Goal: Task Accomplishment & Management: Manage account settings

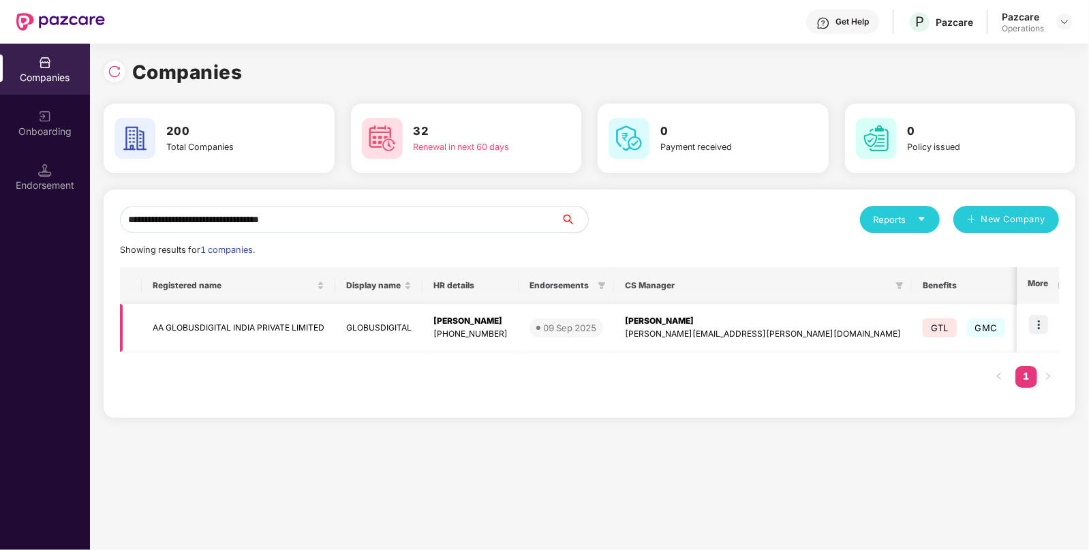
type input "**********"
click at [1040, 327] on img at bounding box center [1038, 324] width 19 height 19
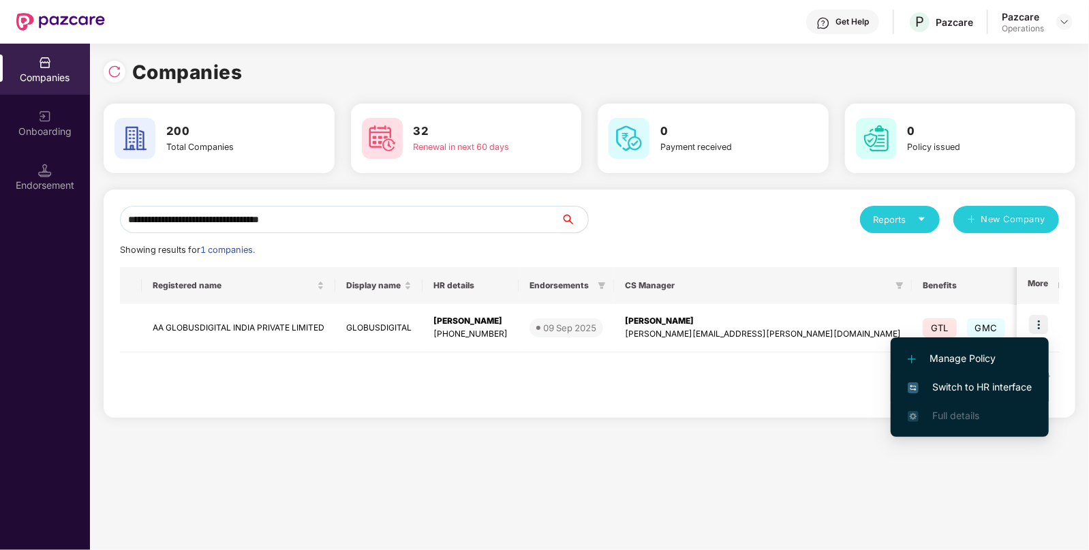
click at [953, 383] on span "Switch to HR interface" at bounding box center [969, 386] width 124 height 15
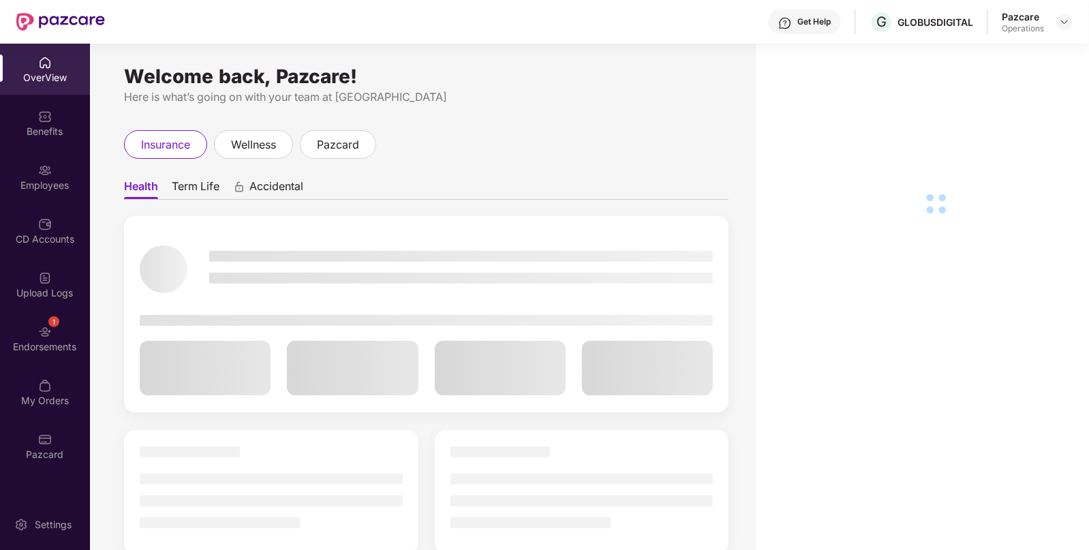
click at [33, 398] on div "My Orders" at bounding box center [45, 401] width 90 height 14
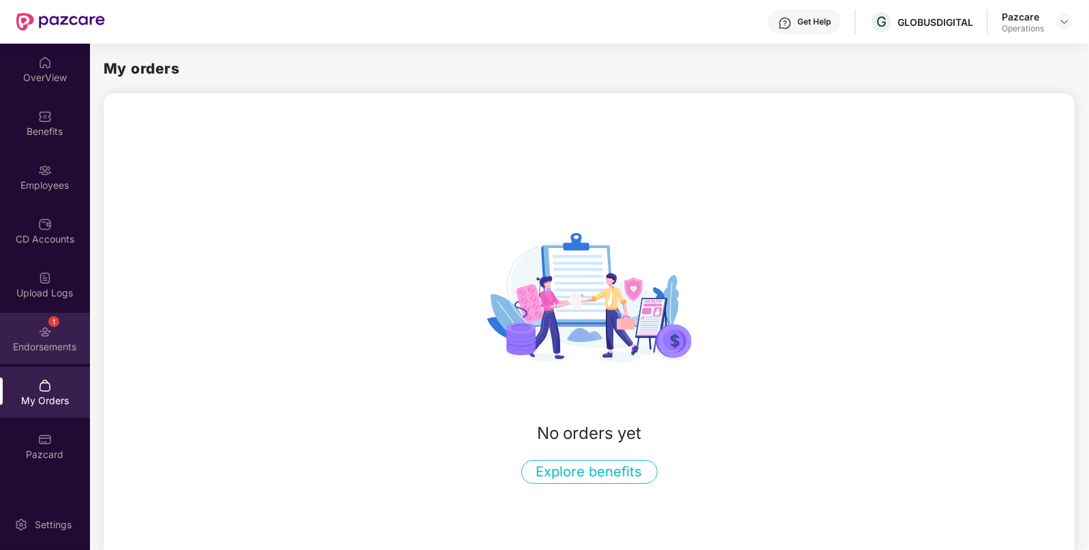
click at [48, 315] on div "1 Endorsements" at bounding box center [45, 338] width 90 height 51
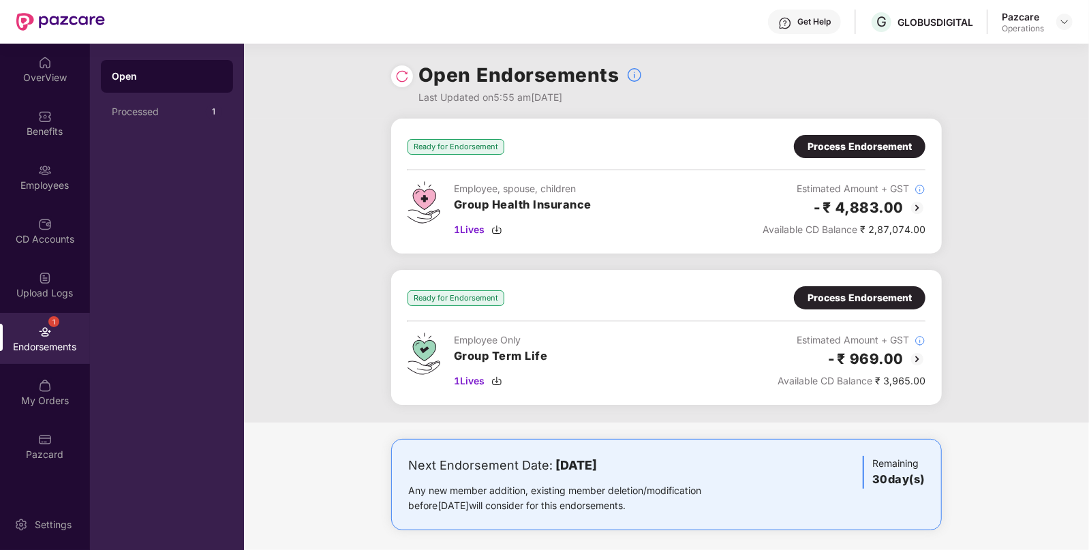
scroll to position [6, 0]
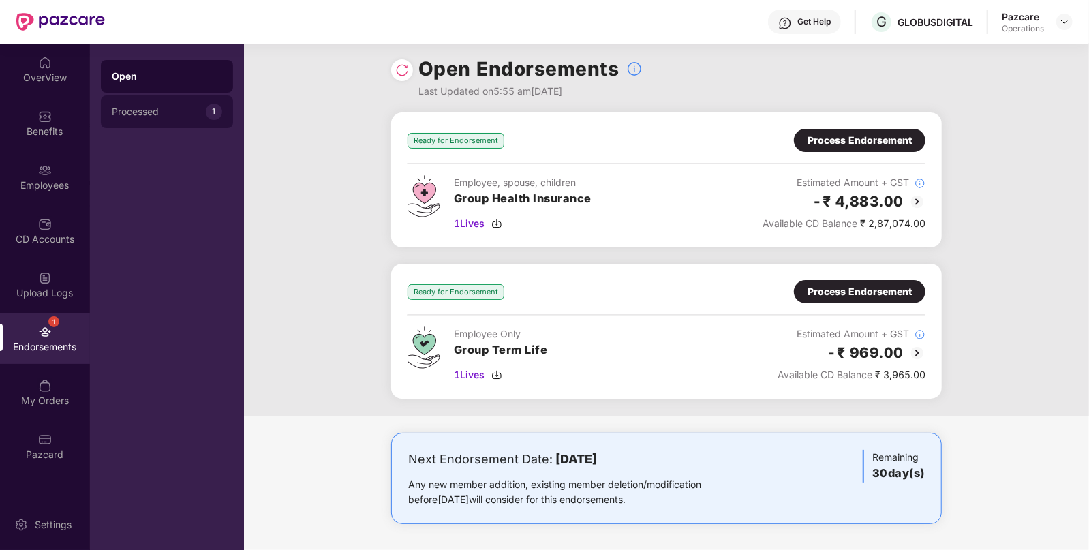
click at [147, 110] on div "Processed" at bounding box center [159, 111] width 94 height 11
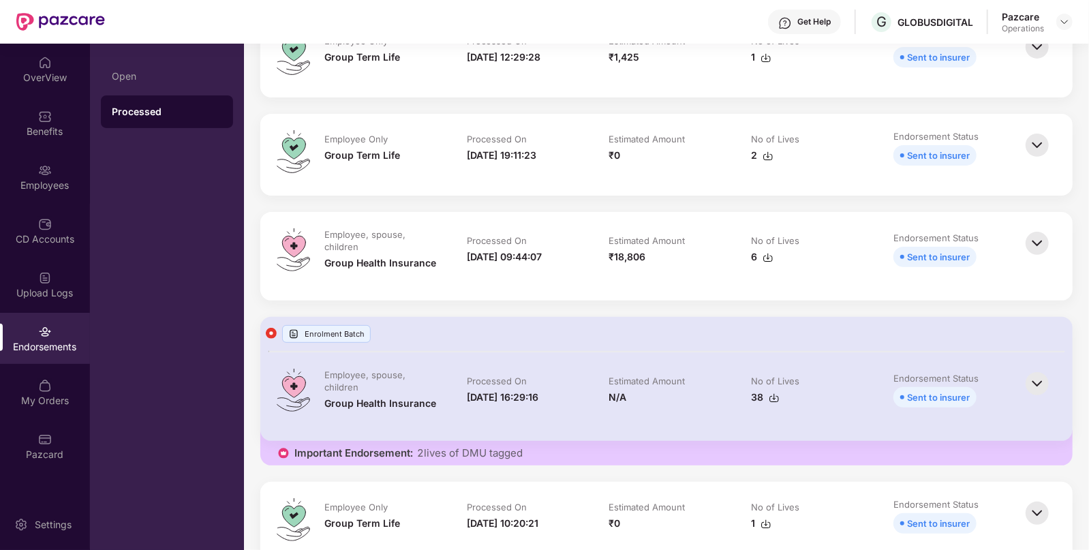
scroll to position [205, 0]
click at [184, 85] on div "Open" at bounding box center [167, 76] width 132 height 33
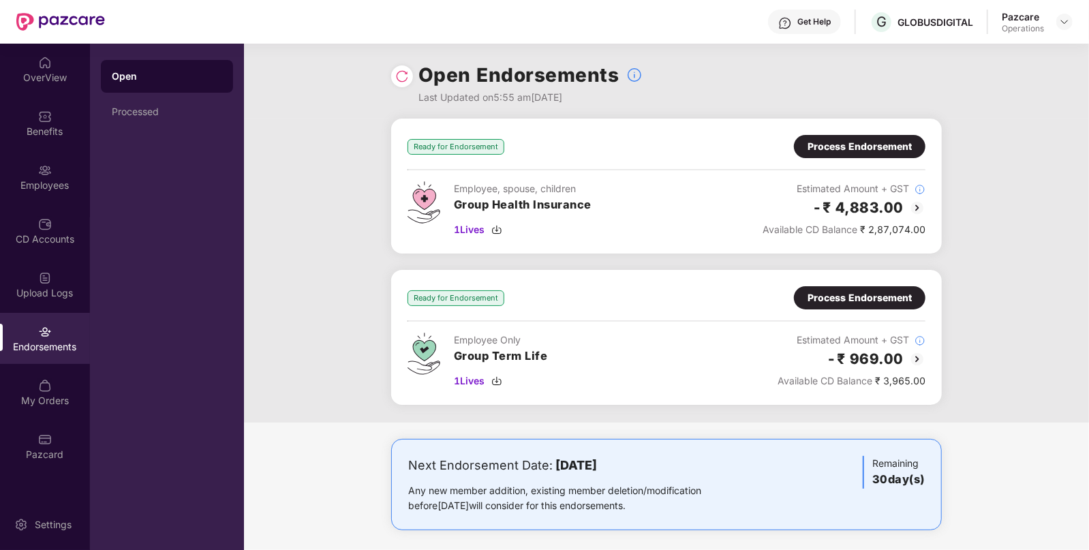
click at [837, 143] on div "Process Endorsement" at bounding box center [859, 146] width 104 height 15
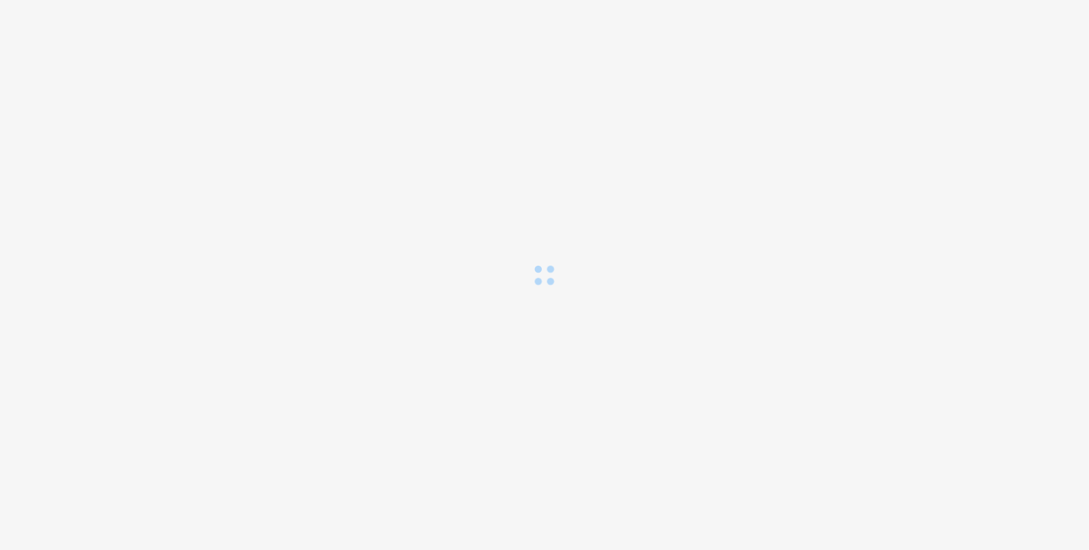
click at [837, 143] on div "Loading..." at bounding box center [544, 275] width 1089 height 550
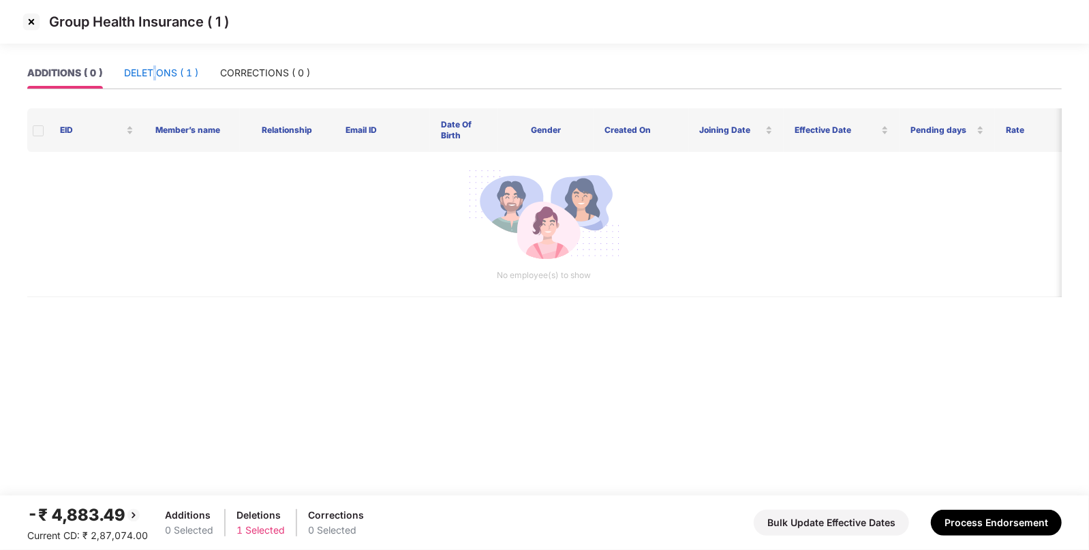
click at [155, 69] on div "DELETIONS ( 1 )" at bounding box center [161, 72] width 74 height 15
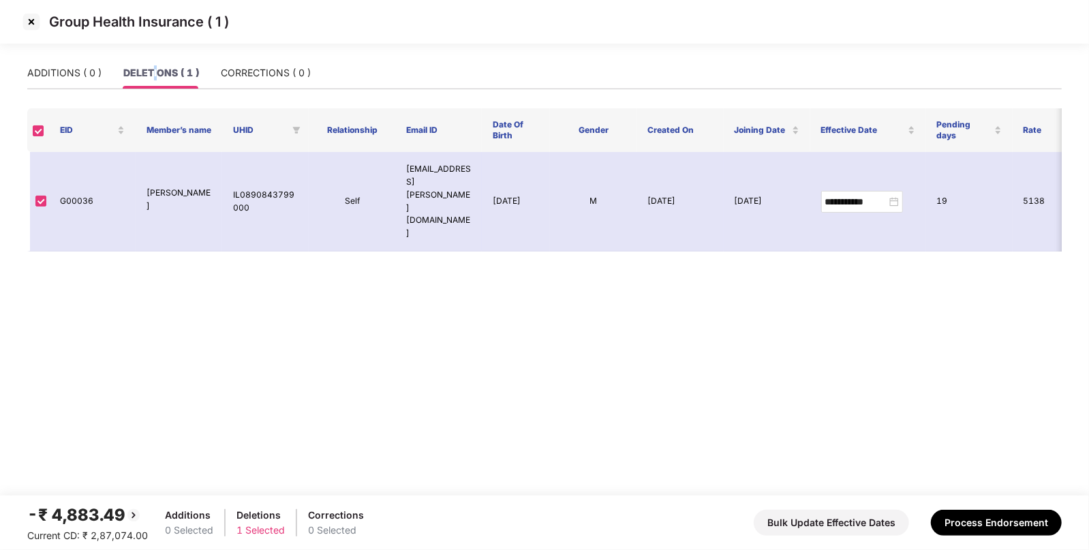
click at [29, 20] on img at bounding box center [31, 22] width 22 height 22
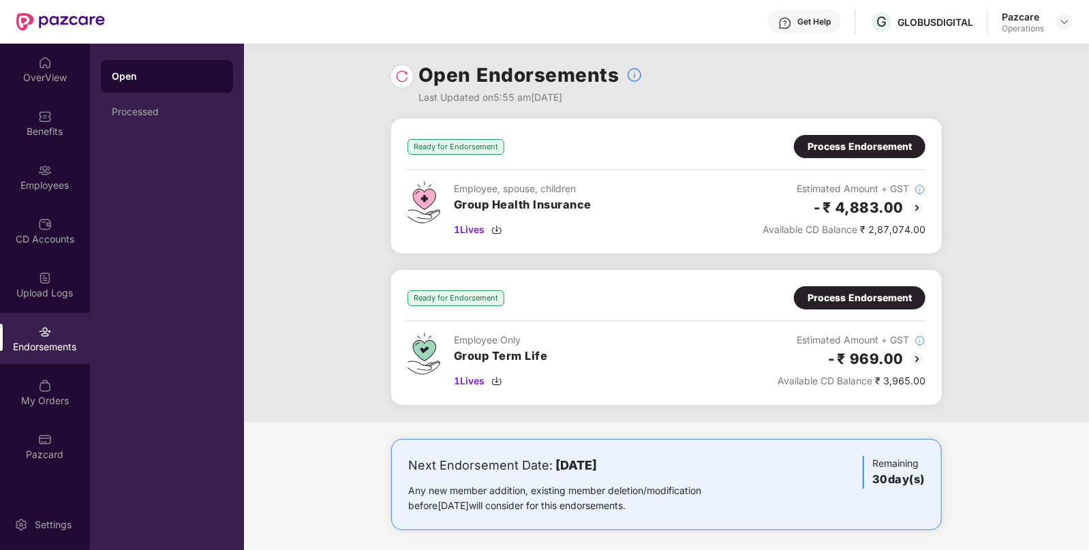
scroll to position [6, 0]
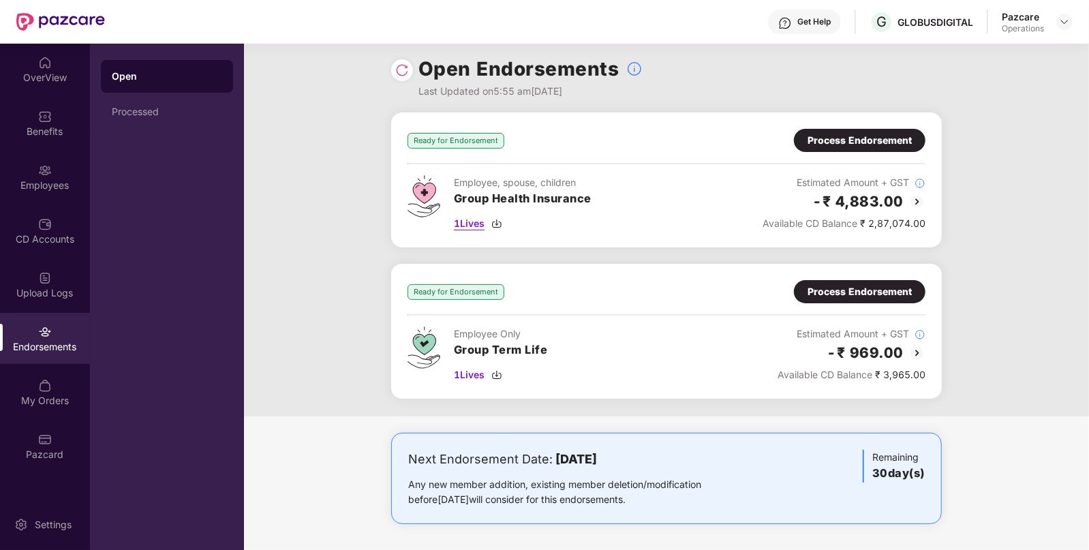
click at [470, 223] on span "1 Lives" at bounding box center [469, 223] width 31 height 15
click at [156, 110] on div "Processed" at bounding box center [167, 111] width 110 height 11
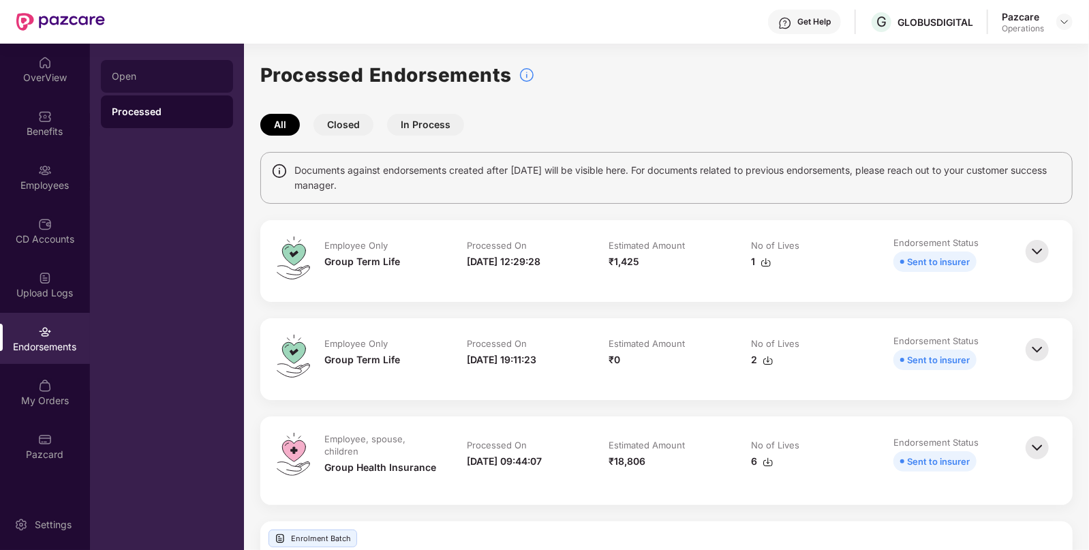
click at [166, 84] on div "Open" at bounding box center [167, 76] width 132 height 33
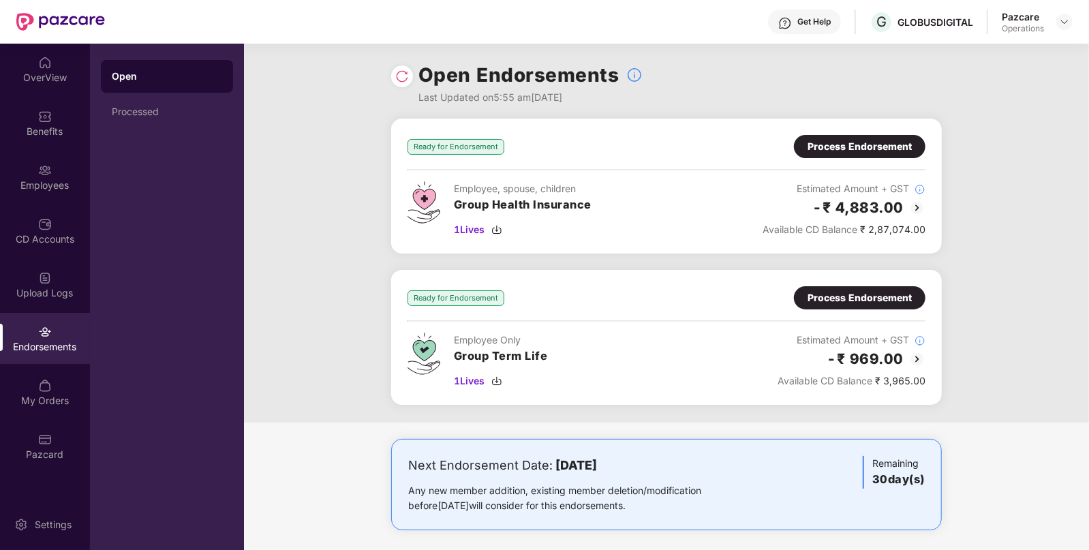
click at [875, 145] on div "Process Endorsement" at bounding box center [859, 146] width 104 height 15
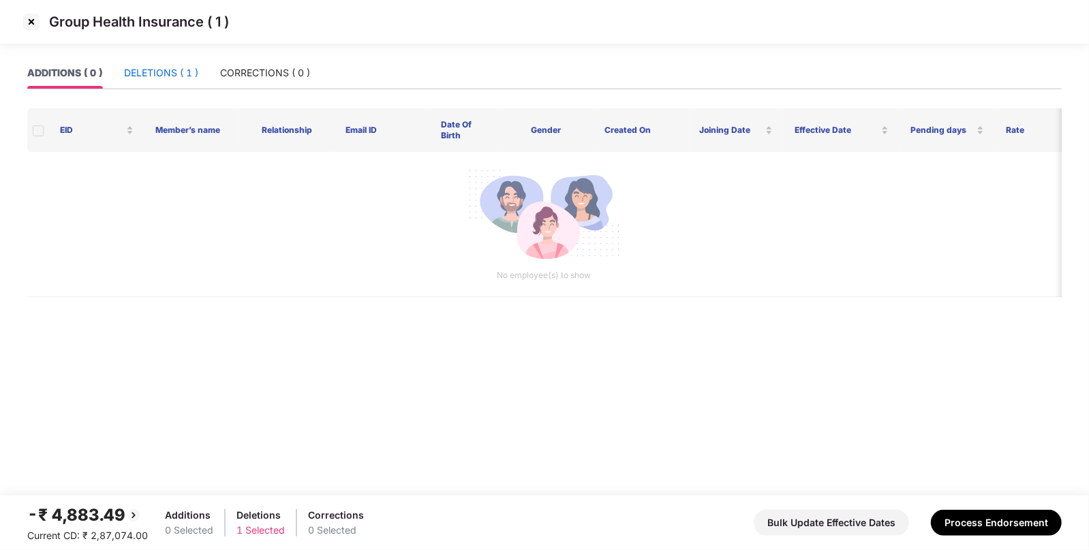
click at [177, 72] on div "DELETIONS ( 1 )" at bounding box center [161, 72] width 74 height 15
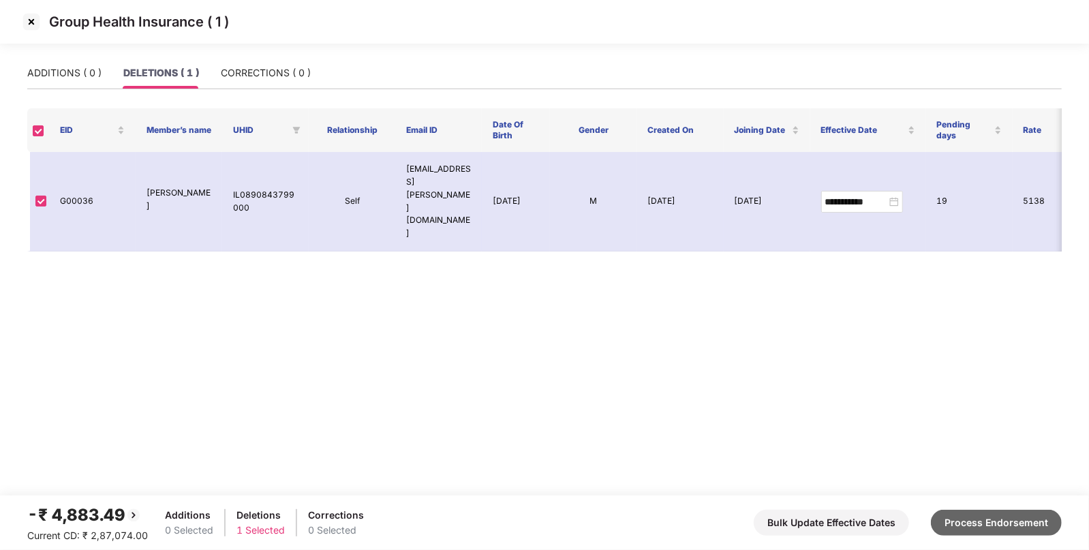
click at [997, 516] on button "Process Endorsement" at bounding box center [996, 523] width 131 height 26
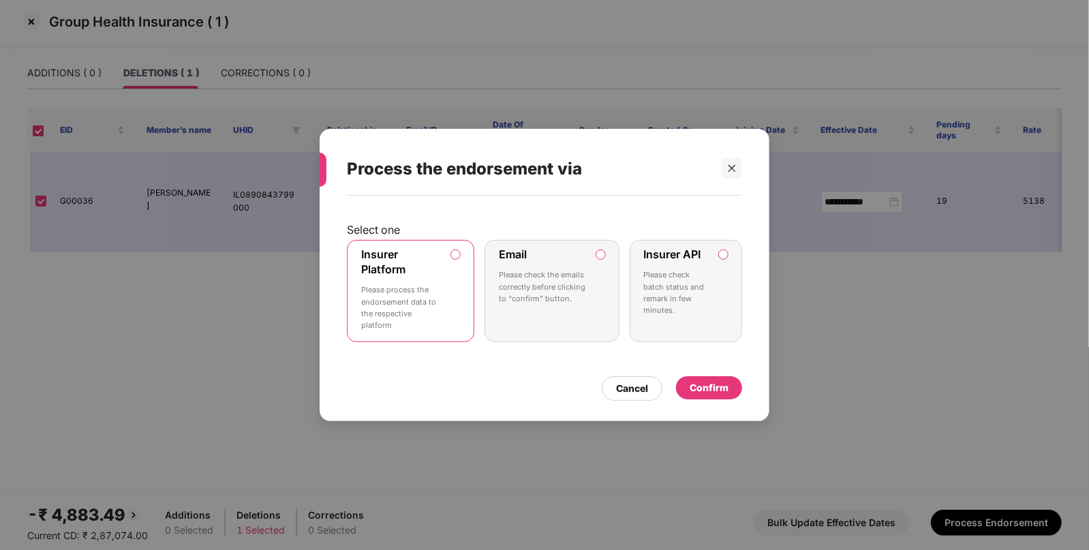
click at [687, 394] on div "Confirm" at bounding box center [709, 387] width 66 height 23
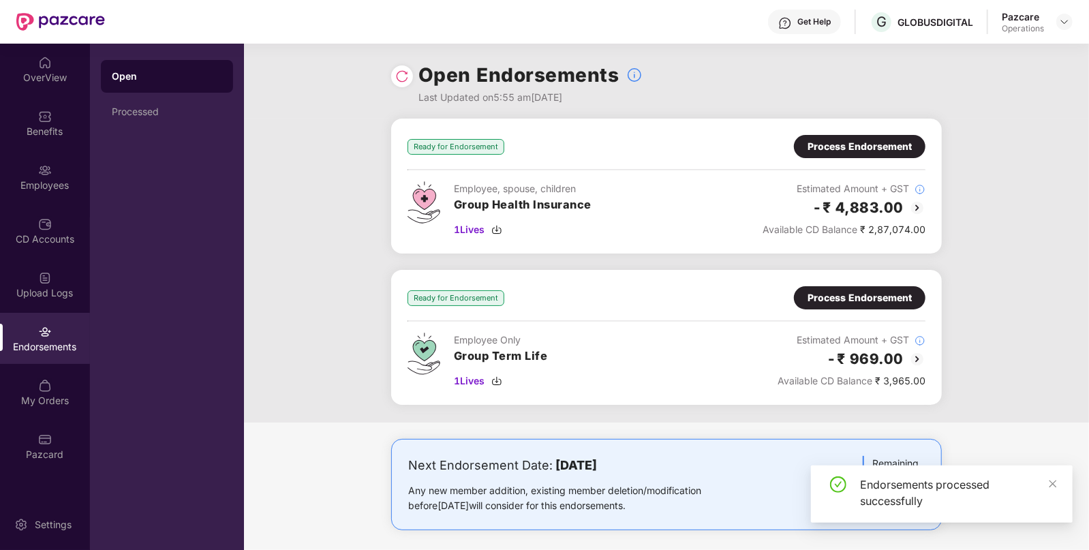
click at [405, 78] on img at bounding box center [402, 76] width 14 height 14
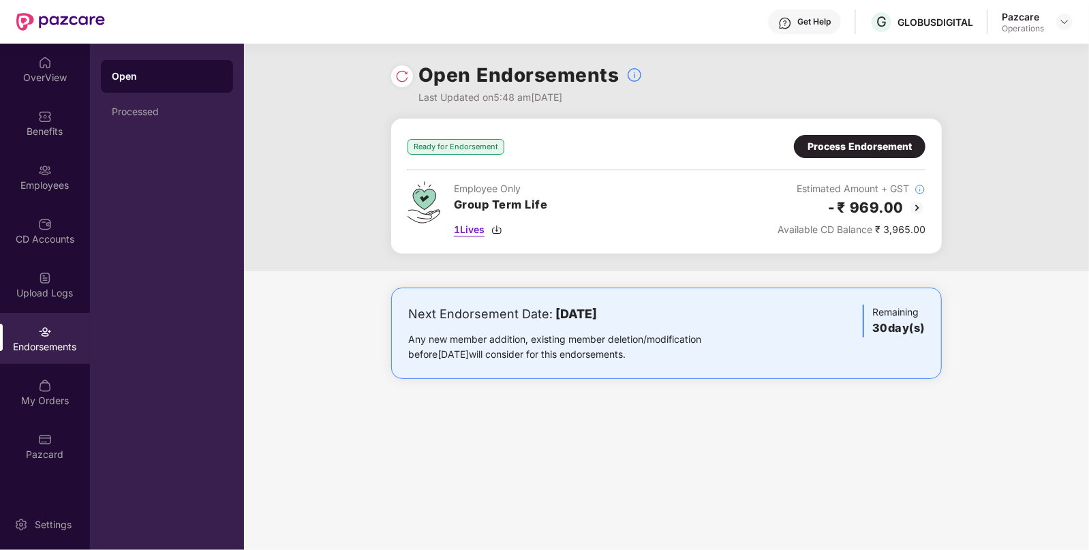
click at [463, 231] on span "1 Lives" at bounding box center [469, 229] width 31 height 15
click at [869, 144] on div "Process Endorsement" at bounding box center [859, 146] width 104 height 15
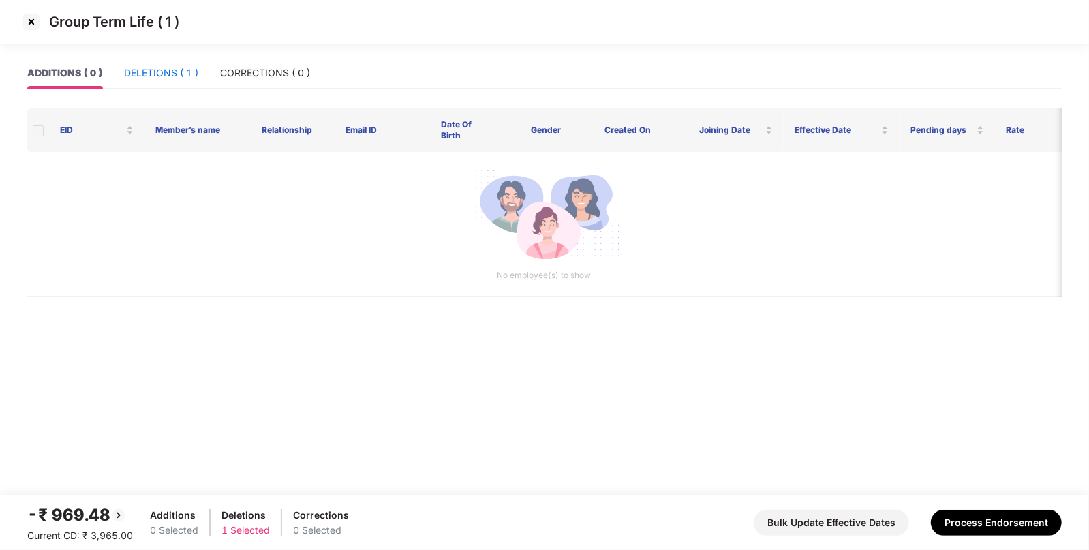
click at [178, 74] on div "DELETIONS ( 1 )" at bounding box center [161, 72] width 74 height 15
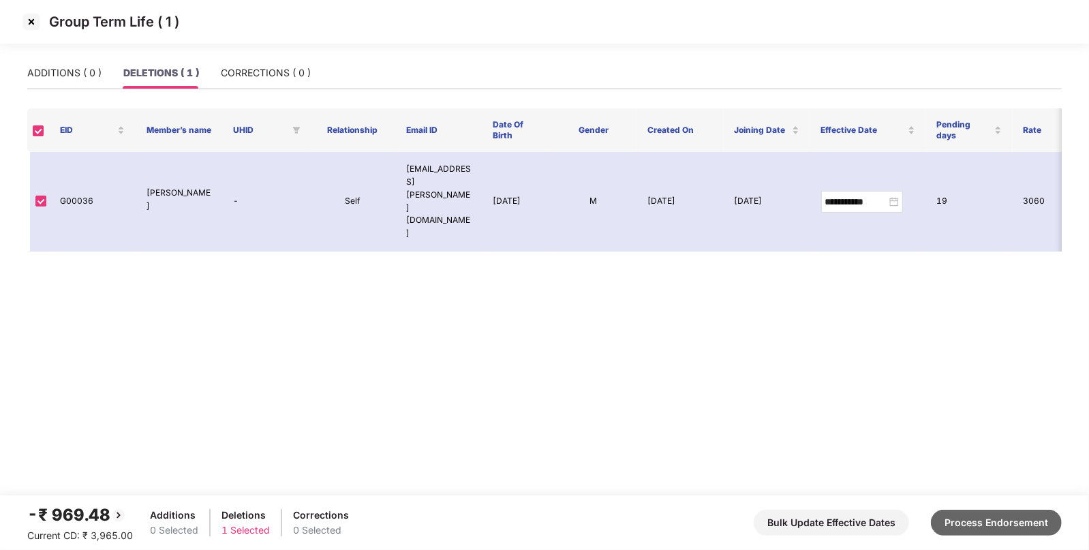
click at [1039, 531] on button "Process Endorsement" at bounding box center [996, 523] width 131 height 26
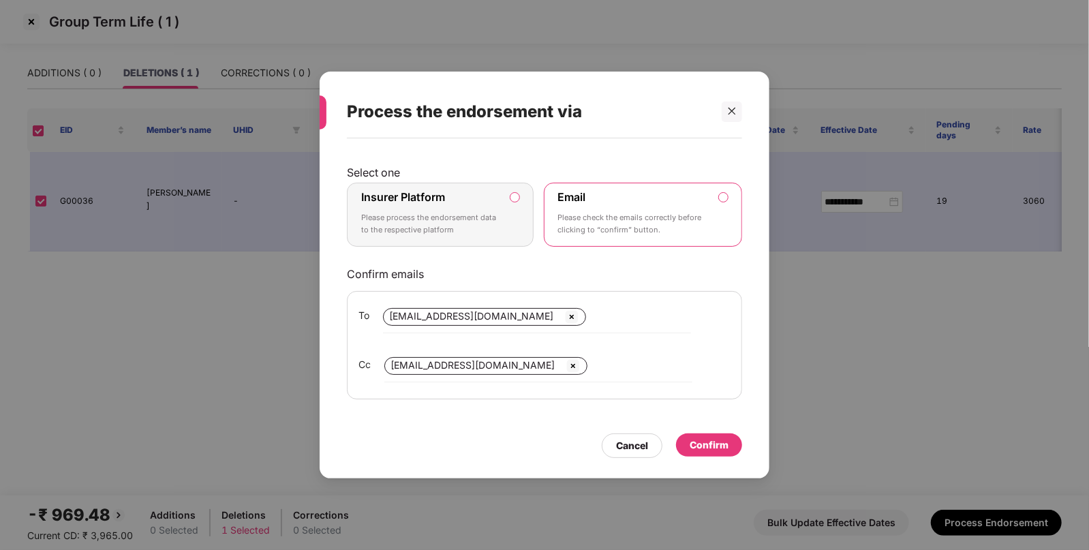
click at [477, 182] on div "Select one Insurer Platform Please process the endorsement data to the respecti…" at bounding box center [544, 283] width 395 height 234
click at [484, 211] on div "Insurer Platform Please process the endorsement data to the respective platform" at bounding box center [430, 214] width 139 height 49
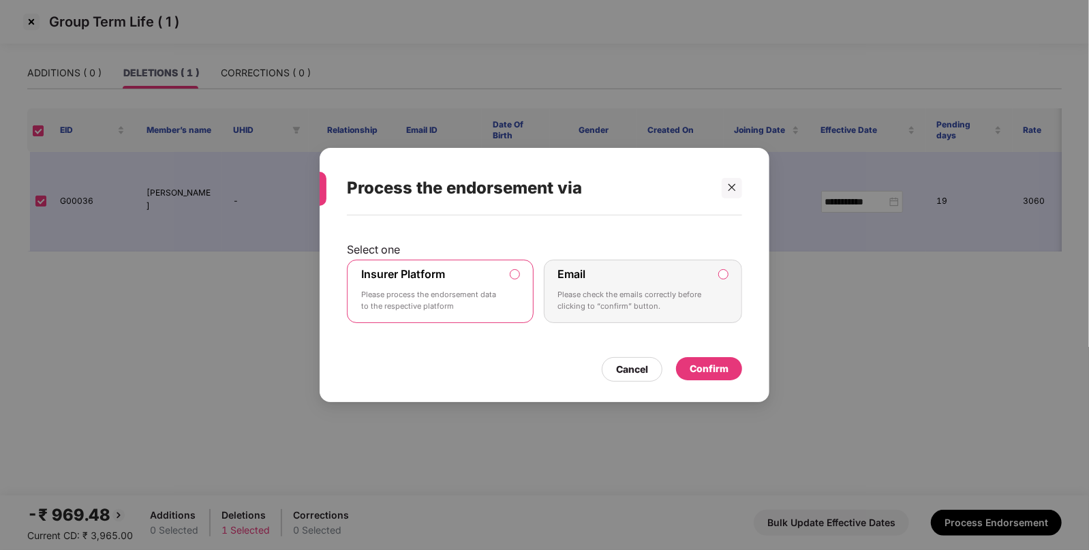
click at [715, 375] on div "Confirm" at bounding box center [708, 368] width 39 height 15
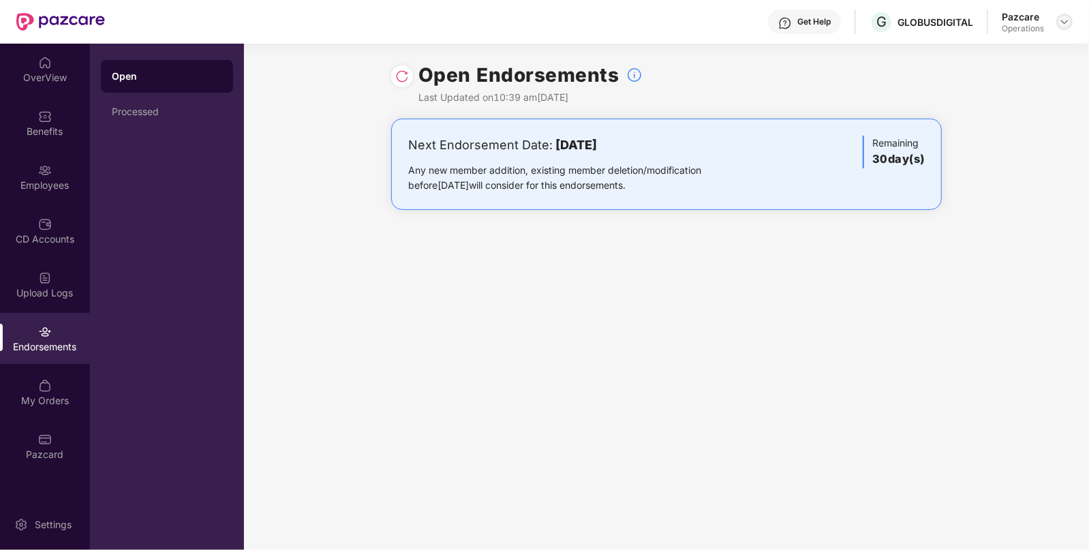
click at [1059, 19] on img at bounding box center [1064, 21] width 11 height 11
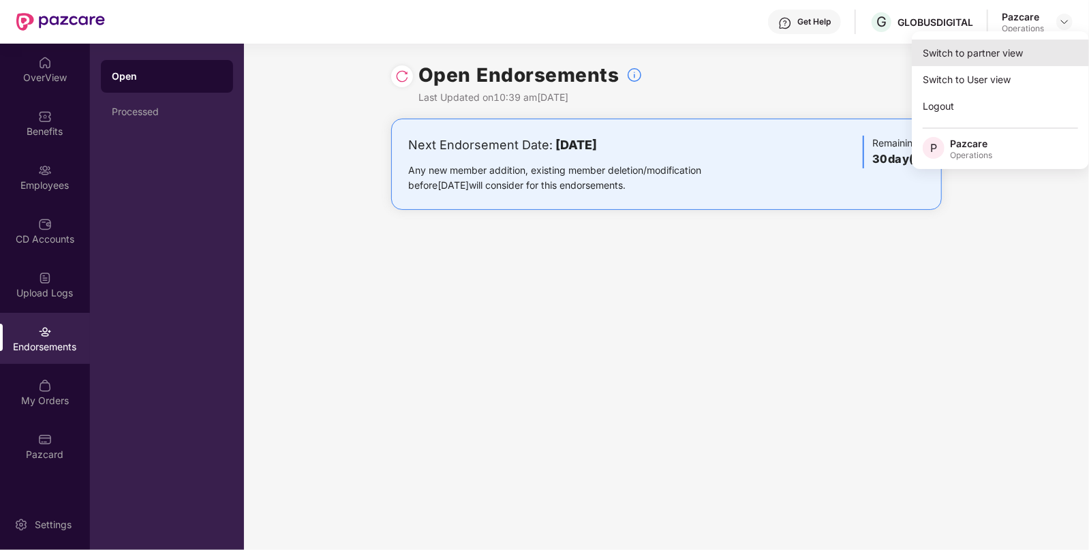
click at [993, 48] on div "Switch to partner view" at bounding box center [1000, 53] width 177 height 27
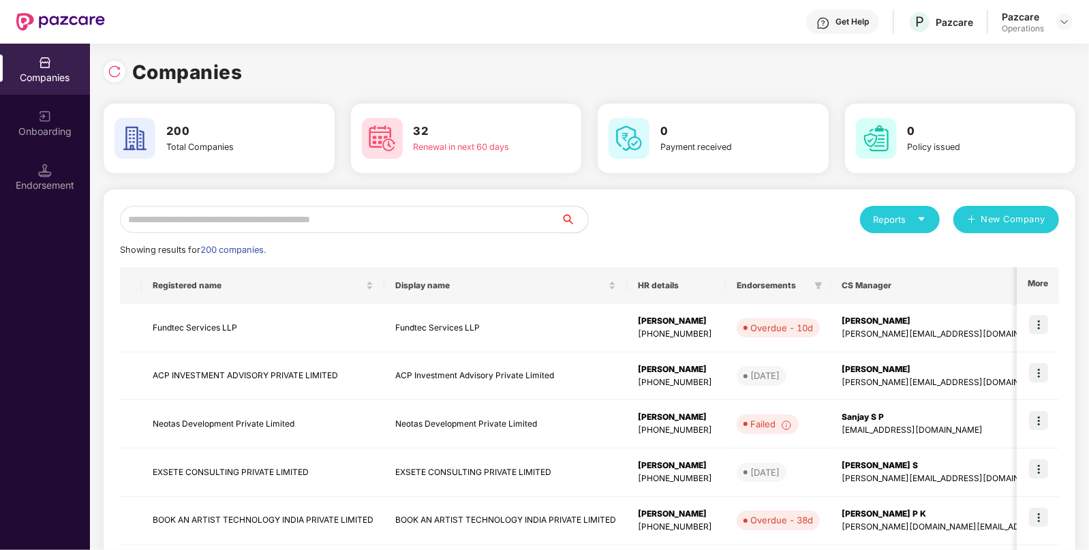
click at [386, 230] on input "text" at bounding box center [340, 219] width 441 height 27
paste input "**********"
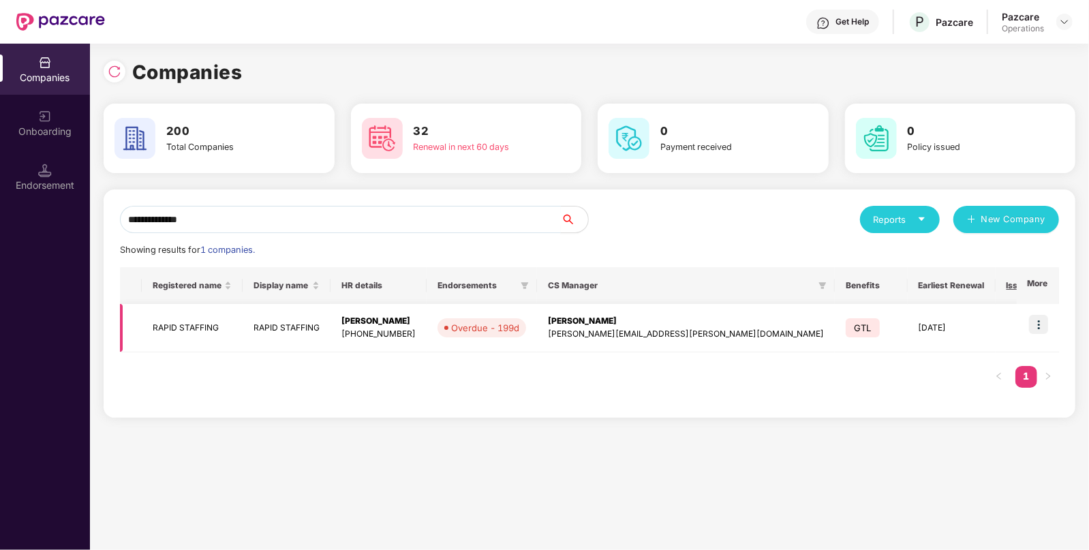
type input "**********"
click at [1044, 324] on img at bounding box center [1038, 324] width 19 height 19
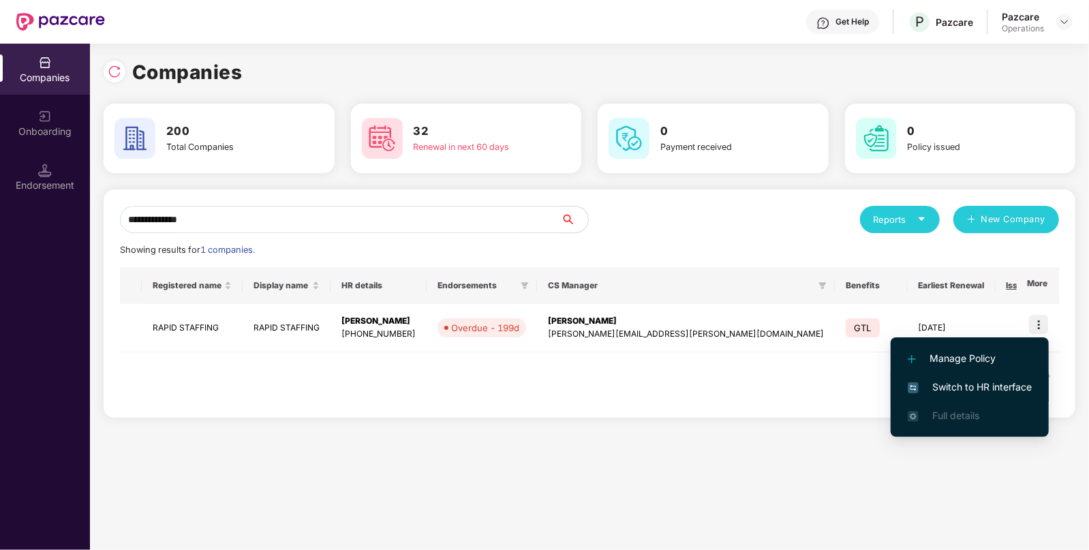
click at [942, 375] on li "Switch to HR interface" at bounding box center [969, 387] width 158 height 29
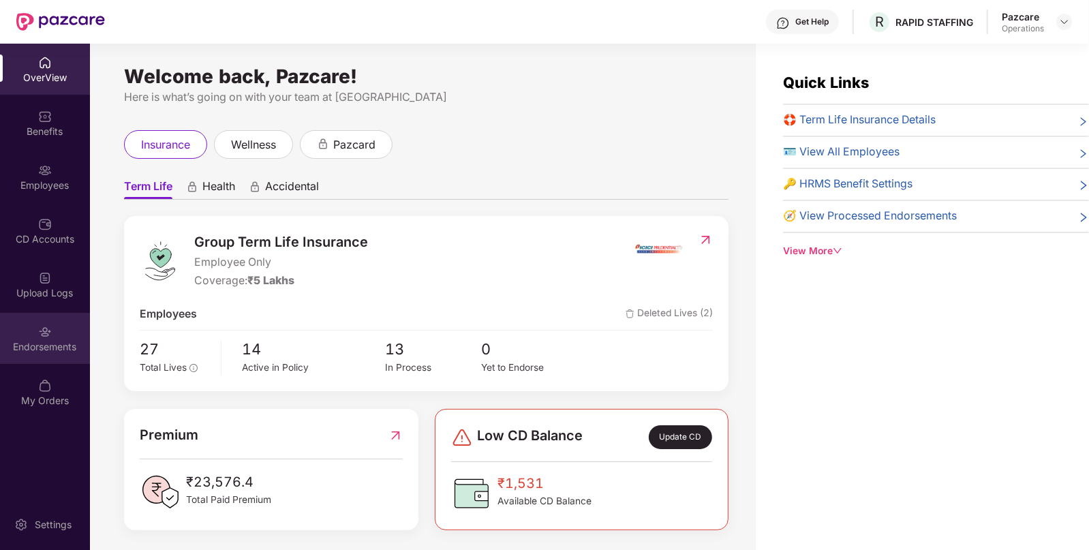
drag, startPoint x: 52, startPoint y: 382, endPoint x: 51, endPoint y: 363, distance: 18.4
click at [51, 364] on div "OverView Benefits Employees CD Accounts Upload Logs Endorsements My Orders" at bounding box center [45, 232] width 90 height 377
click at [52, 354] on div "Endorsements" at bounding box center [45, 338] width 90 height 51
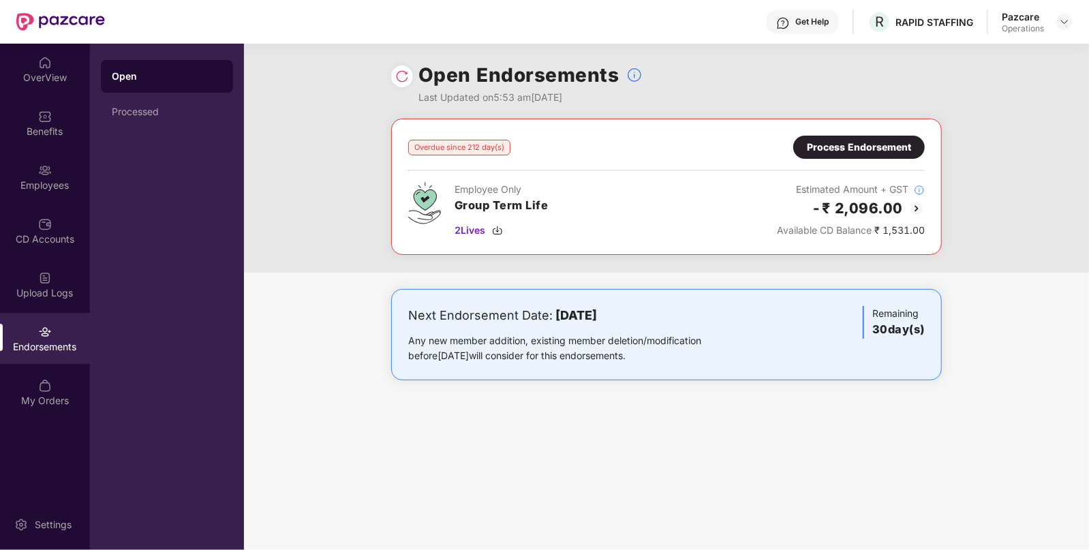
click at [896, 136] on div "Process Endorsement" at bounding box center [858, 147] width 131 height 23
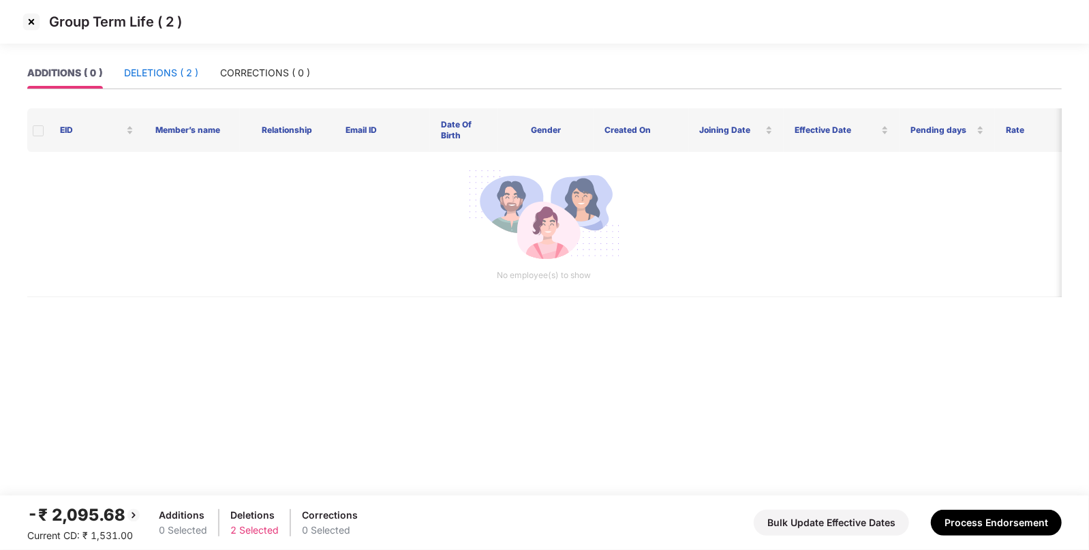
click at [172, 71] on div "DELETIONS ( 2 )" at bounding box center [161, 72] width 74 height 15
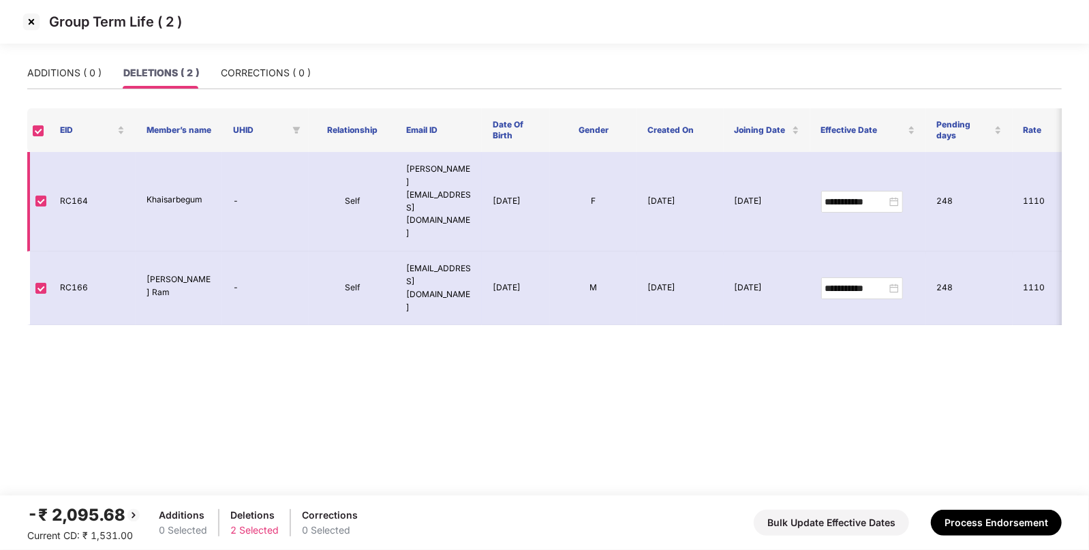
click at [72, 172] on td "RC164" at bounding box center [92, 201] width 87 height 99
copy td "RC164"
click at [33, 24] on img at bounding box center [31, 22] width 22 height 22
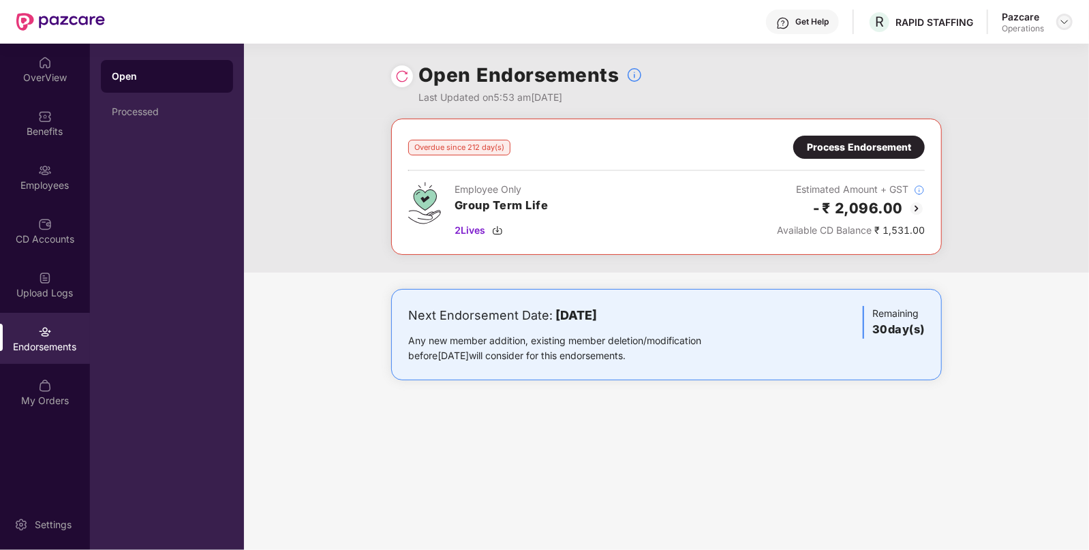
click at [1067, 19] on img at bounding box center [1064, 21] width 11 height 11
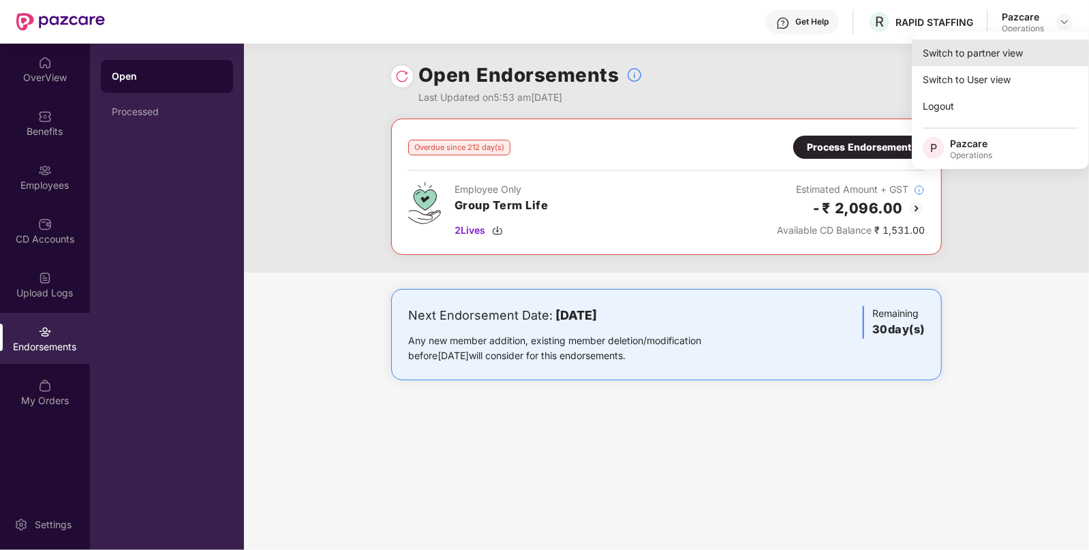
click at [1022, 52] on div "Switch to partner view" at bounding box center [1000, 53] width 177 height 27
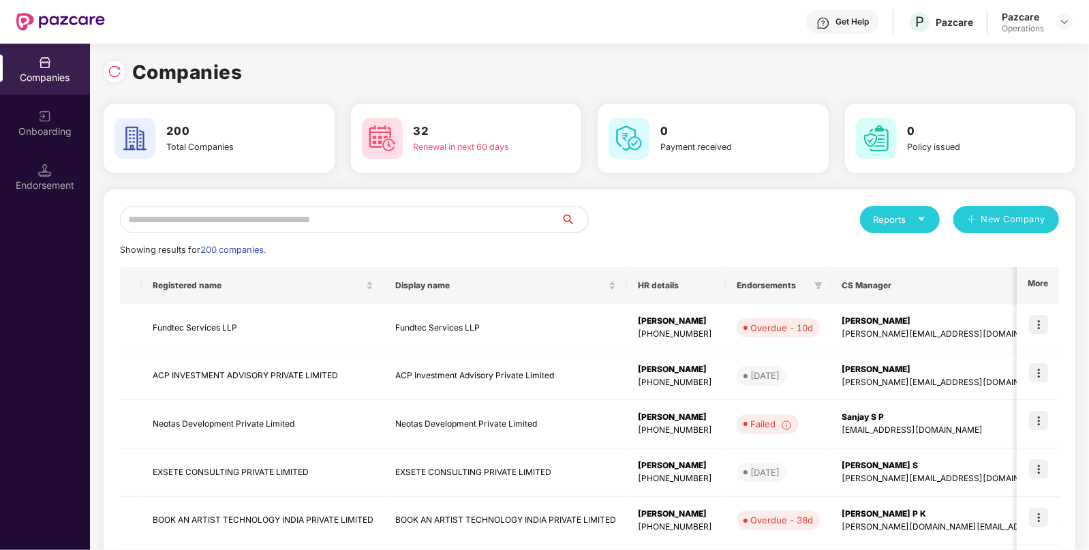
paste input "**********"
click at [347, 223] on input "**********" at bounding box center [340, 219] width 441 height 27
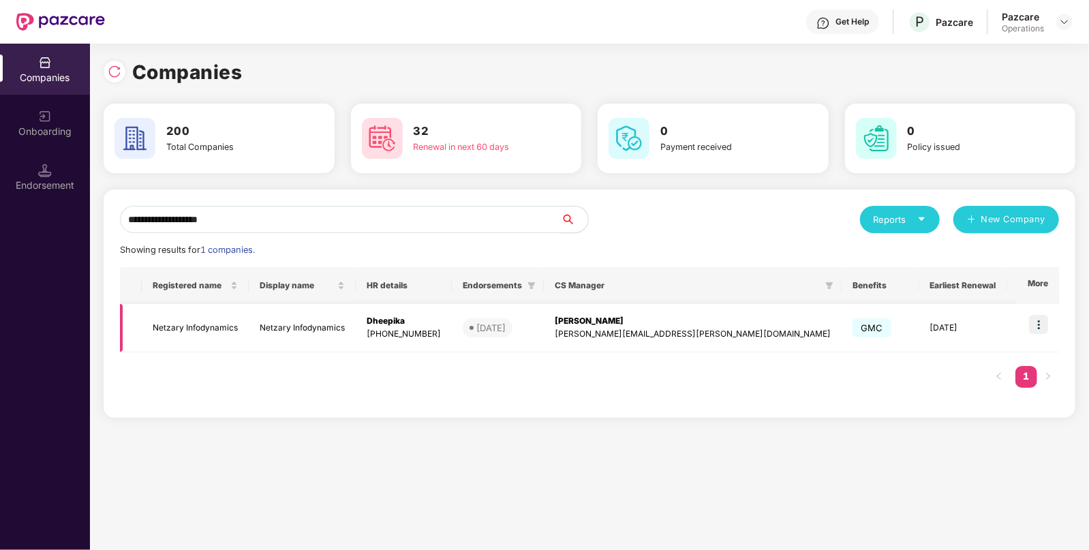
type input "**********"
click at [210, 320] on td "Netzary Infodynamics" at bounding box center [195, 328] width 107 height 48
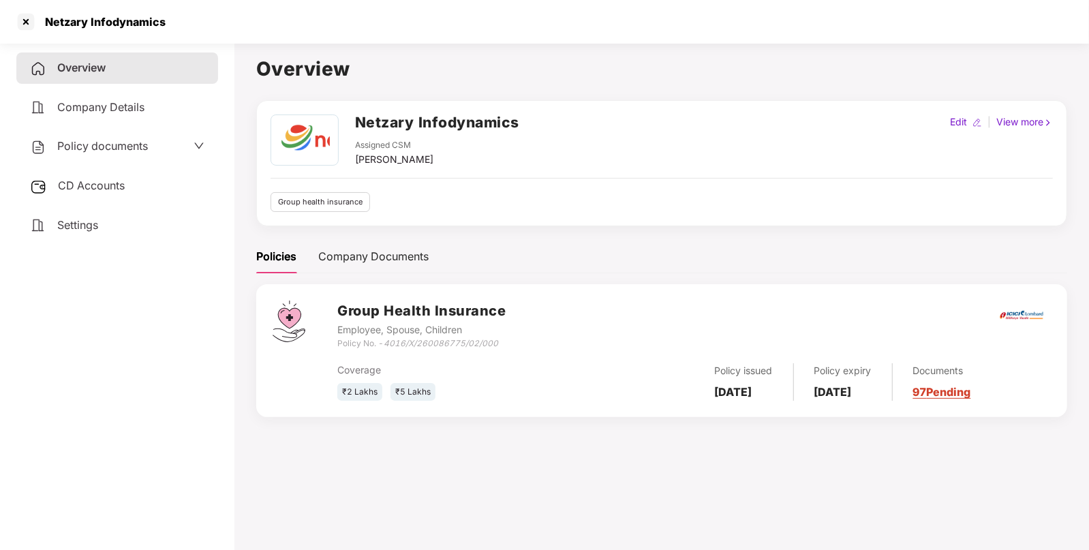
click at [140, 181] on div "CD Accounts" at bounding box center [117, 185] width 202 height 31
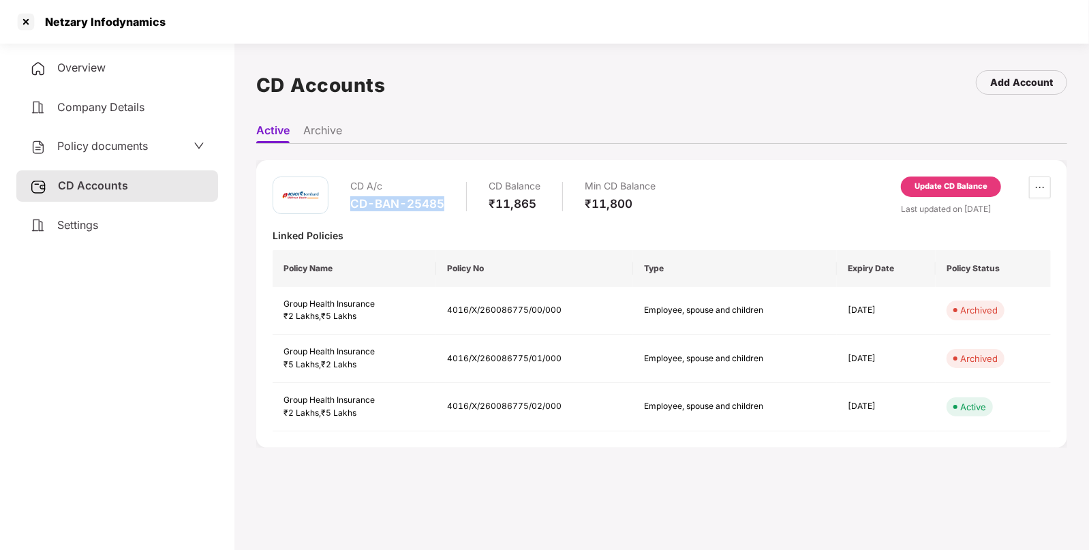
drag, startPoint x: 344, startPoint y: 200, endPoint x: 446, endPoint y: 213, distance: 102.2
click at [446, 213] on div "CD A/c CD-BAN-25485 CD Balance ₹11,865 Min CD Balance ₹11,800" at bounding box center [464, 195] width 383 height 39
copy div "CD-BAN-25485"
click at [148, 146] on span "Policy documents" at bounding box center [102, 146] width 91 height 14
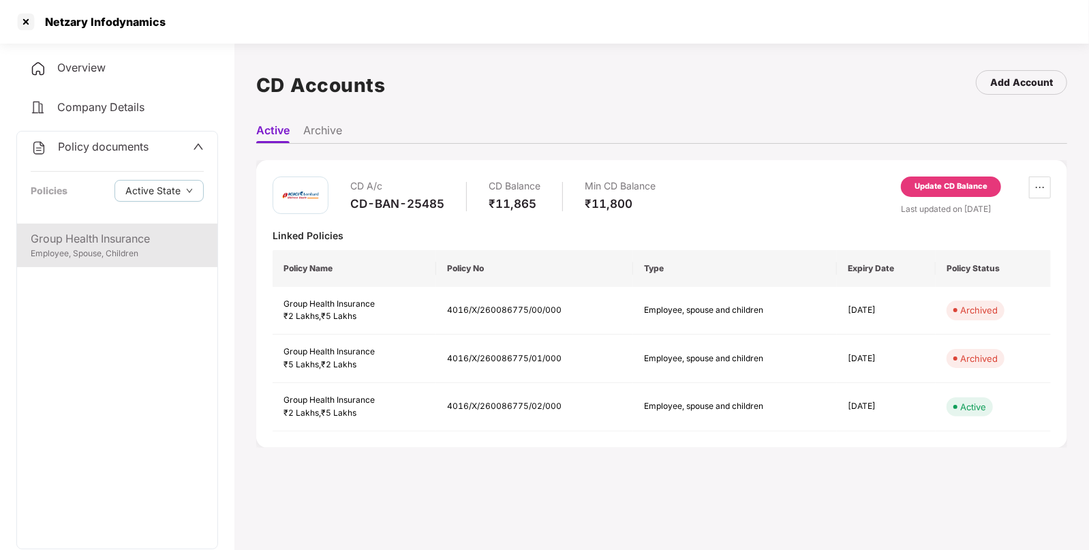
click at [109, 245] on div "Group Health Insurance" at bounding box center [117, 238] width 173 height 17
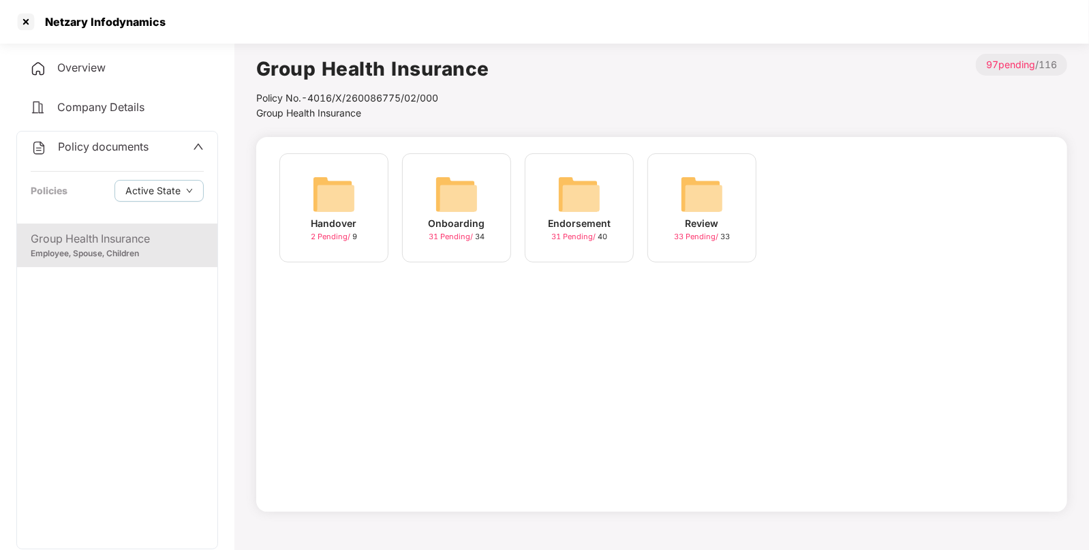
click at [583, 211] on img at bounding box center [579, 194] width 44 height 44
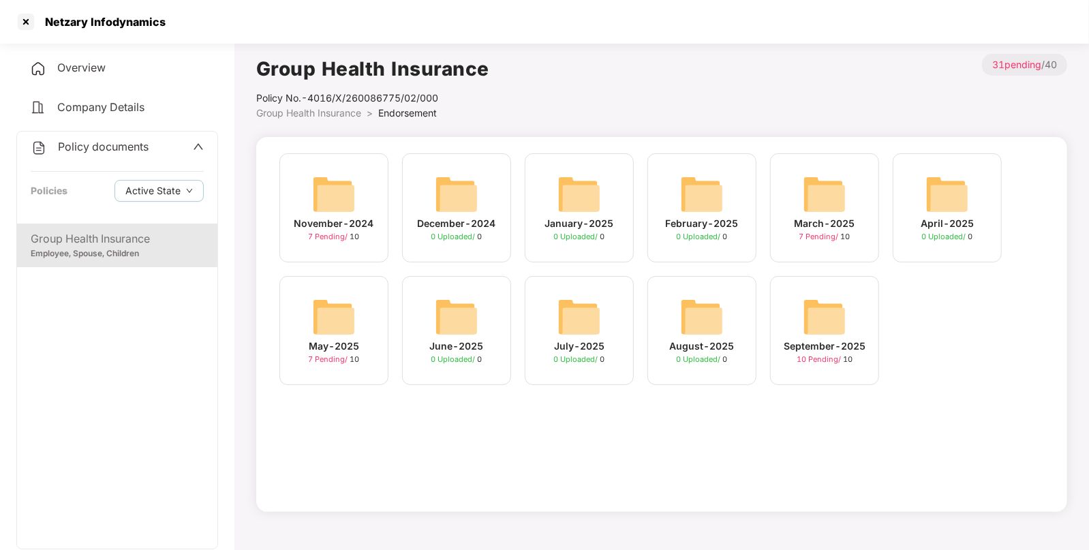
click at [833, 328] on img at bounding box center [825, 317] width 44 height 44
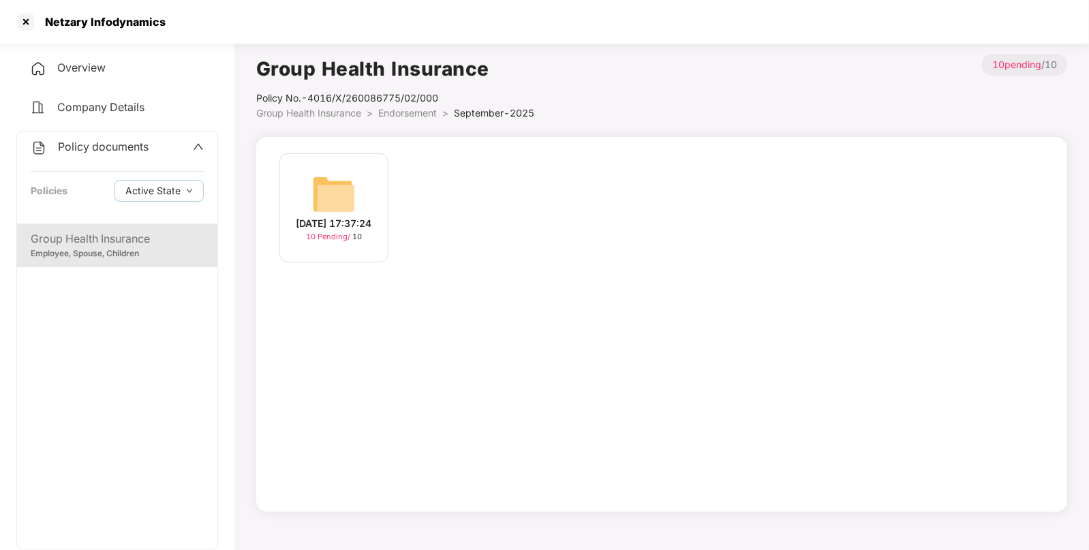
click at [295, 184] on div "[DATE] 17:37:24 10 Pending / 10" at bounding box center [333, 207] width 109 height 109
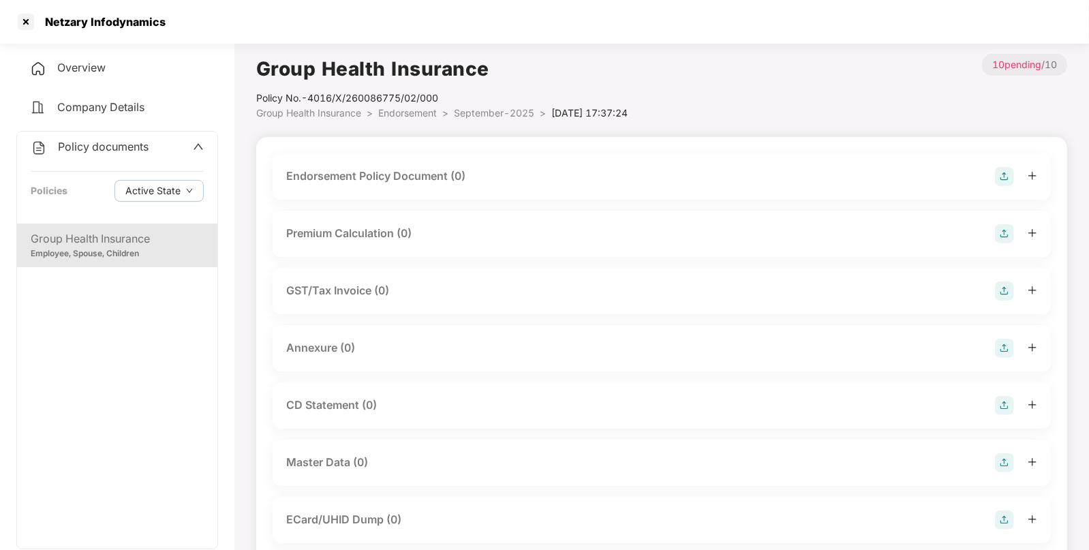
click at [337, 187] on div "Endorsement Policy Document (0)" at bounding box center [662, 176] width 778 height 46
click at [999, 177] on img at bounding box center [1004, 176] width 19 height 19
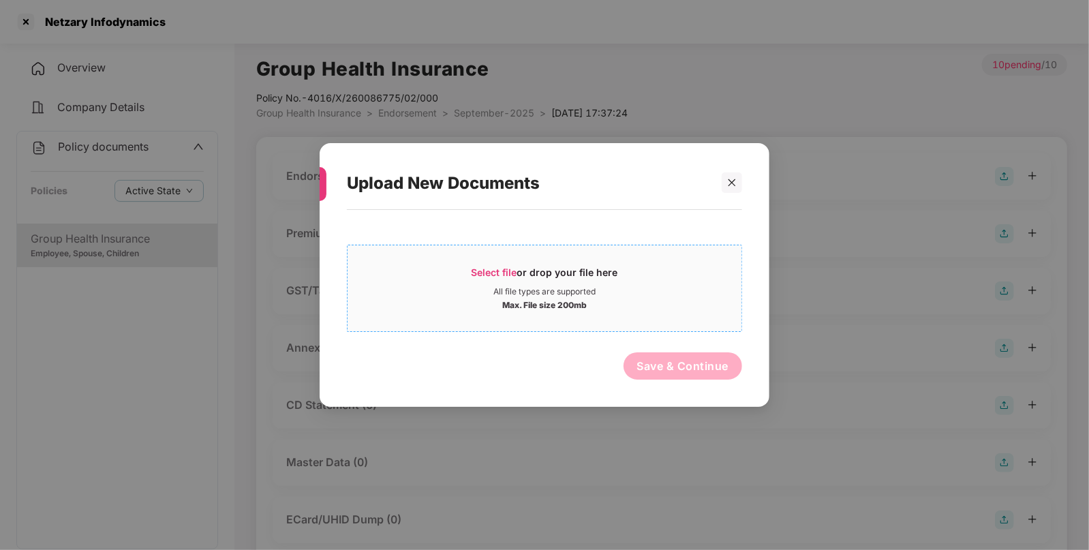
click at [630, 273] on div "Select file or drop your file here" at bounding box center [544, 276] width 394 height 20
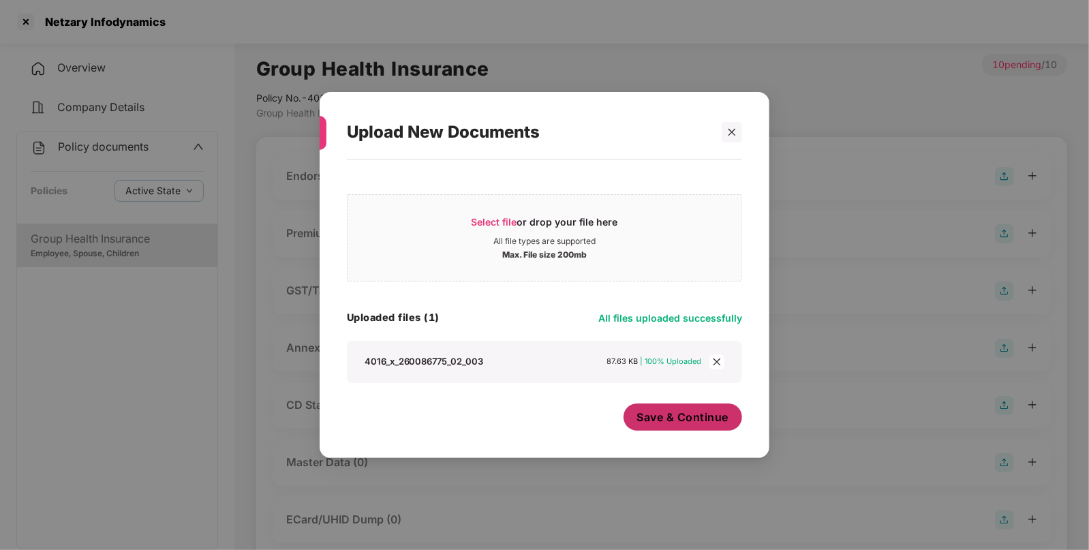
click at [681, 407] on button "Save & Continue" at bounding box center [682, 416] width 119 height 27
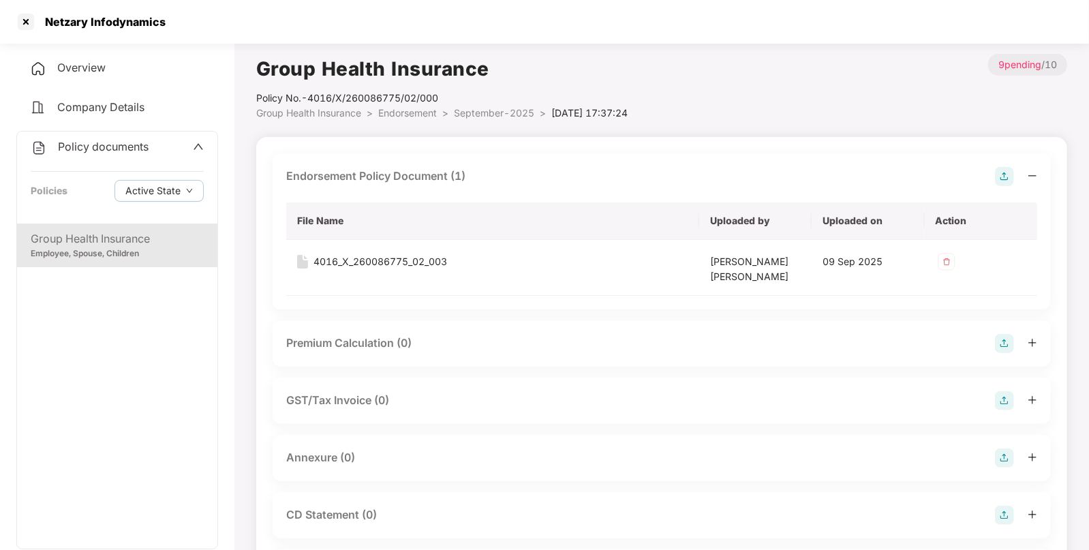
click at [1005, 460] on img at bounding box center [1004, 457] width 19 height 19
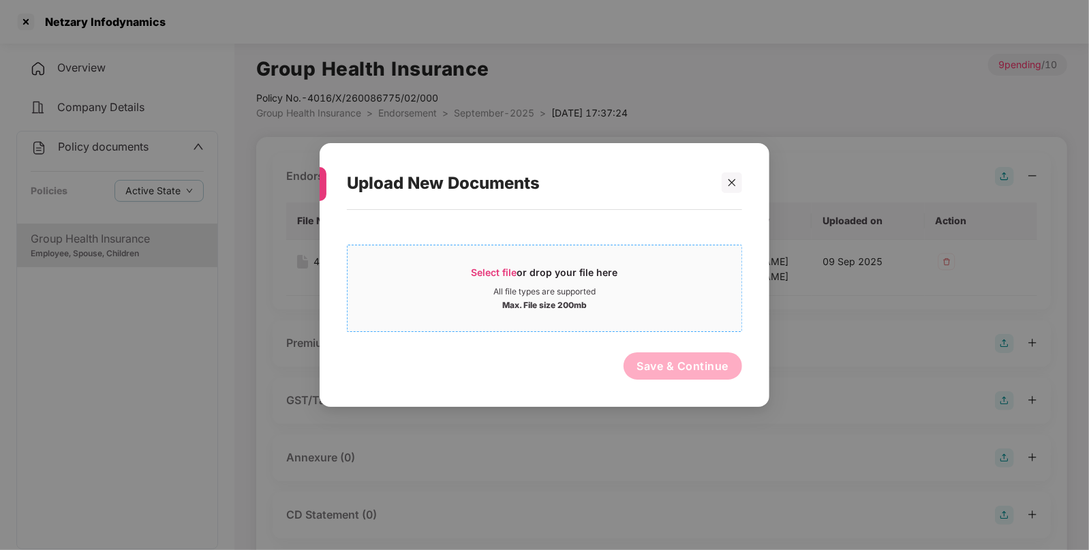
click at [525, 267] on div "Select file or drop your file here" at bounding box center [544, 276] width 146 height 20
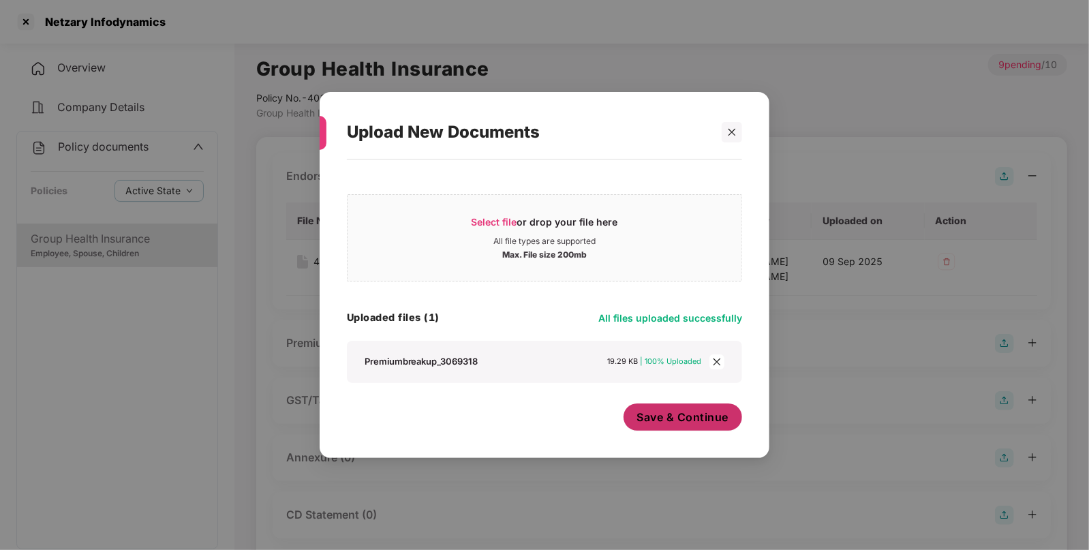
click at [726, 412] on span "Save & Continue" at bounding box center [683, 416] width 92 height 15
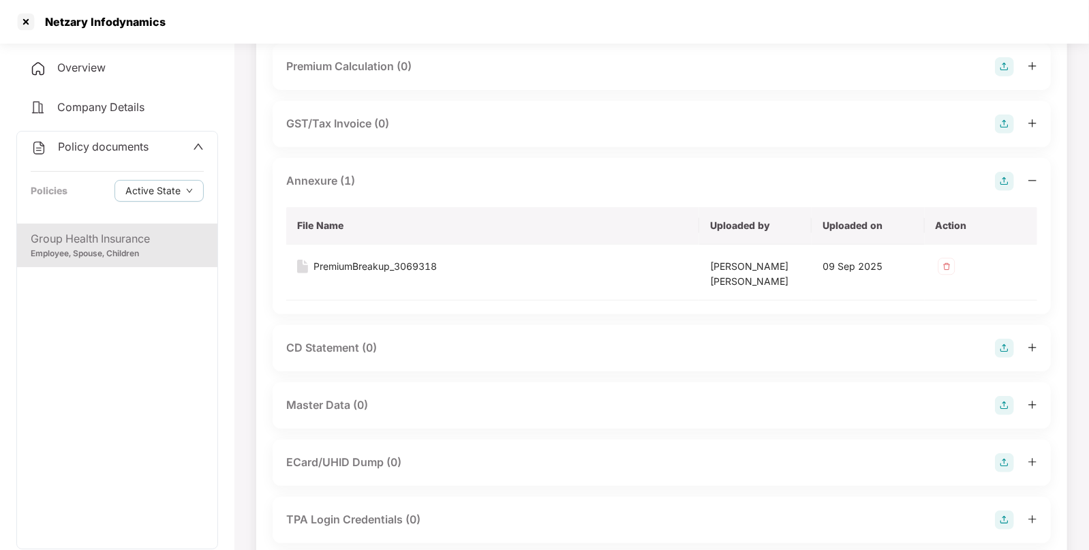
scroll to position [426, 0]
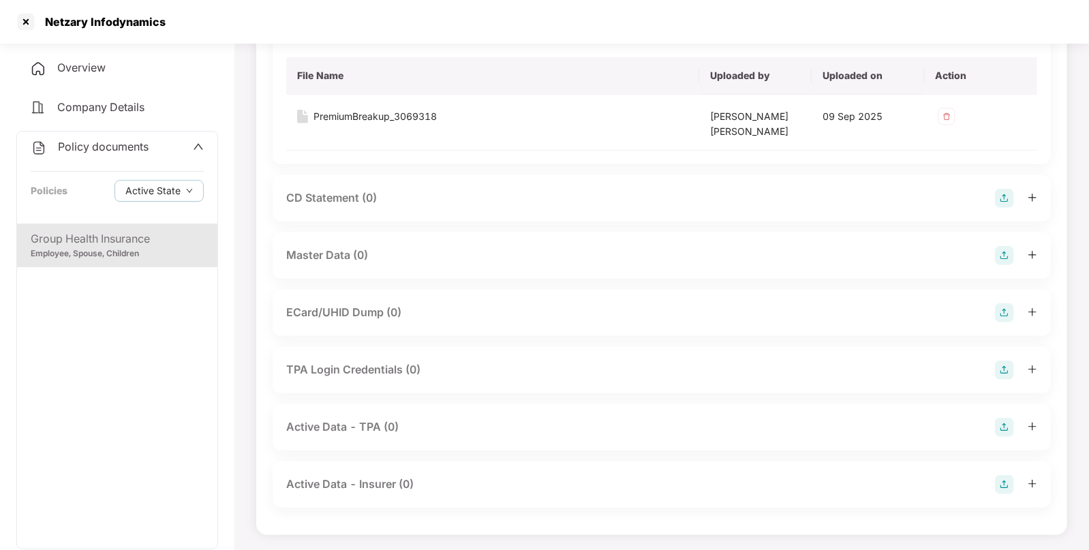
click at [1008, 251] on img at bounding box center [1004, 255] width 19 height 19
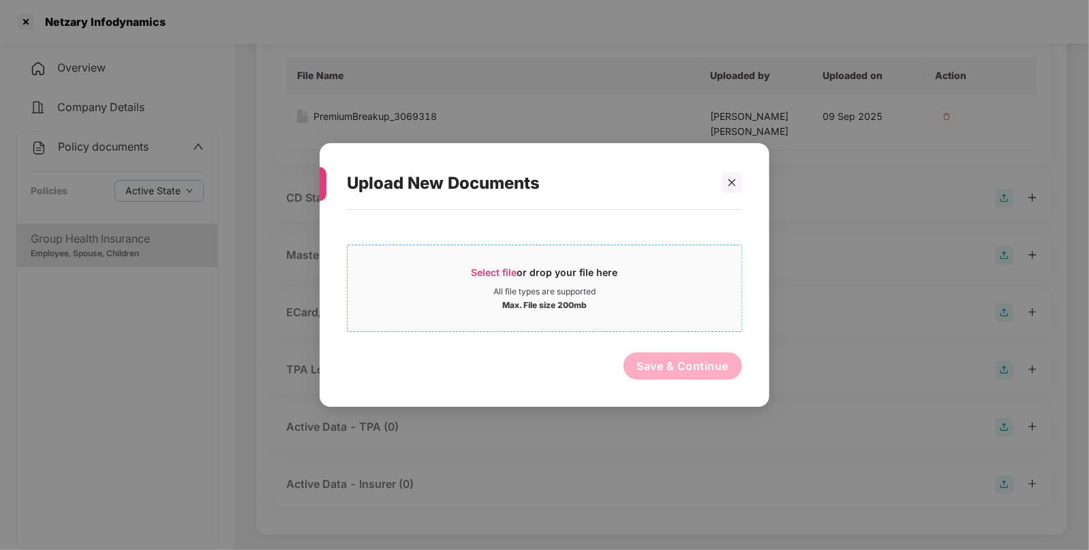
click at [644, 297] on div "Max. File size 200mb" at bounding box center [544, 304] width 394 height 14
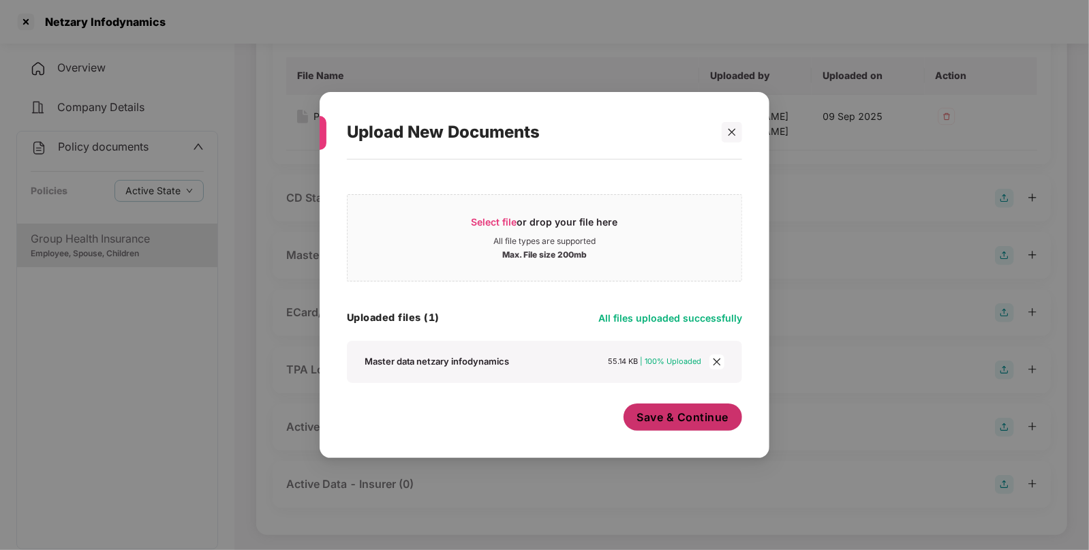
click at [704, 420] on span "Save & Continue" at bounding box center [683, 416] width 92 height 15
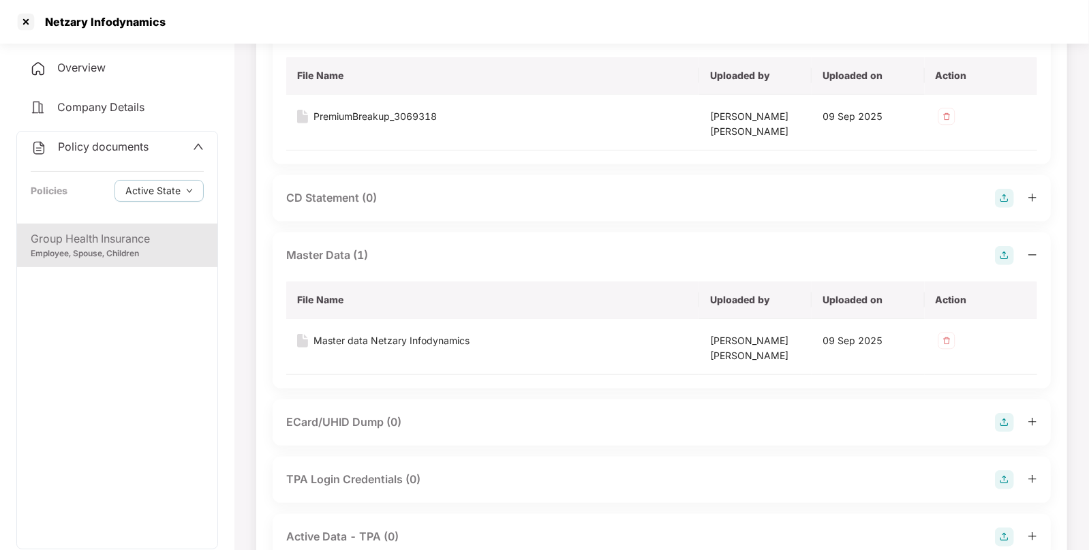
click at [136, 146] on span "Policy documents" at bounding box center [103, 147] width 91 height 14
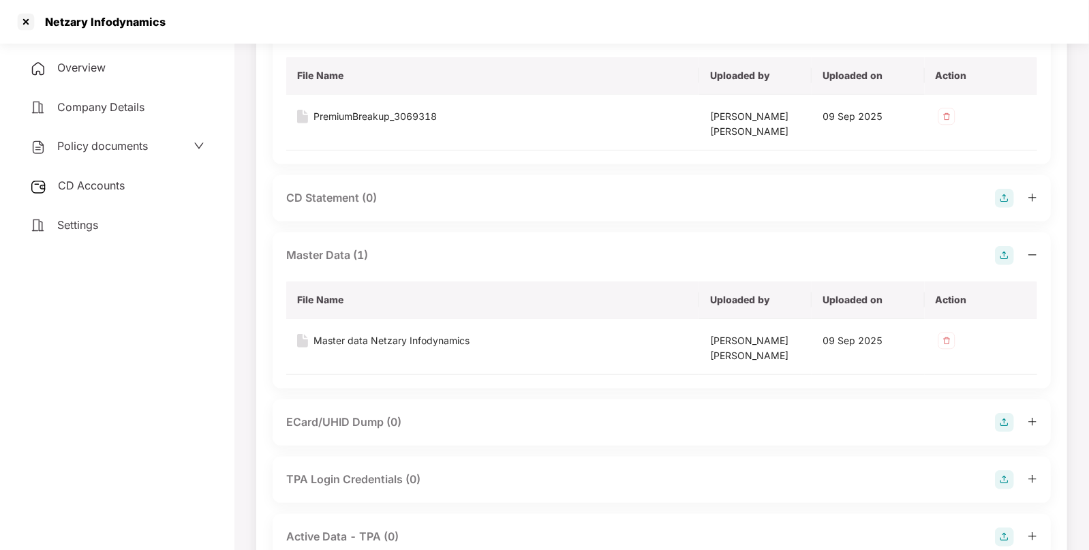
click at [113, 190] on span "CD Accounts" at bounding box center [91, 185] width 67 height 14
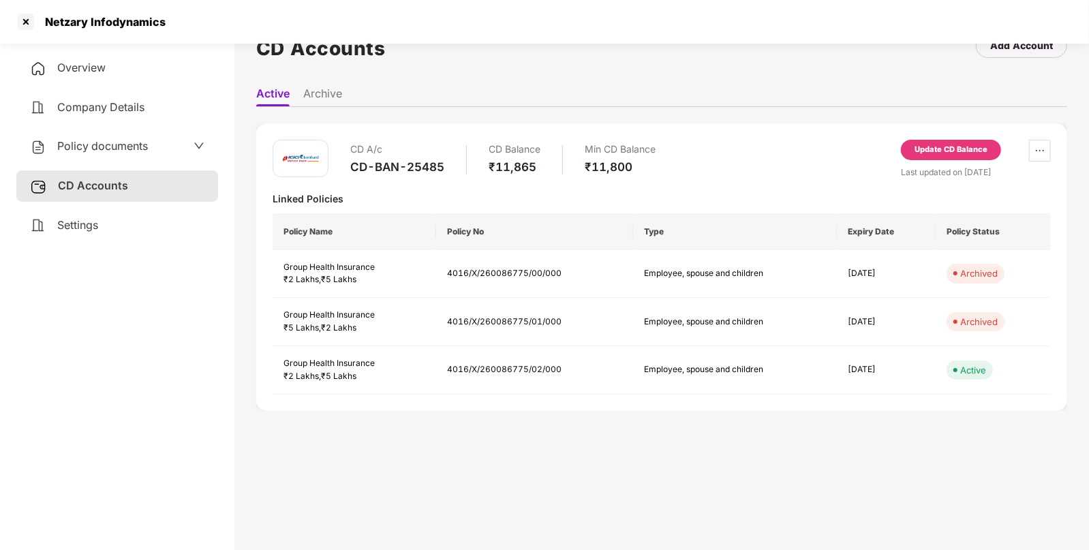
click at [962, 144] on div "Update CD Balance" at bounding box center [950, 150] width 73 height 12
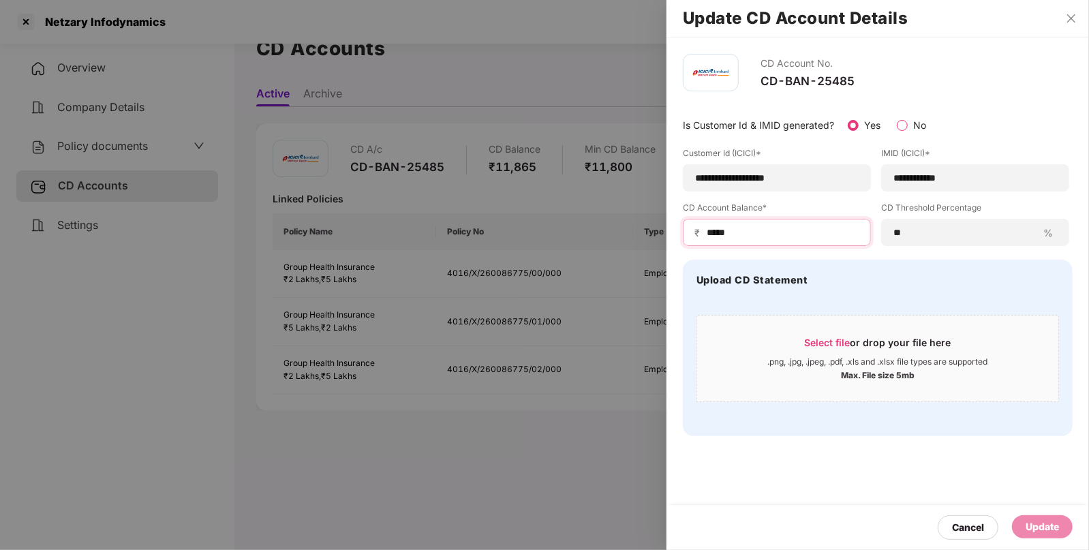
click at [808, 235] on input "*****" at bounding box center [782, 233] width 154 height 14
type input "*"
type input "****"
click at [1035, 518] on div "Update" at bounding box center [1042, 526] width 61 height 23
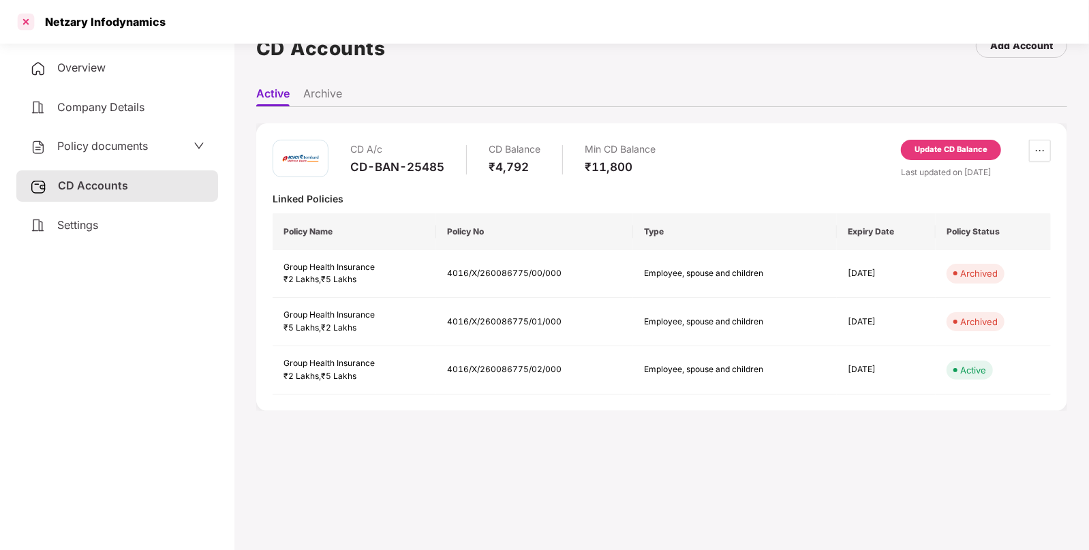
click at [30, 20] on div at bounding box center [26, 22] width 22 height 22
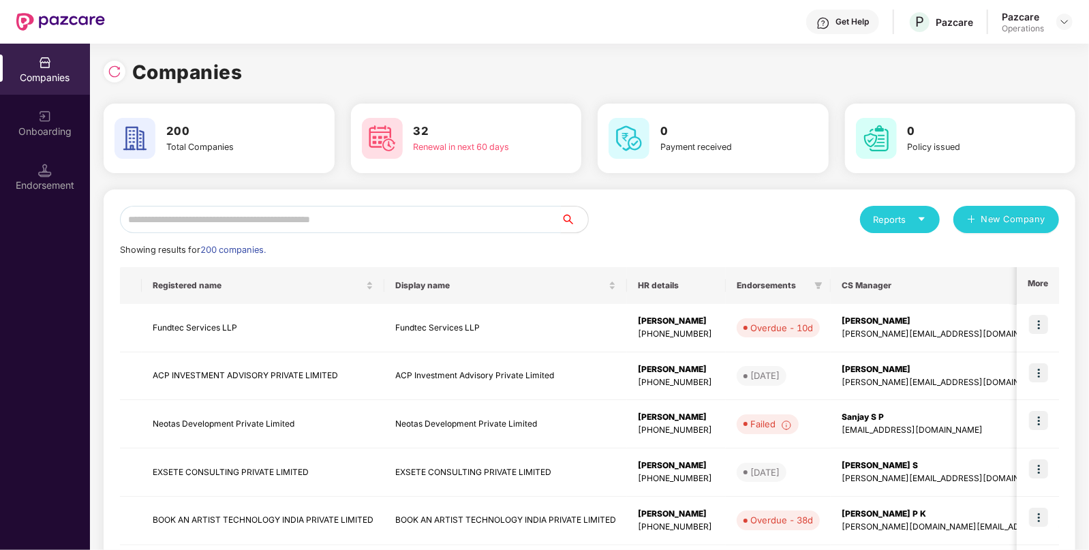
click at [195, 221] on input "text" at bounding box center [340, 219] width 441 height 27
paste input "******"
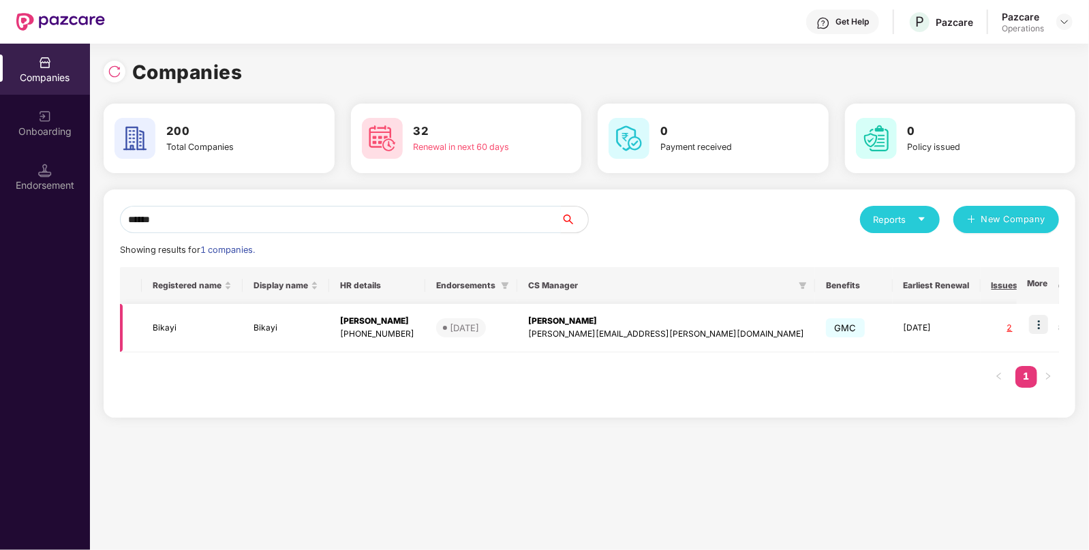
type input "******"
click at [161, 324] on td "Bikayi" at bounding box center [192, 328] width 101 height 48
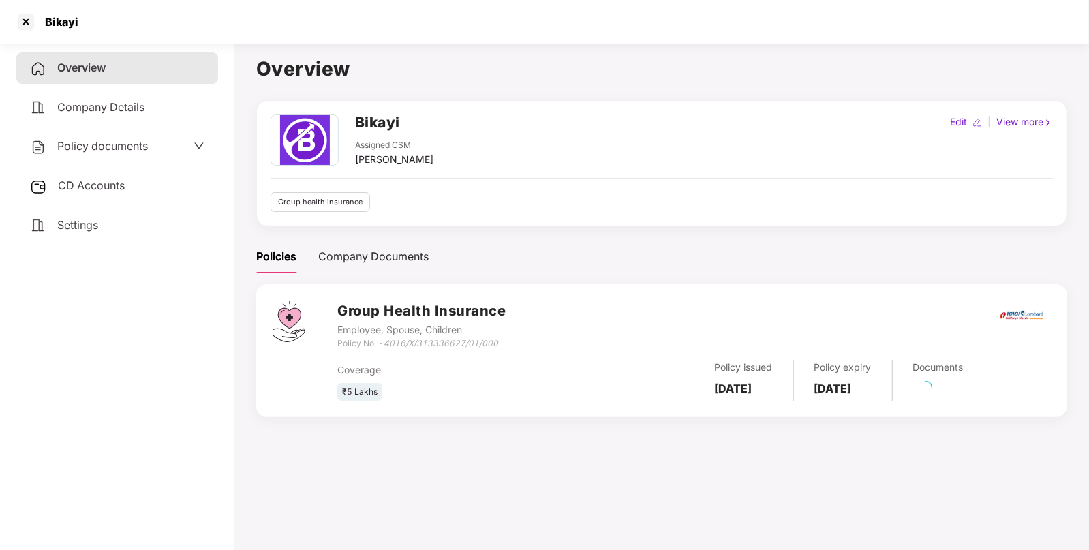
click at [99, 179] on span "CD Accounts" at bounding box center [91, 185] width 67 height 14
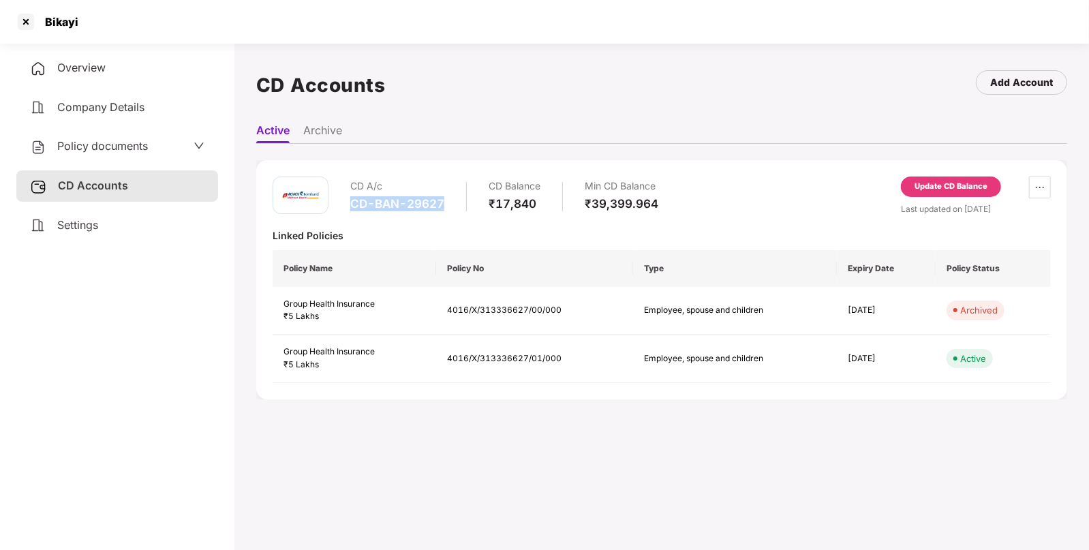
drag, startPoint x: 345, startPoint y: 205, endPoint x: 443, endPoint y: 208, distance: 98.1
click at [443, 208] on div "CD A/c CD-BAN-29627 CD Balance ₹17,840 Min CD Balance ₹39,399.964" at bounding box center [466, 195] width 386 height 39
copy div "CD-BAN-29627"
click at [947, 197] on div "Update CD Balance" at bounding box center [951, 189] width 100 height 26
click at [957, 189] on div "Update CD Balance" at bounding box center [950, 187] width 73 height 12
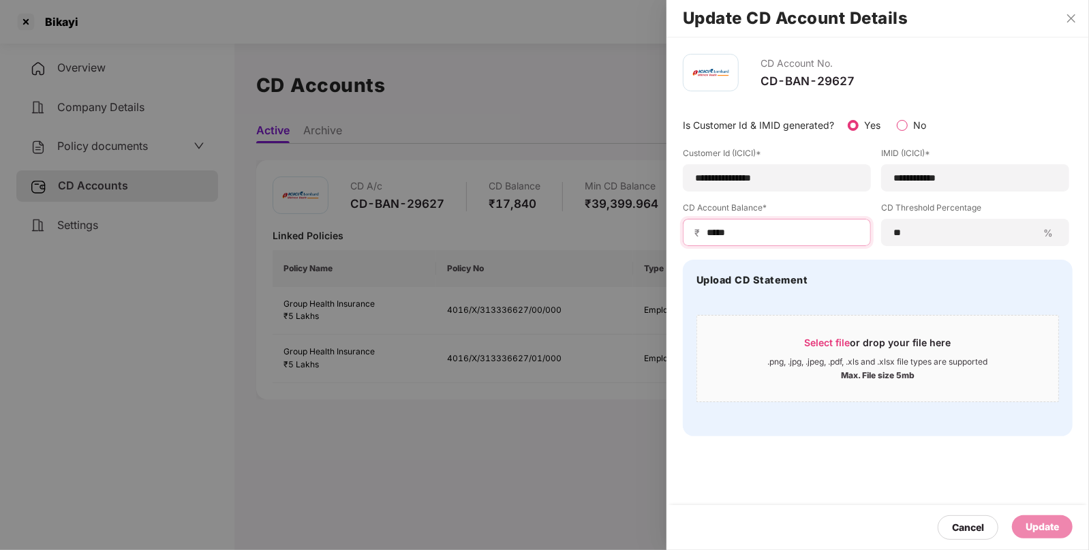
click at [777, 230] on input "*****" at bounding box center [782, 233] width 154 height 14
type input "*****"
click at [1029, 524] on div "Update" at bounding box center [1041, 526] width 33 height 15
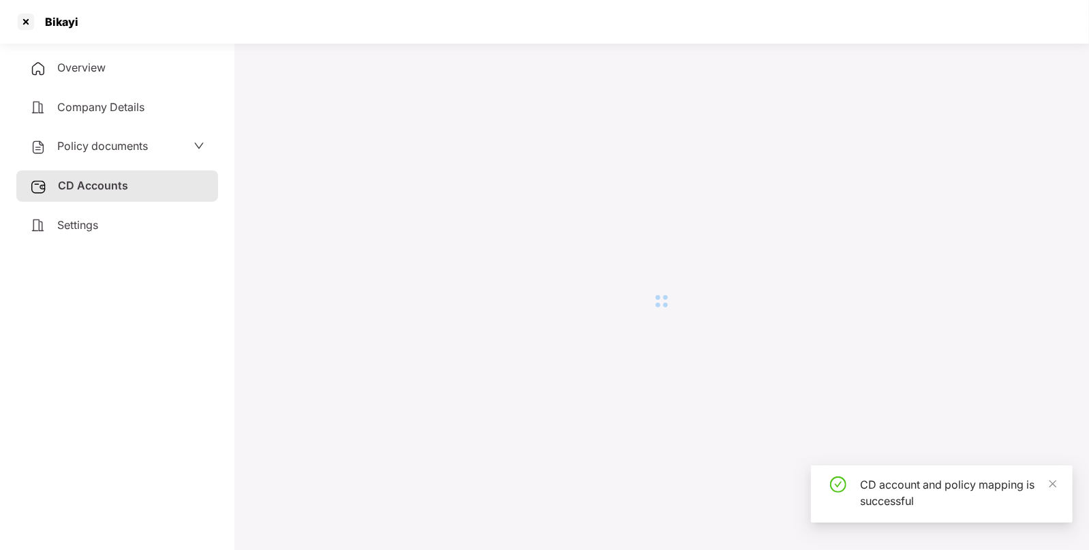
click at [104, 138] on div "Policy documents" at bounding box center [89, 147] width 118 height 18
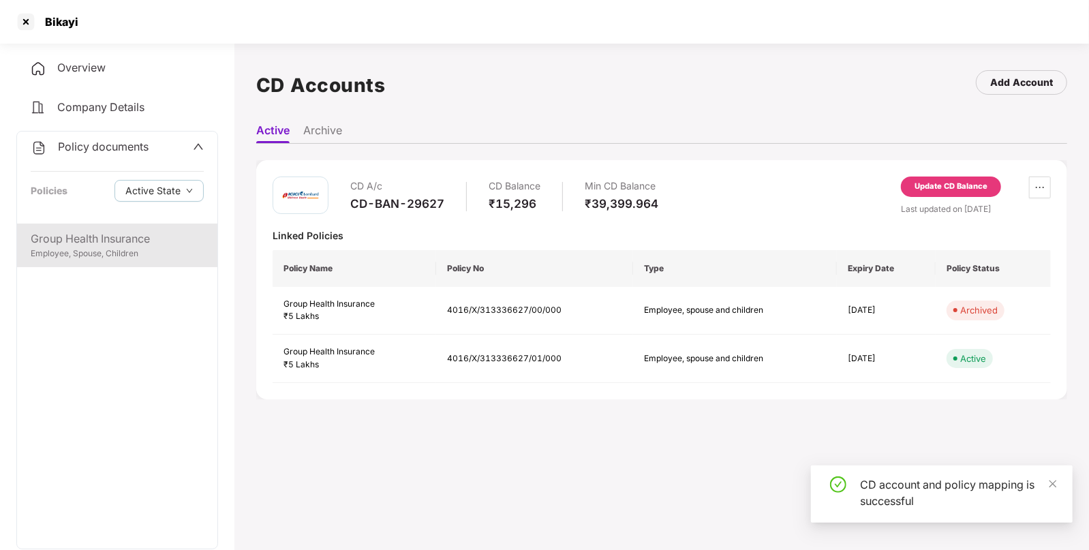
click at [133, 243] on div "Group Health Insurance" at bounding box center [117, 238] width 173 height 17
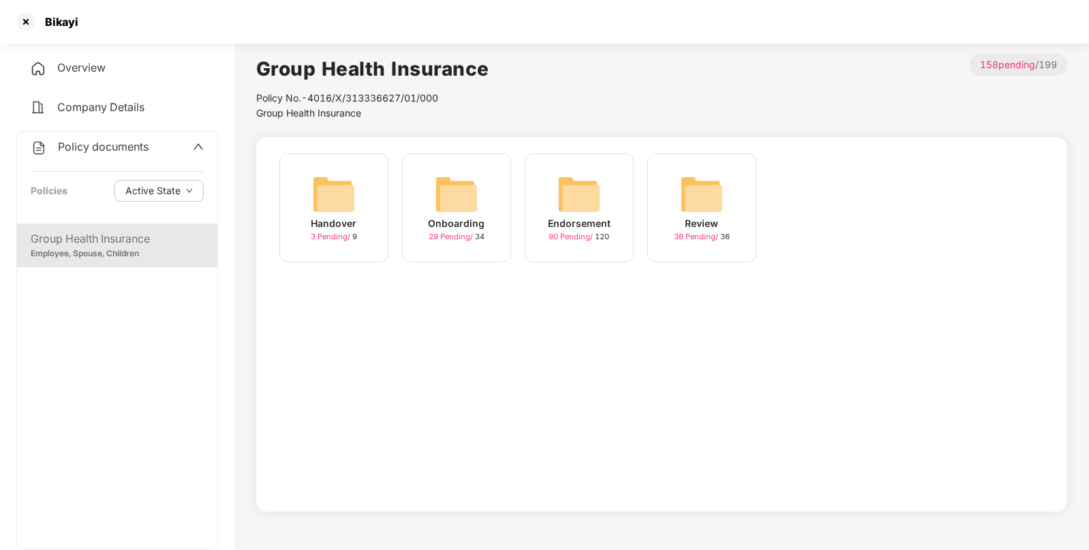
click at [589, 177] on img at bounding box center [579, 194] width 44 height 44
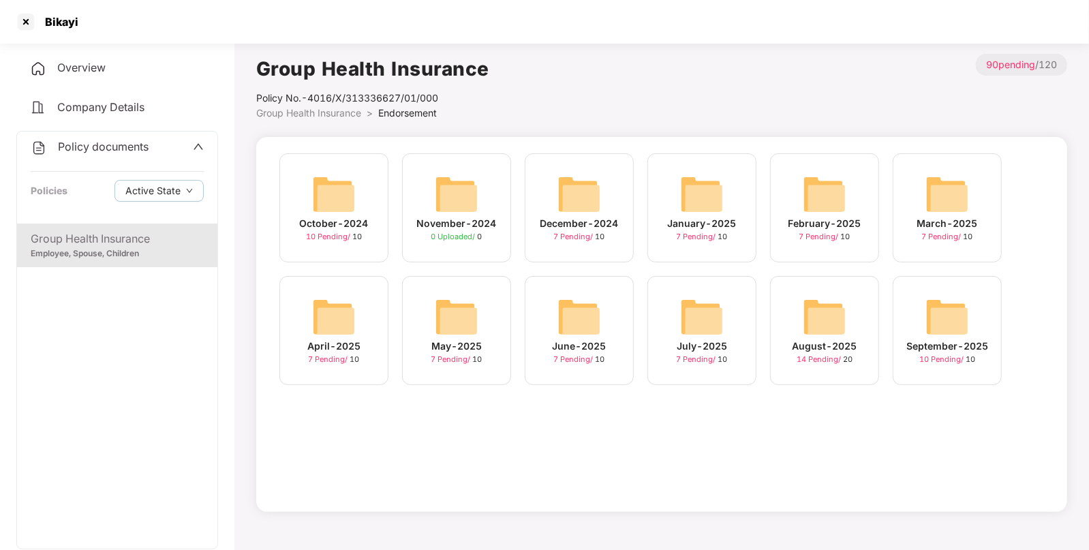
drag, startPoint x: 959, startPoint y: 311, endPoint x: 907, endPoint y: 324, distance: 54.0
click at [959, 311] on img at bounding box center [947, 317] width 44 height 44
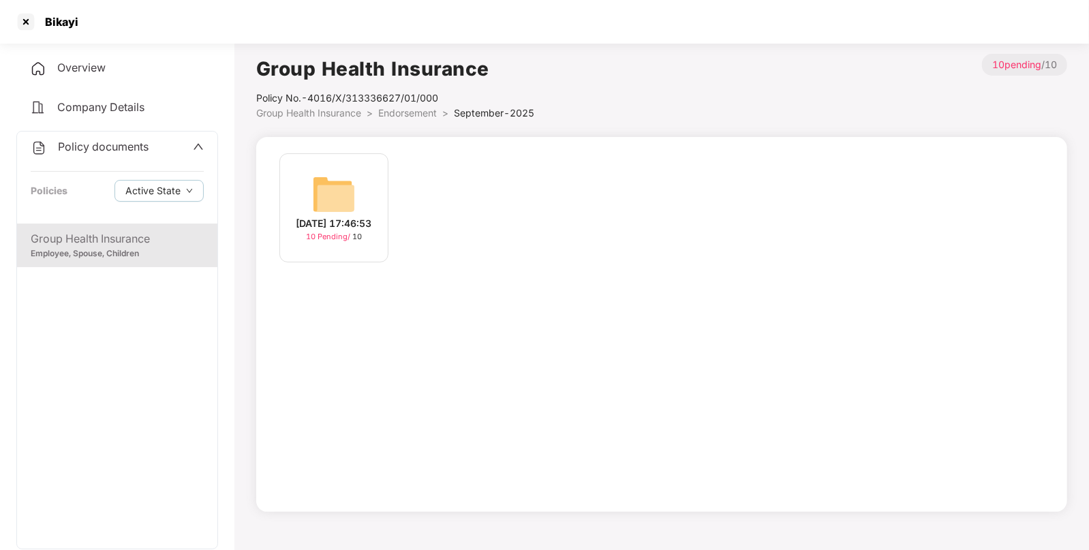
click at [310, 191] on div "[DATE] 17:46:53 10 Pending / 10" at bounding box center [333, 207] width 109 height 109
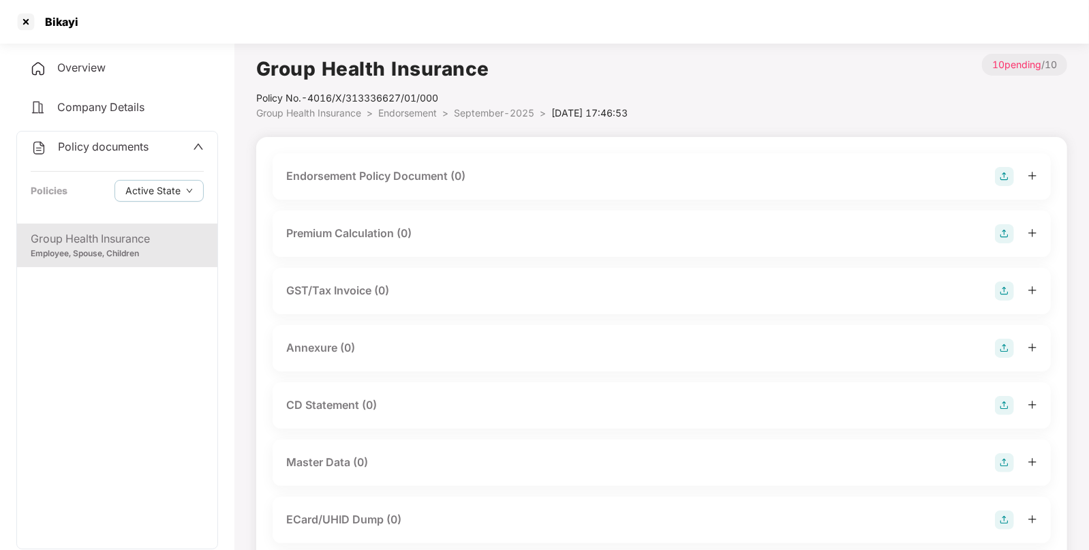
click at [1004, 180] on img at bounding box center [1004, 176] width 19 height 19
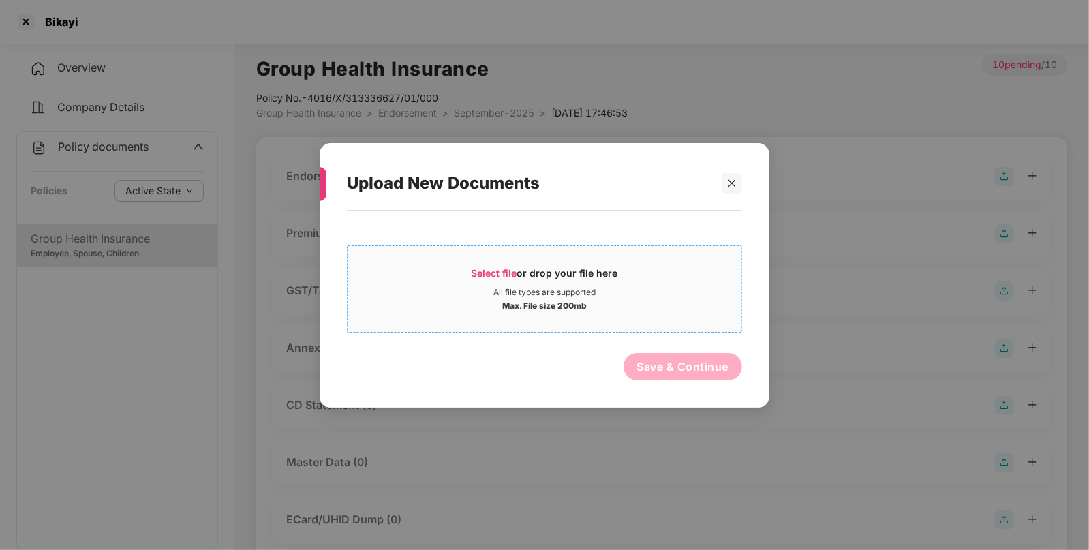
click at [496, 299] on div "Max. File size 200mb" at bounding box center [544, 304] width 394 height 14
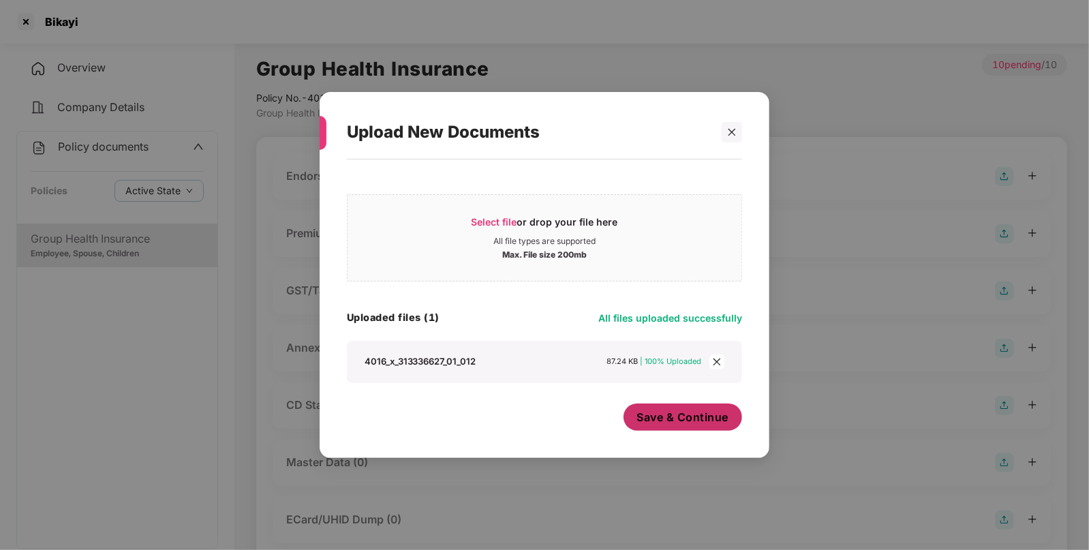
click at [669, 422] on span "Save & Continue" at bounding box center [683, 416] width 92 height 15
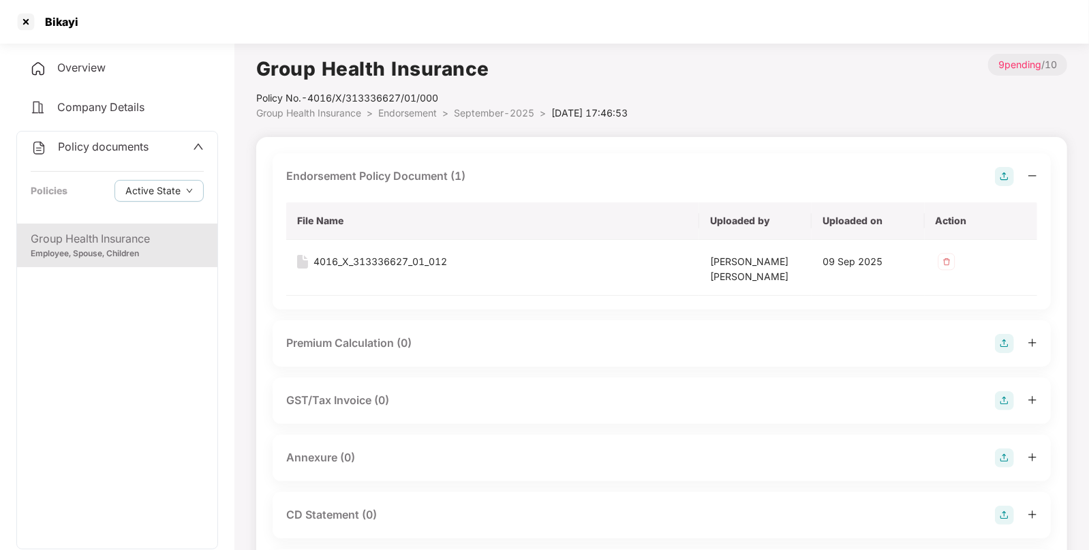
click at [1004, 459] on img at bounding box center [1004, 457] width 19 height 19
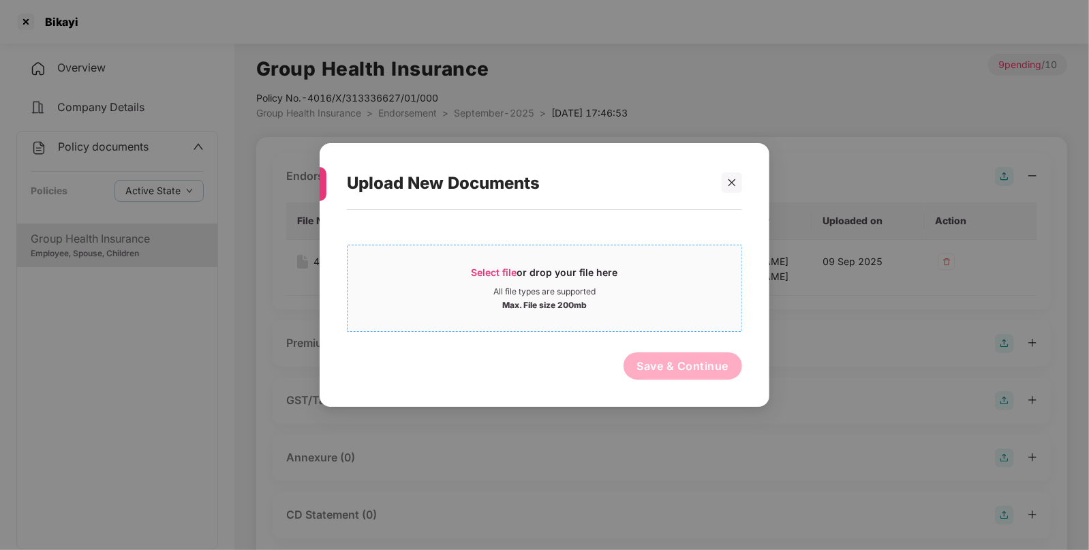
click at [533, 269] on div "Select file or drop your file here" at bounding box center [544, 276] width 146 height 20
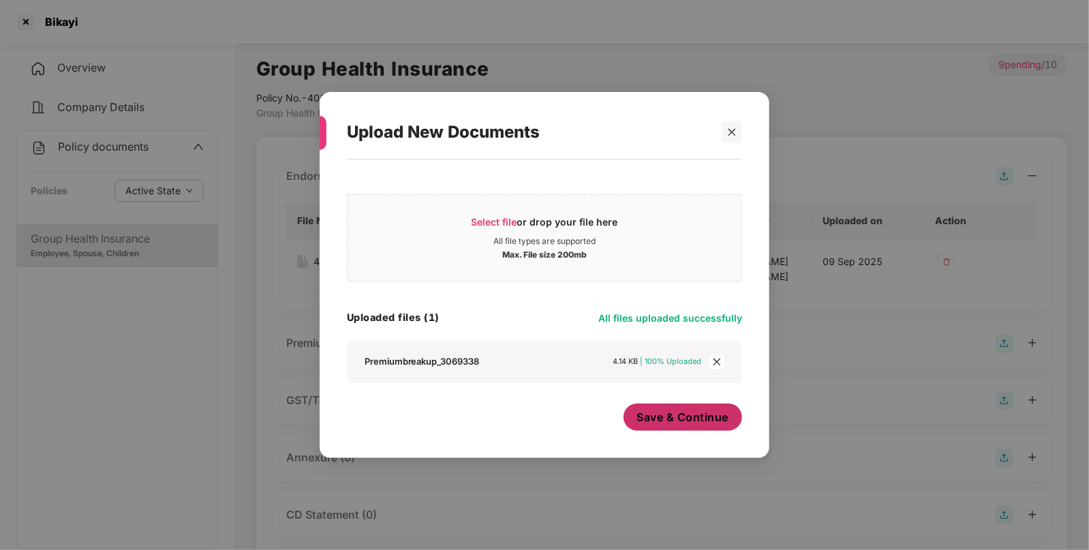
click at [694, 422] on span "Save & Continue" at bounding box center [683, 416] width 92 height 15
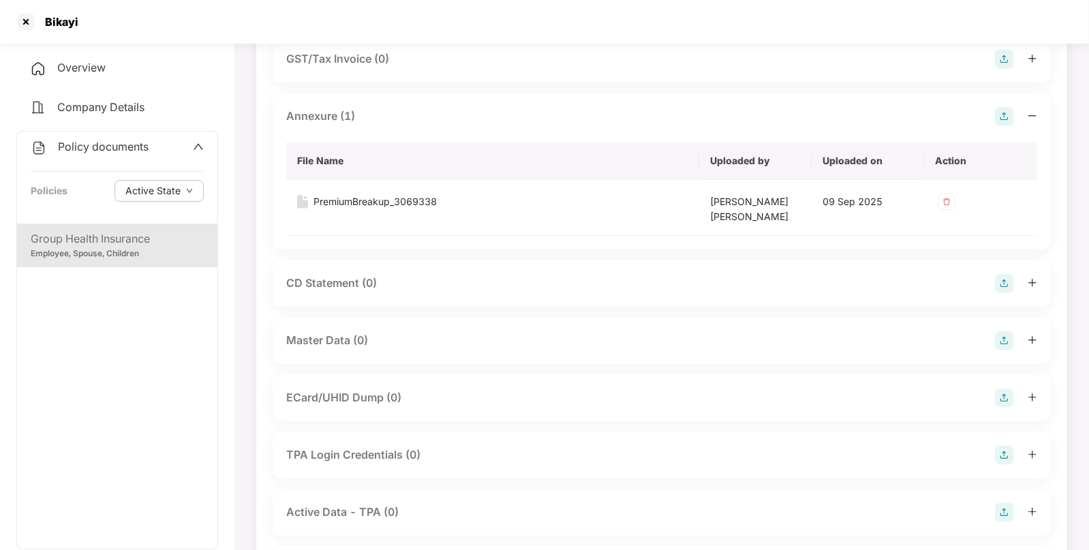
scroll to position [348, 0]
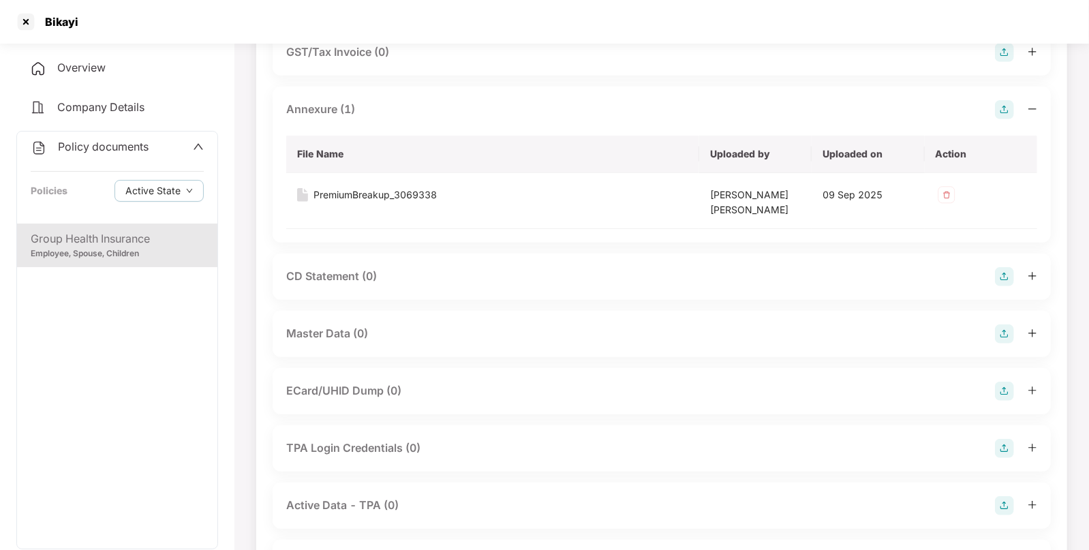
click at [1004, 330] on img at bounding box center [1004, 333] width 19 height 19
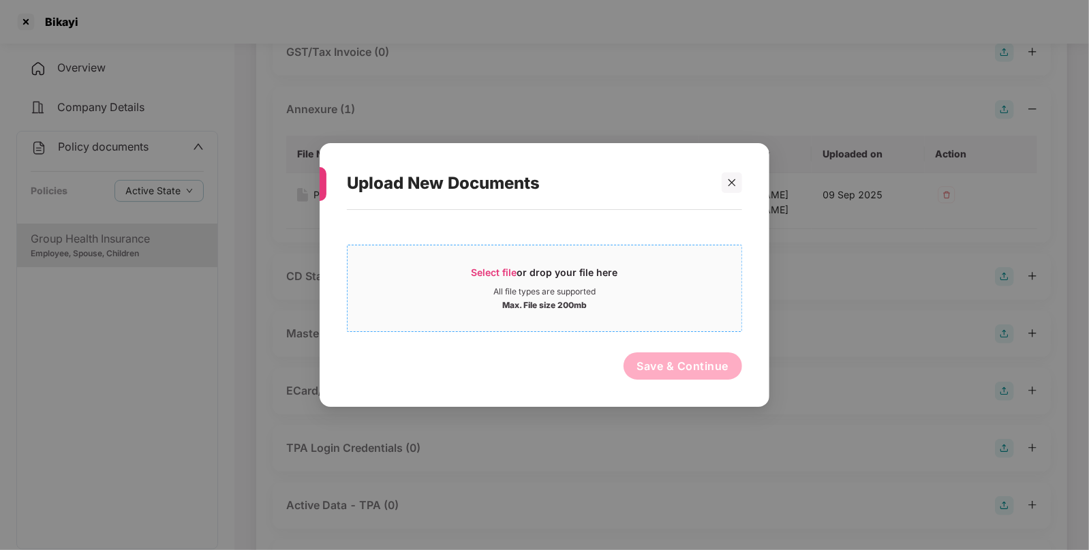
click at [606, 262] on span "Select file or drop your file here All file types are supported Max. File size …" at bounding box center [544, 287] width 394 height 65
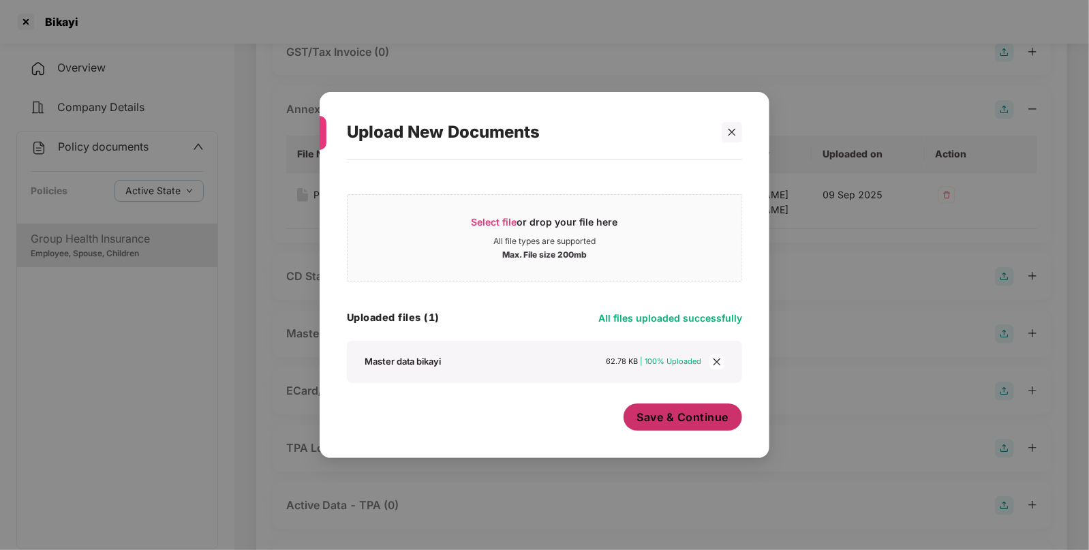
click at [674, 419] on span "Save & Continue" at bounding box center [683, 416] width 92 height 15
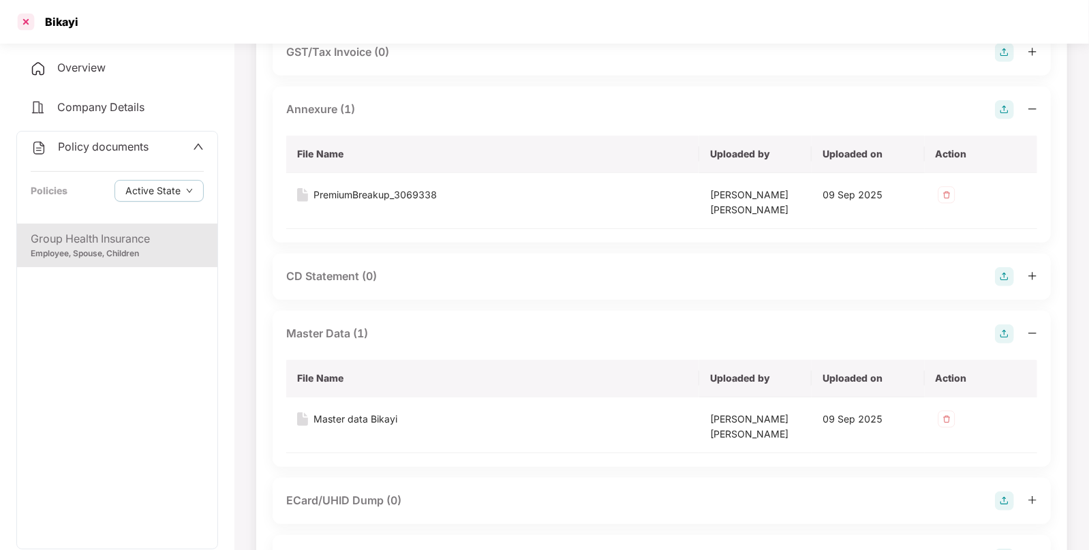
click at [27, 24] on div at bounding box center [26, 22] width 22 height 22
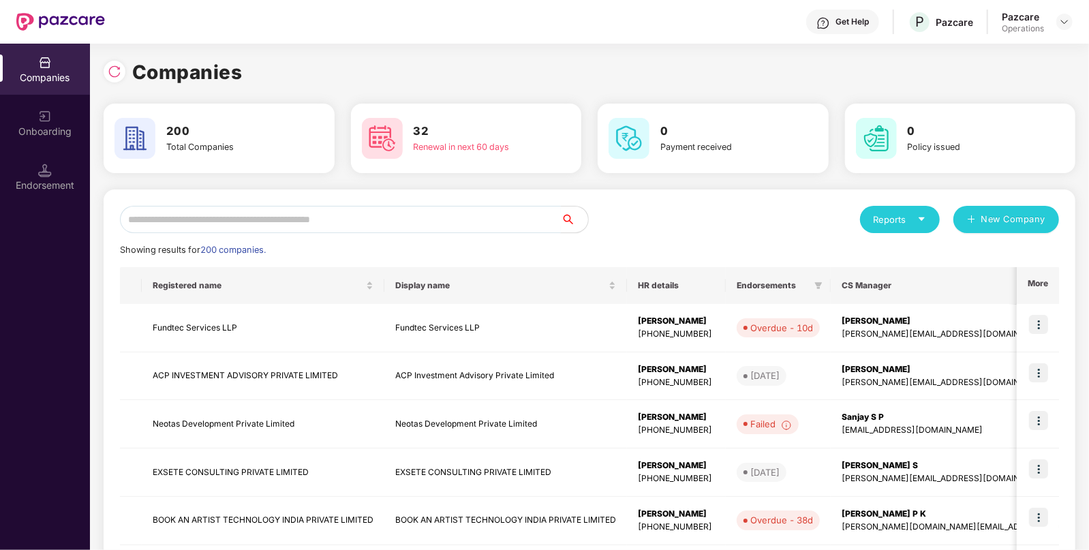
click at [307, 225] on input "text" at bounding box center [340, 219] width 441 height 27
paste input "**********"
type input "**********"
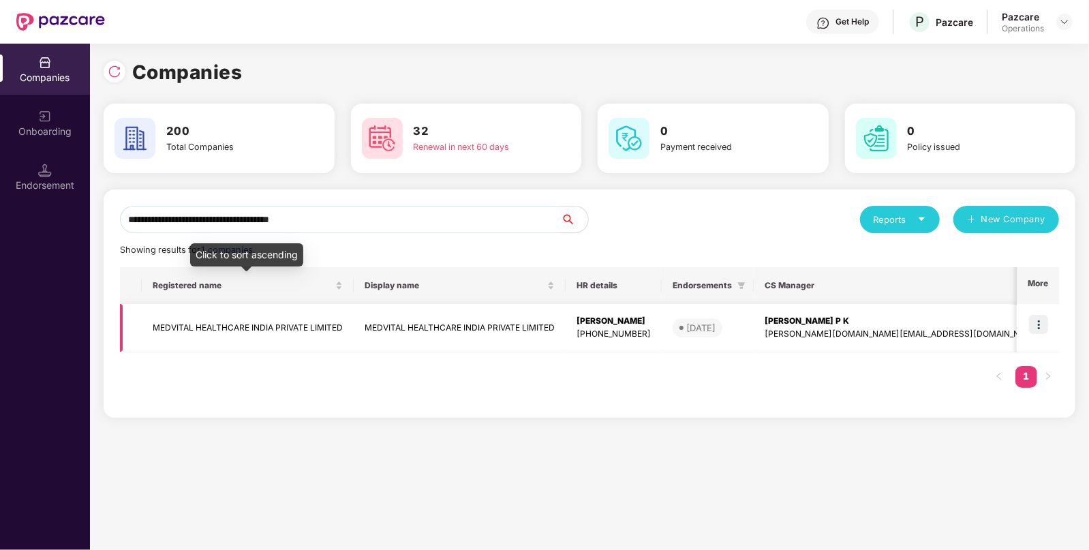
click at [173, 328] on td "MEDVITAL HEALTHCARE INDIA PRIVATE LIMITED" at bounding box center [248, 328] width 212 height 48
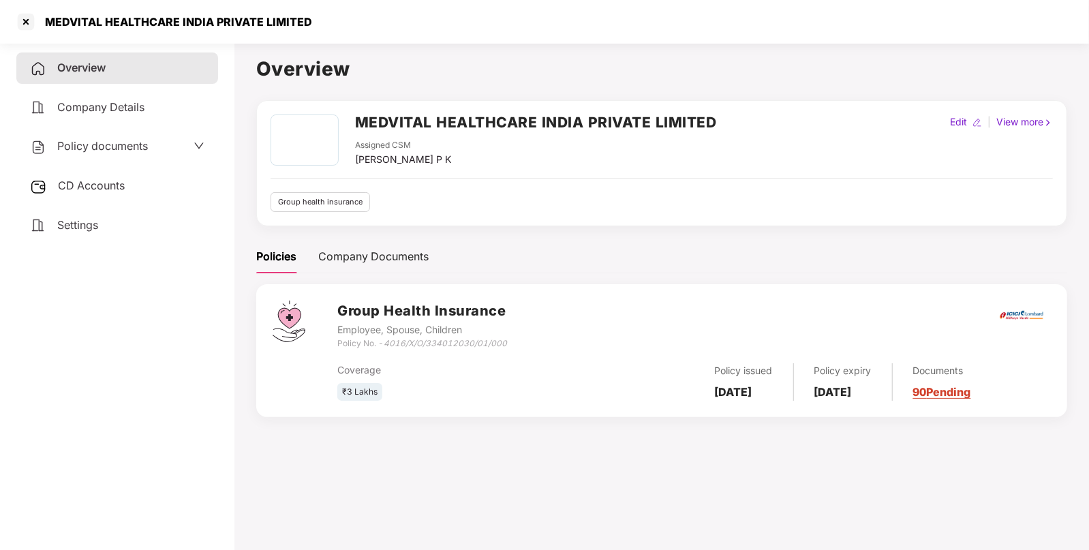
click at [127, 144] on span "Policy documents" at bounding box center [102, 146] width 91 height 14
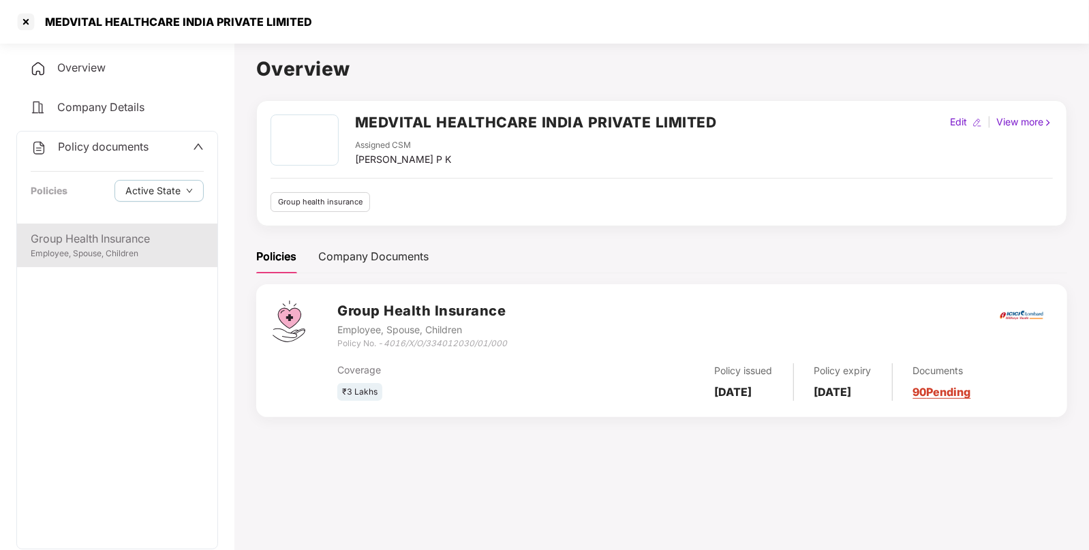
click at [126, 244] on div "Group Health Insurance" at bounding box center [117, 238] width 173 height 17
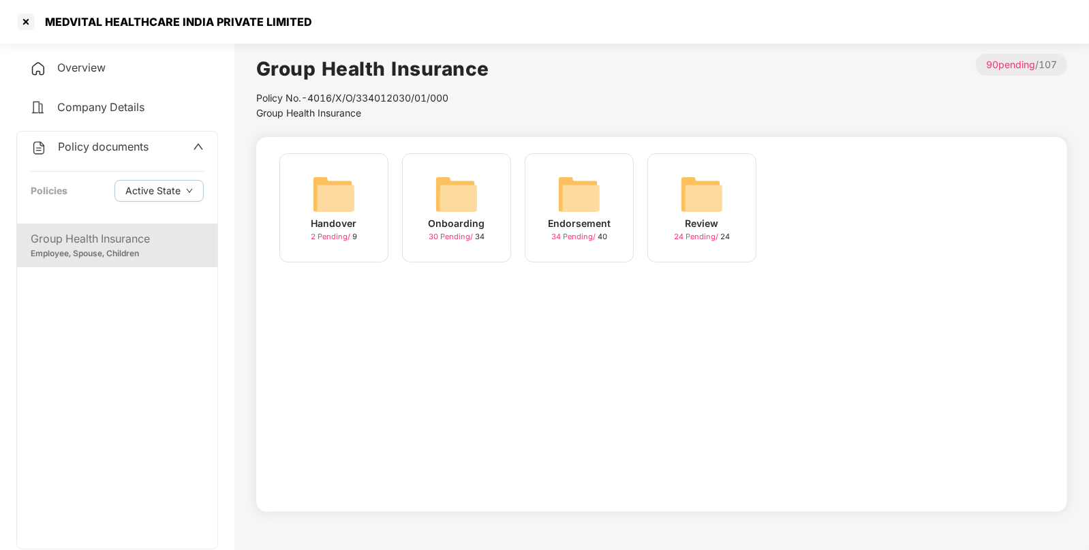
click at [568, 200] on img at bounding box center [579, 194] width 44 height 44
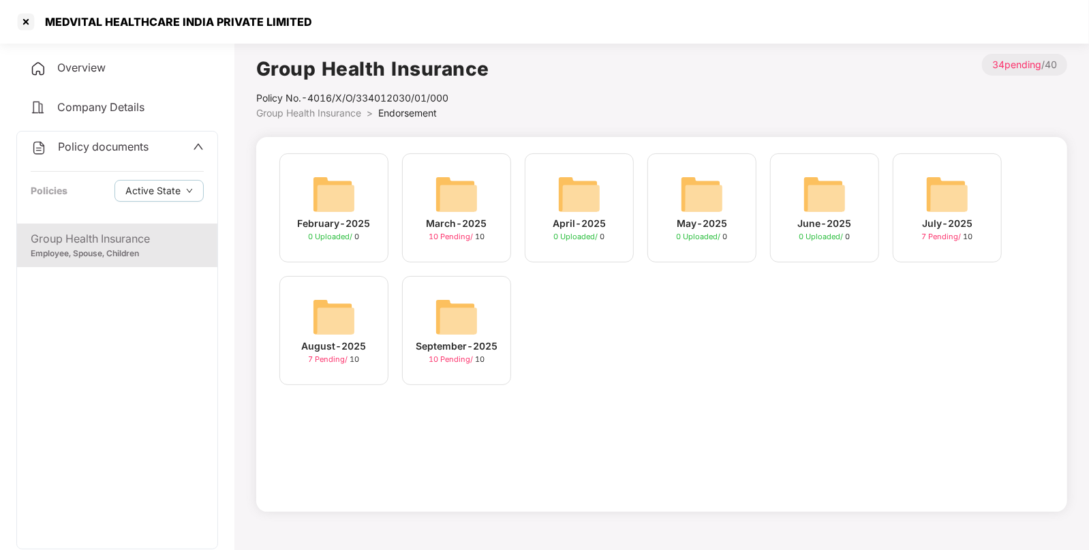
click at [467, 306] on img at bounding box center [457, 317] width 44 height 44
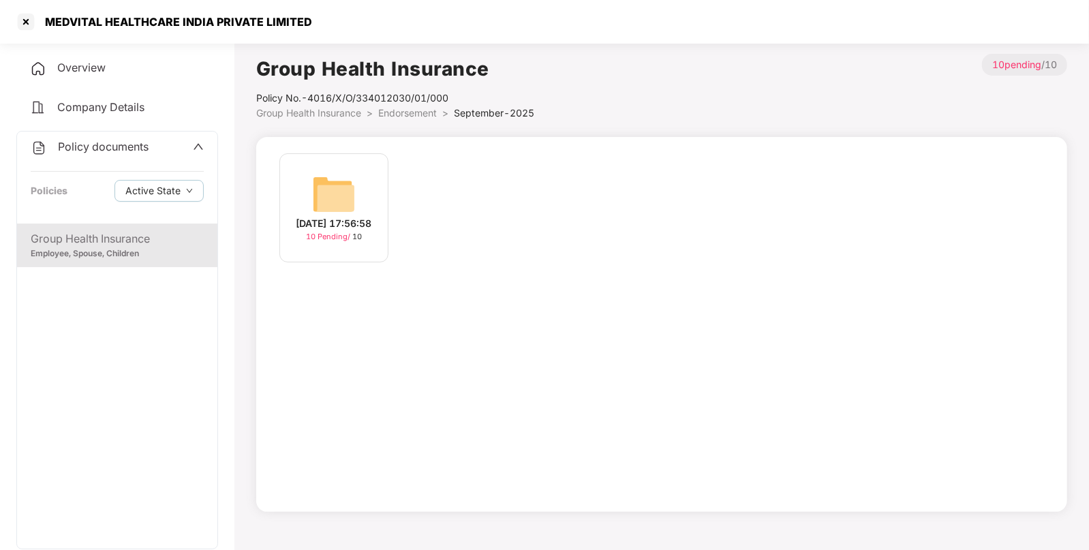
click at [309, 178] on div "[DATE] 17:56:58 10 Pending / 10" at bounding box center [333, 207] width 109 height 109
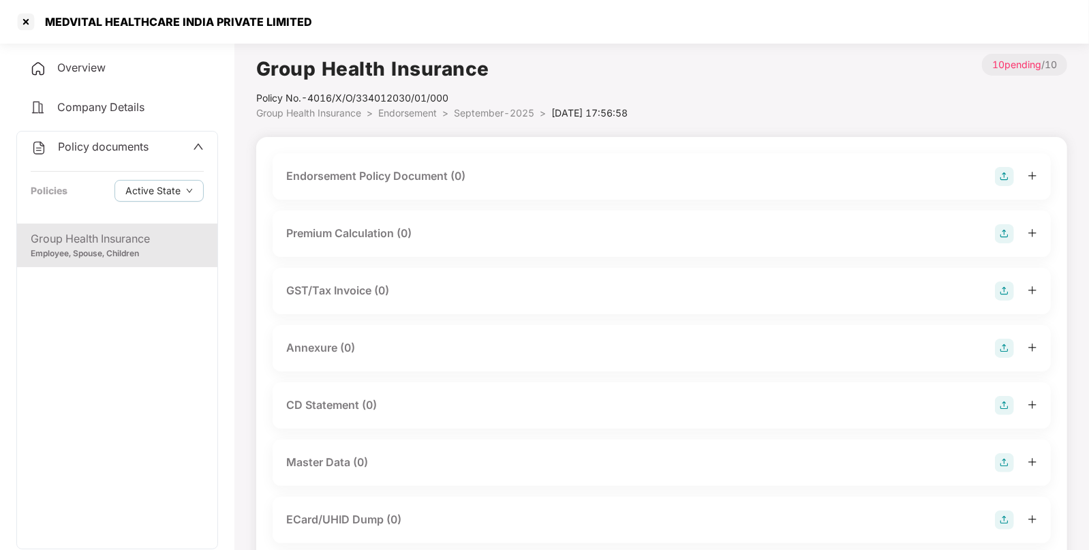
click at [1005, 174] on img at bounding box center [1004, 176] width 19 height 19
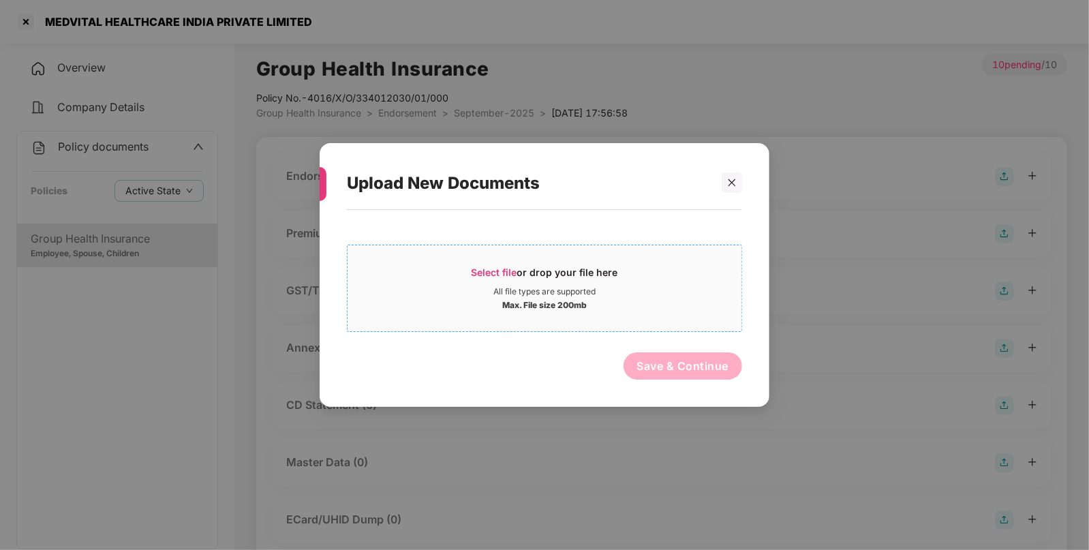
click at [551, 251] on div "Select file or drop your file here All file types are supported Max. File size …" at bounding box center [544, 288] width 395 height 87
click at [504, 273] on span "Select file" at bounding box center [494, 272] width 46 height 12
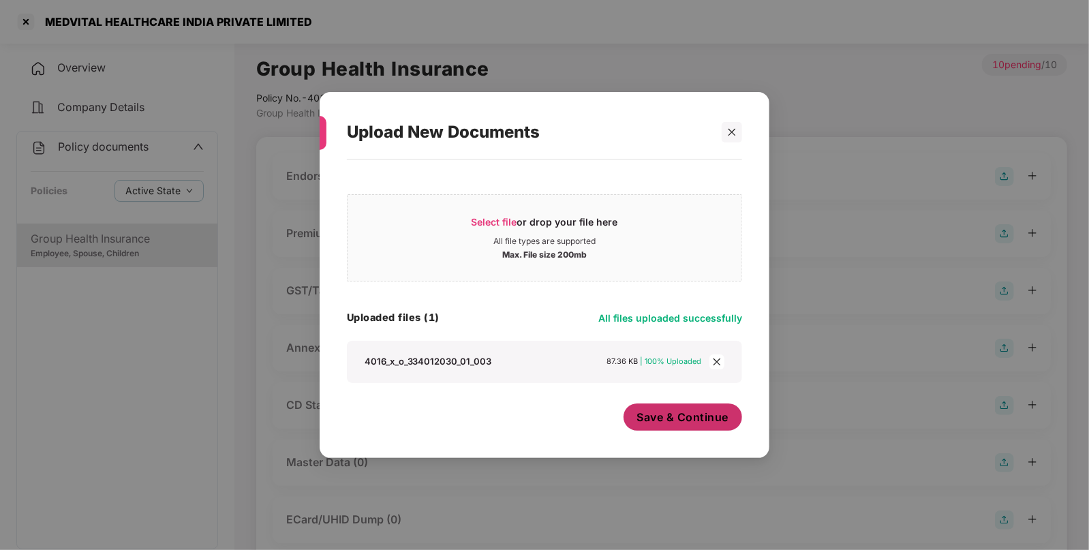
click at [688, 418] on span "Save & Continue" at bounding box center [683, 416] width 92 height 15
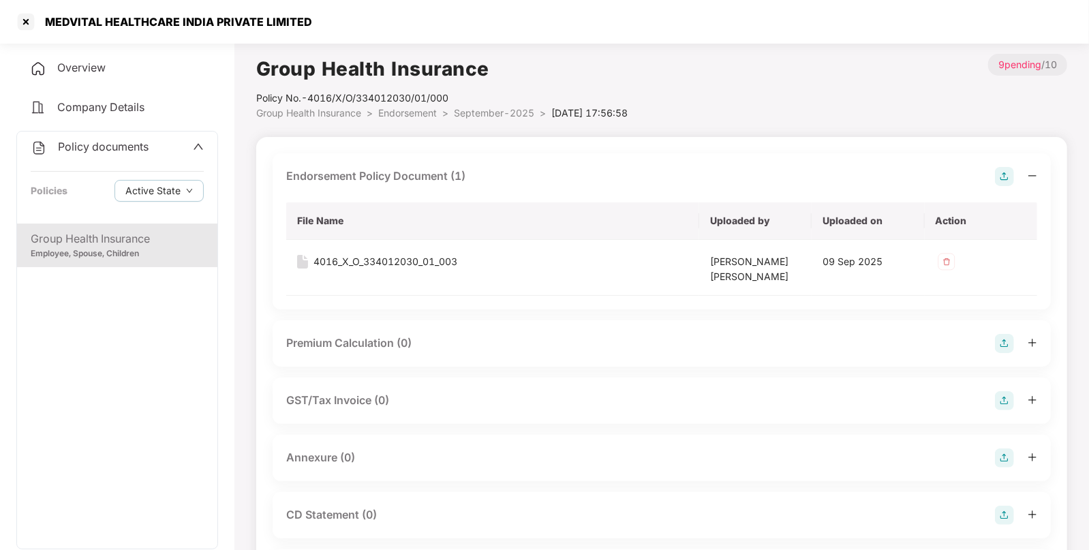
click at [1006, 452] on img at bounding box center [1004, 457] width 19 height 19
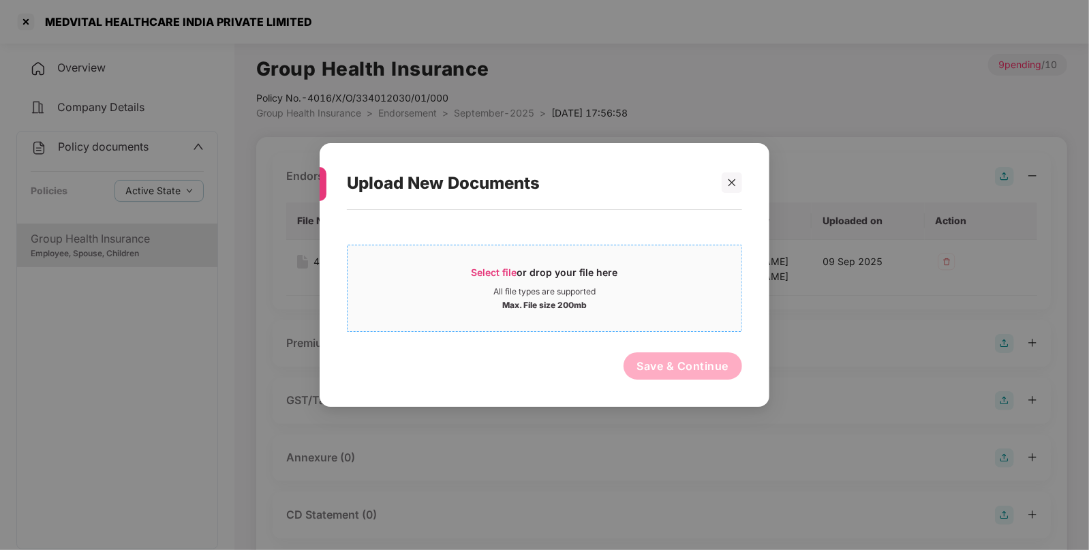
click at [553, 279] on div "Select file or drop your file here" at bounding box center [544, 276] width 146 height 20
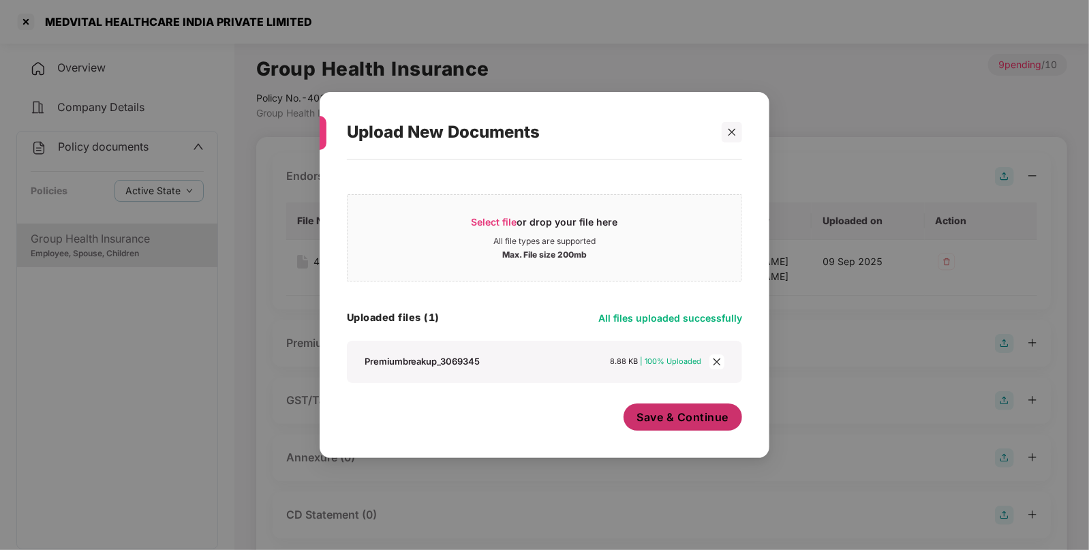
click at [712, 419] on span "Save & Continue" at bounding box center [683, 416] width 92 height 15
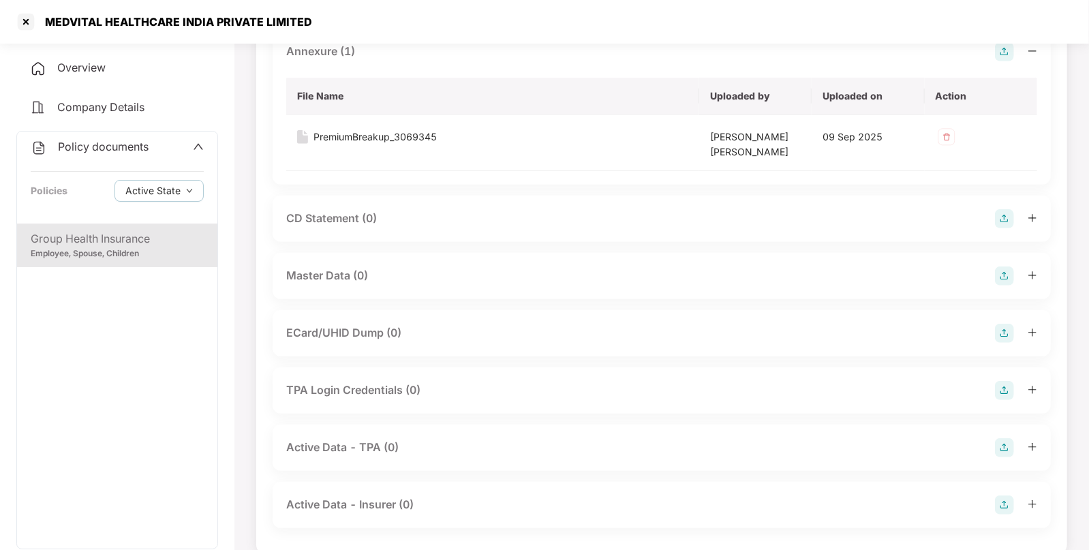
scroll to position [426, 0]
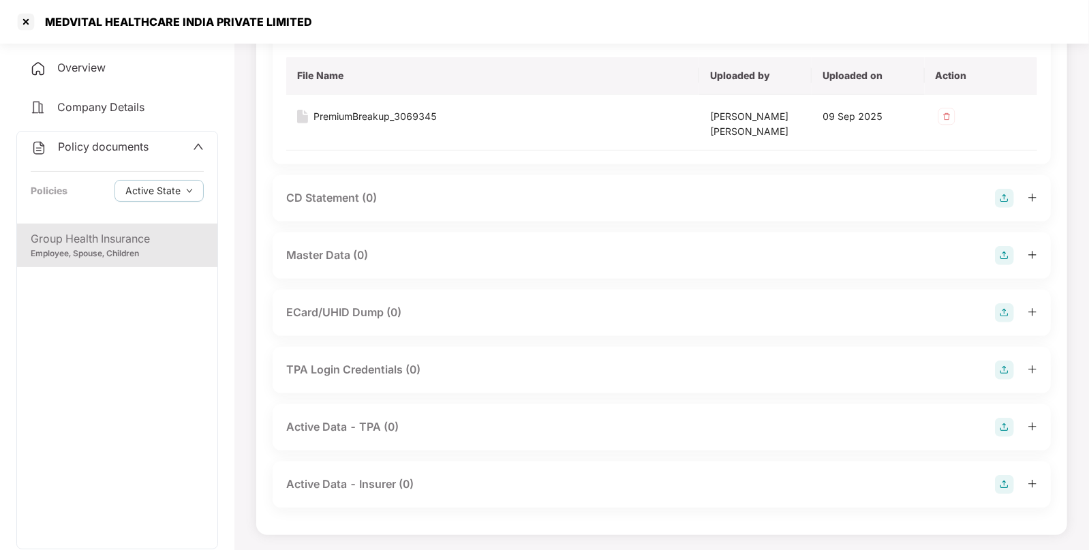
click at [1003, 249] on img at bounding box center [1004, 255] width 19 height 19
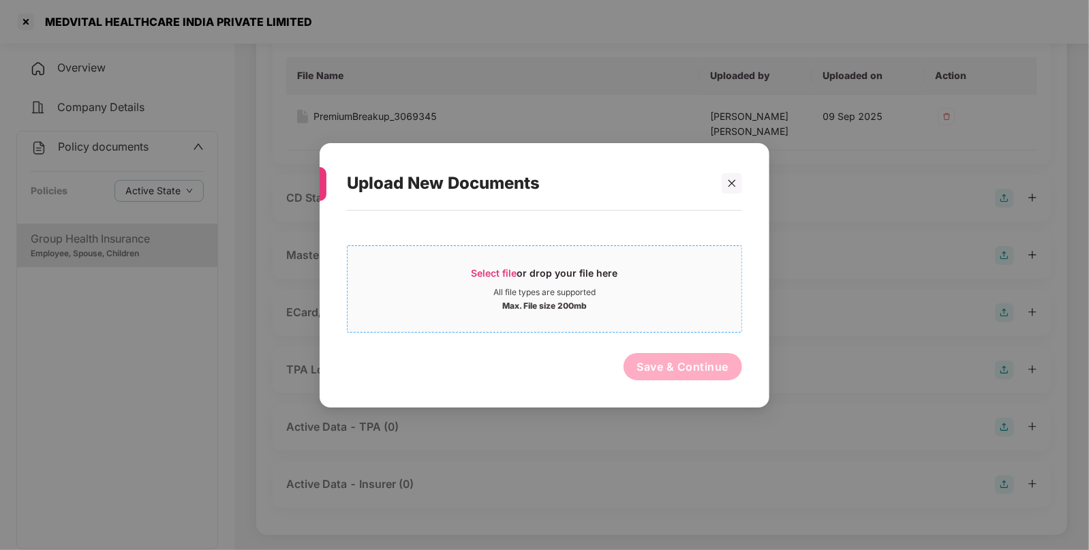
click at [644, 276] on div "Select file or drop your file here" at bounding box center [544, 276] width 394 height 20
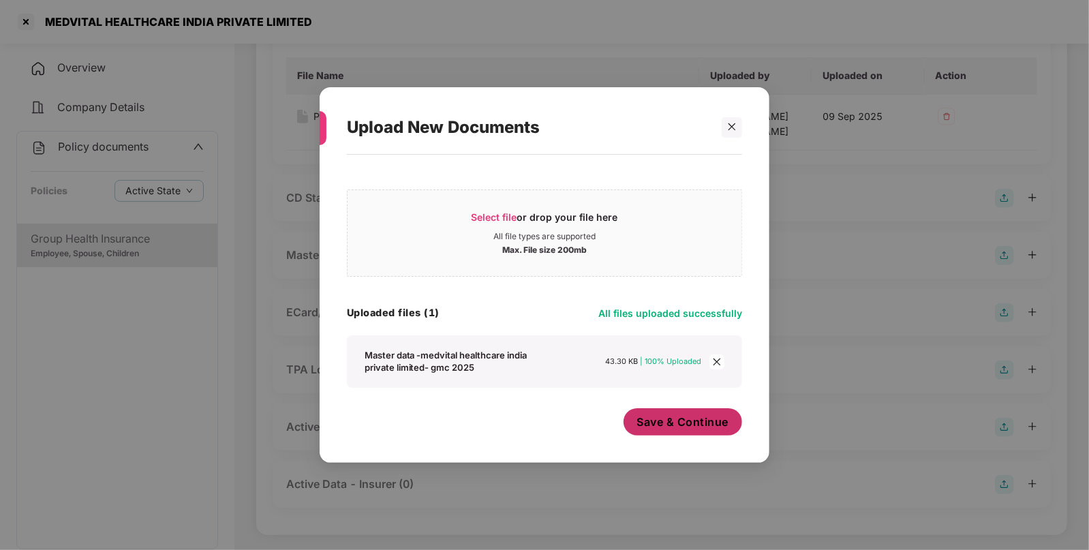
click at [656, 431] on button "Save & Continue" at bounding box center [682, 421] width 119 height 27
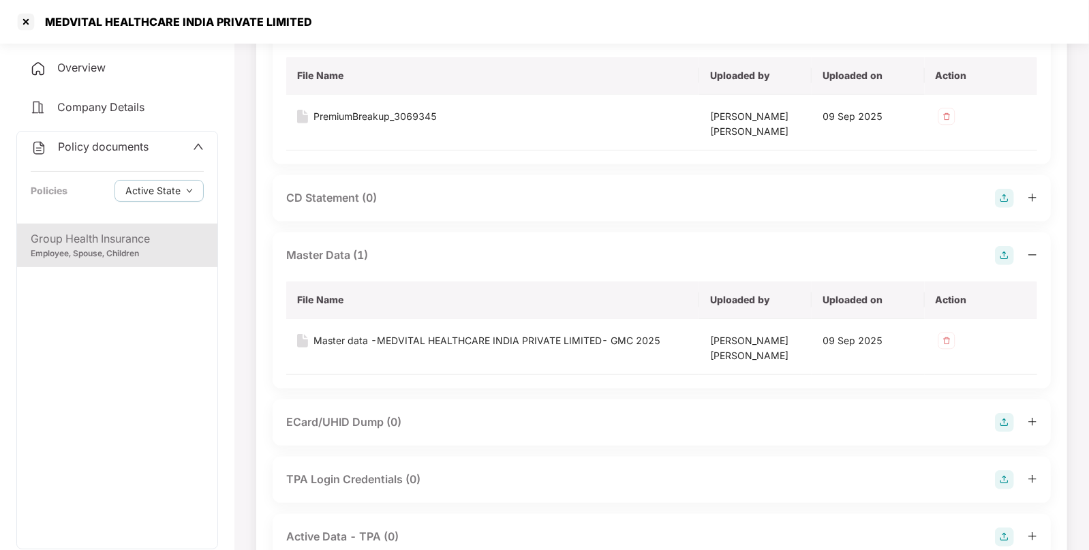
click at [131, 147] on span "Policy documents" at bounding box center [103, 147] width 91 height 14
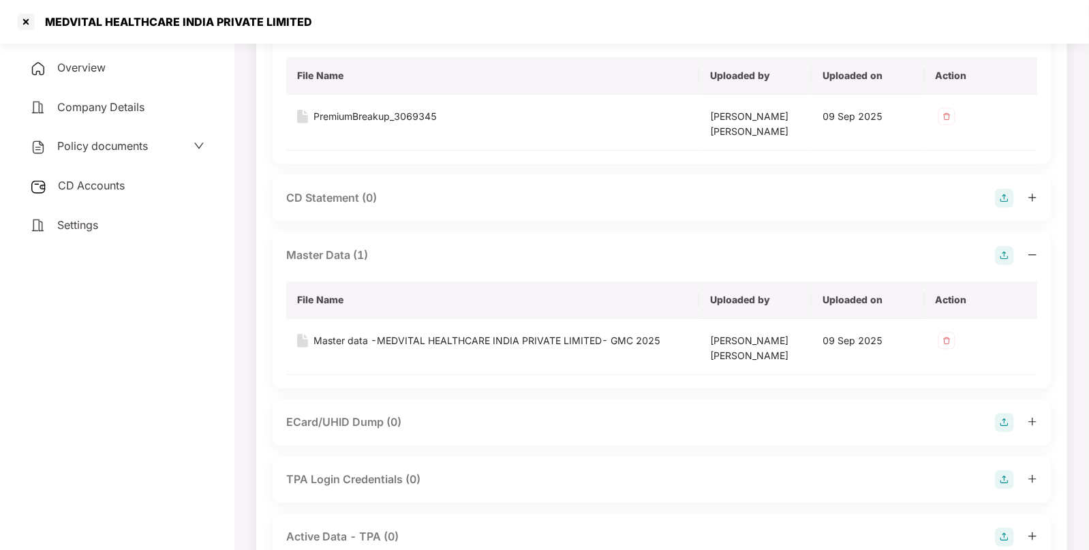
click at [121, 192] on div "CD Accounts" at bounding box center [117, 185] width 202 height 31
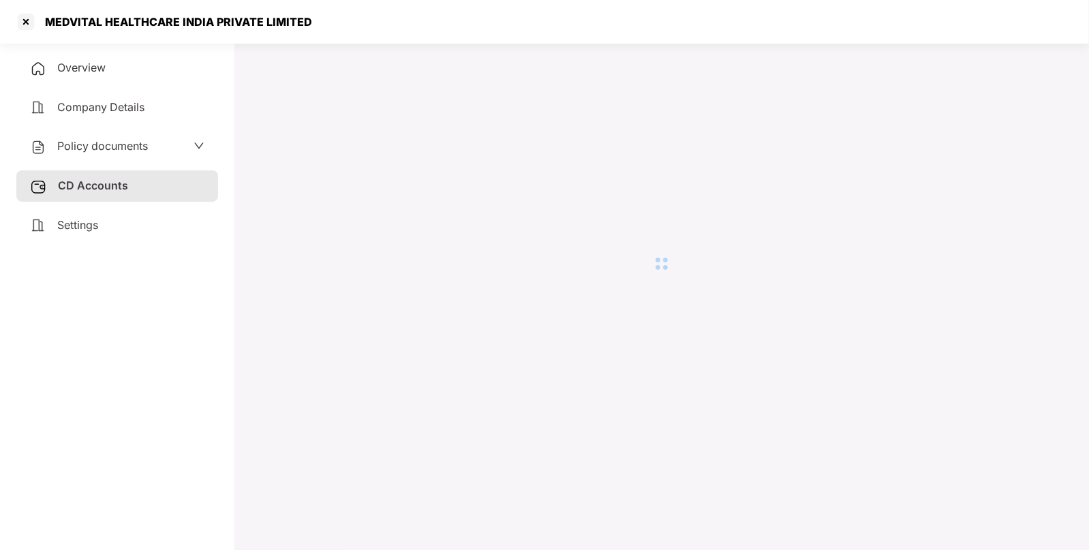
scroll to position [37, 0]
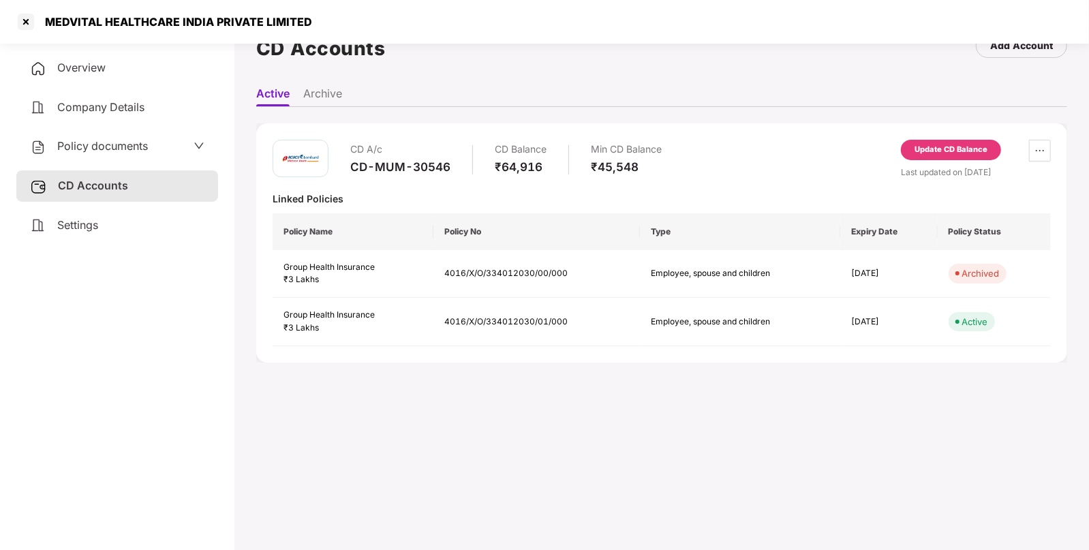
click at [924, 151] on div "Update CD Balance" at bounding box center [950, 150] width 73 height 12
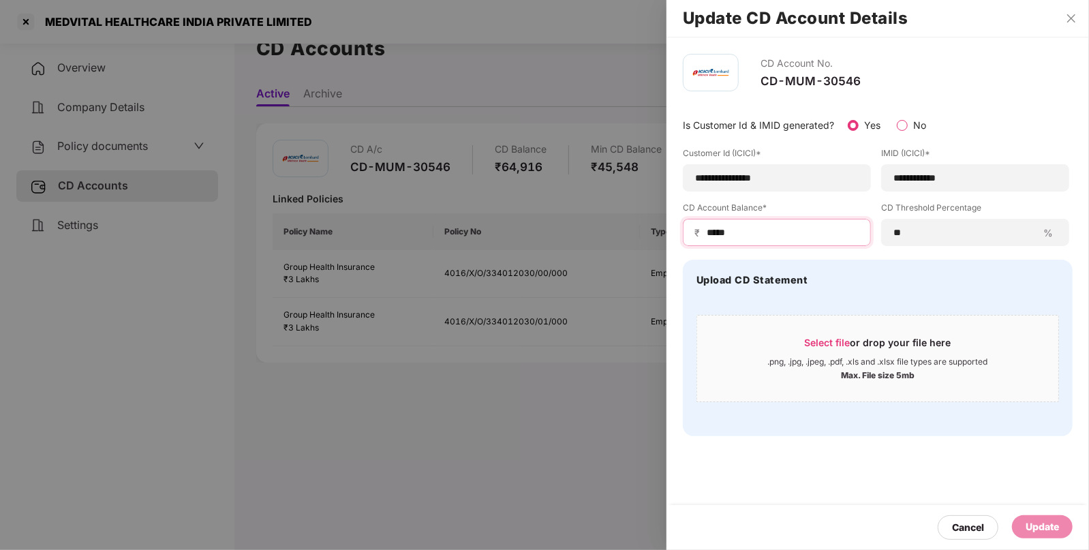
click at [771, 234] on input "*****" at bounding box center [782, 233] width 154 height 14
type input "*"
type input "*****"
click at [1023, 523] on div "Update" at bounding box center [1042, 526] width 61 height 23
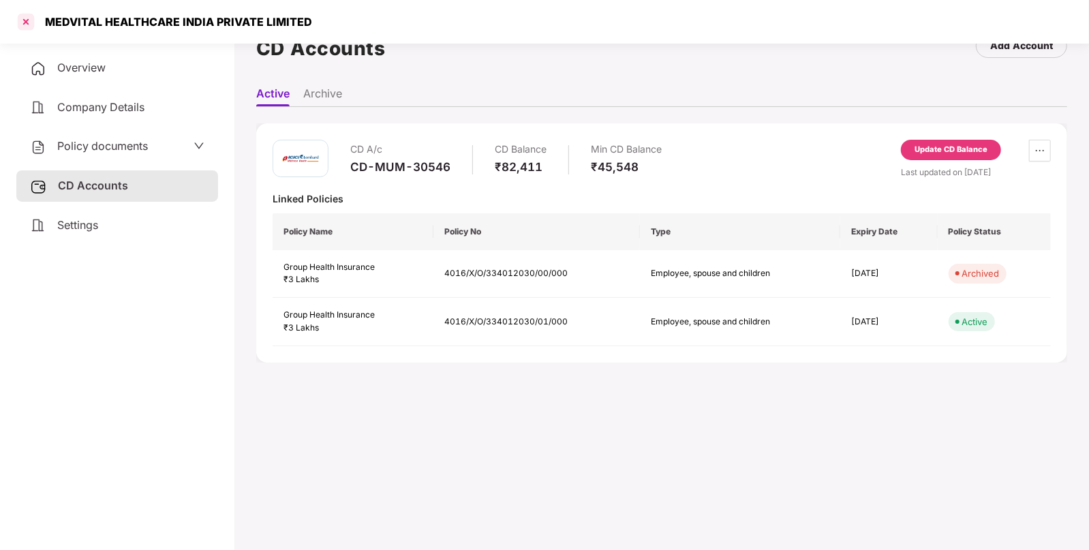
click at [31, 19] on div at bounding box center [26, 22] width 22 height 22
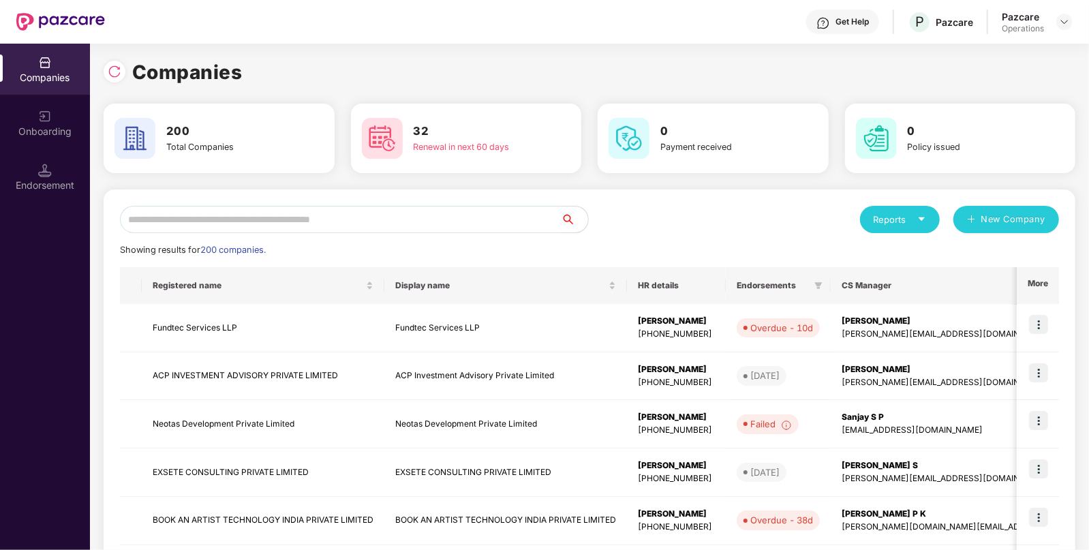
click at [159, 208] on input "text" at bounding box center [340, 219] width 441 height 27
paste input "**********"
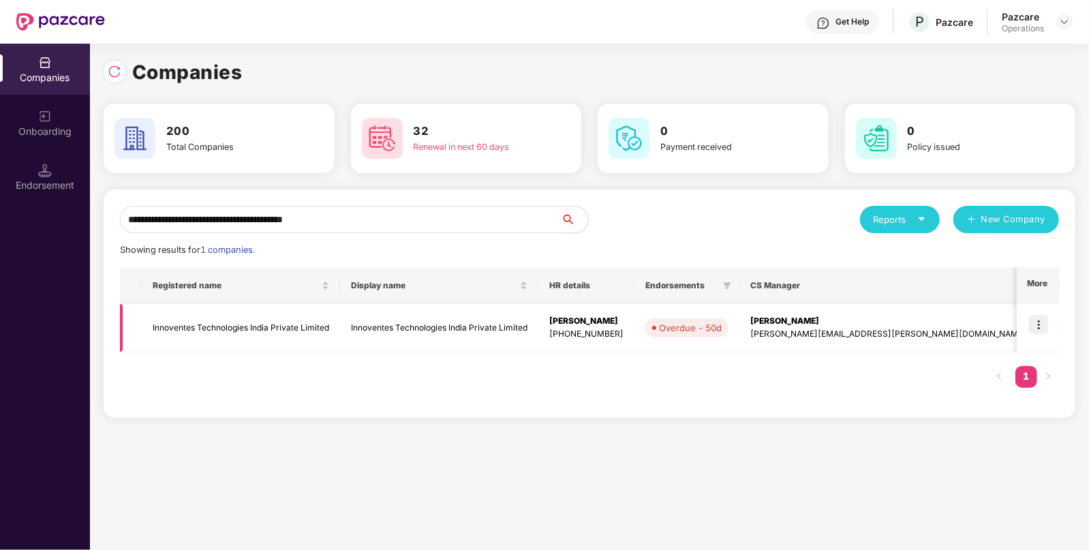
type input "**********"
click at [289, 313] on td "Innoventes Technologies India Private Limited" at bounding box center [241, 328] width 198 height 48
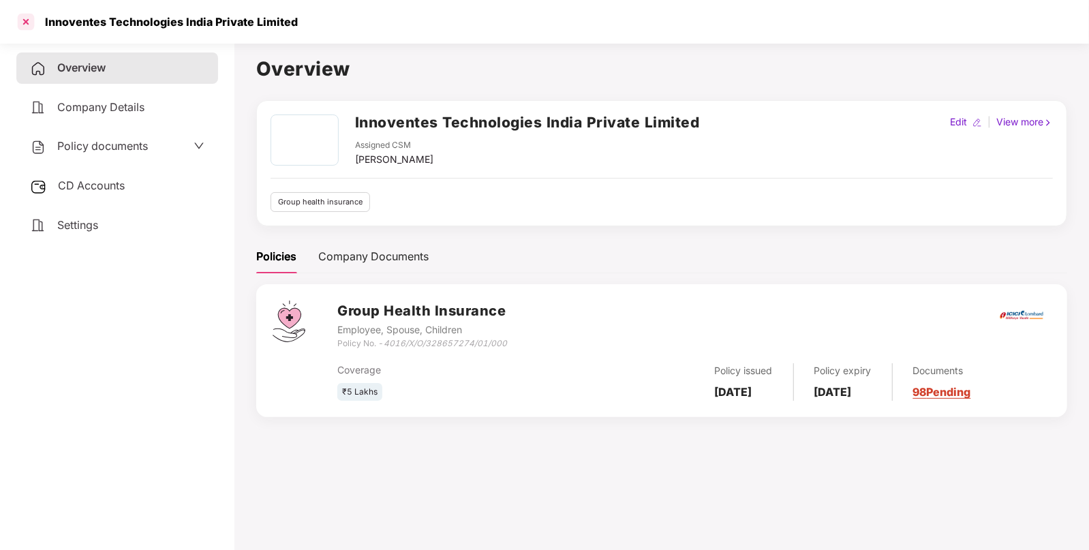
click at [28, 22] on div at bounding box center [26, 22] width 22 height 22
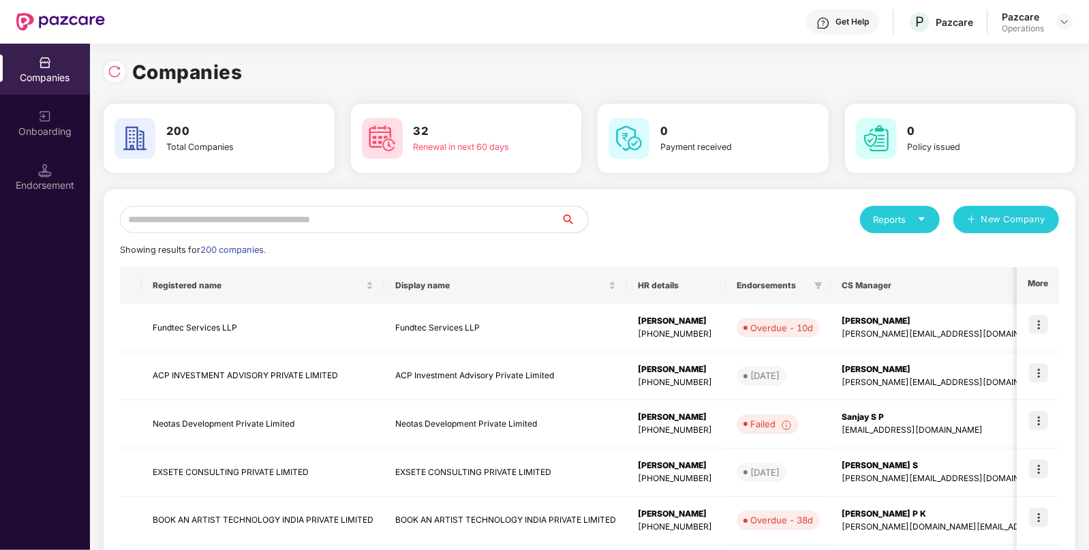
click at [307, 225] on input "text" at bounding box center [340, 219] width 441 height 27
paste input "**********"
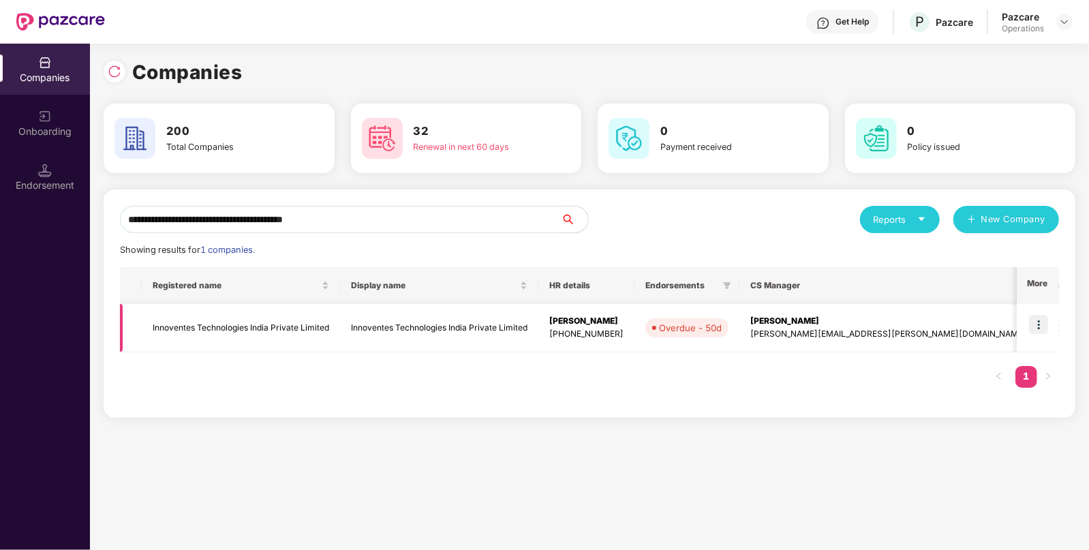
type input "**********"
click at [1040, 317] on img at bounding box center [1038, 324] width 19 height 19
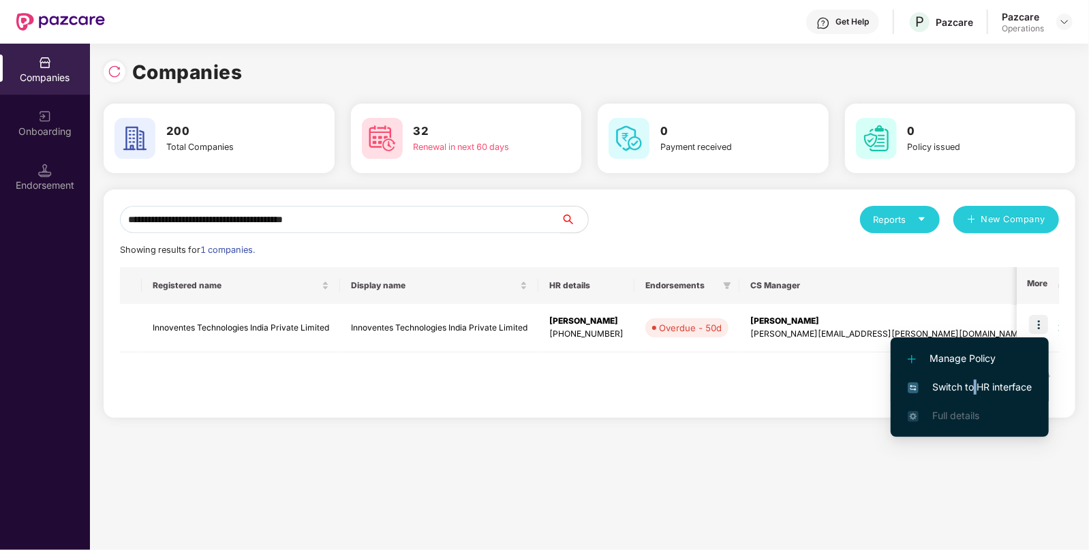
click at [974, 378] on li "Switch to HR interface" at bounding box center [969, 387] width 158 height 29
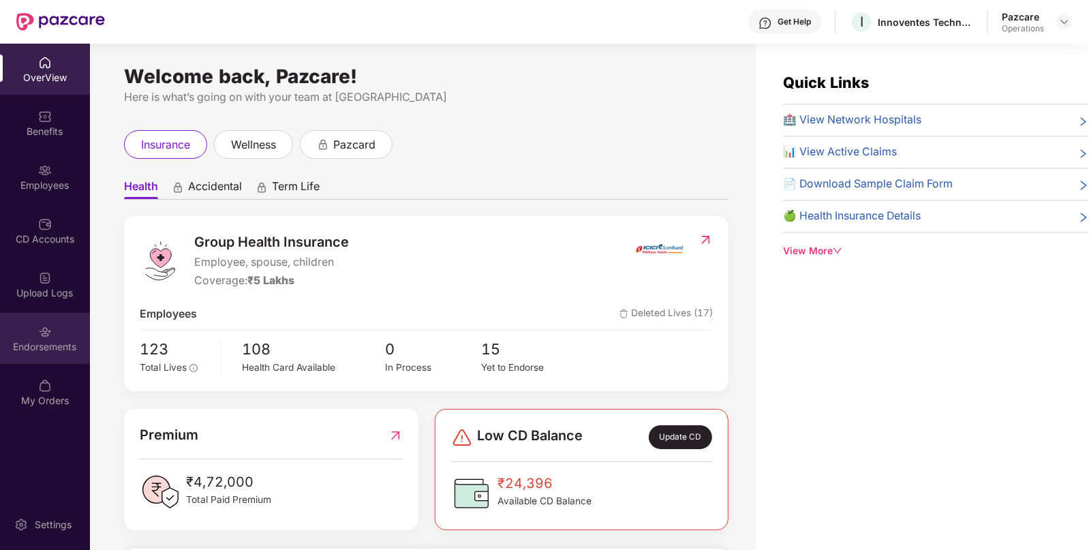
click at [63, 323] on div "Endorsements" at bounding box center [45, 338] width 90 height 51
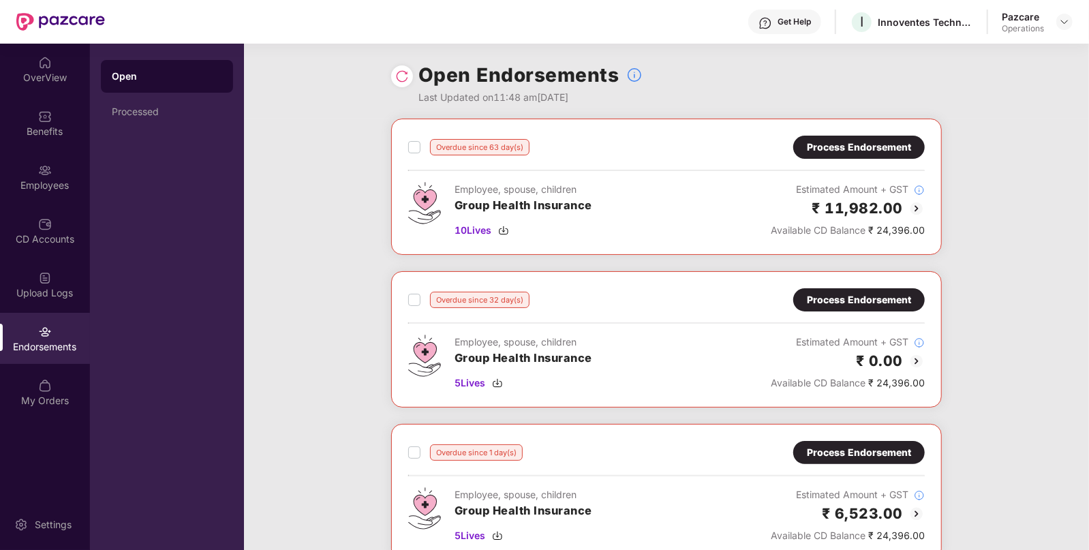
click at [858, 140] on div "Process Endorsement" at bounding box center [859, 147] width 104 height 15
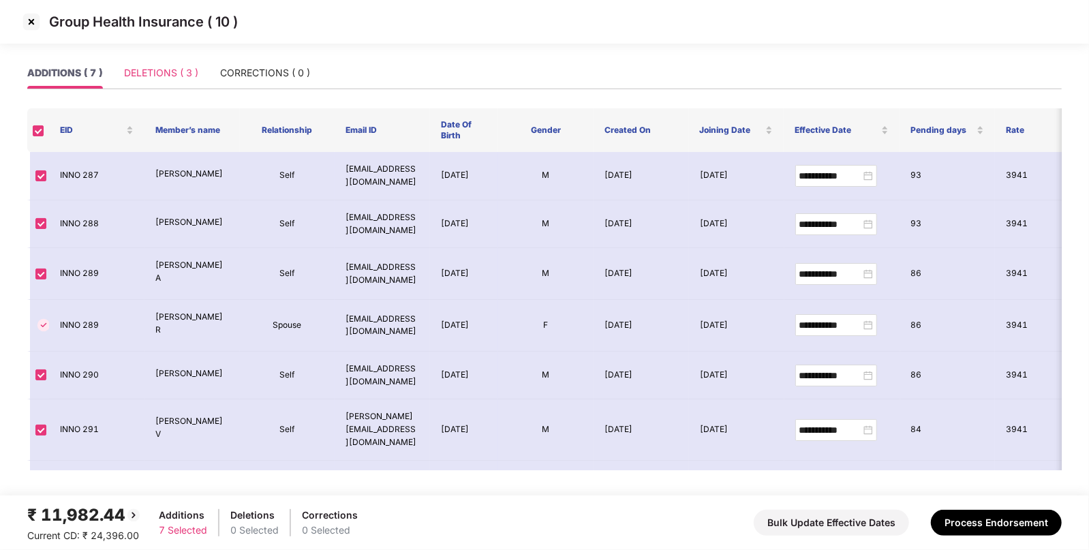
click at [166, 80] on div "DELETIONS ( 3 )" at bounding box center [161, 72] width 74 height 31
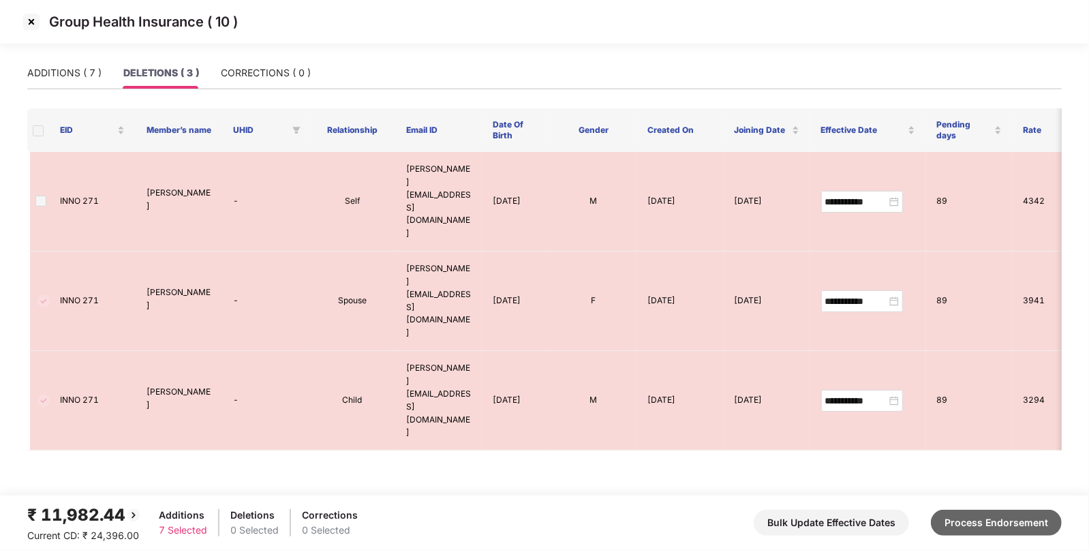
click at [1001, 530] on button "Process Endorsement" at bounding box center [996, 523] width 131 height 26
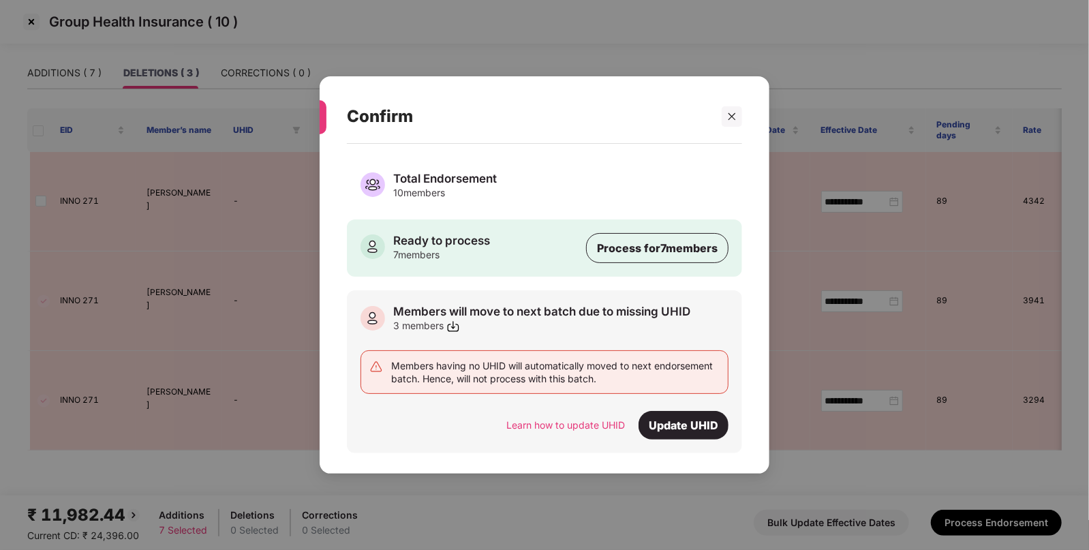
click at [474, 175] on div "Total Endorsement" at bounding box center [445, 178] width 104 height 15
click at [495, 198] on div "10 members" at bounding box center [445, 192] width 104 height 13
click at [495, 199] on div "10 members" at bounding box center [445, 192] width 104 height 13
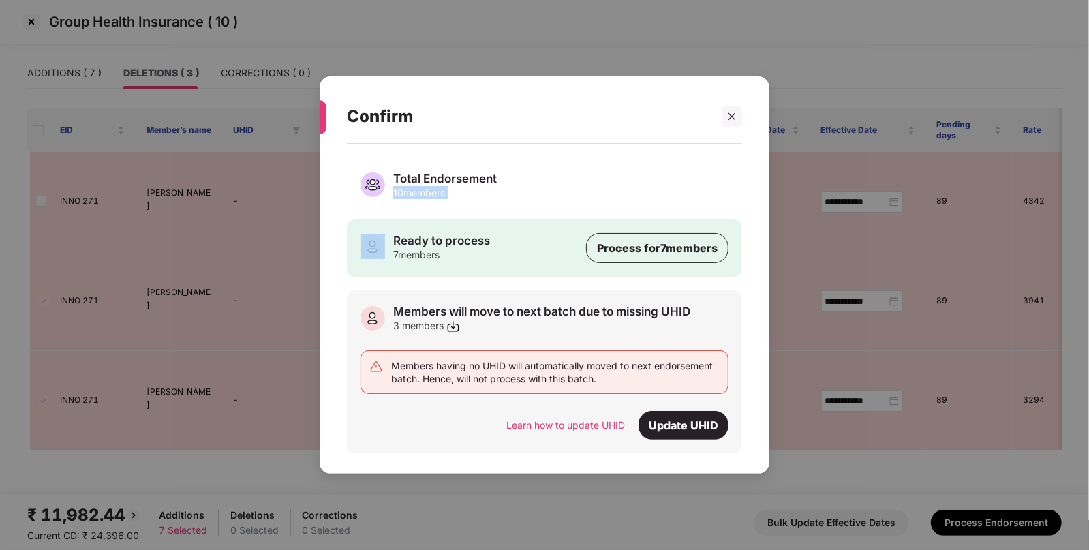
click at [495, 199] on div "10 members" at bounding box center [445, 192] width 104 height 13
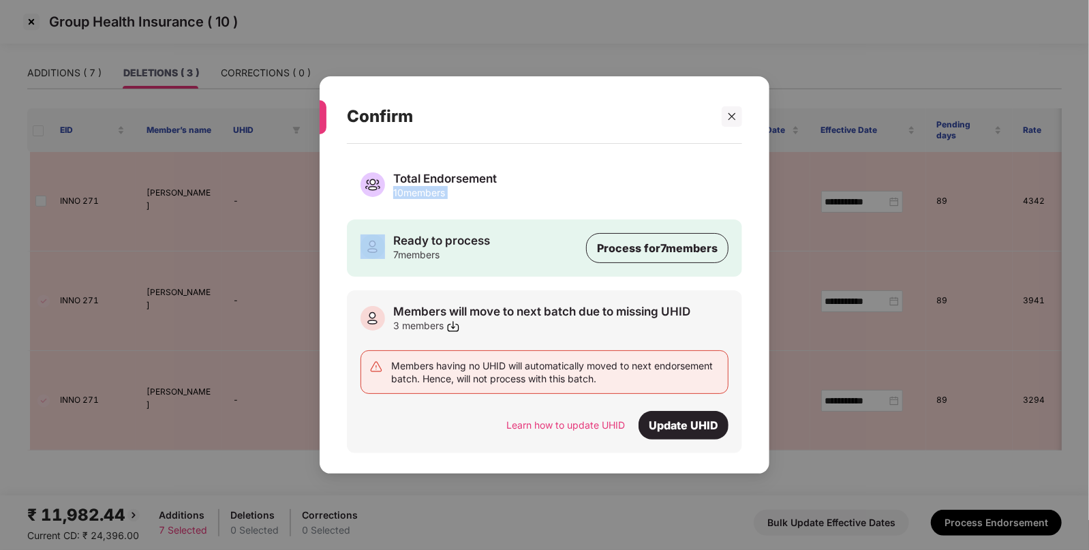
click at [495, 199] on div "10 members" at bounding box center [445, 192] width 104 height 13
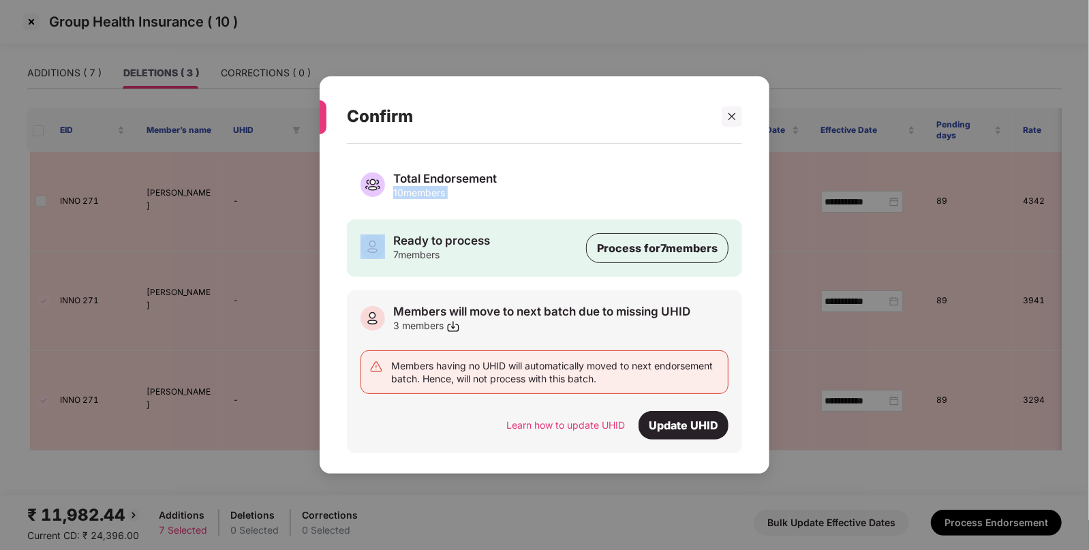
click at [495, 199] on div "10 members" at bounding box center [445, 192] width 104 height 13
click at [322, 120] on div at bounding box center [320, 117] width 14 height 34
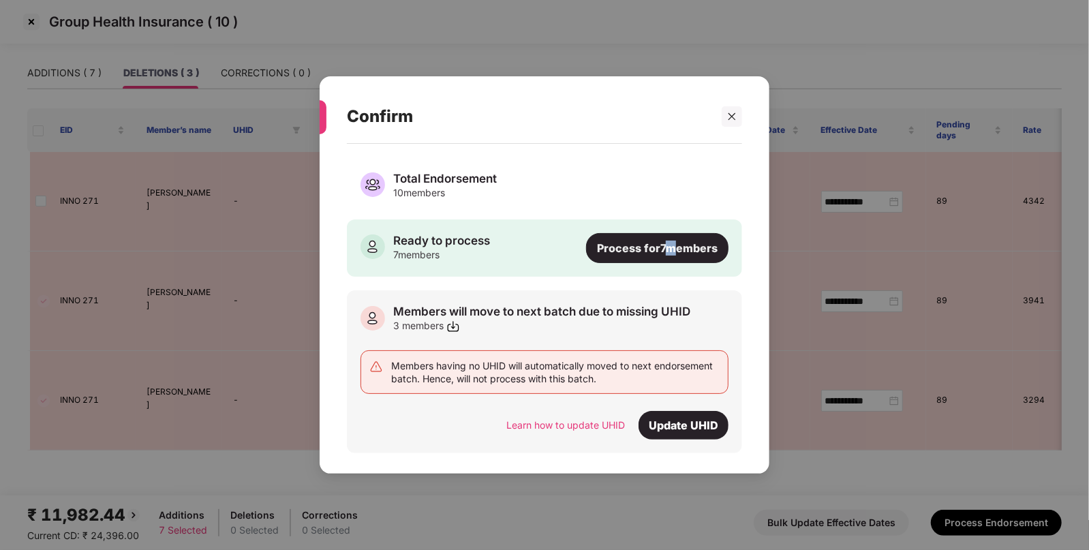
click at [662, 238] on div "Process for 7 members" at bounding box center [657, 248] width 142 height 30
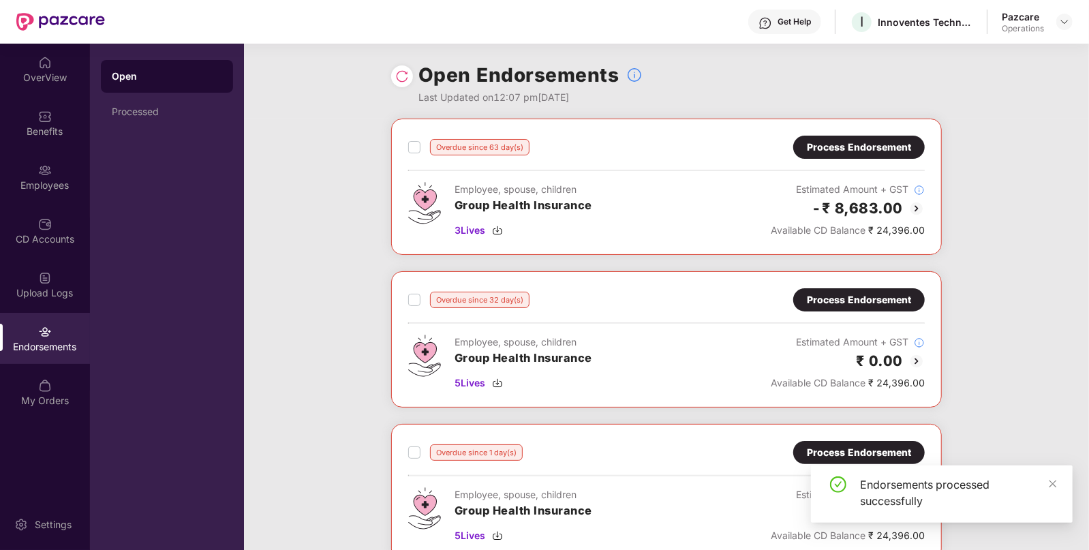
click at [847, 307] on div "Process Endorsement" at bounding box center [859, 299] width 104 height 15
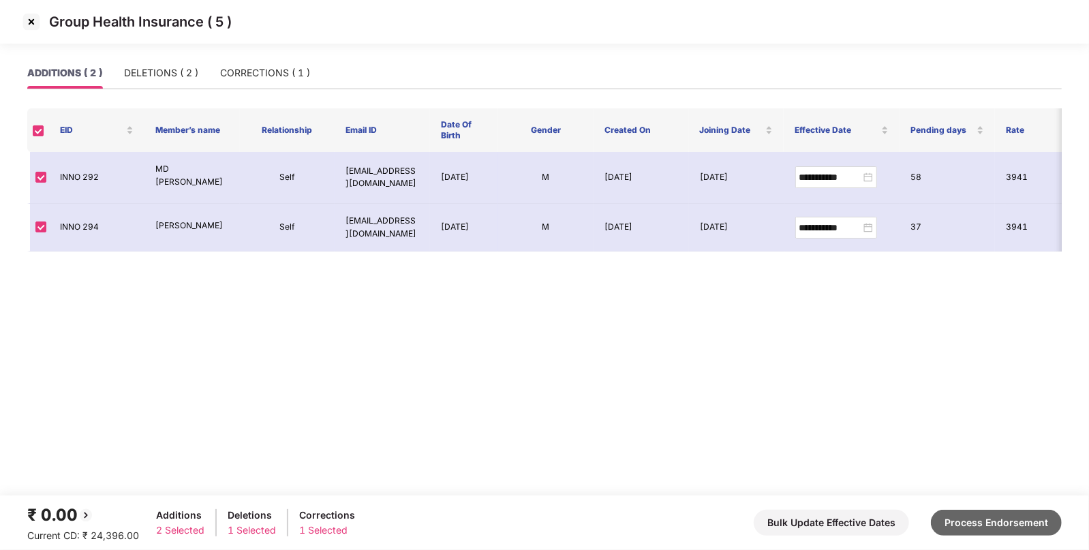
click at [976, 521] on button "Process Endorsement" at bounding box center [996, 523] width 131 height 26
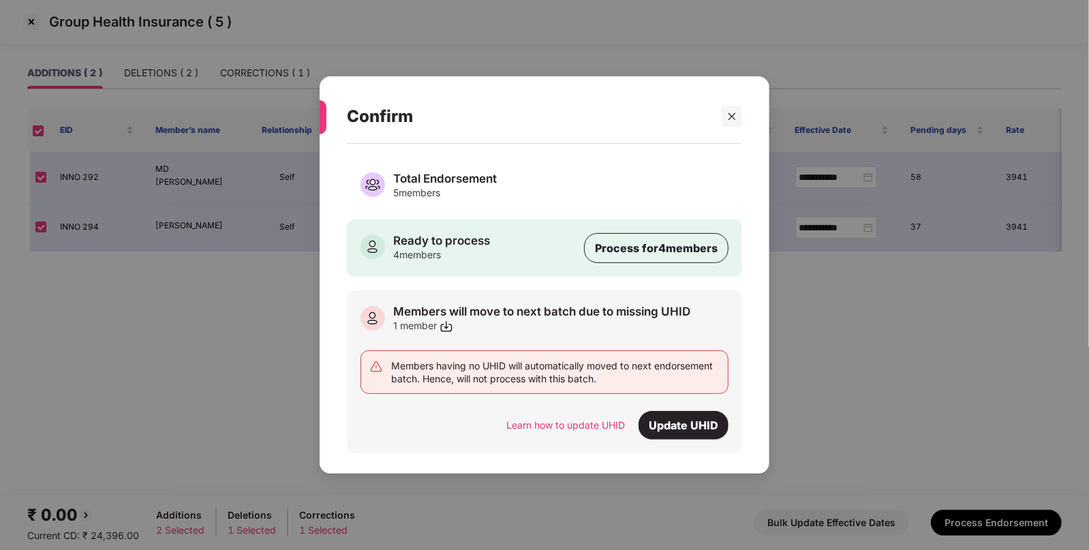
click at [732, 129] on div "Confirm" at bounding box center [544, 116] width 395 height 53
click at [738, 112] on div at bounding box center [731, 116] width 20 height 20
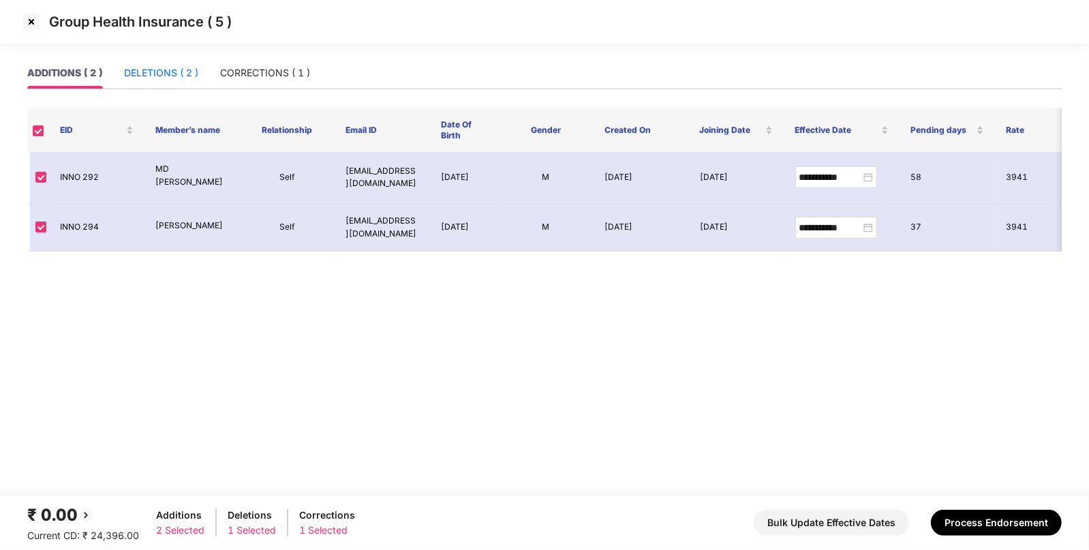
click at [176, 76] on div "DELETIONS ( 2 )" at bounding box center [161, 72] width 74 height 15
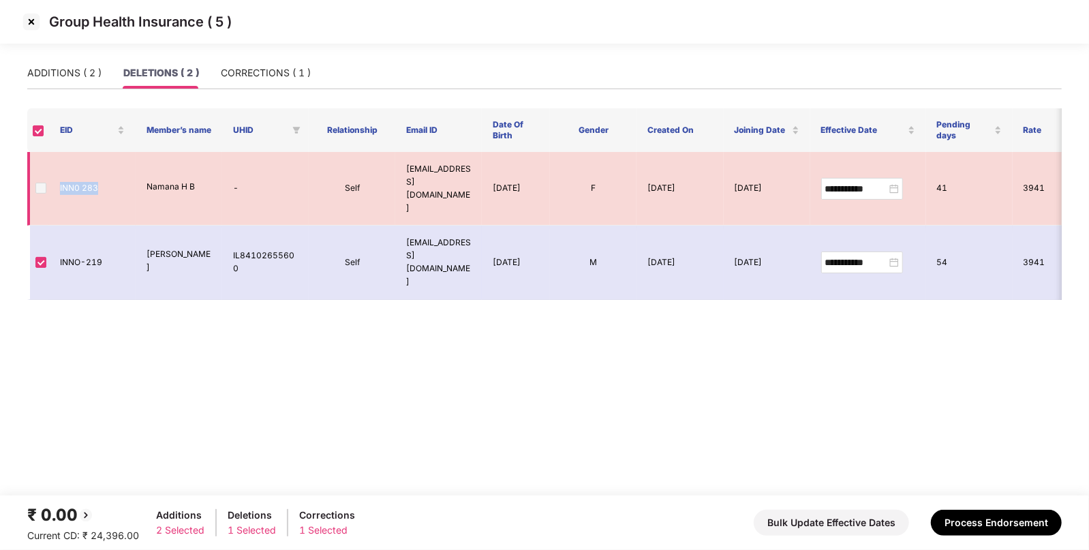
drag, startPoint x: 60, startPoint y: 170, endPoint x: 109, endPoint y: 170, distance: 49.1
click at [109, 170] on td "INN0 283" at bounding box center [92, 189] width 87 height 74
copy td "INN0 283"
click at [30, 18] on img at bounding box center [31, 22] width 22 height 22
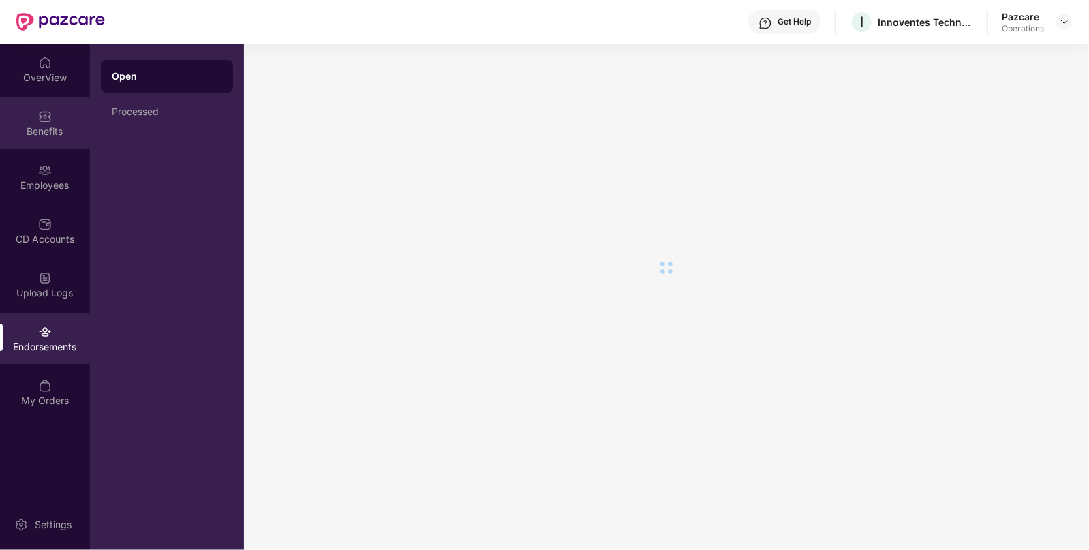
drag, startPoint x: 55, startPoint y: 114, endPoint x: 57, endPoint y: 102, distance: 12.4
click at [57, 102] on div "Benefits" at bounding box center [45, 122] width 90 height 51
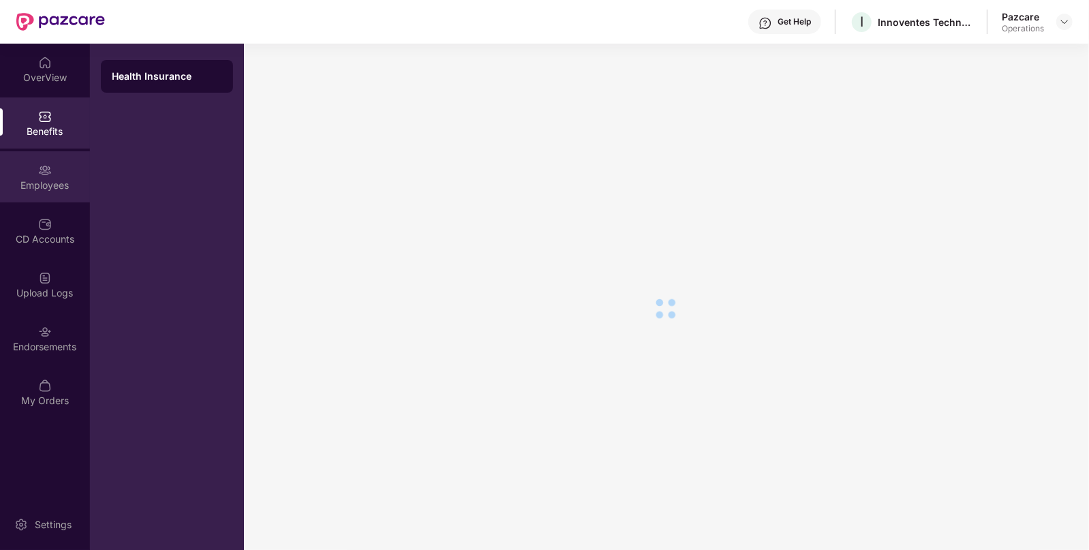
click at [54, 164] on div "Employees" at bounding box center [45, 176] width 90 height 51
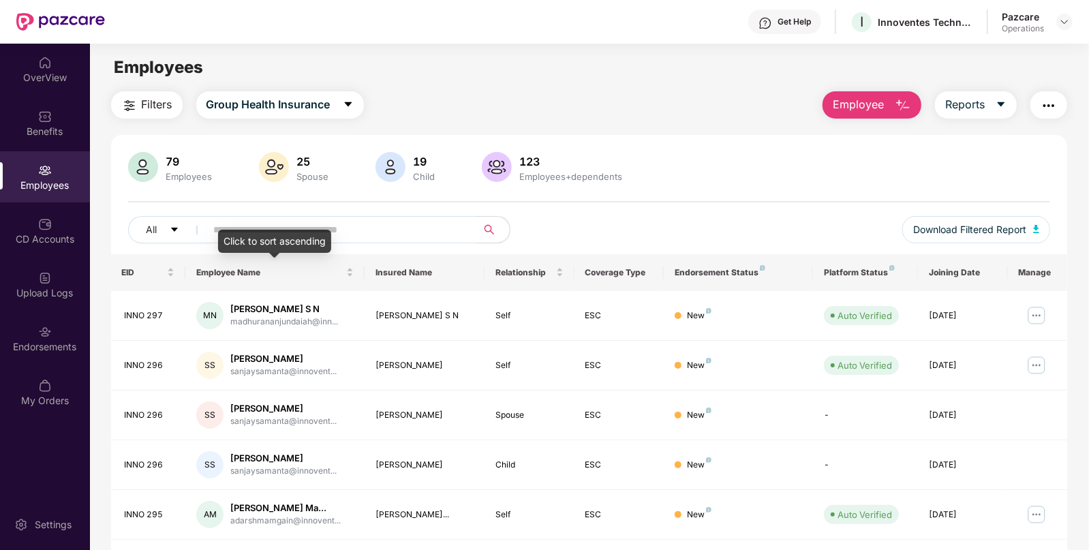
click at [303, 236] on div "Click to sort ascending" at bounding box center [274, 241] width 113 height 23
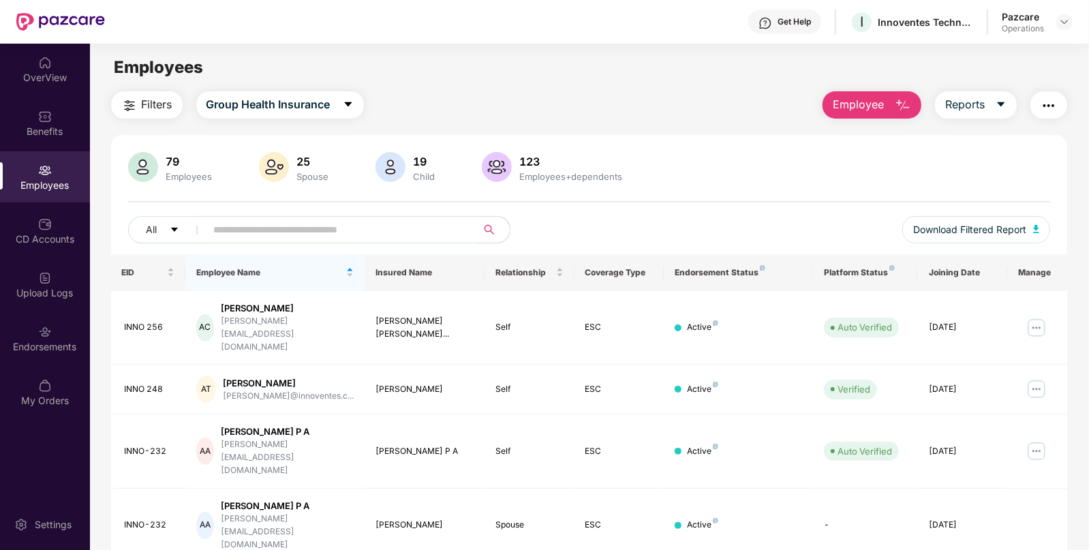
click at [336, 222] on input "text" at bounding box center [336, 229] width 245 height 20
paste input "********"
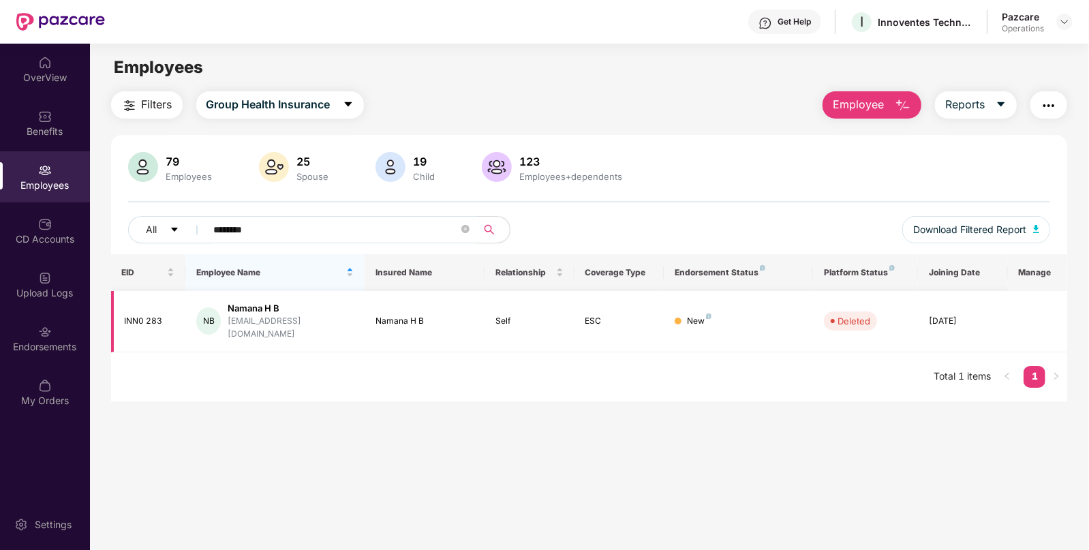
type input "********"
click at [869, 335] on td "Deleted" at bounding box center [865, 321] width 105 height 61
click at [59, 347] on div "Endorsements" at bounding box center [45, 347] width 90 height 14
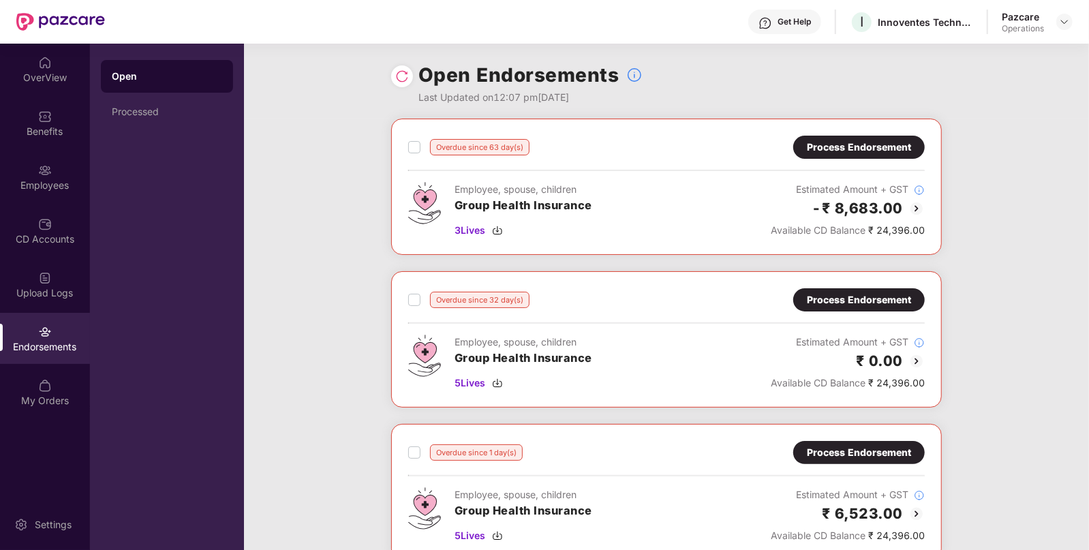
click at [892, 298] on div "Process Endorsement" at bounding box center [859, 299] width 104 height 15
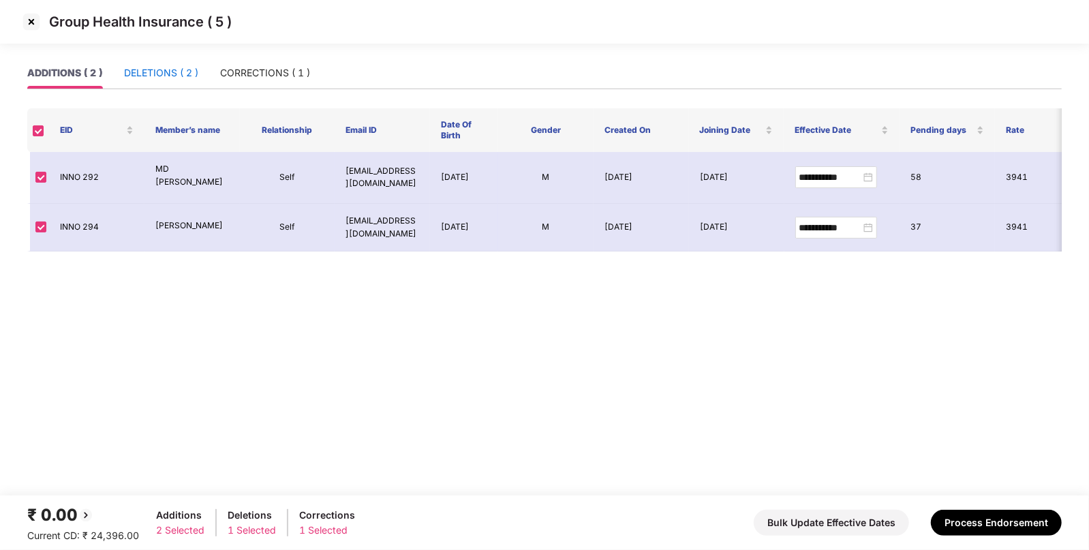
click at [172, 72] on div "DELETIONS ( 2 )" at bounding box center [161, 72] width 74 height 15
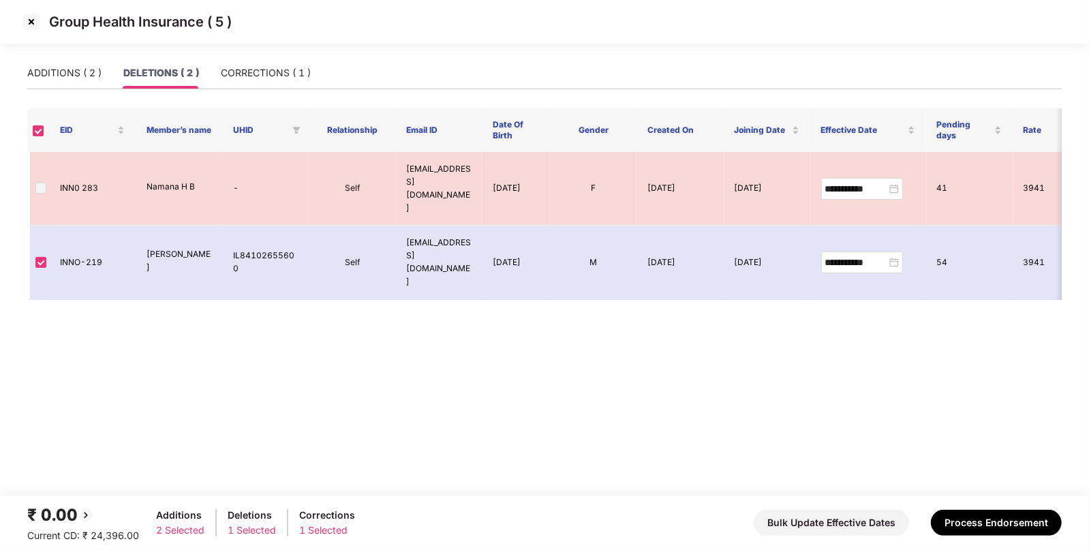
click at [33, 21] on img at bounding box center [31, 22] width 22 height 22
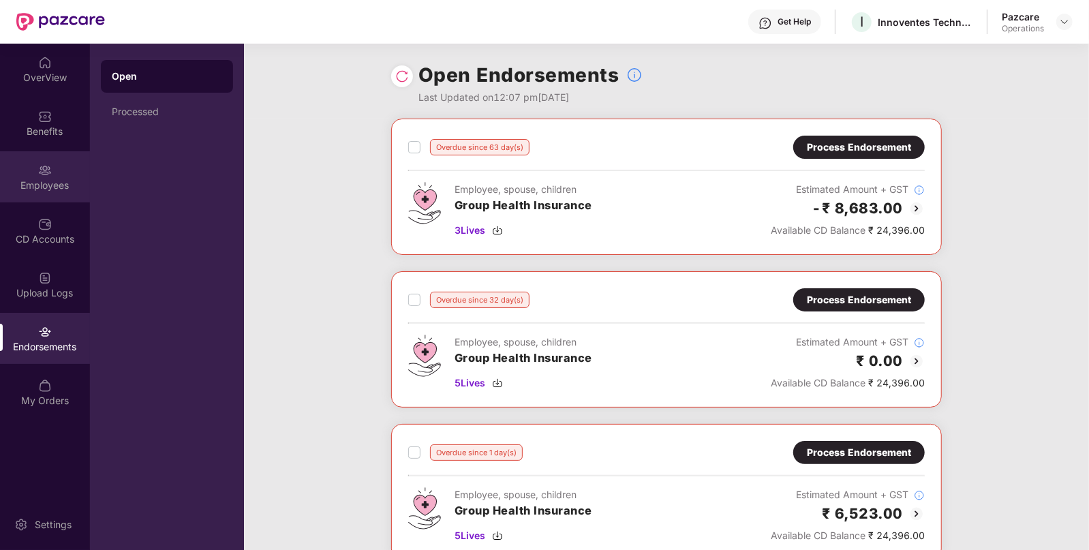
click at [44, 181] on div "Employees" at bounding box center [45, 185] width 90 height 14
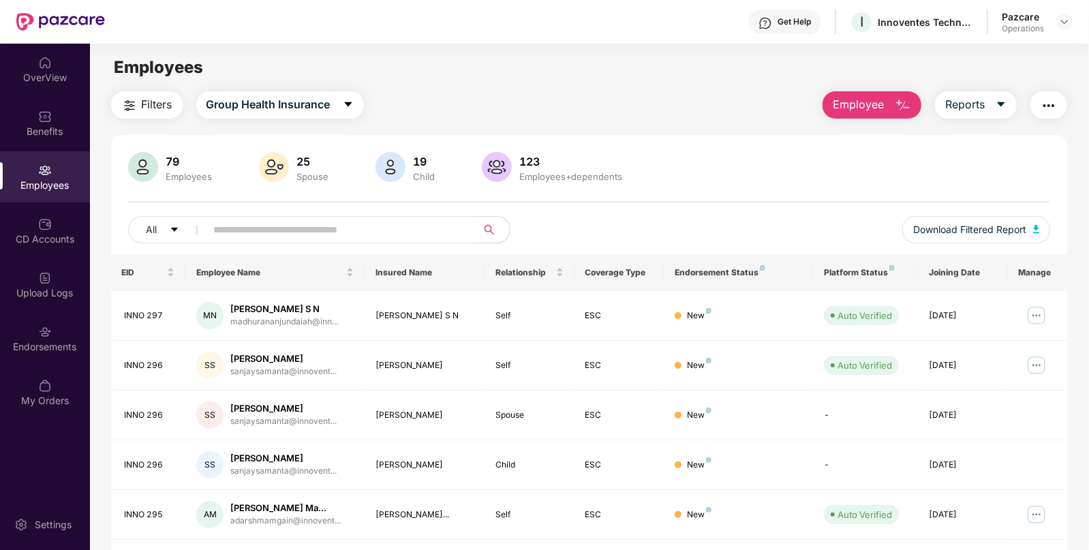
click at [142, 111] on span "Filters" at bounding box center [157, 104] width 31 height 17
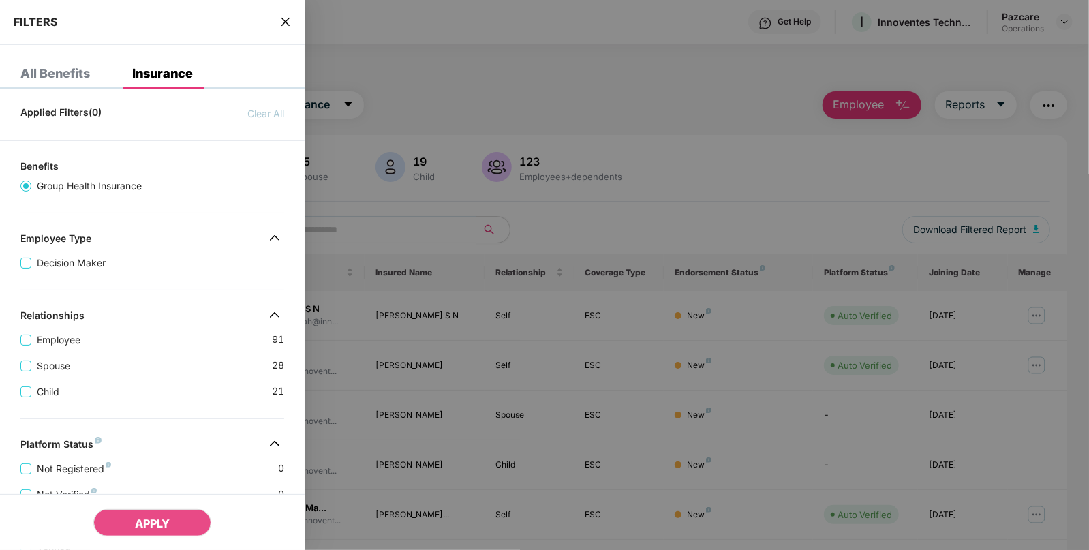
scroll to position [313, 0]
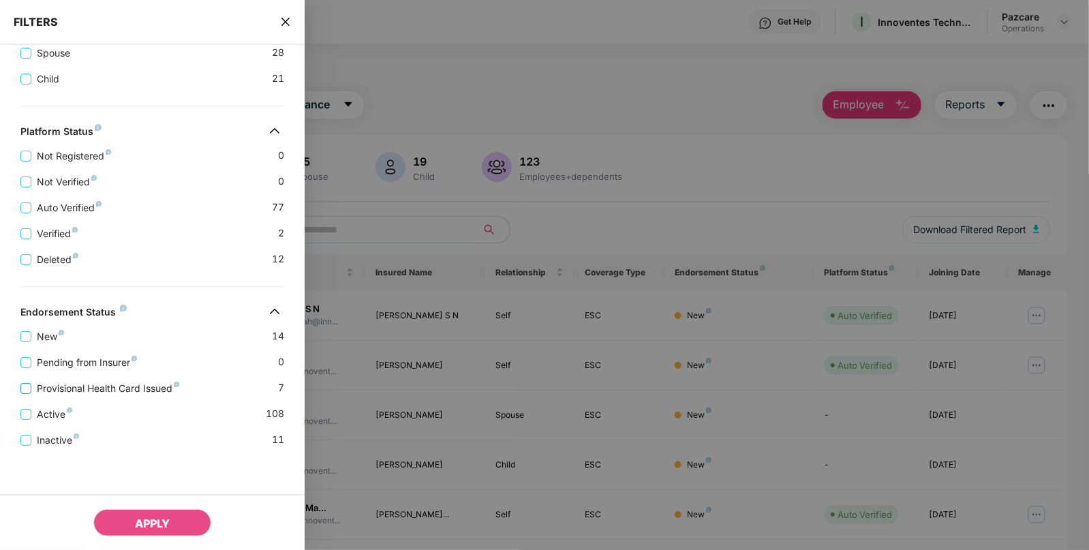
click at [129, 388] on span "Provisional Health Card Issued" at bounding box center [107, 388] width 153 height 15
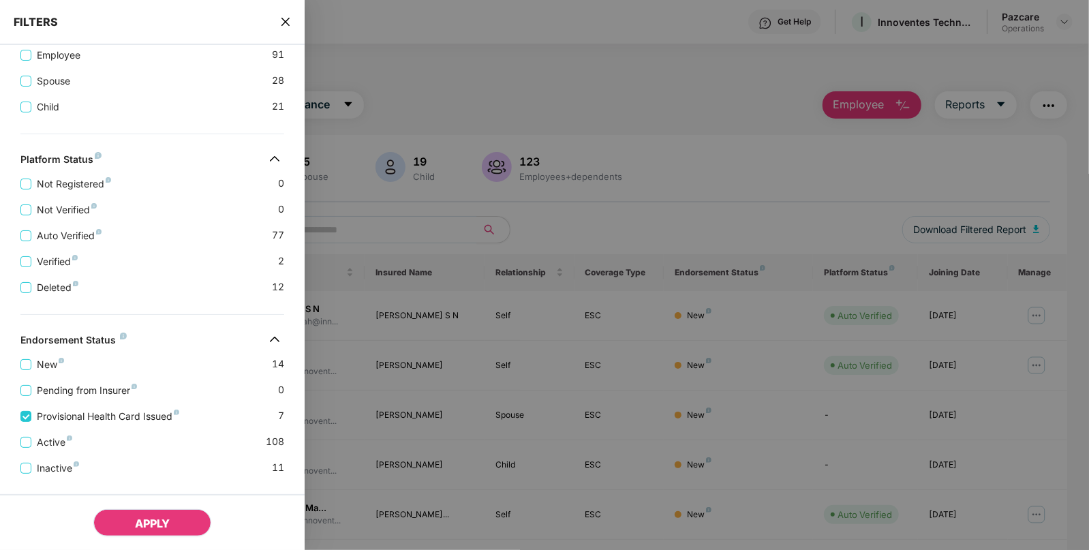
click at [145, 520] on span "APPLY" at bounding box center [152, 523] width 35 height 14
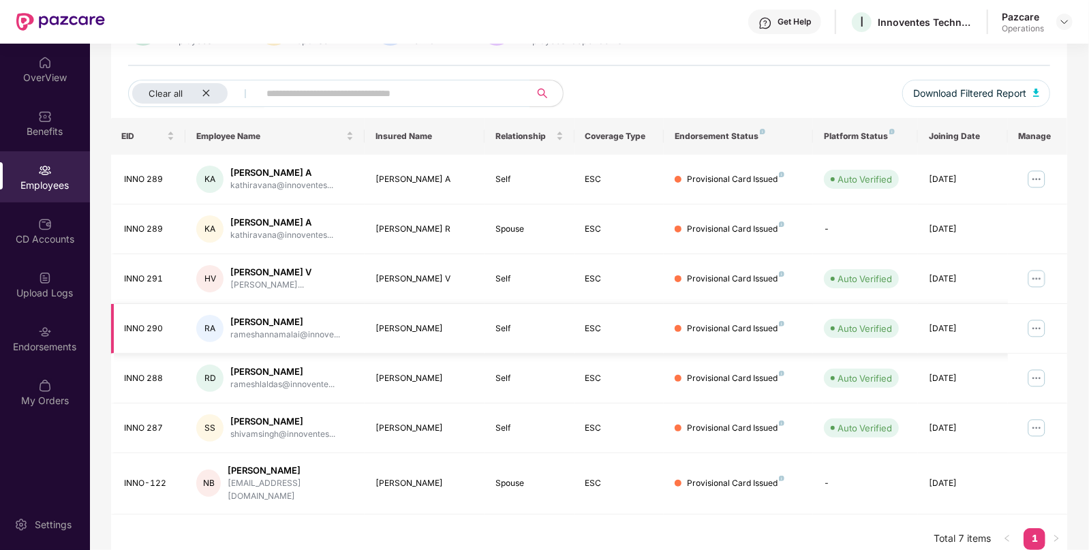
scroll to position [0, 0]
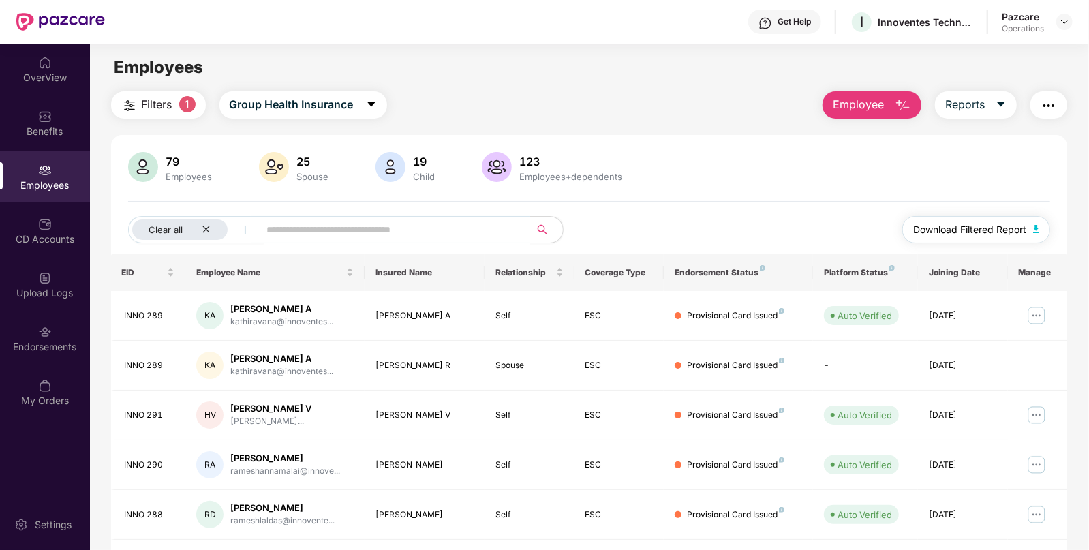
click at [1005, 234] on span "Download Filtered Report" at bounding box center [969, 229] width 113 height 15
click at [1054, 112] on img "button" at bounding box center [1048, 105] width 16 height 16
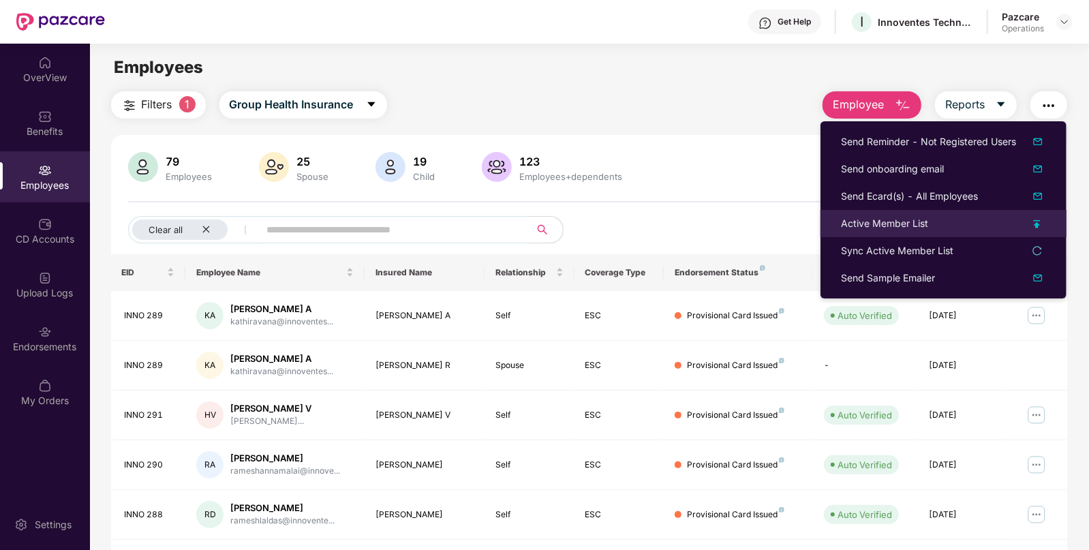
click at [896, 222] on div "Active Member List" at bounding box center [884, 223] width 87 height 15
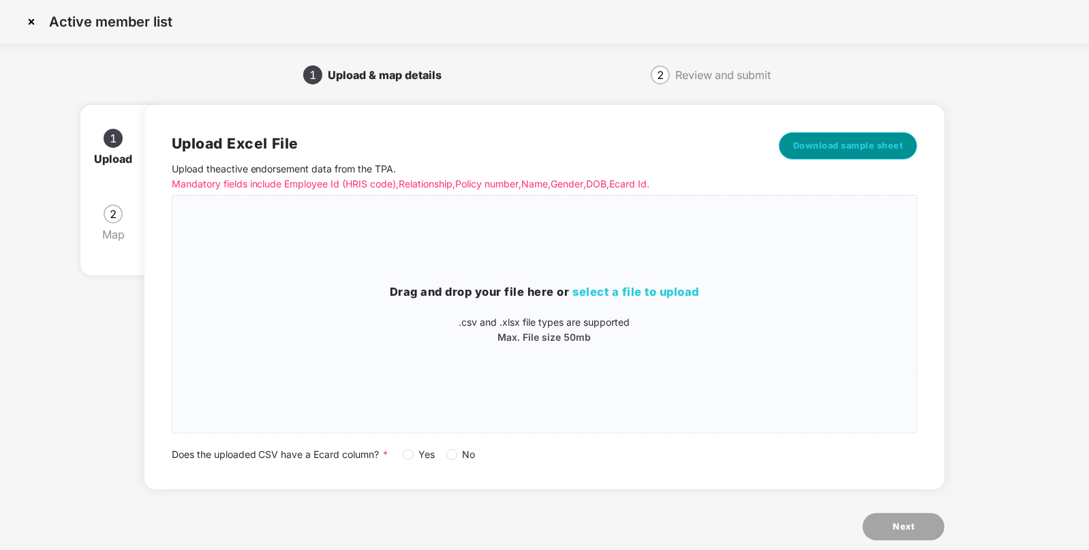
click at [846, 142] on span "Download sample sheet" at bounding box center [848, 146] width 110 height 14
click at [34, 23] on img at bounding box center [31, 22] width 22 height 22
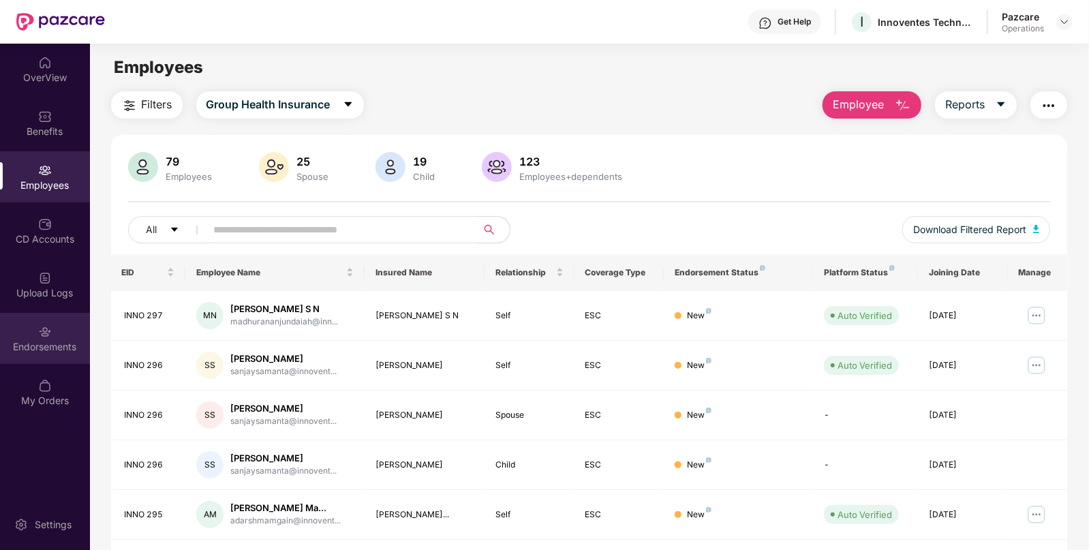
click at [61, 354] on div "Endorsements" at bounding box center [45, 338] width 90 height 51
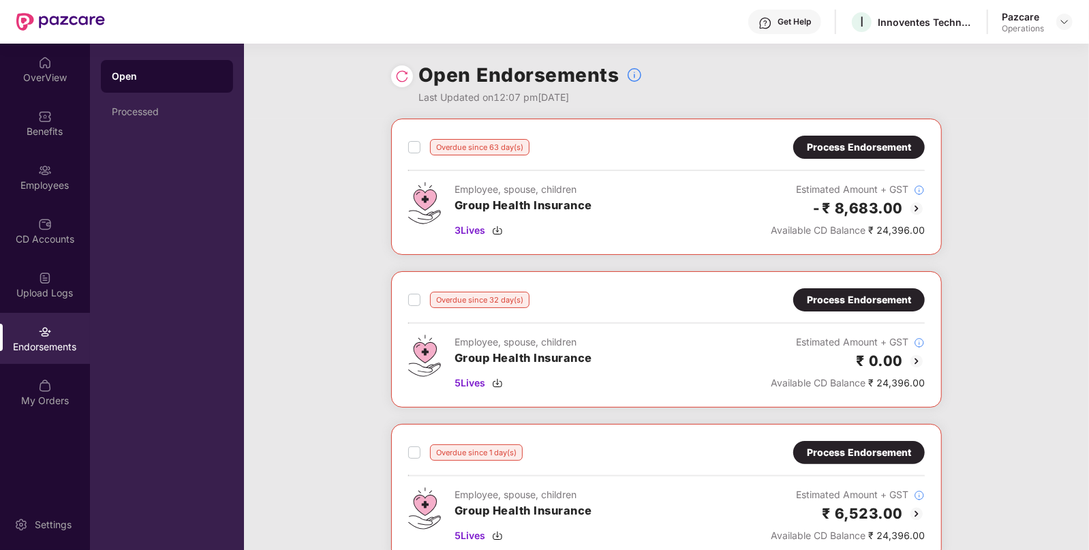
scroll to position [160, 0]
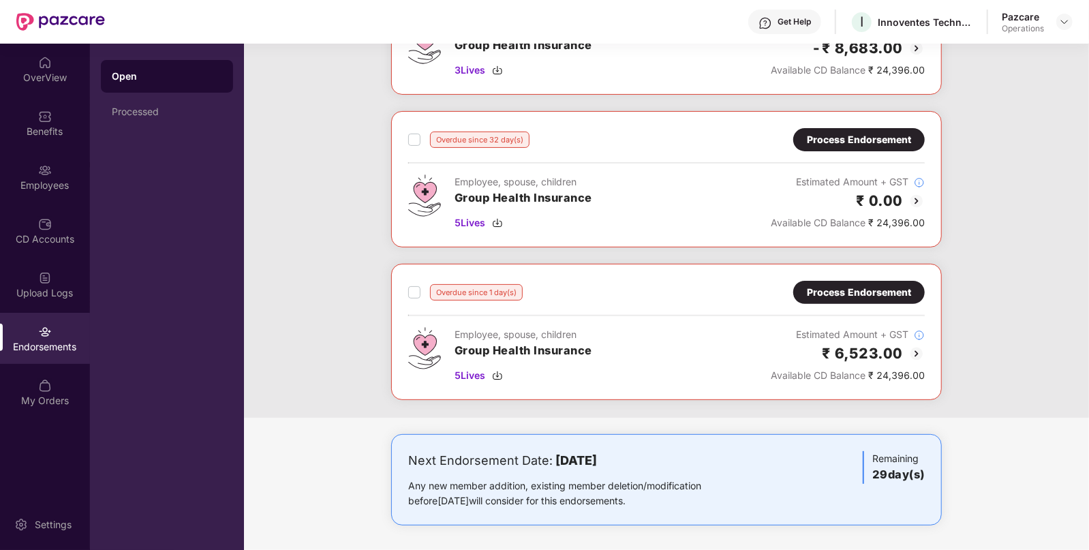
click at [872, 286] on div "Process Endorsement" at bounding box center [859, 292] width 104 height 15
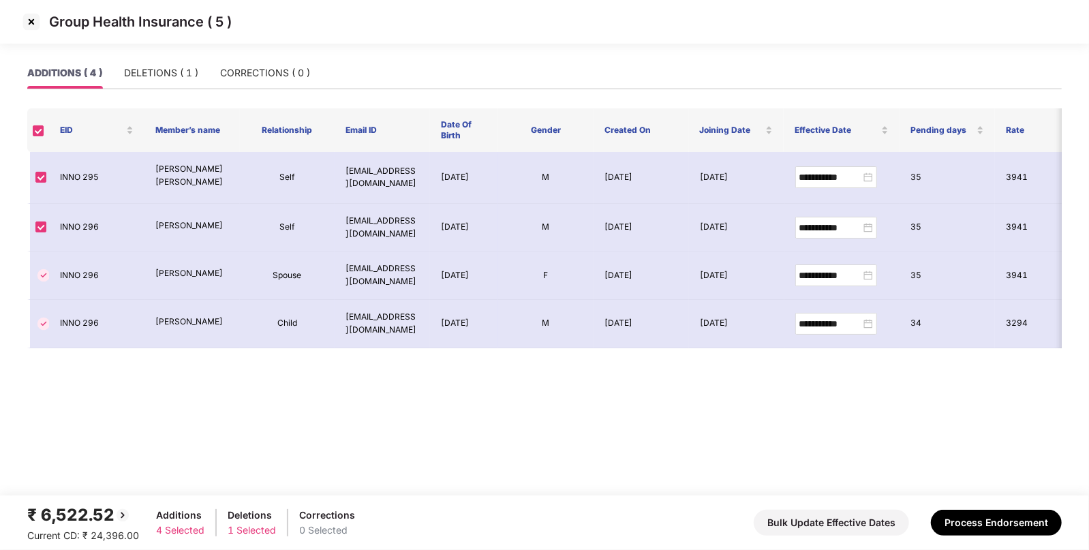
click at [29, 23] on img at bounding box center [31, 22] width 22 height 22
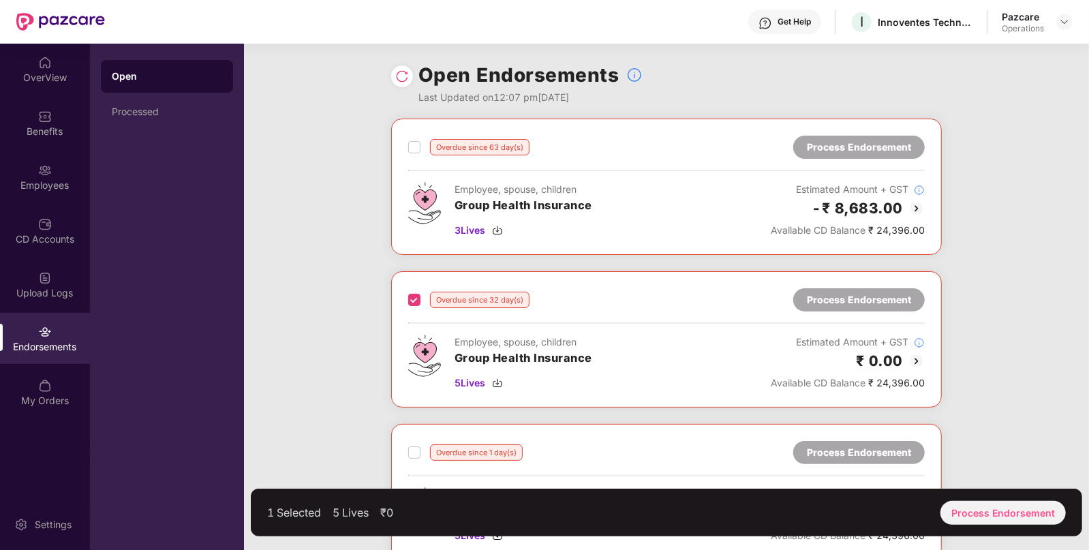
click at [409, 444] on label at bounding box center [414, 452] width 12 height 16
click at [976, 520] on div "Process Endorsement" at bounding box center [1002, 513] width 125 height 24
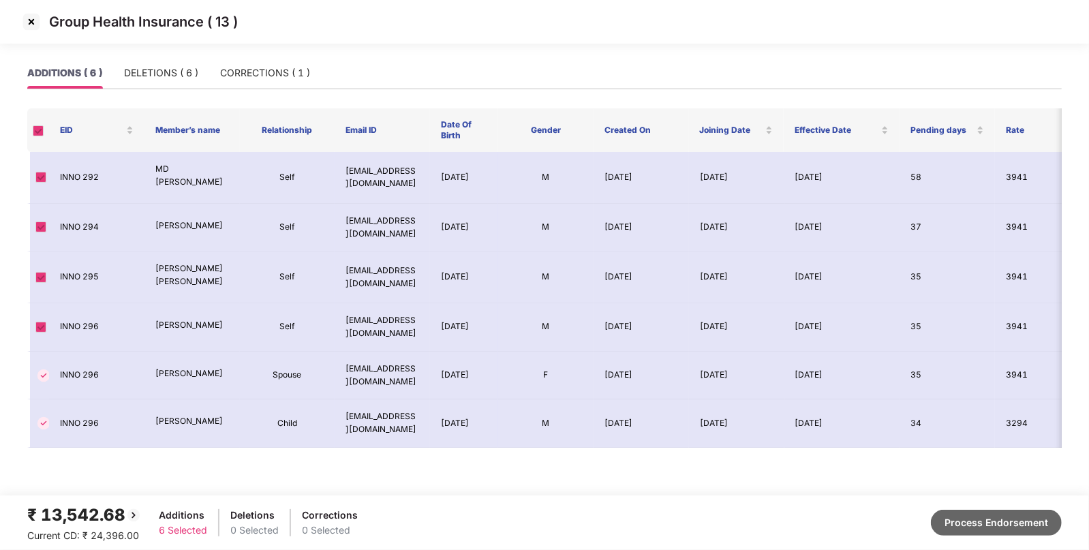
click at [971, 519] on button "Process Endorsement" at bounding box center [996, 523] width 131 height 26
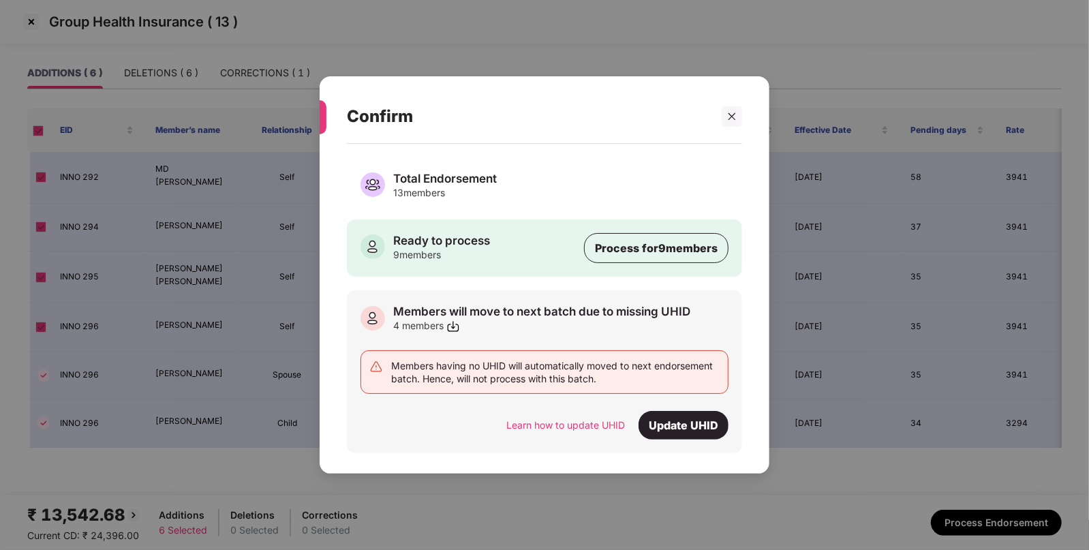
click at [577, 262] on div "Ready to process 9 members Process for 9 members" at bounding box center [544, 247] width 395 height 57
click at [702, 424] on div "Update UHID" at bounding box center [683, 425] width 90 height 29
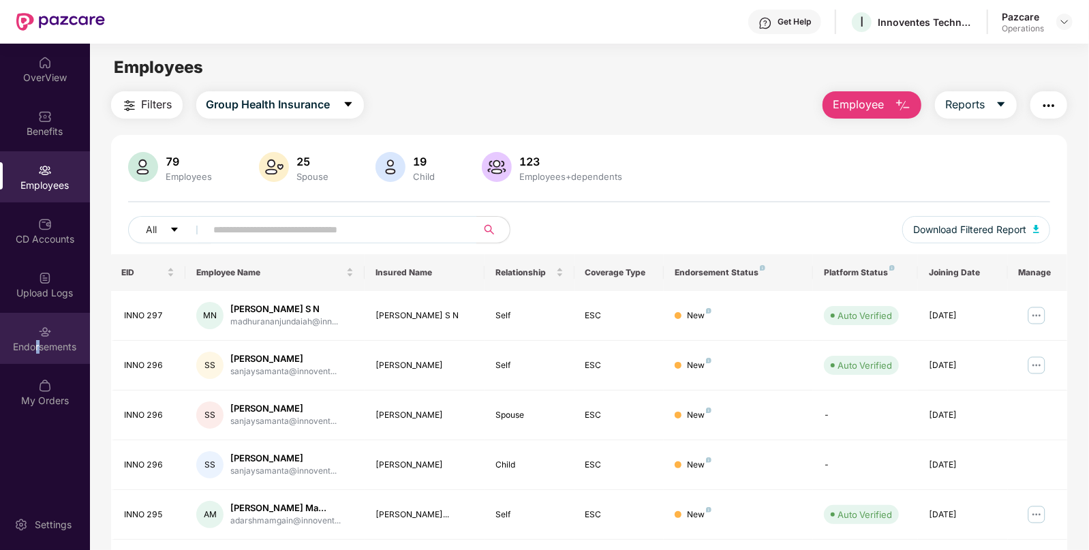
click at [35, 354] on div "Endorsements" at bounding box center [45, 338] width 90 height 51
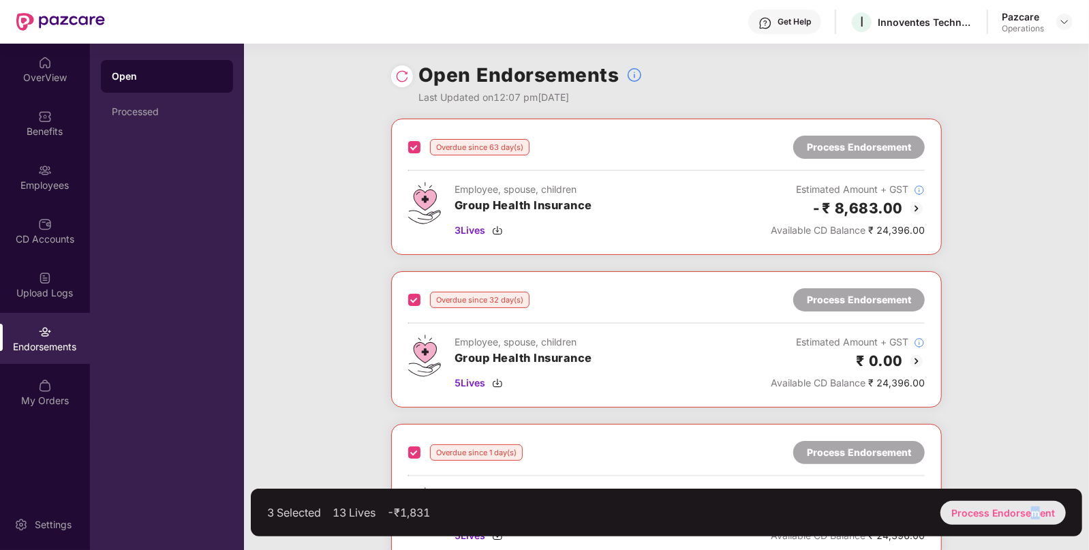
click at [1036, 518] on div "Process Endorsement" at bounding box center [1002, 513] width 125 height 24
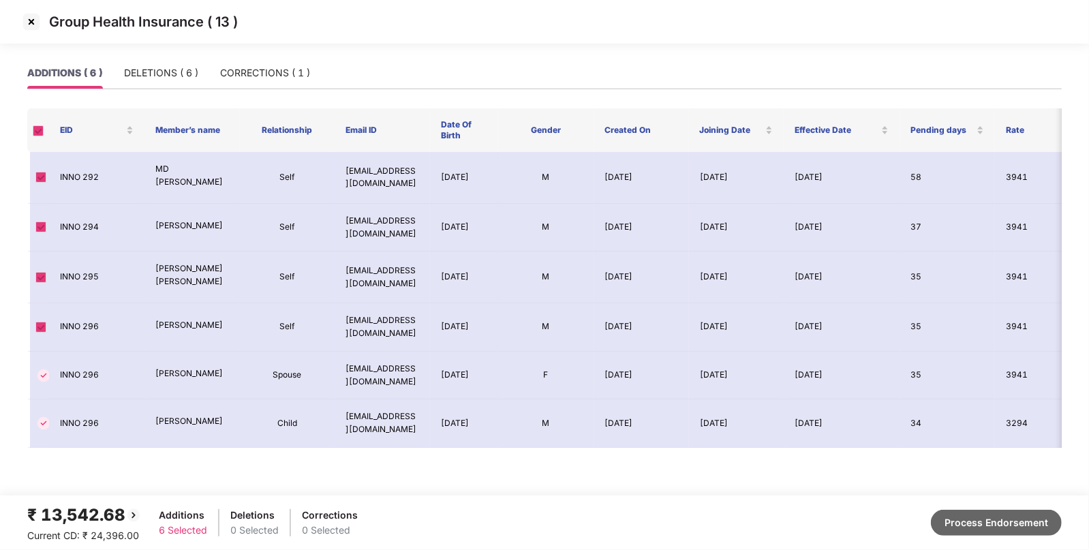
click at [968, 529] on button "Process Endorsement" at bounding box center [996, 523] width 131 height 26
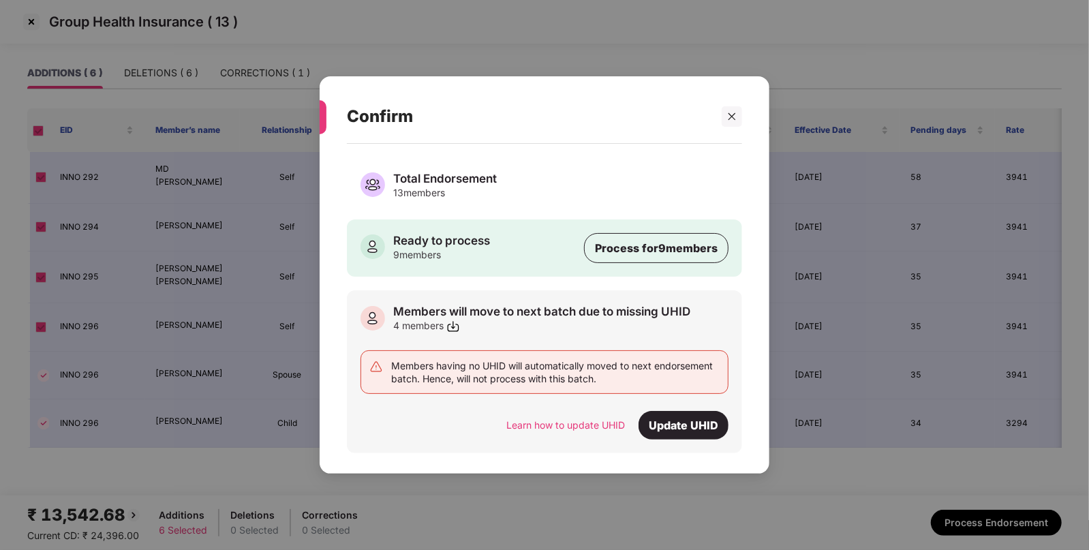
click at [502, 244] on div "Ready to process 9 members Process for 9 members" at bounding box center [544, 247] width 395 height 57
click at [634, 245] on div "Process for 9 members" at bounding box center [656, 248] width 144 height 30
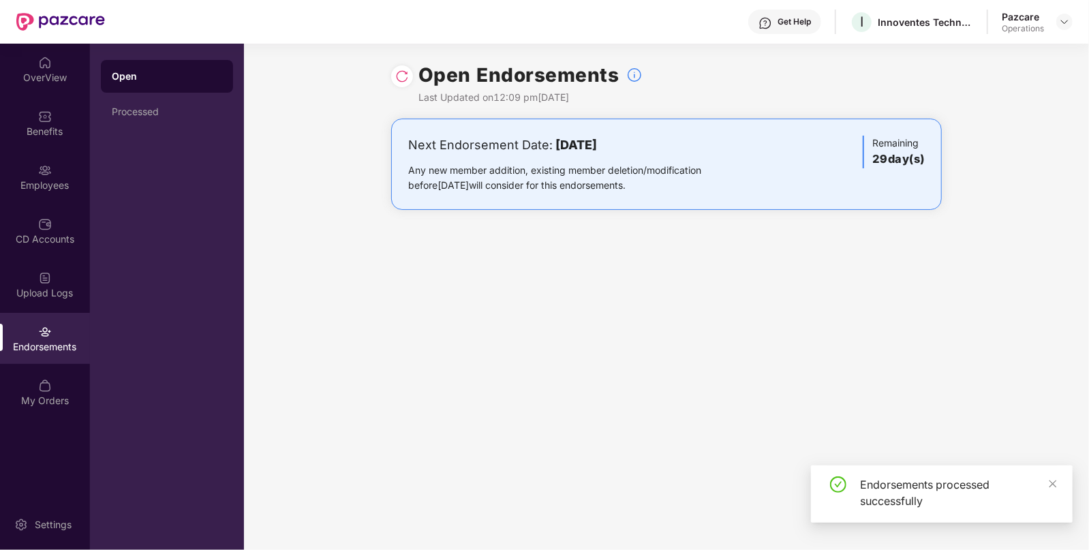
drag, startPoint x: 587, startPoint y: 324, endPoint x: 407, endPoint y: 76, distance: 305.8
click at [407, 76] on img at bounding box center [402, 76] width 14 height 14
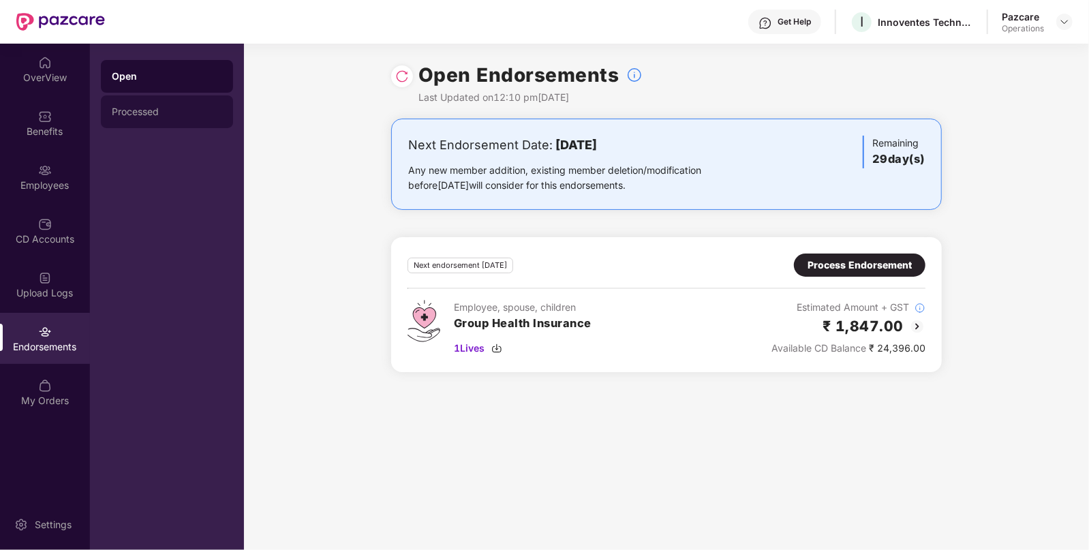
click at [187, 110] on div "Processed" at bounding box center [167, 111] width 110 height 11
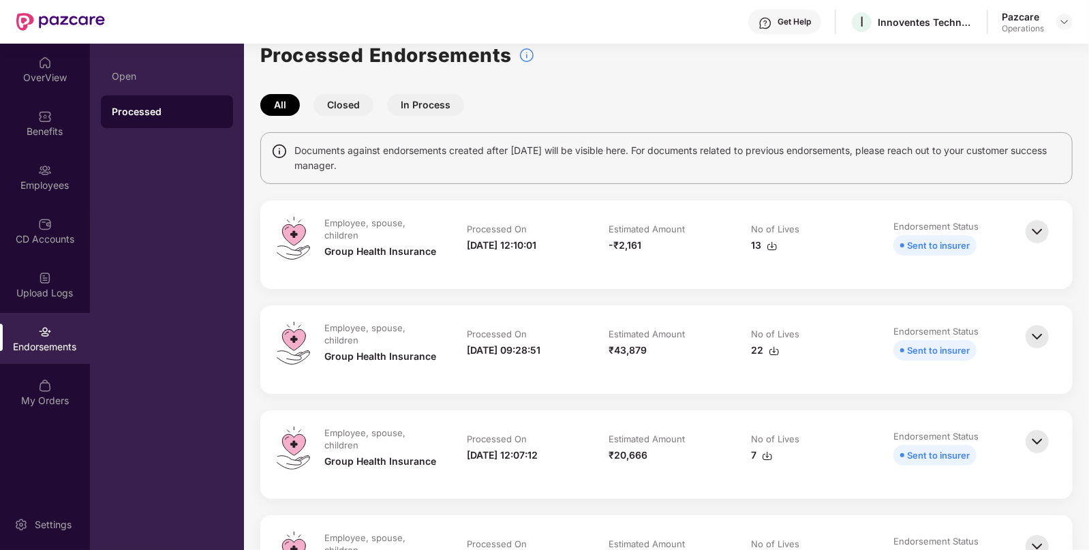
scroll to position [21, 0]
click at [1066, 20] on img at bounding box center [1064, 21] width 11 height 11
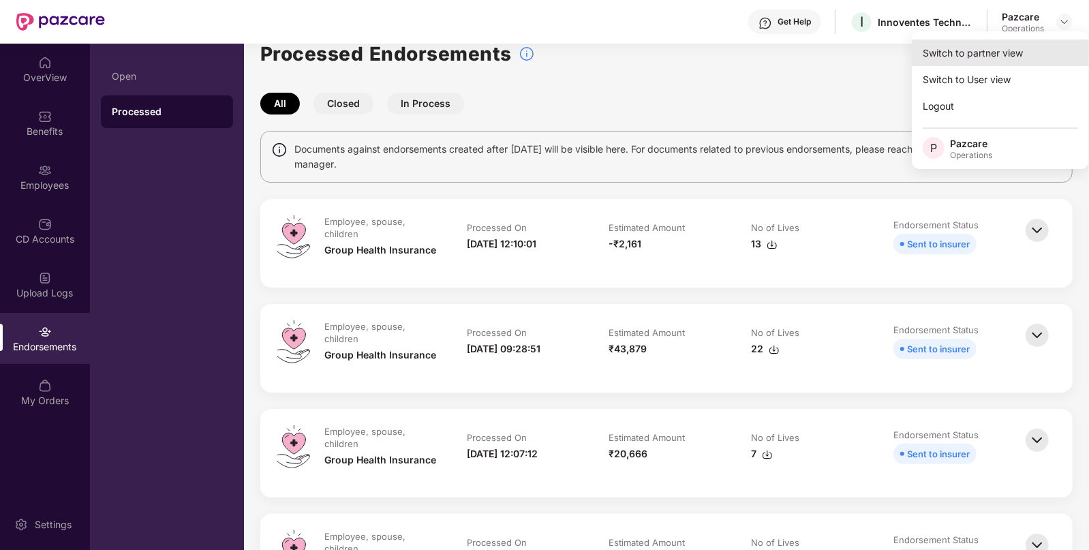
click at [995, 51] on div "Switch to partner view" at bounding box center [1000, 53] width 177 height 27
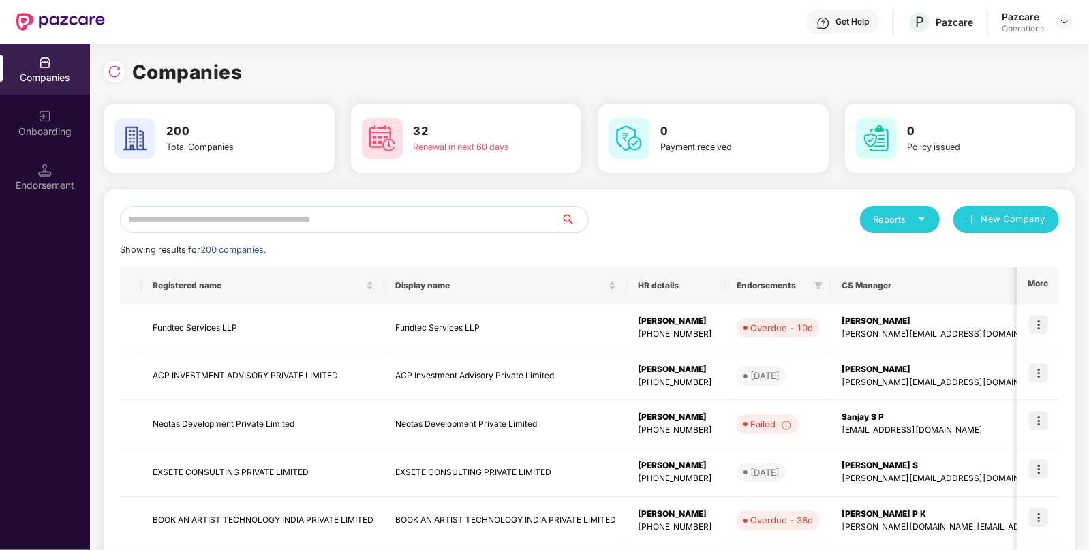
click at [241, 221] on input "text" at bounding box center [340, 219] width 441 height 27
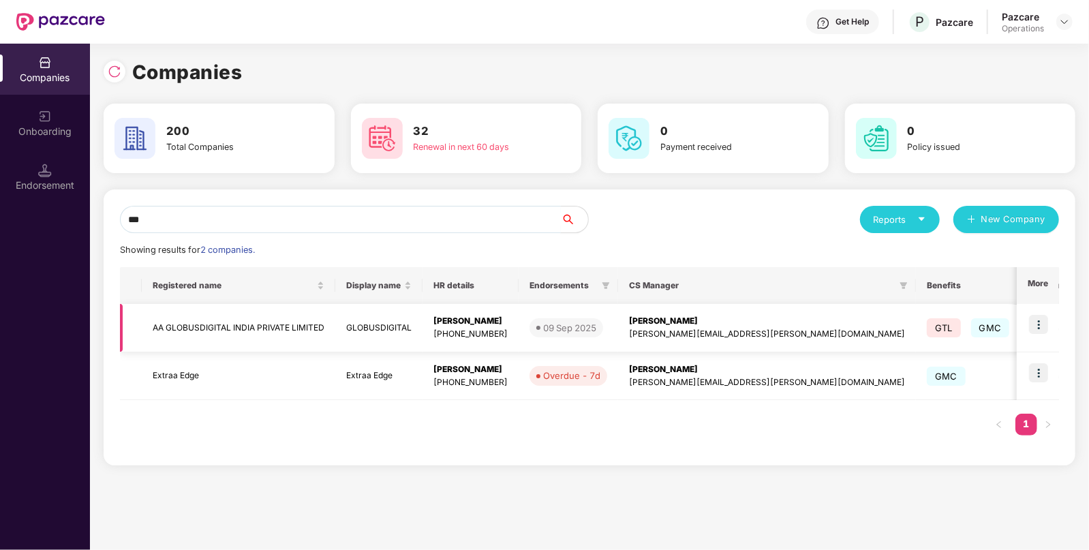
type input "**"
click at [215, 335] on td "AA GLOBUSDIGITAL INDIA PRIVATE LIMITED" at bounding box center [238, 328] width 193 height 48
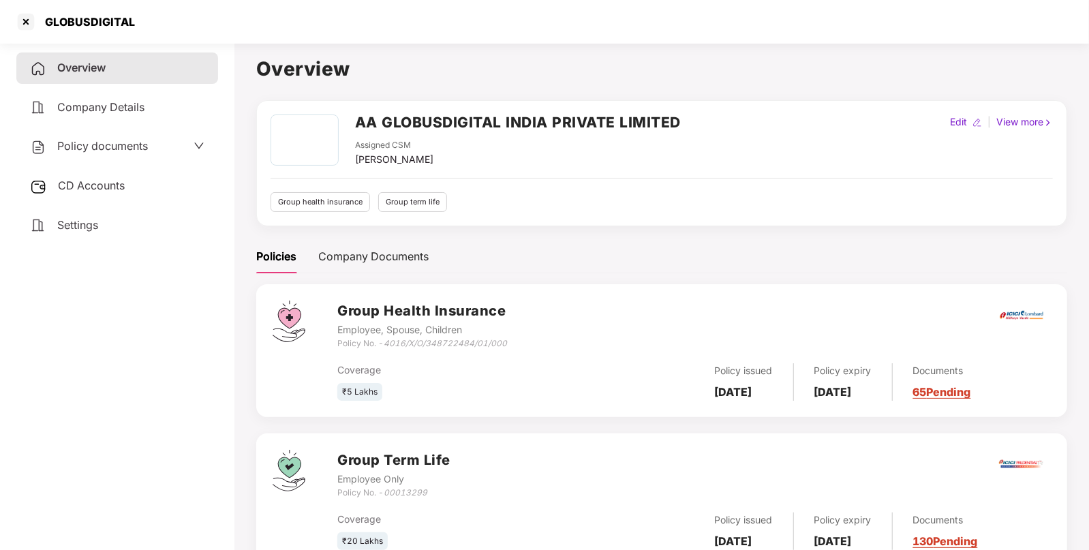
click at [149, 148] on div "Policy documents" at bounding box center [117, 147] width 174 height 18
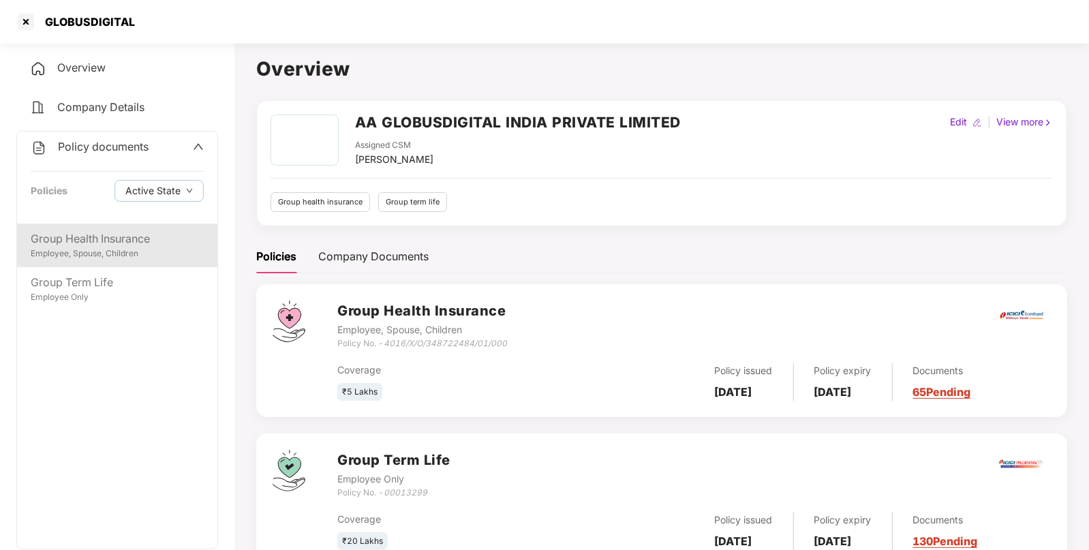
click at [162, 241] on div "Group Health Insurance" at bounding box center [117, 238] width 173 height 17
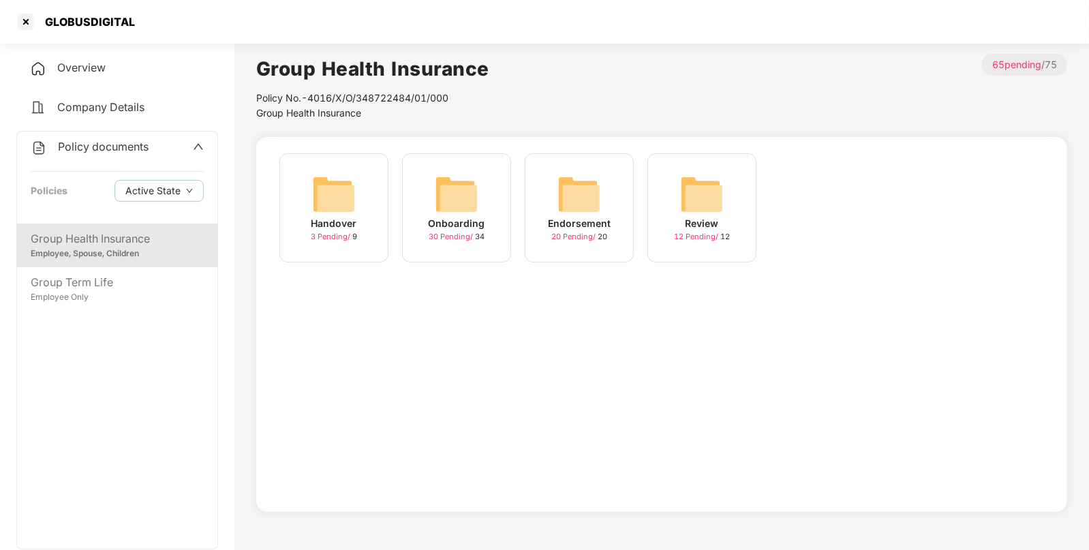
click at [564, 176] on img at bounding box center [579, 194] width 44 height 44
click at [706, 193] on img at bounding box center [702, 194] width 44 height 44
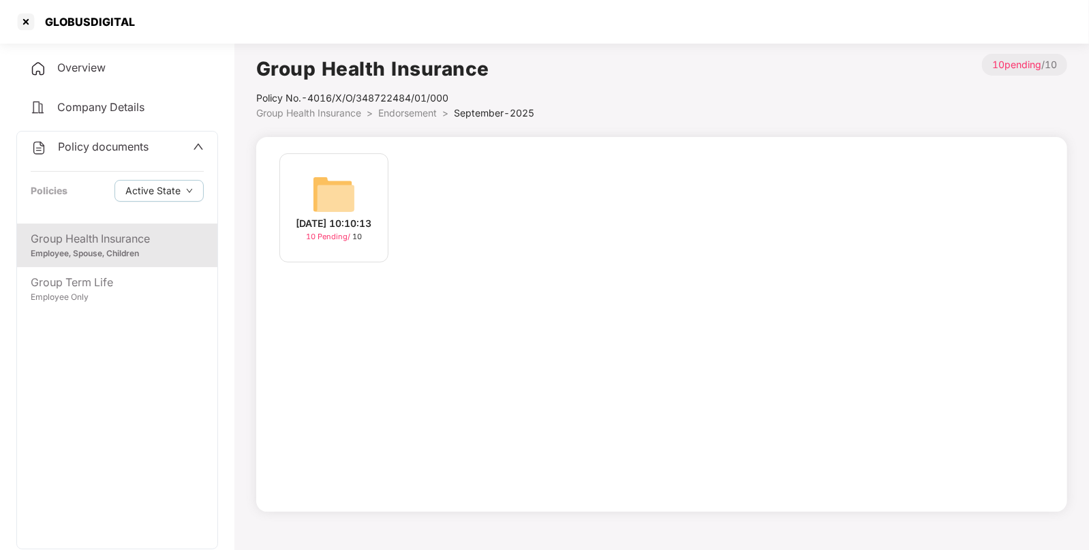
click at [320, 172] on img at bounding box center [334, 194] width 44 height 44
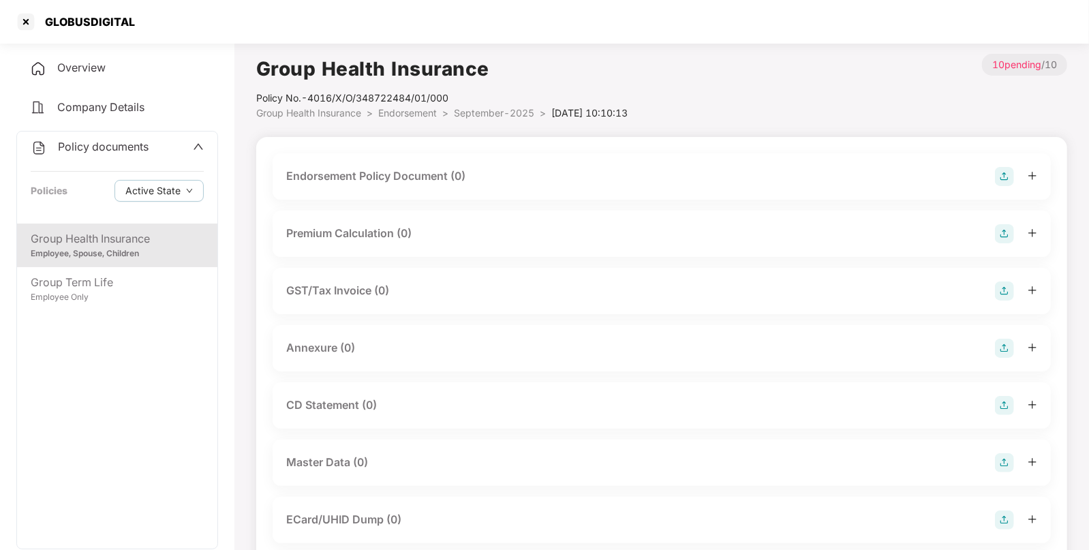
click at [1000, 177] on img at bounding box center [1004, 176] width 19 height 19
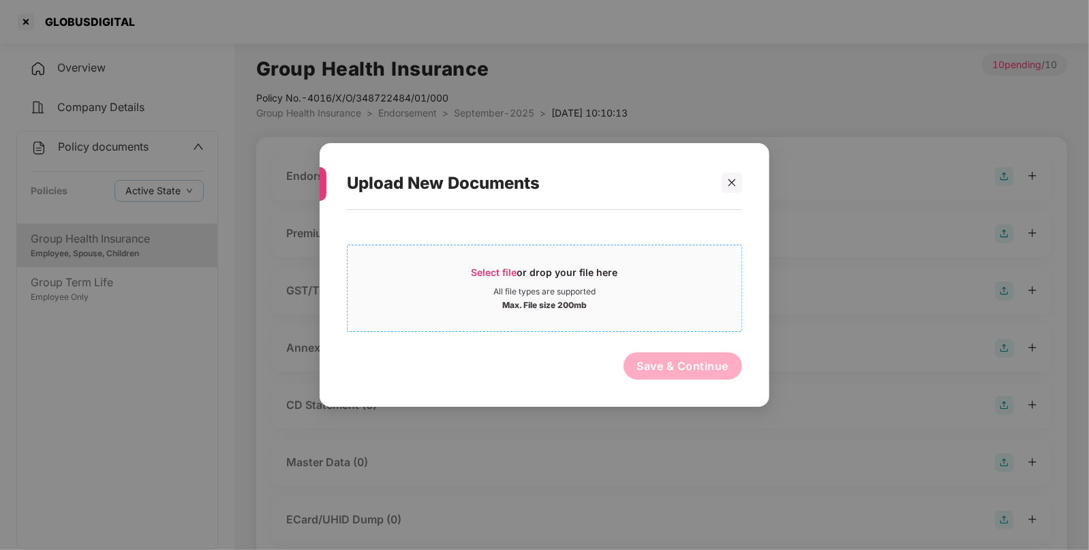
click at [459, 279] on div "Select file or drop your file here" at bounding box center [544, 276] width 394 height 20
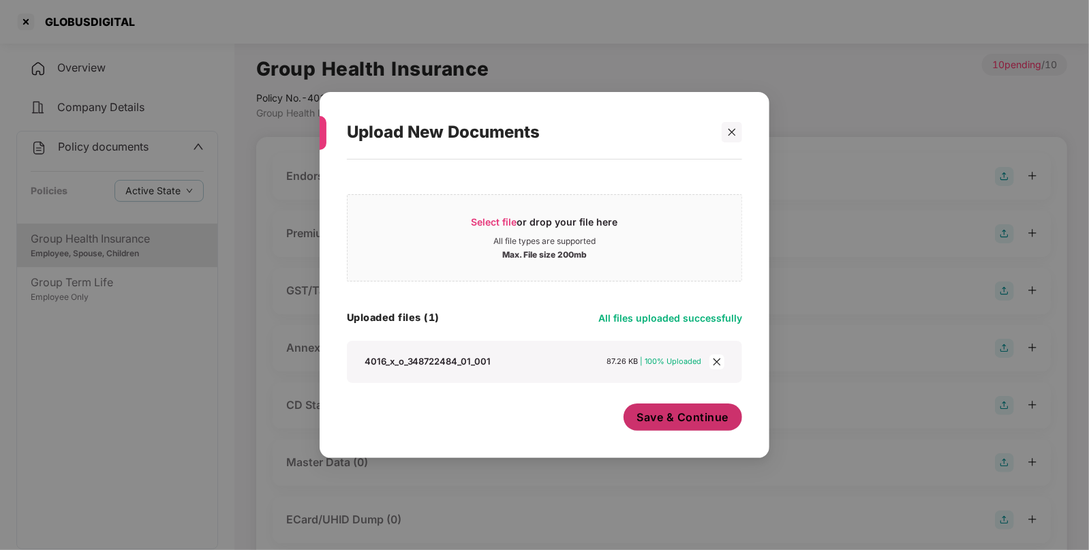
click at [651, 415] on span "Save & Continue" at bounding box center [683, 416] width 92 height 15
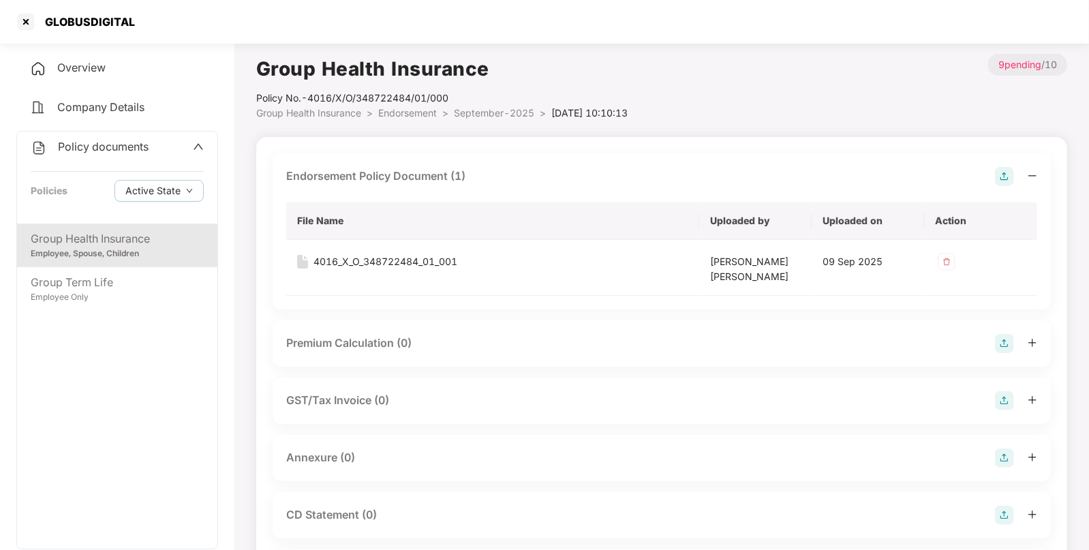
click at [1003, 459] on img at bounding box center [1004, 457] width 19 height 19
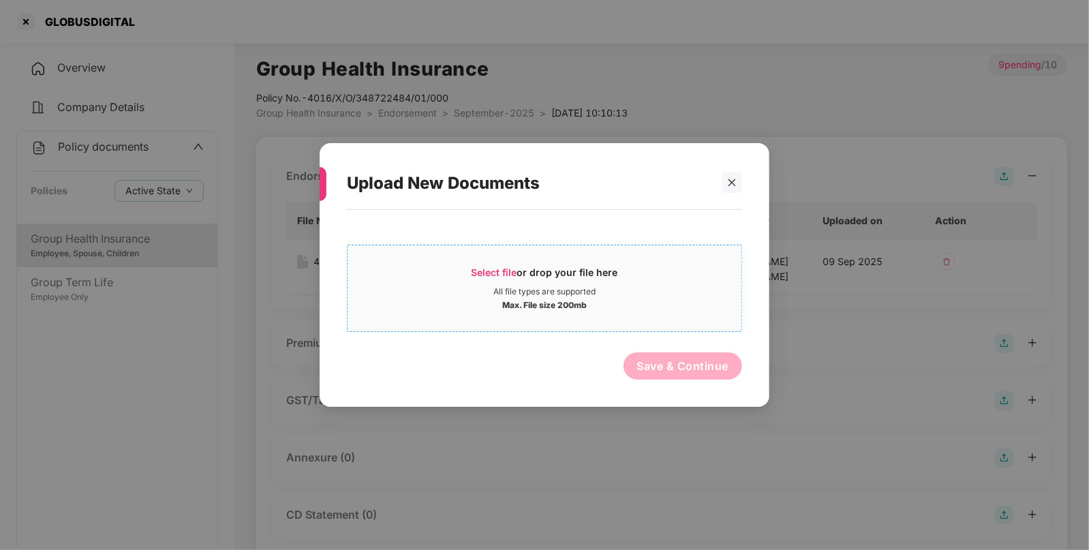
click at [583, 269] on div "Select file or drop your file here" at bounding box center [544, 276] width 146 height 20
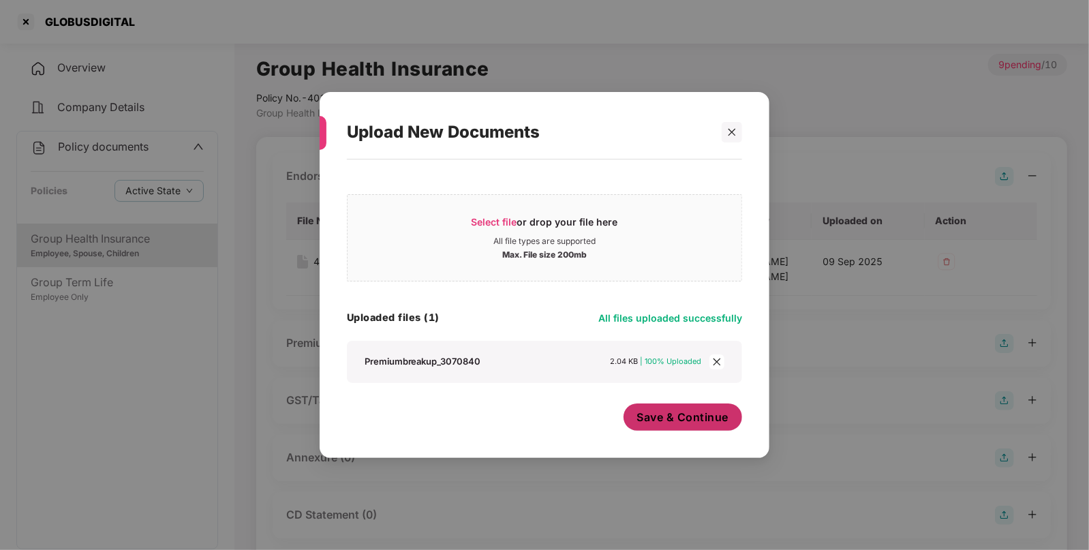
click at [674, 423] on span "Save & Continue" at bounding box center [683, 416] width 92 height 15
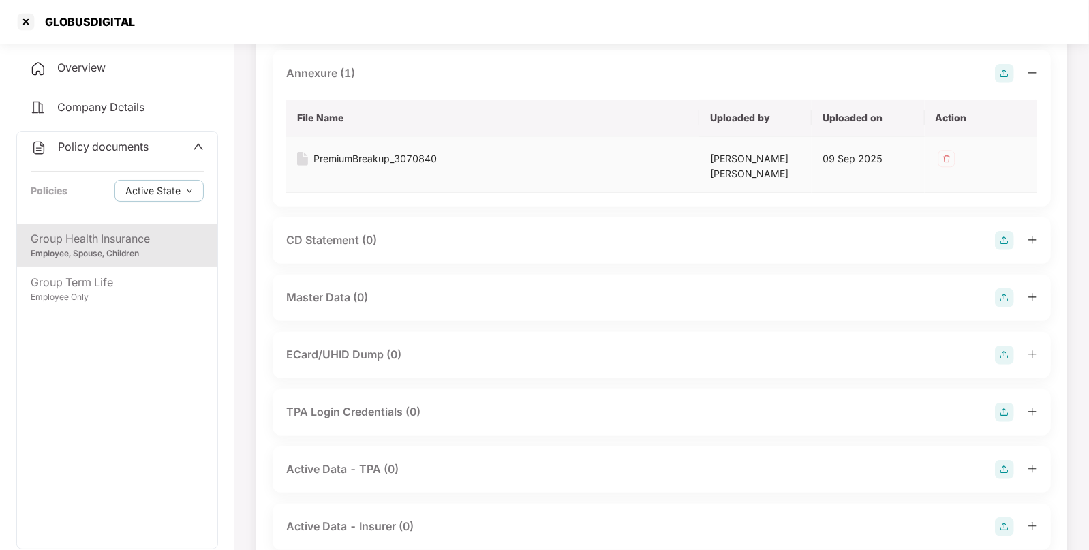
scroll to position [385, 0]
click at [1006, 297] on img at bounding box center [1004, 297] width 19 height 19
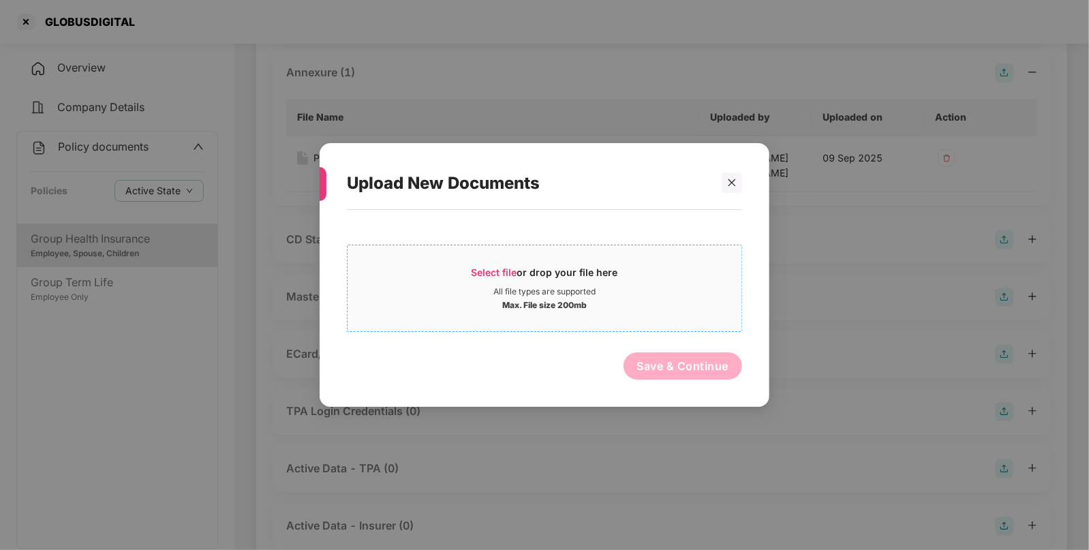
click at [565, 258] on span "Select file or drop your file here All file types are supported Max. File size …" at bounding box center [544, 287] width 394 height 65
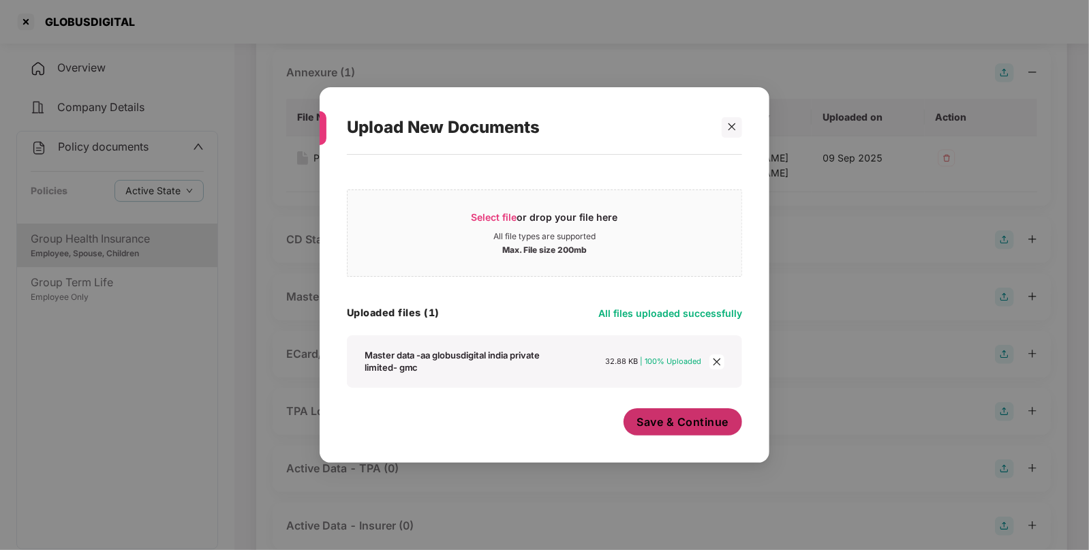
click at [674, 421] on span "Save & Continue" at bounding box center [683, 421] width 92 height 15
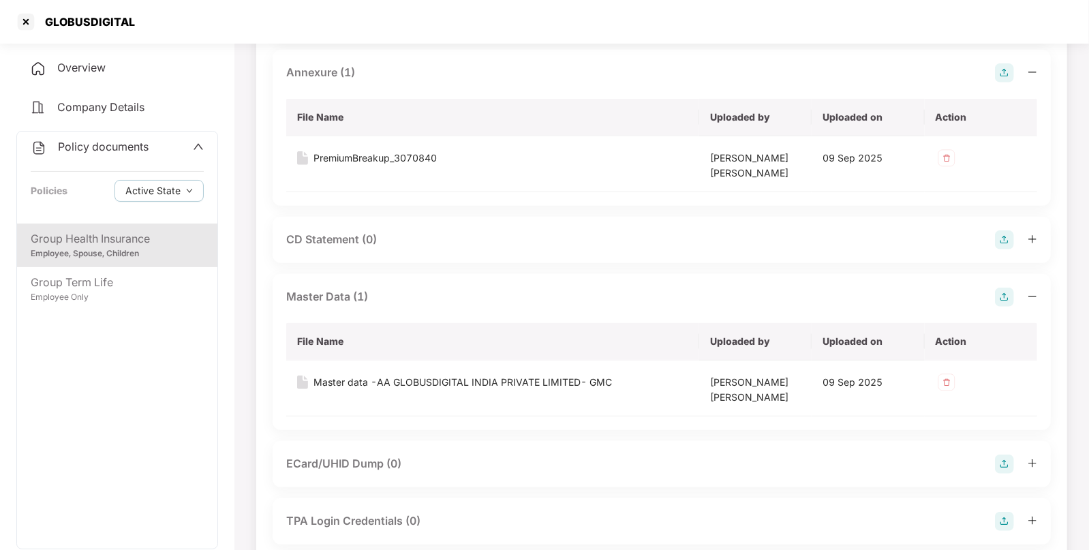
click at [123, 136] on div "Policy documents Policies Active State" at bounding box center [117, 177] width 200 height 92
click at [90, 153] on span "Policy documents" at bounding box center [103, 147] width 91 height 14
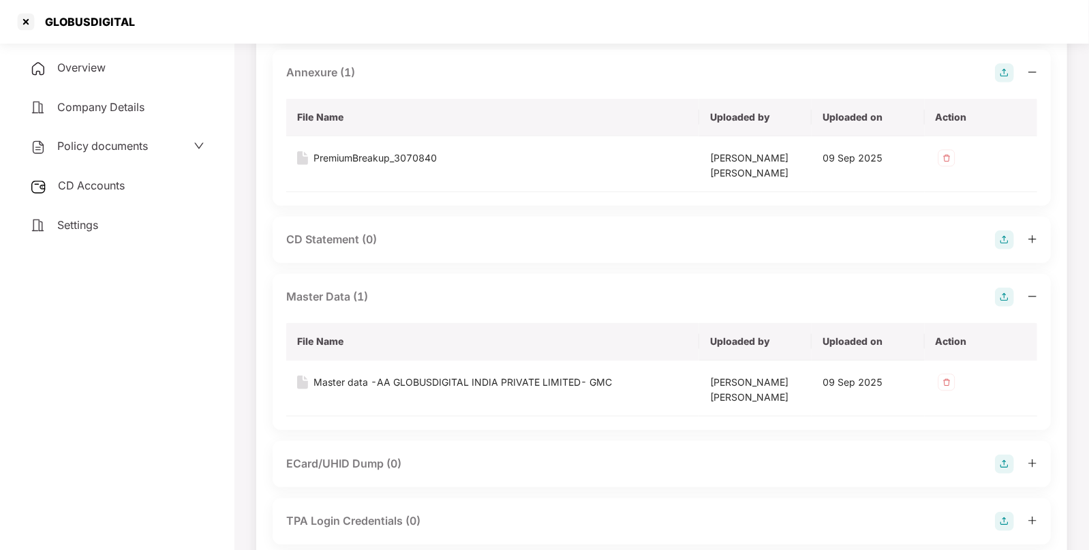
click at [69, 189] on span "CD Accounts" at bounding box center [91, 185] width 67 height 14
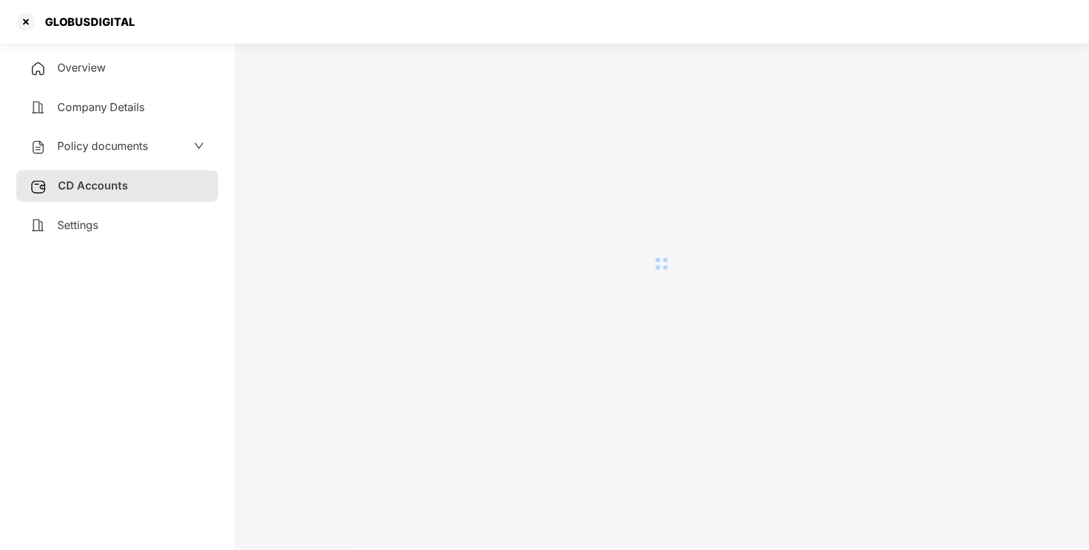
scroll to position [37, 0]
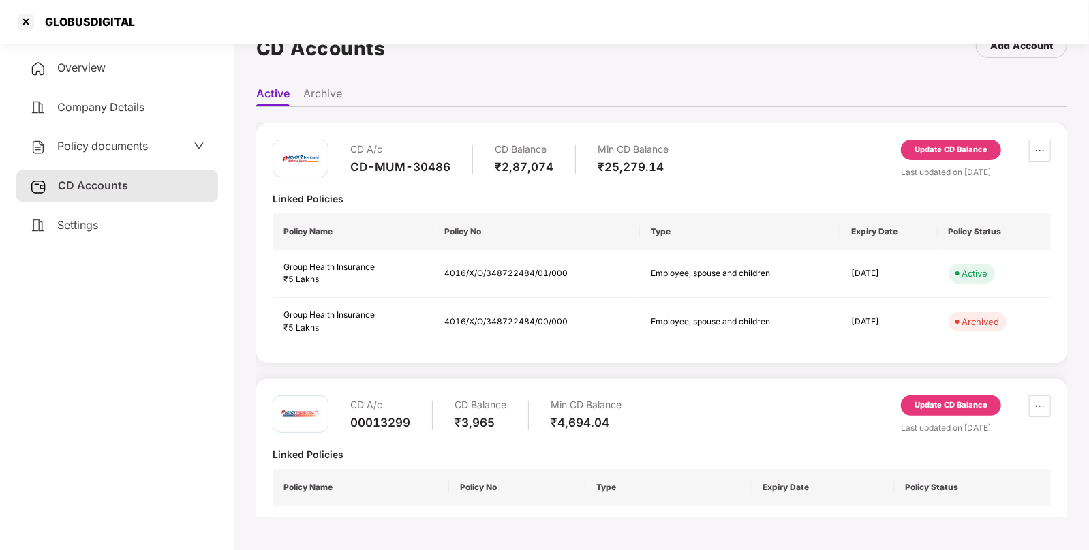
click at [952, 144] on div "Update CD Balance" at bounding box center [950, 150] width 73 height 12
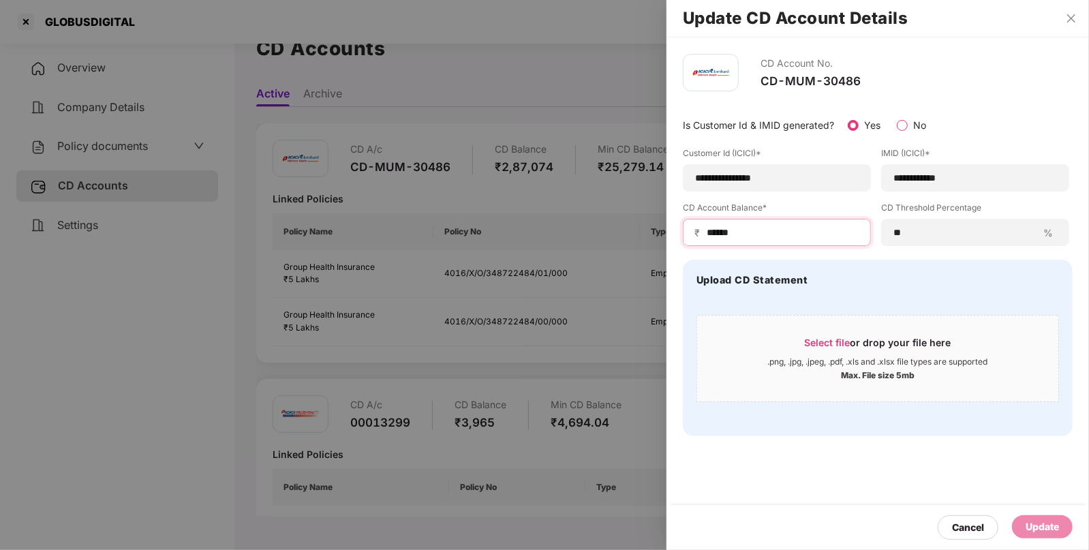
click at [786, 226] on input "******" at bounding box center [782, 233] width 154 height 14
type input "*"
type input "*****"
click at [1042, 533] on div "Update" at bounding box center [1041, 526] width 33 height 15
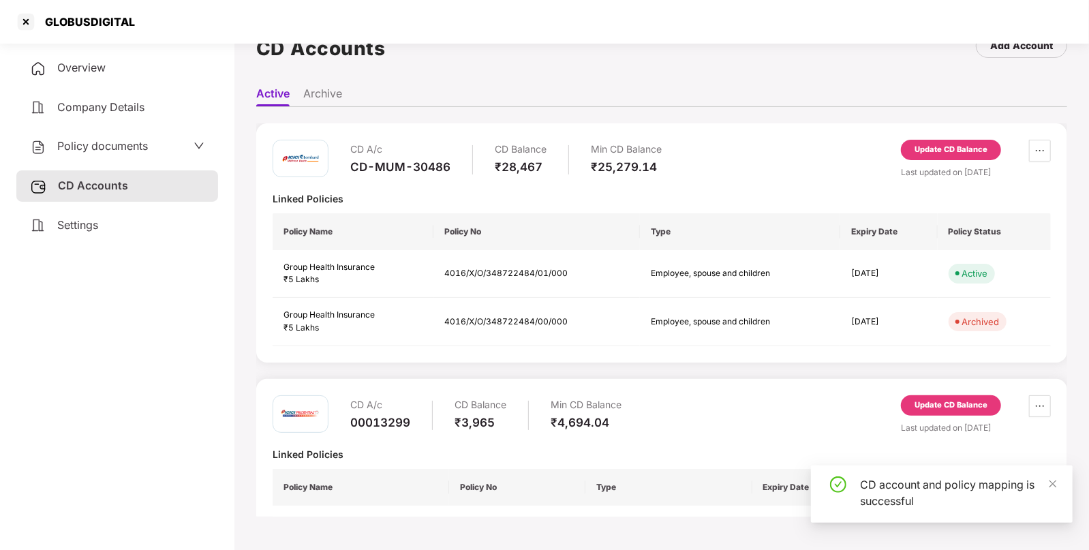
click at [110, 153] on div "Policy documents" at bounding box center [89, 147] width 118 height 18
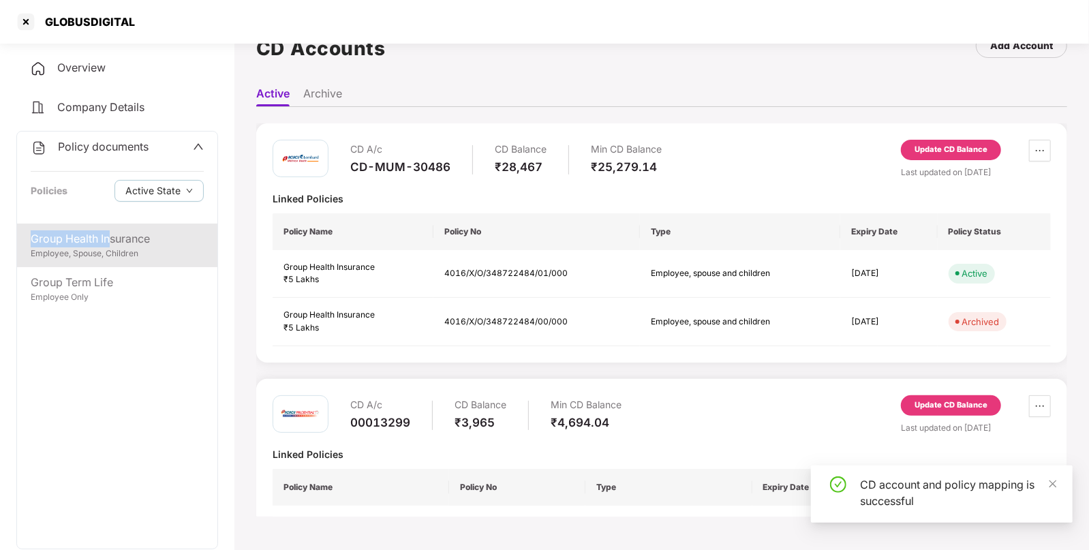
click at [112, 223] on div "Policy documents Policies Active State Group Health Insurance Employee, Spouse,…" at bounding box center [117, 340] width 202 height 418
drag, startPoint x: 146, startPoint y: 234, endPoint x: 164, endPoint y: 227, distance: 18.3
click at [147, 235] on div "Group Health Insurance" at bounding box center [117, 238] width 173 height 17
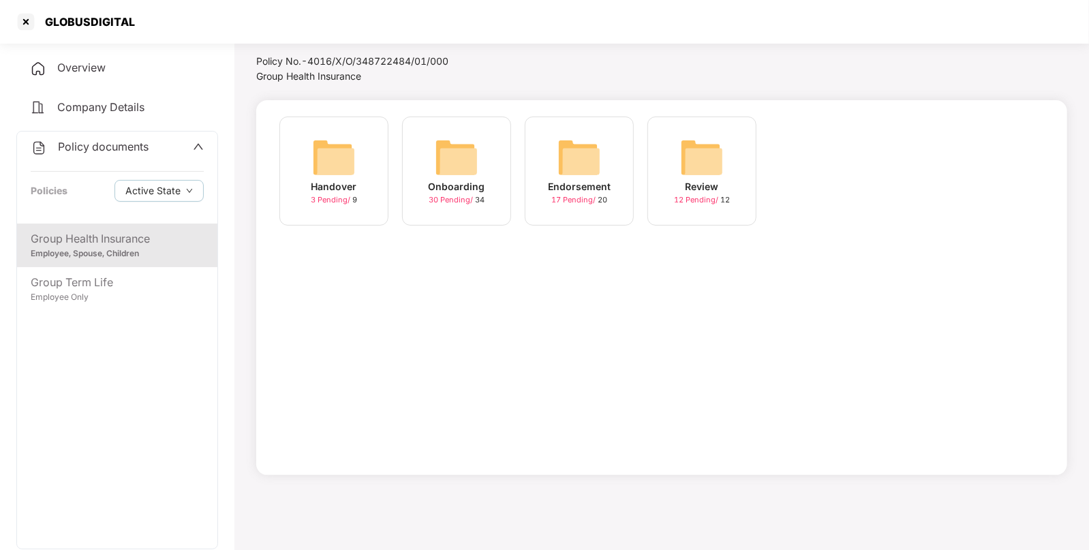
click at [559, 145] on div "Endorsement 17 Pending / 20" at bounding box center [579, 171] width 109 height 109
click at [27, 20] on div at bounding box center [26, 22] width 22 height 22
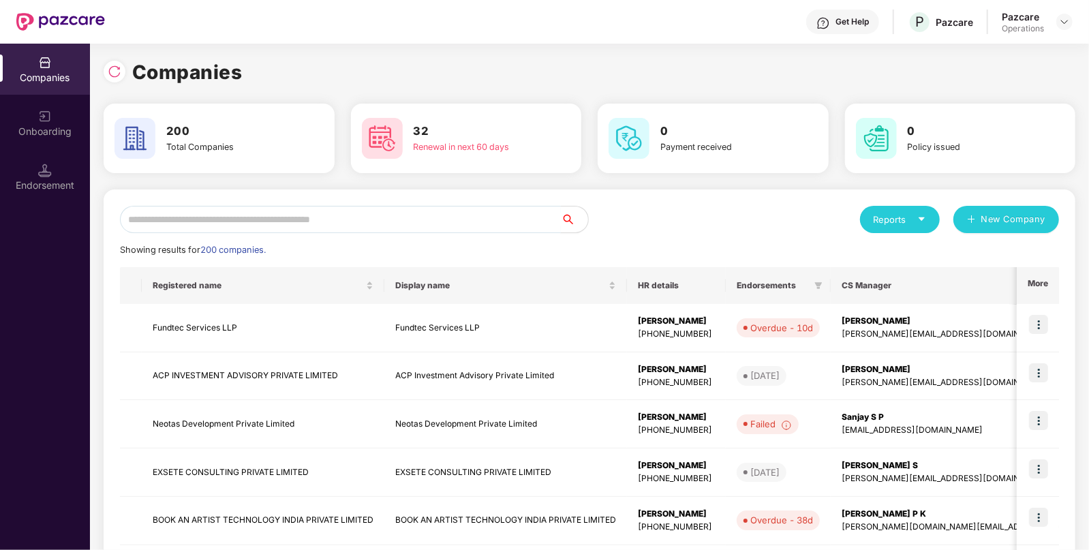
click at [420, 214] on input "text" at bounding box center [340, 219] width 441 height 27
paste input "**********"
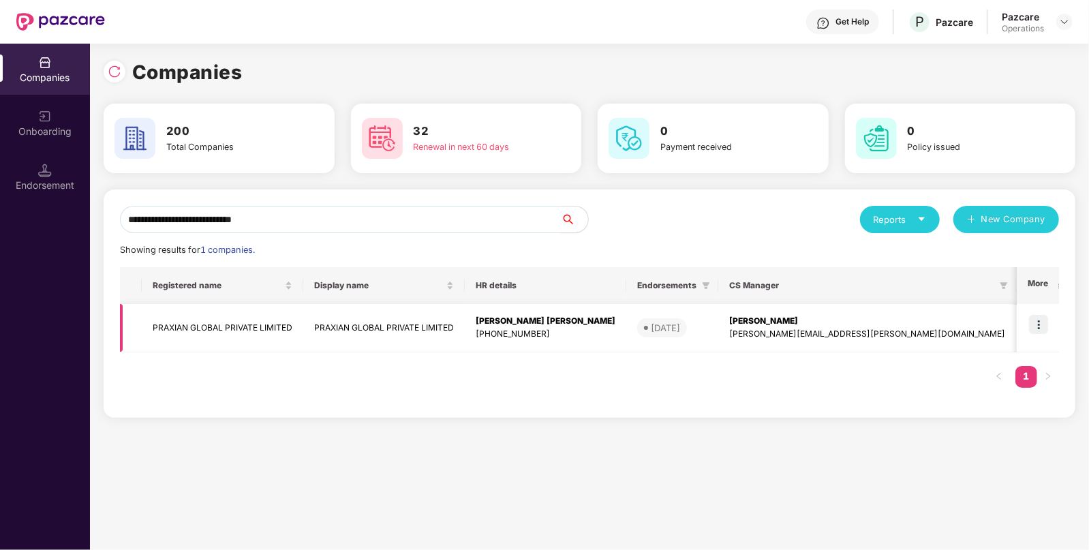
type input "**********"
click at [201, 338] on td "PRAXIAN GLOBAL PRIVATE LIMITED" at bounding box center [222, 328] width 161 height 48
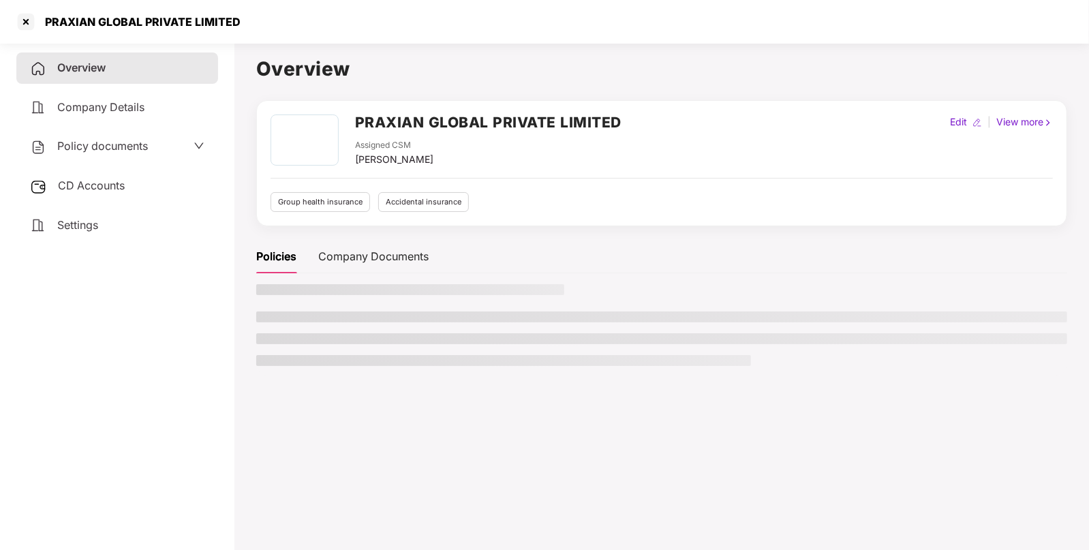
click at [164, 158] on div "Policy documents" at bounding box center [117, 146] width 202 height 31
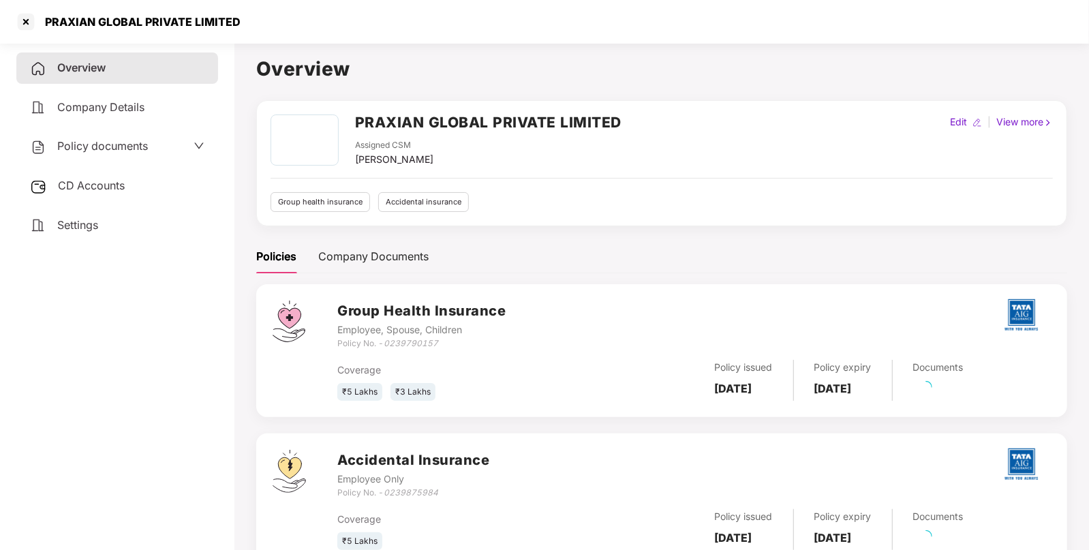
click at [170, 155] on div "Policy documents" at bounding box center [117, 147] width 174 height 18
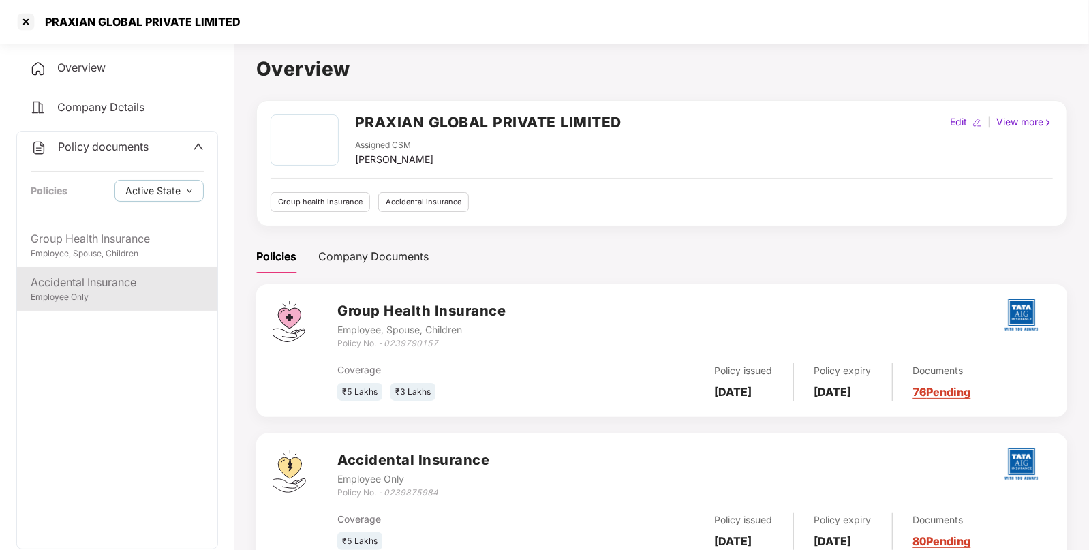
click at [122, 300] on div "Employee Only" at bounding box center [117, 297] width 173 height 13
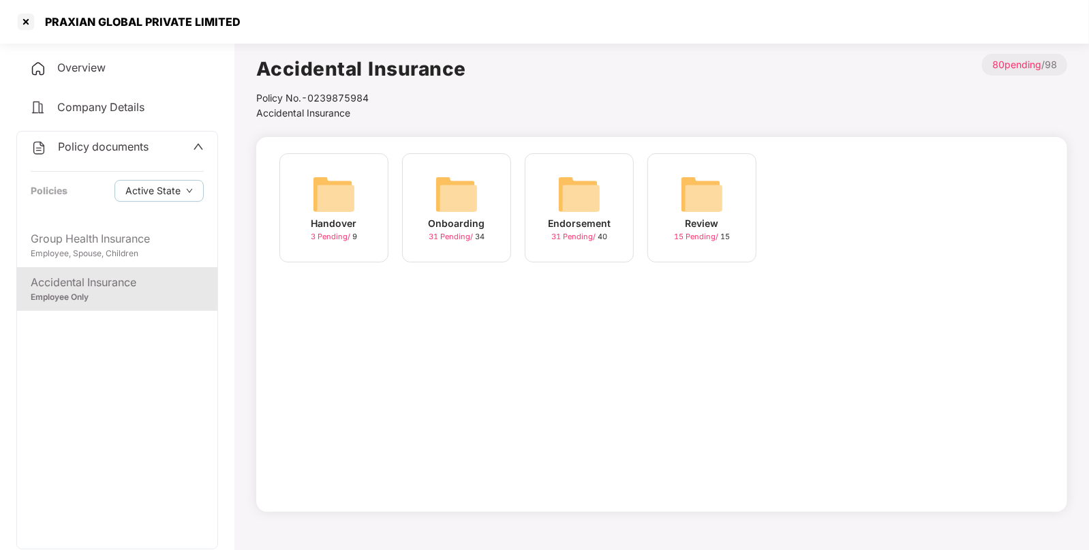
click at [604, 225] on div "Endorsement" at bounding box center [579, 223] width 63 height 15
click at [706, 210] on img at bounding box center [702, 194] width 44 height 44
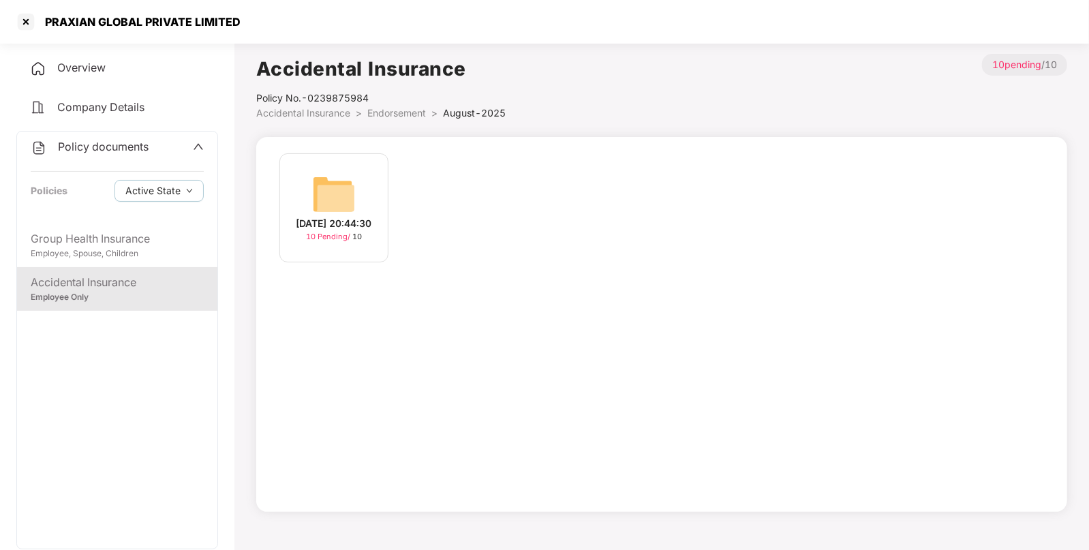
click at [310, 200] on div "[DATE] 20:44:30 10 Pending / 10" at bounding box center [333, 207] width 109 height 109
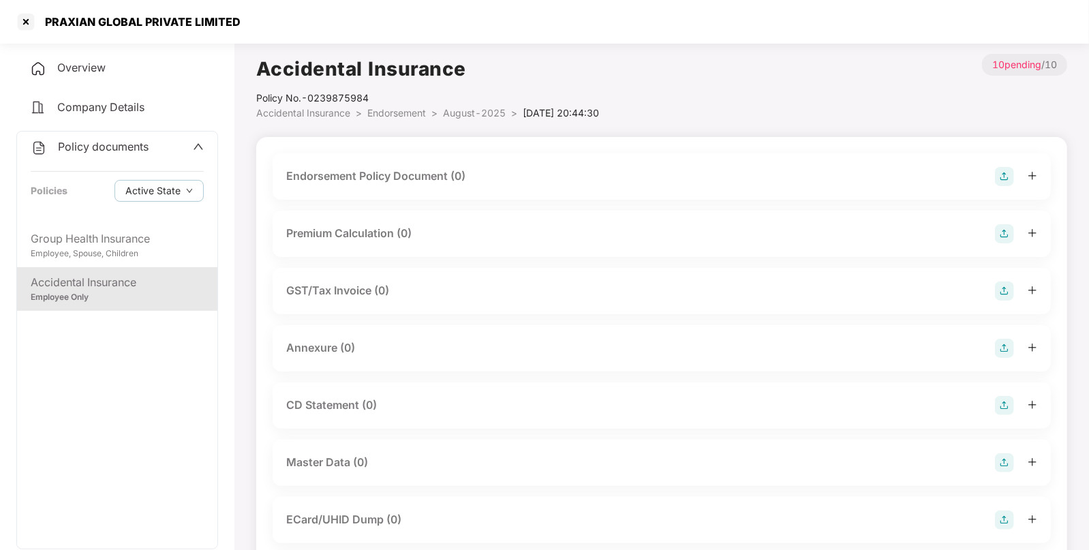
click at [1004, 178] on img at bounding box center [1004, 176] width 19 height 19
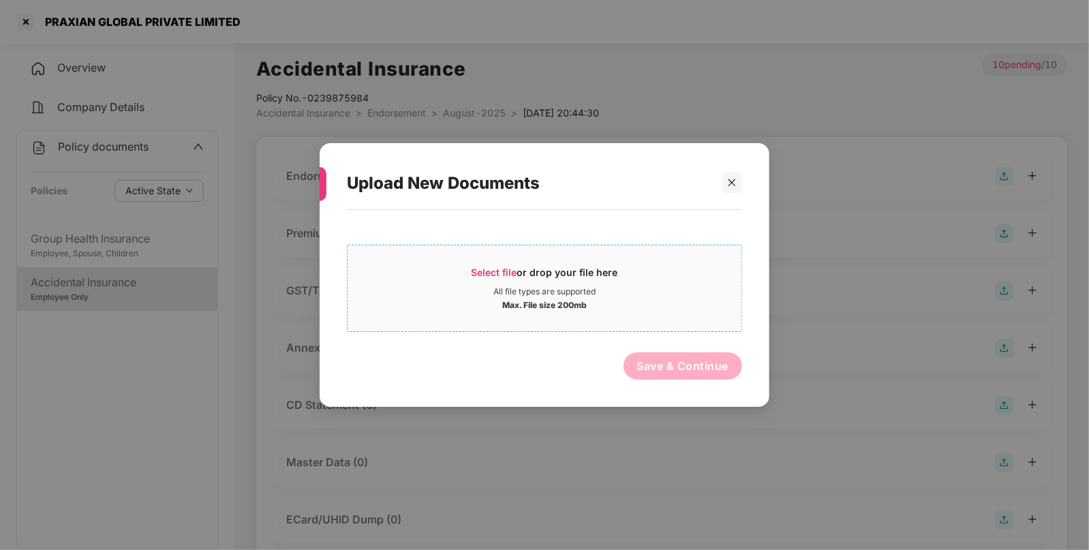
click at [574, 281] on div "Select file or drop your file here" at bounding box center [544, 276] width 146 height 20
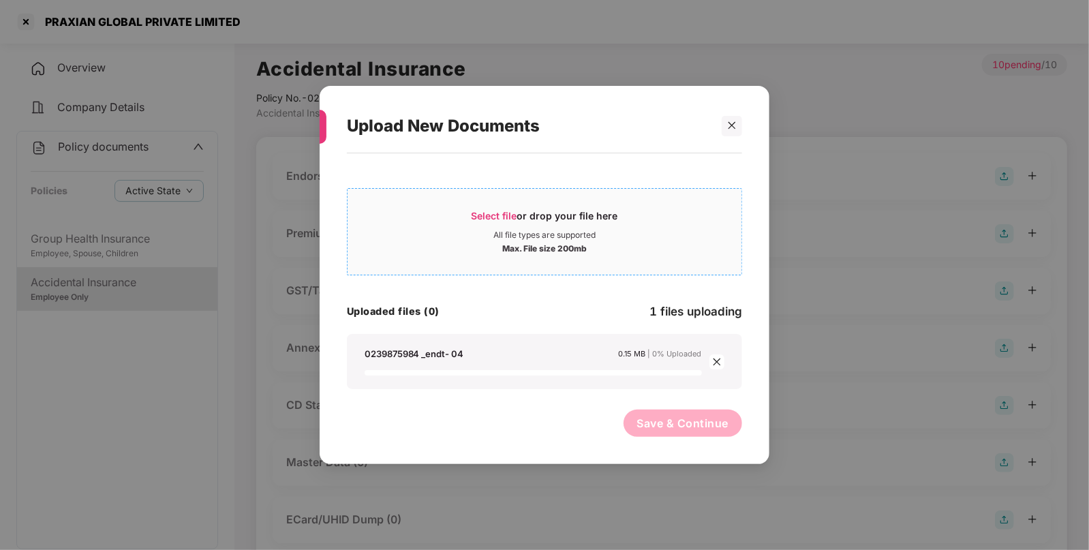
click at [516, 211] on span "Select file or drop your file here All file types are supported Max. File size …" at bounding box center [544, 231] width 394 height 65
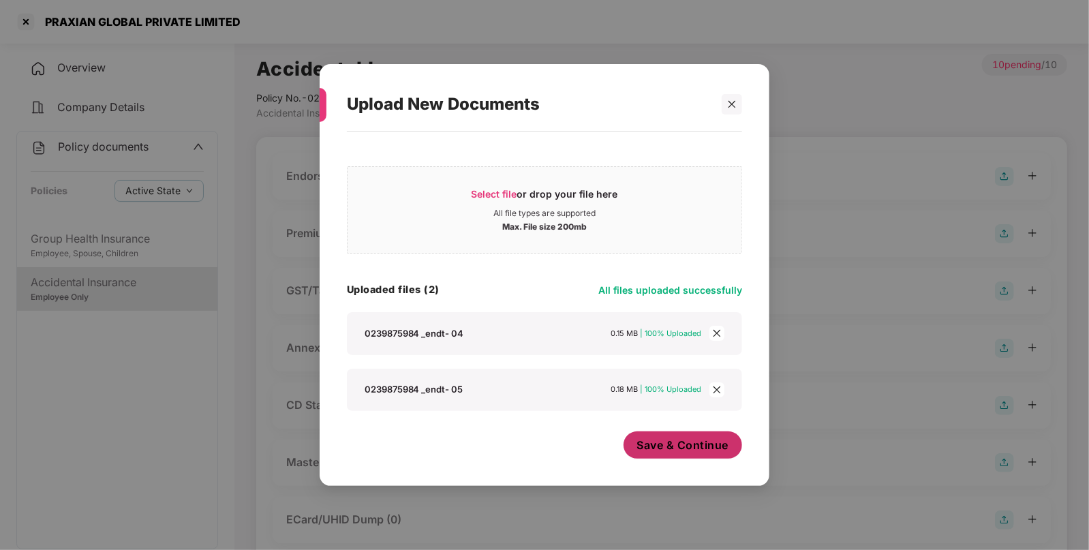
click at [658, 442] on span "Save & Continue" at bounding box center [683, 444] width 92 height 15
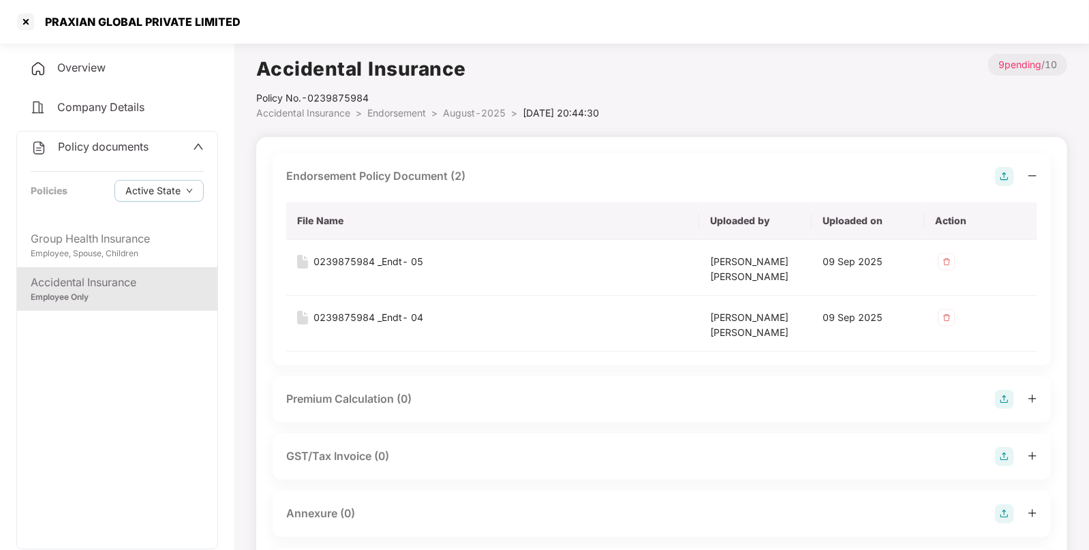
click at [1005, 508] on img at bounding box center [1004, 513] width 19 height 19
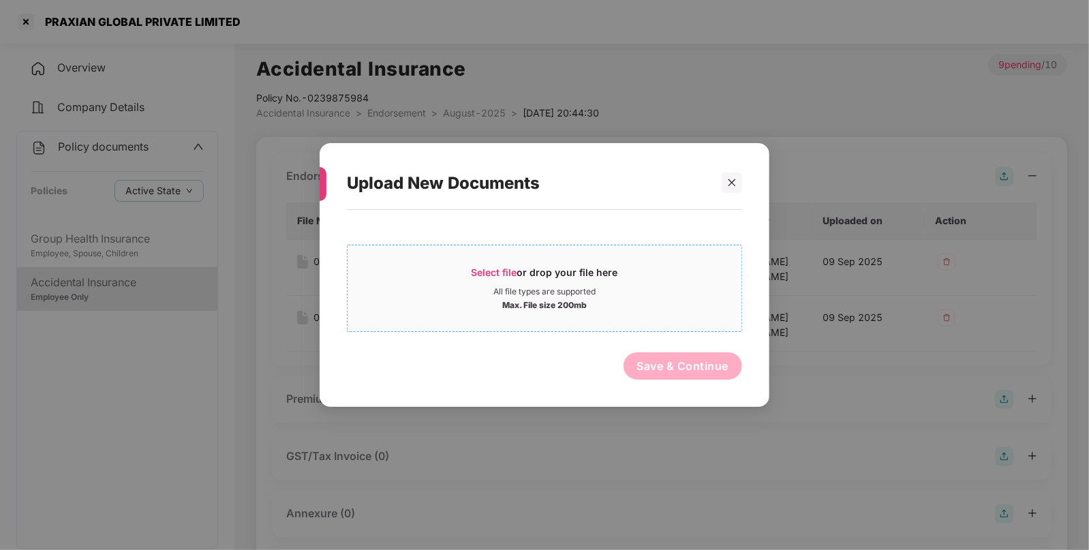
click at [602, 288] on div "All file types are supported" at bounding box center [544, 291] width 394 height 11
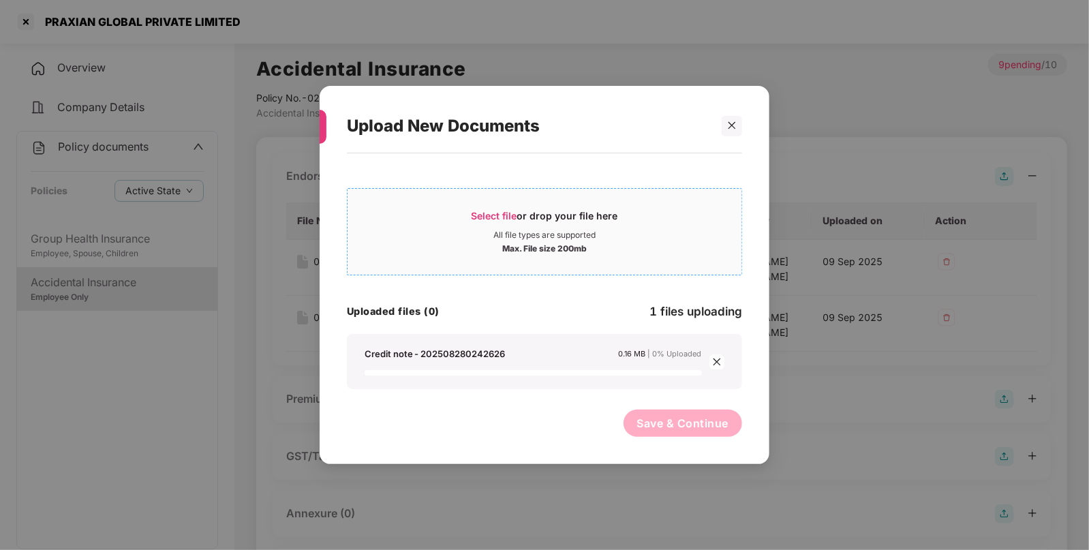
click at [644, 219] on div "Select file or drop your file here" at bounding box center [544, 219] width 394 height 20
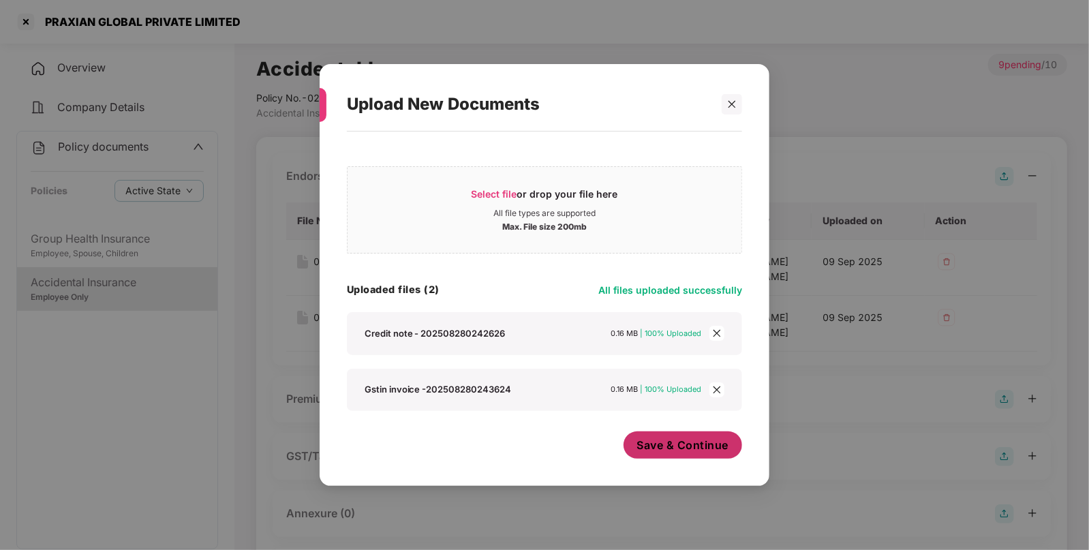
click at [705, 447] on span "Save & Continue" at bounding box center [683, 444] width 92 height 15
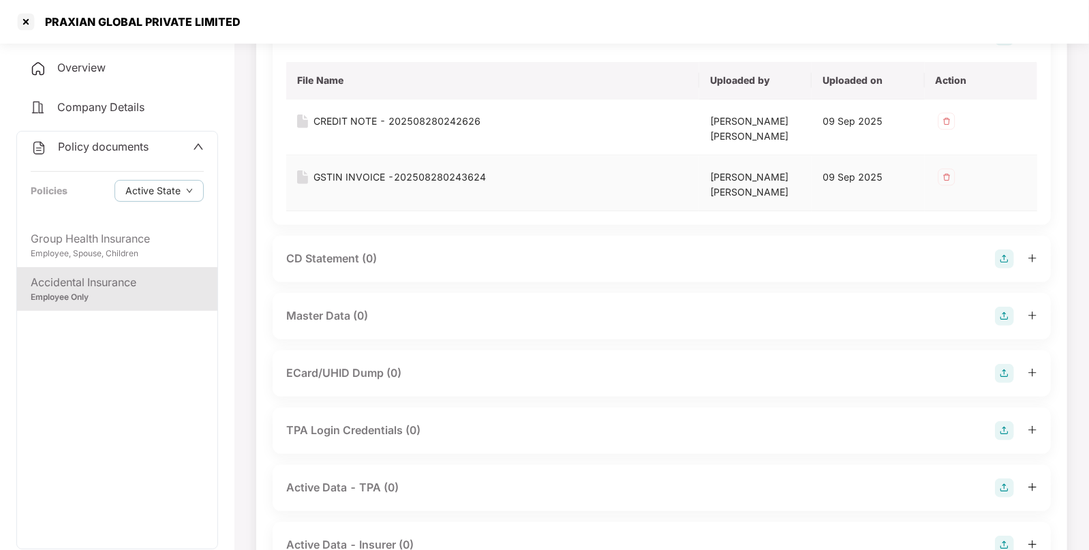
scroll to position [493, 0]
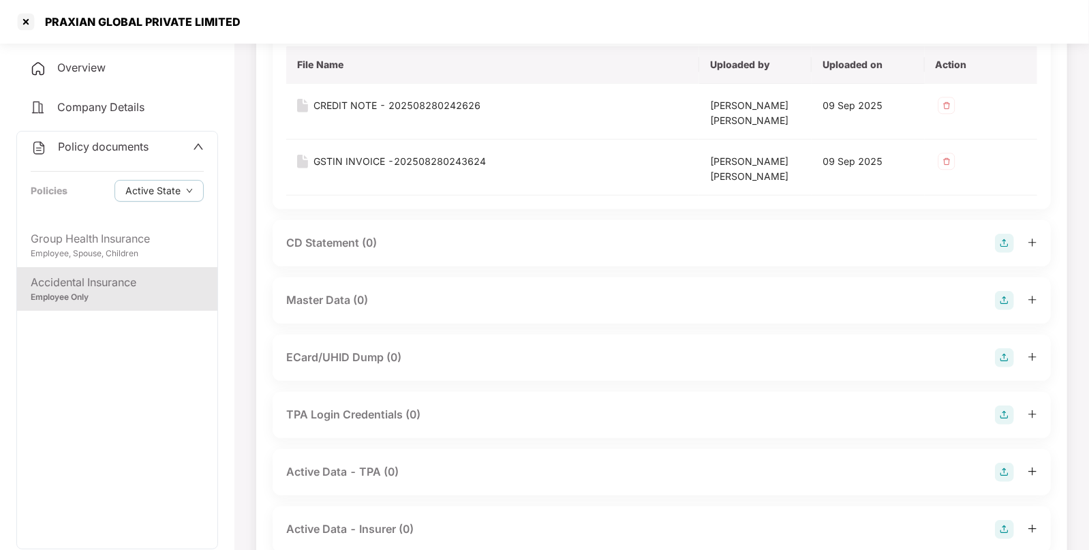
click at [1001, 299] on img at bounding box center [1004, 300] width 19 height 19
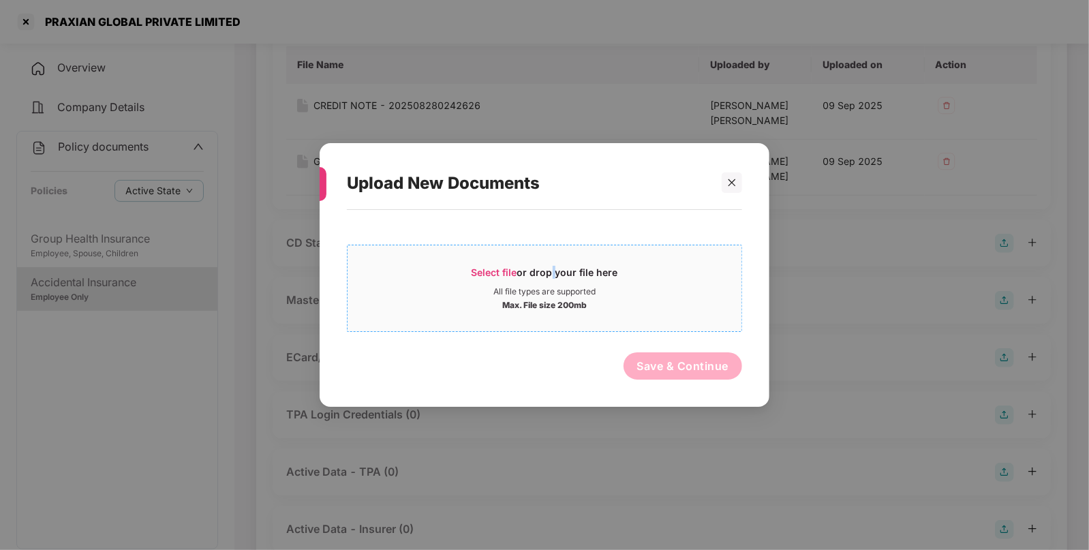
click at [550, 275] on div "Select file or drop your file here" at bounding box center [544, 276] width 146 height 20
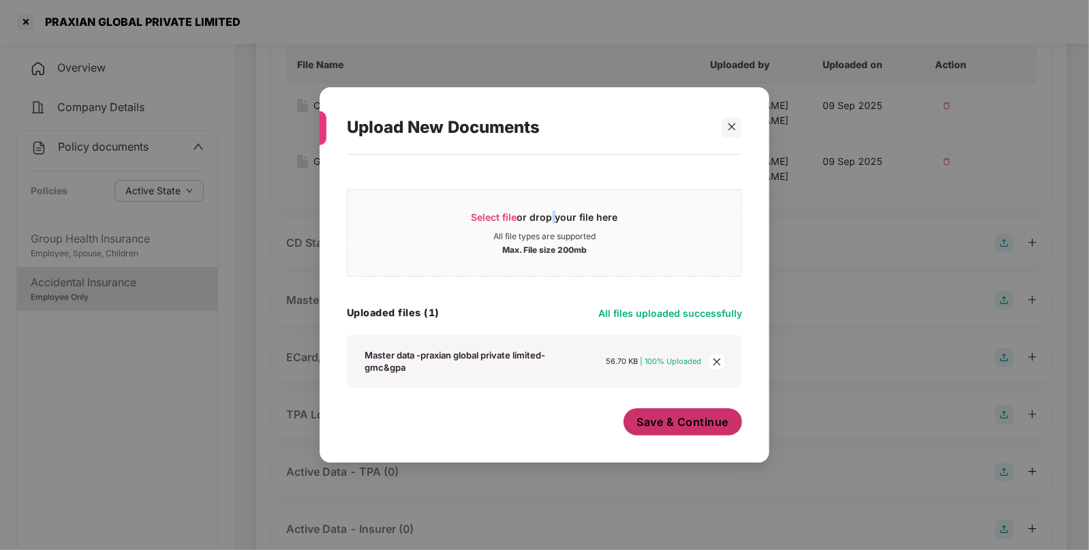
click at [685, 433] on button "Save & Continue" at bounding box center [682, 421] width 119 height 27
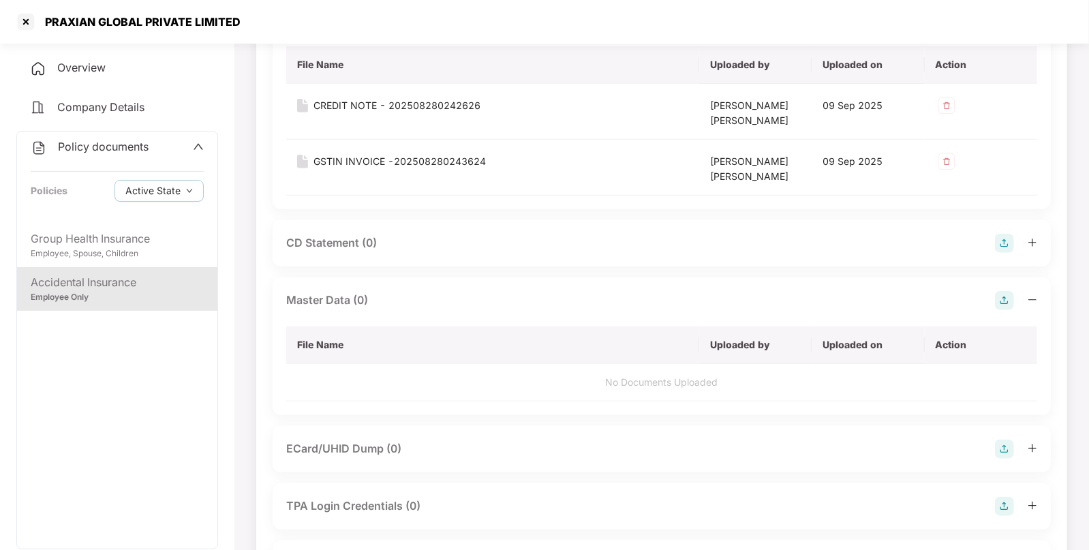
click at [93, 146] on span "Policy documents" at bounding box center [103, 147] width 91 height 14
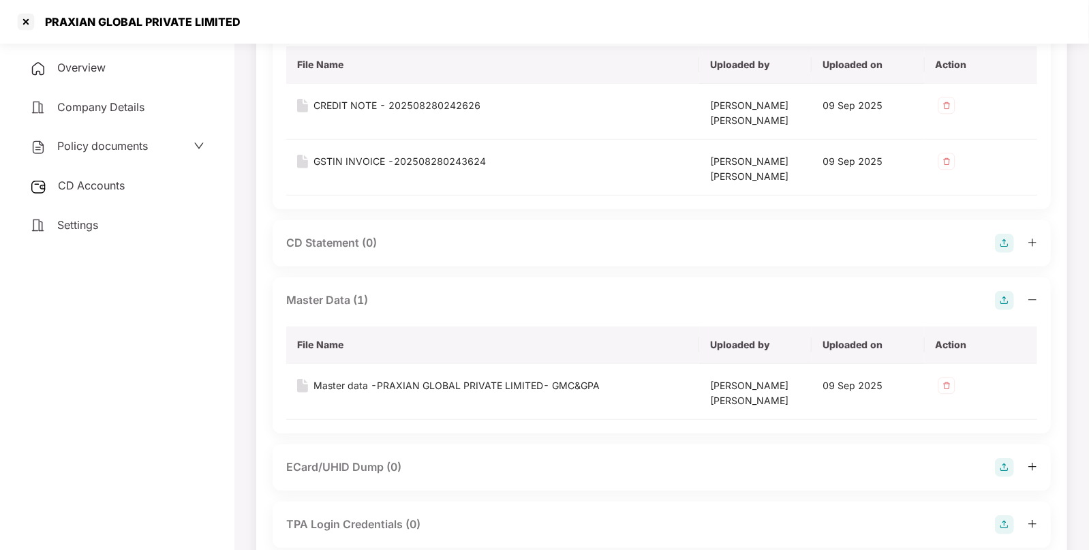
click at [109, 192] on span "CD Accounts" at bounding box center [91, 185] width 67 height 14
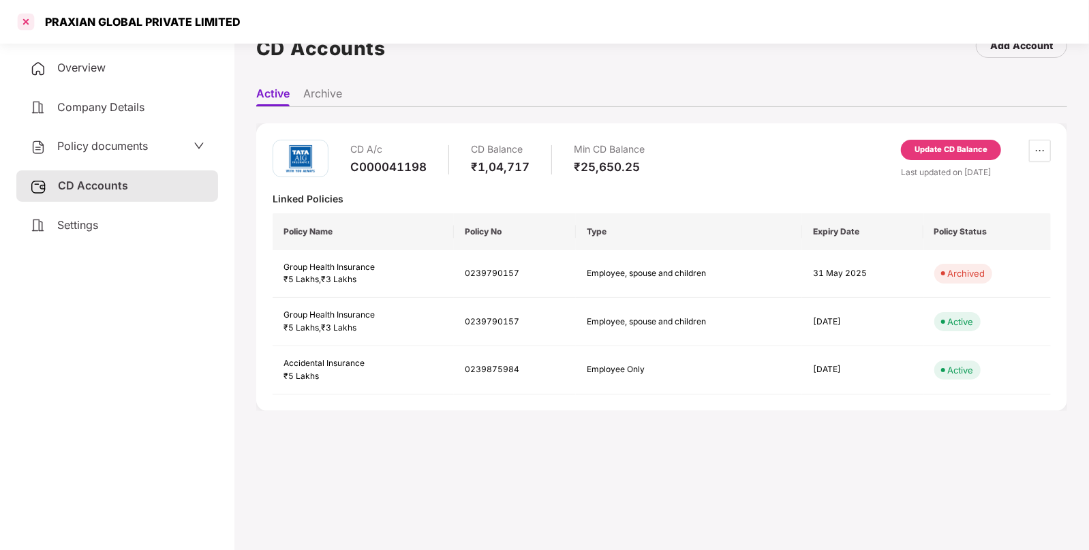
click at [23, 25] on div at bounding box center [26, 22] width 22 height 22
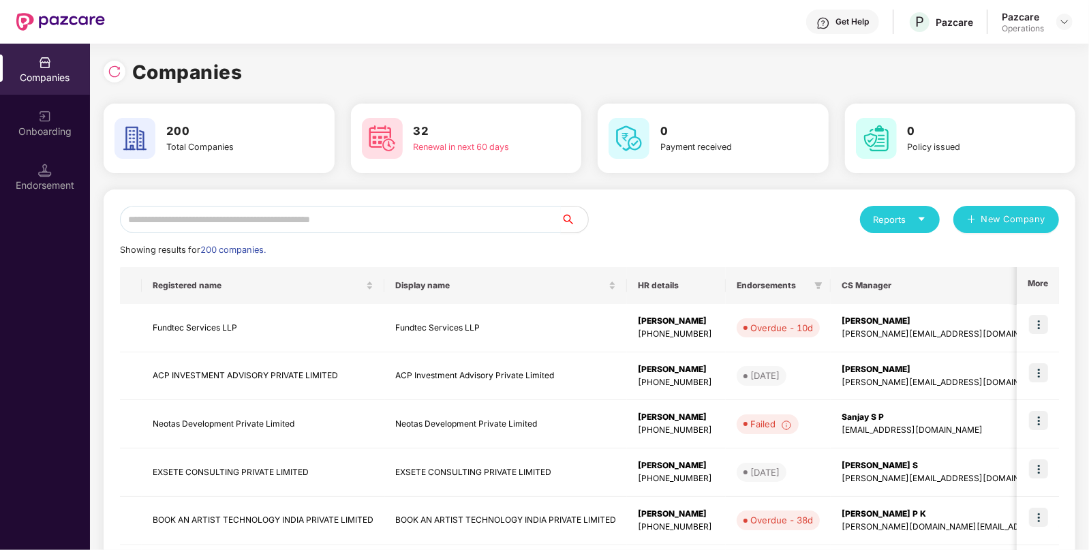
click at [481, 225] on input "text" at bounding box center [340, 219] width 441 height 27
paste input "**********"
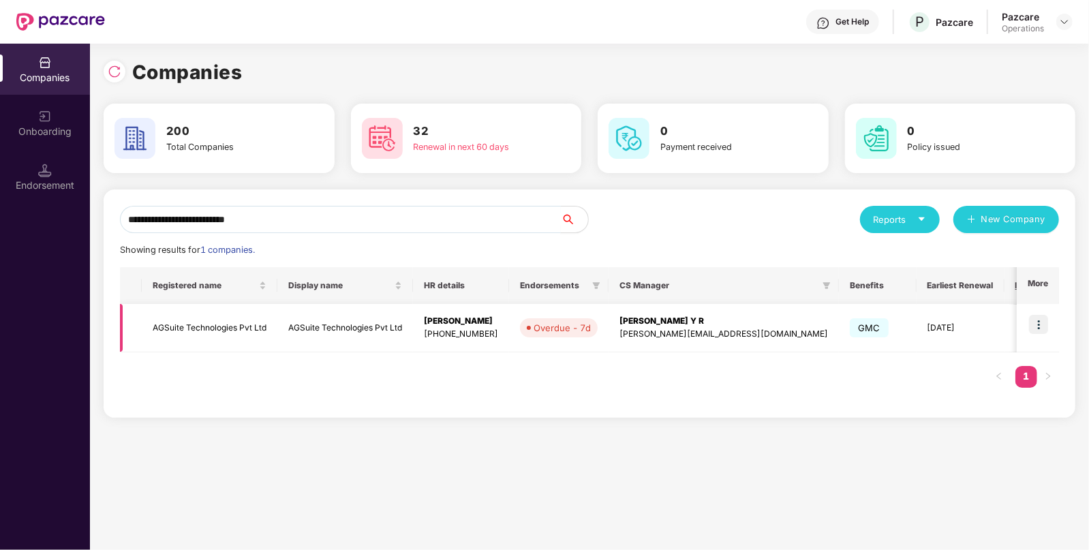
type input "**********"
click at [1034, 327] on img at bounding box center [1038, 324] width 19 height 19
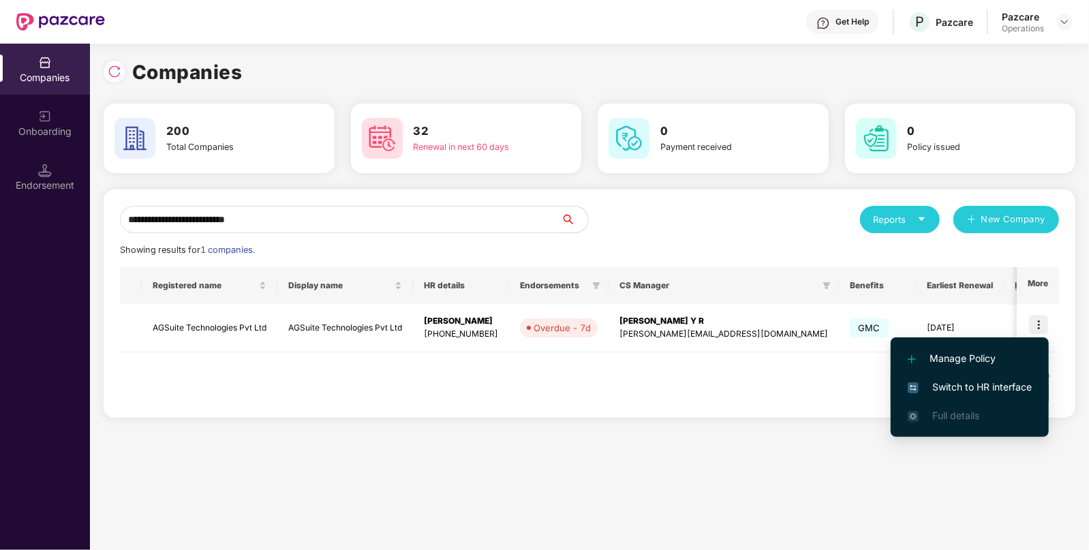
click at [971, 392] on span "Switch to HR interface" at bounding box center [969, 386] width 124 height 15
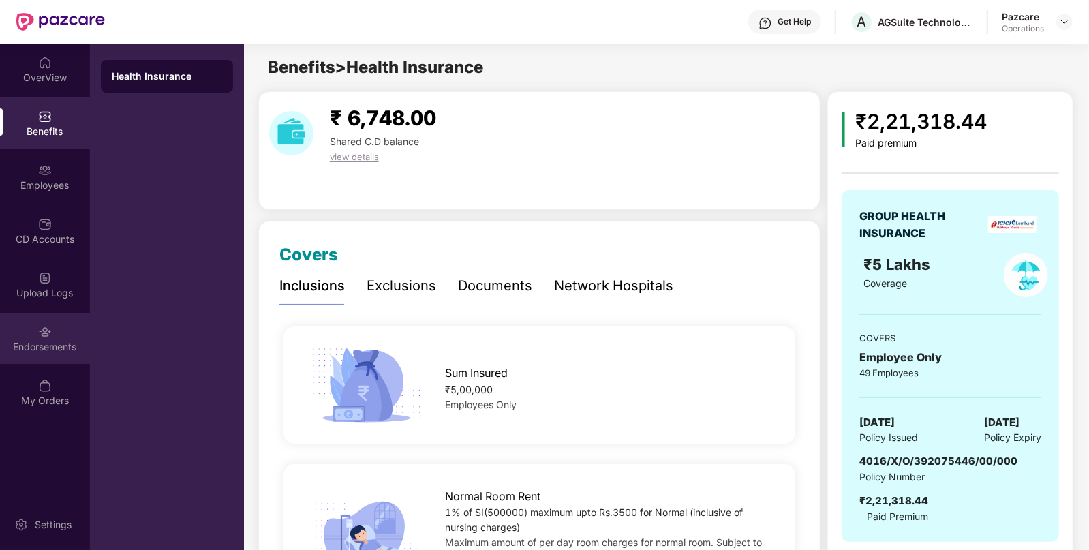
click at [61, 324] on div "Endorsements" at bounding box center [45, 338] width 90 height 51
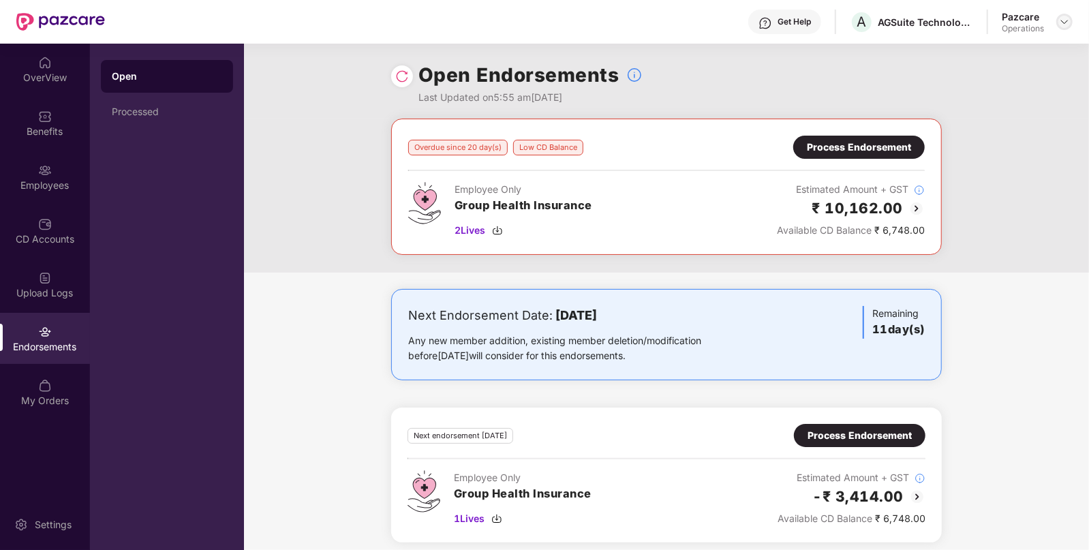
click at [1061, 17] on img at bounding box center [1064, 21] width 11 height 11
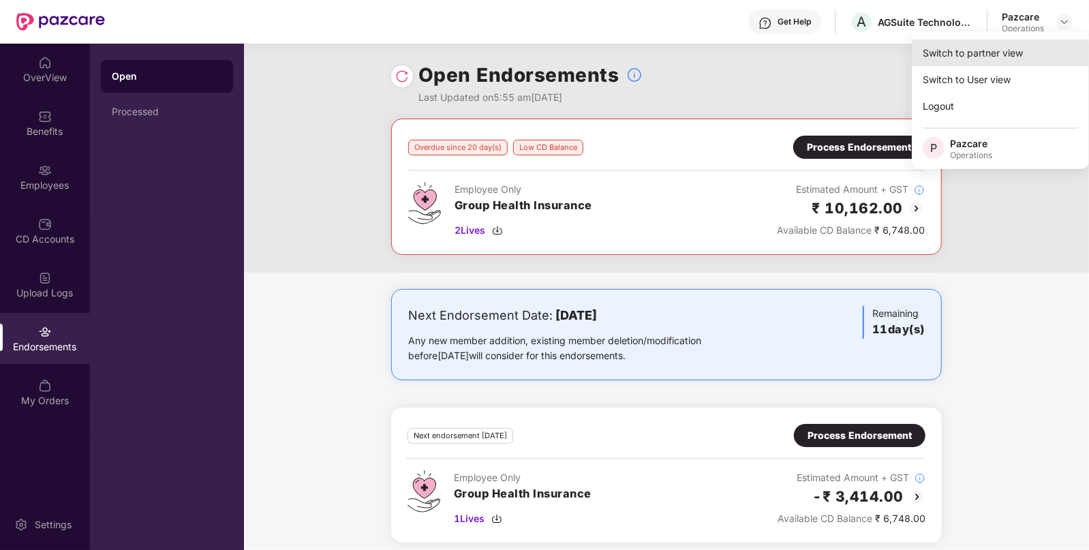
click at [1014, 50] on div "Switch to partner view" at bounding box center [1000, 53] width 177 height 27
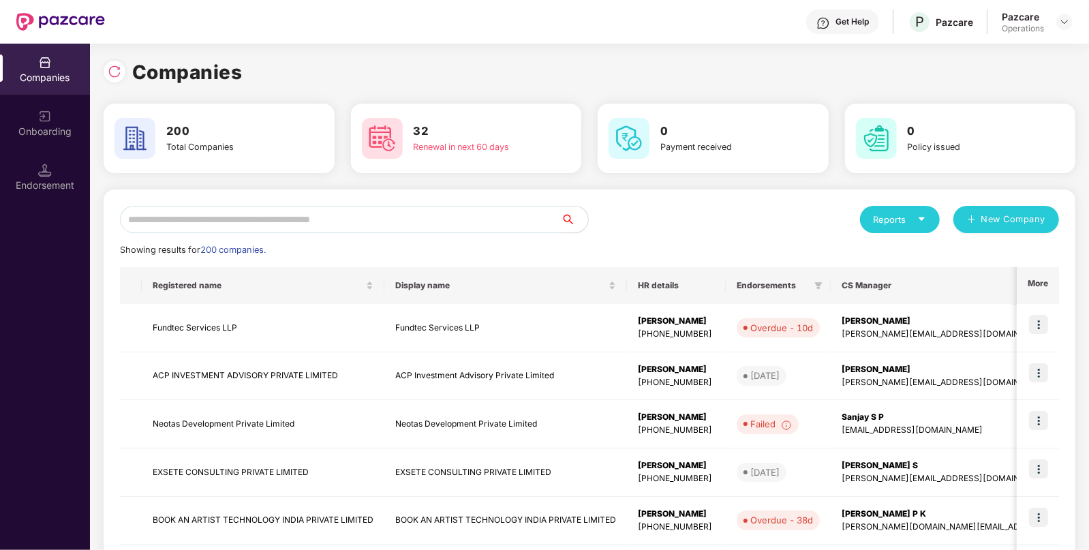
click at [384, 214] on input "text" at bounding box center [340, 219] width 441 height 27
paste input "*****"
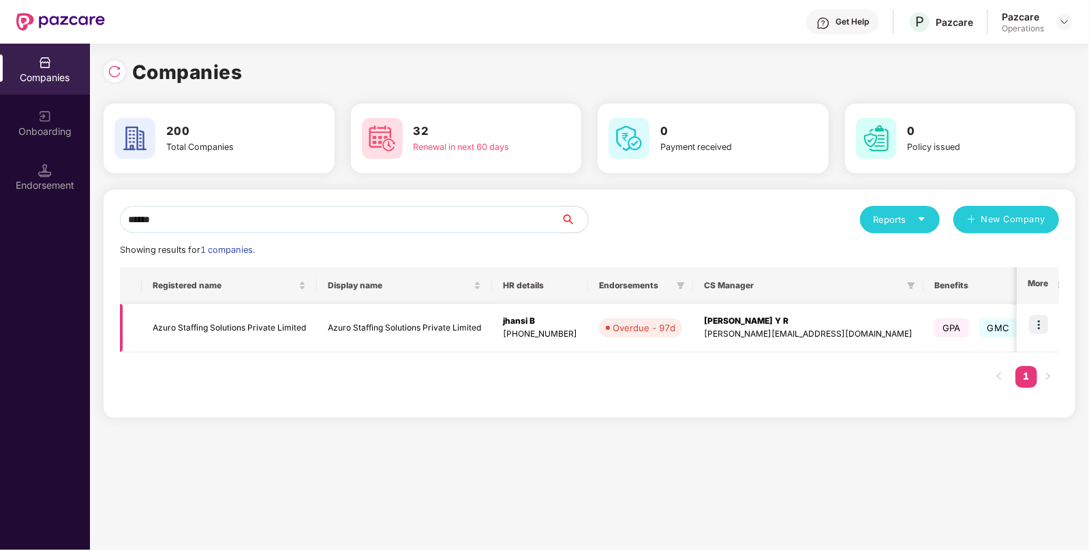
type input "*****"
click at [1044, 327] on img at bounding box center [1038, 324] width 19 height 19
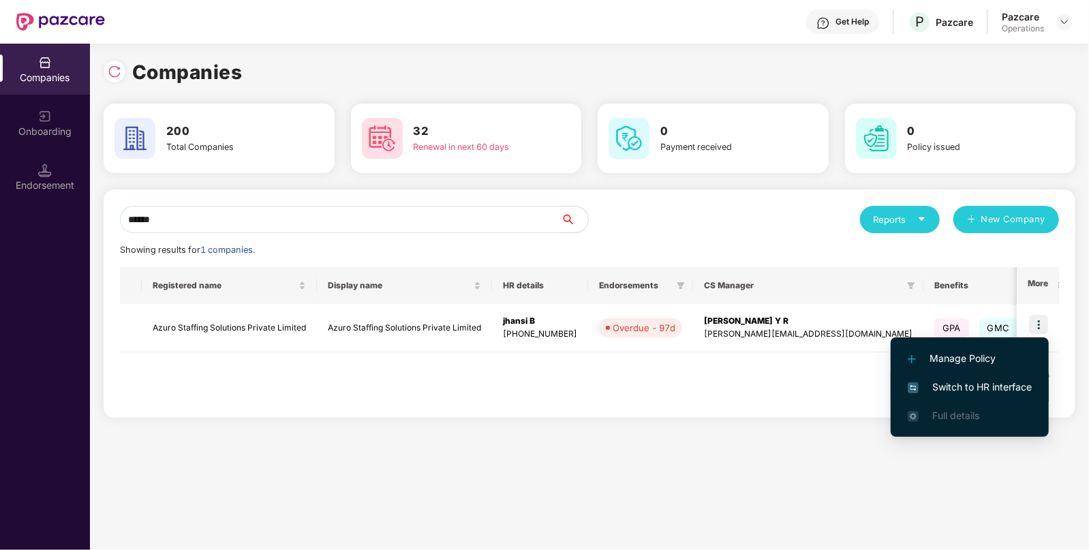
click at [987, 385] on span "Switch to HR interface" at bounding box center [969, 386] width 124 height 15
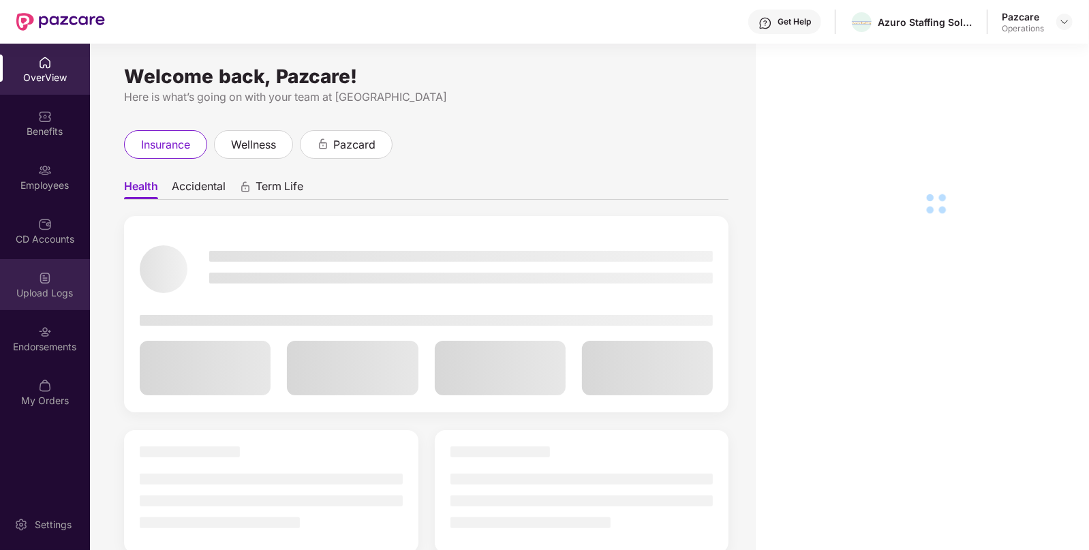
click at [55, 283] on div "Upload Logs" at bounding box center [45, 284] width 90 height 51
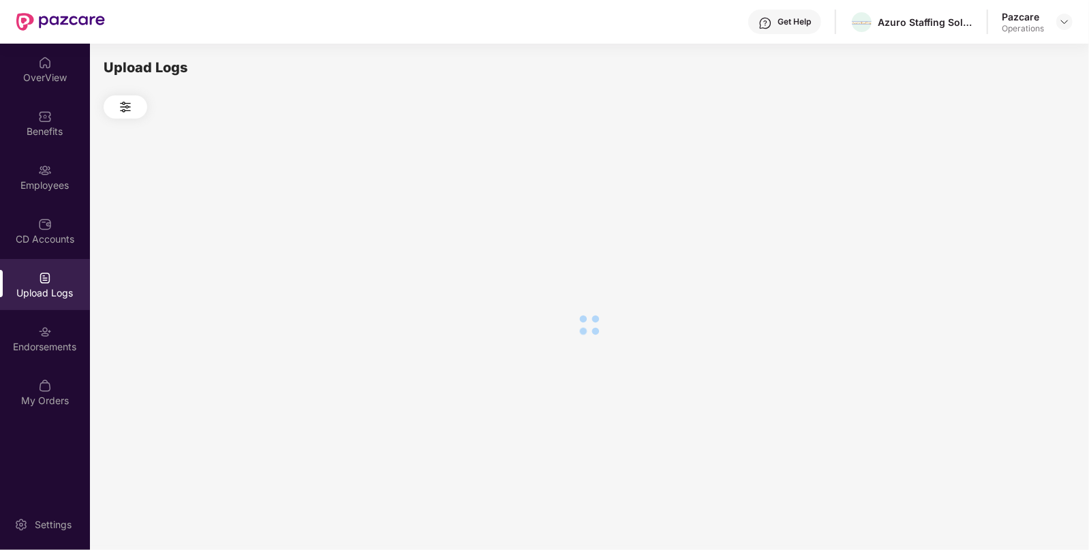
click at [36, 354] on div "Endorsements" at bounding box center [45, 338] width 90 height 51
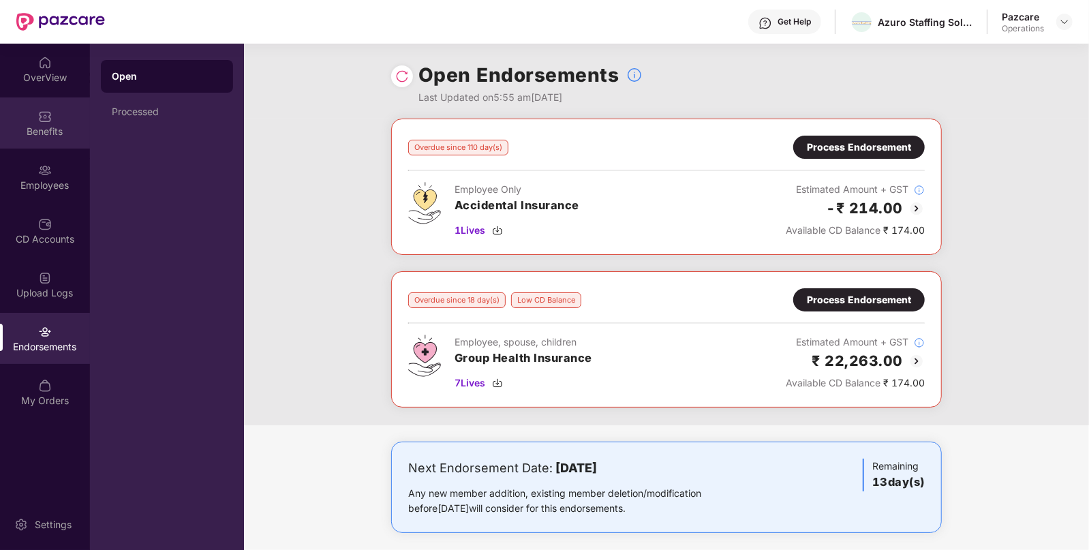
click at [29, 127] on div "Benefits" at bounding box center [45, 132] width 90 height 14
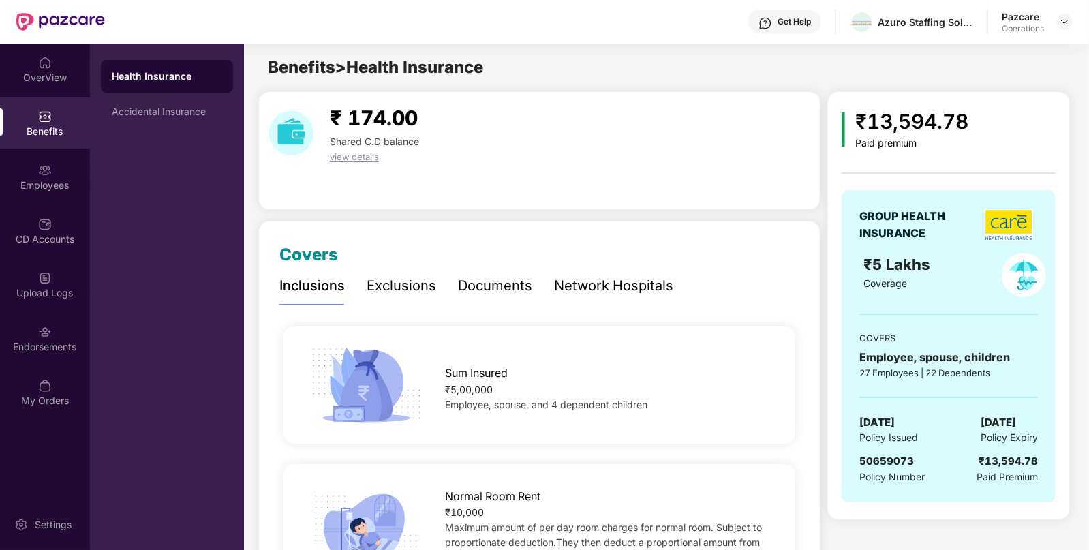
click at [880, 463] on span "50659073" at bounding box center [886, 460] width 55 height 13
copy span "50659073"
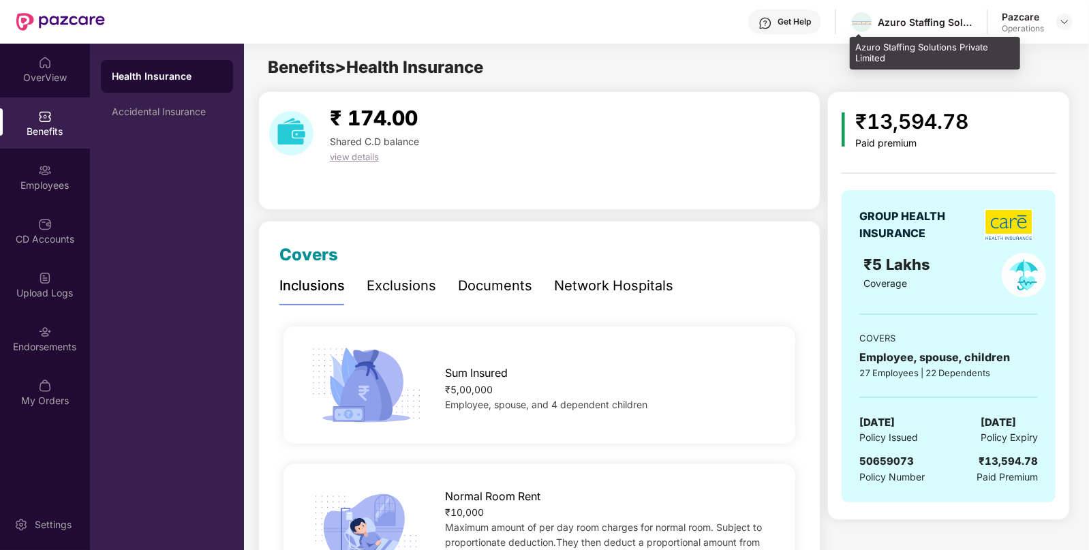
click at [896, 29] on div "Azuro Staffing Solutions Private Limited" at bounding box center [911, 22] width 123 height 24
copy div "Azuro"
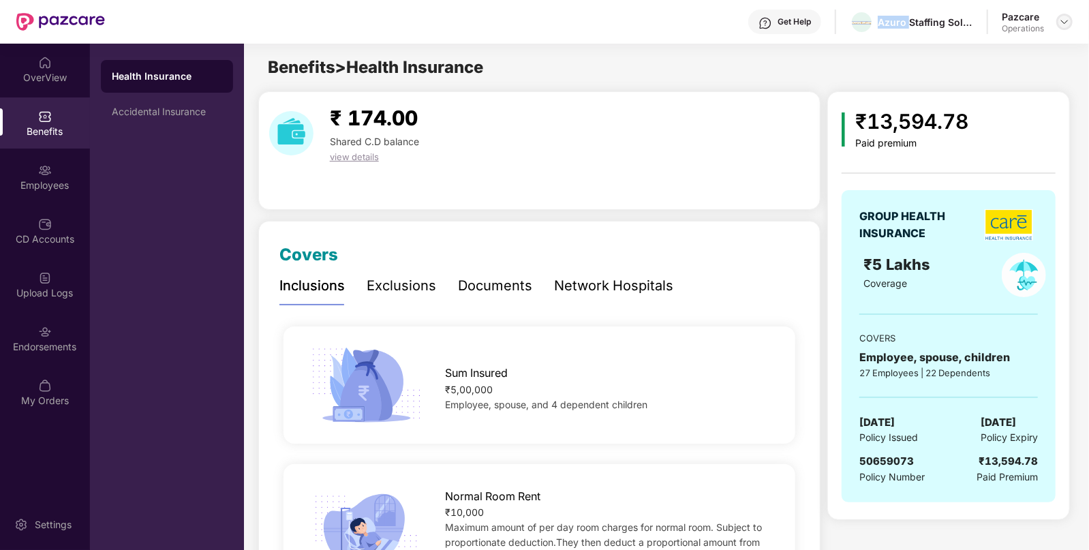
click at [1063, 24] on img at bounding box center [1064, 21] width 11 height 11
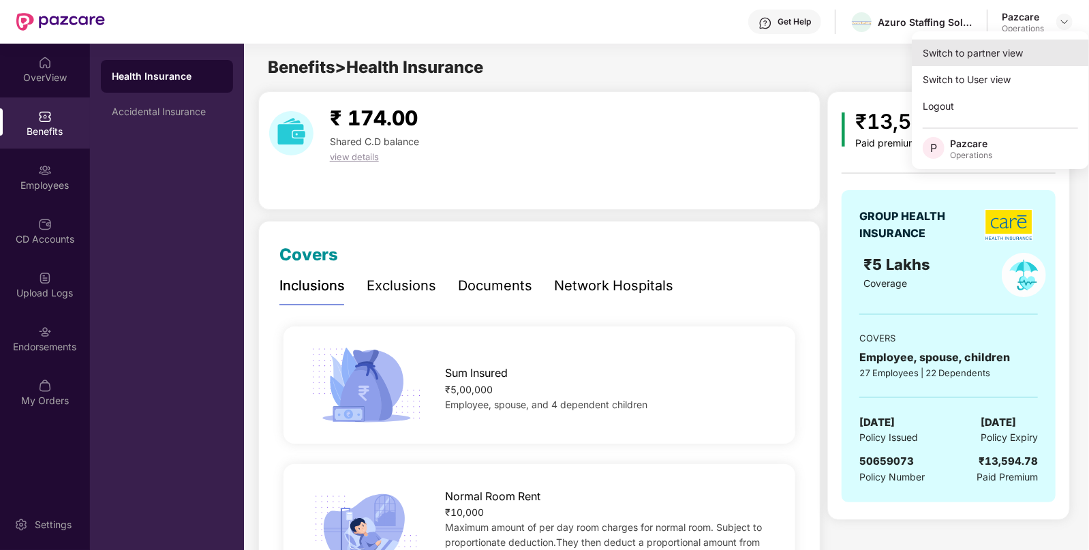
click at [957, 43] on div "Switch to partner view" at bounding box center [1000, 53] width 177 height 27
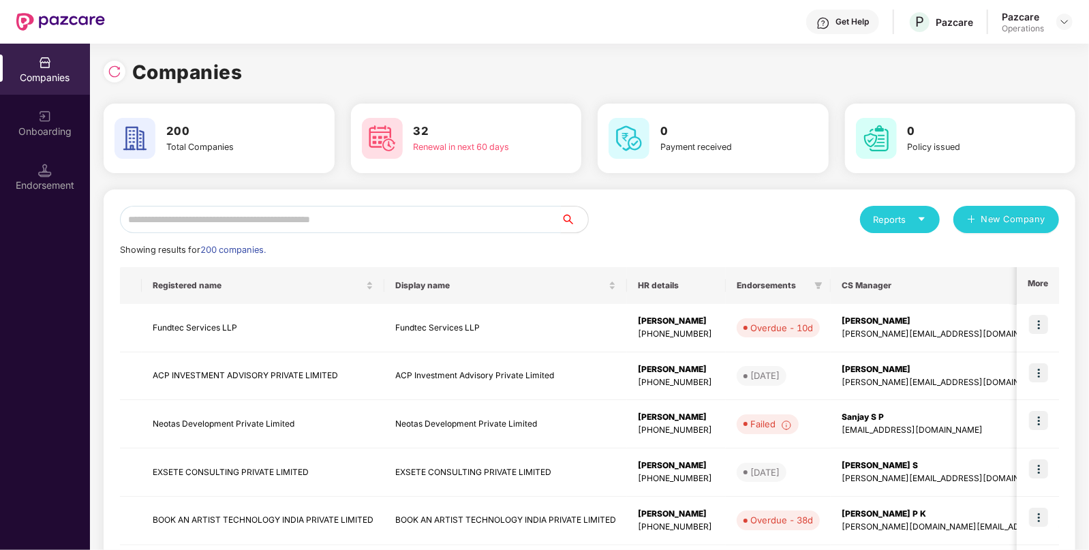
click at [386, 228] on input "text" at bounding box center [340, 219] width 441 height 27
paste input "*****"
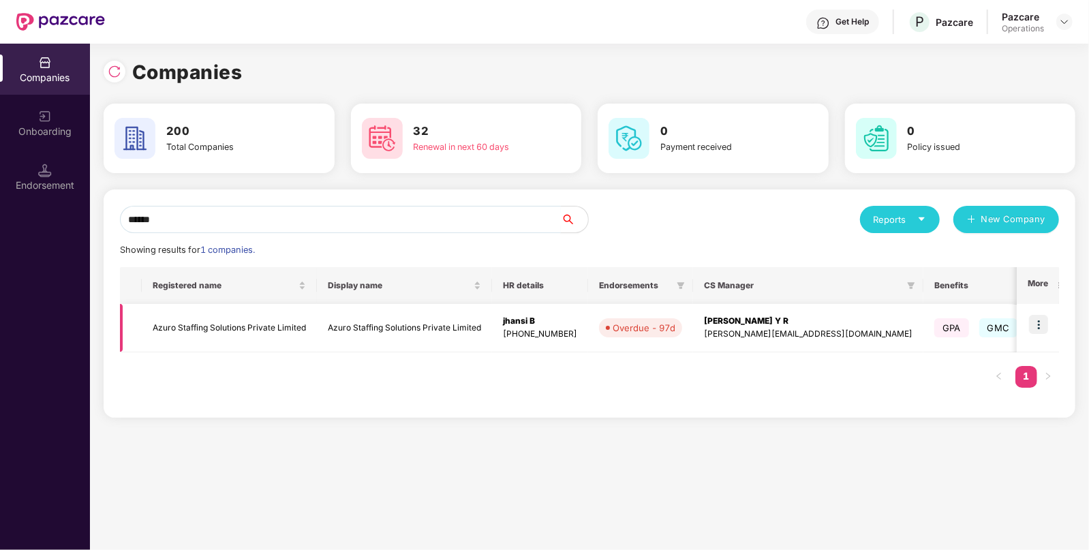
type input "*****"
click at [217, 328] on td "Azuro Staffing Solutions Private Limited" at bounding box center [229, 328] width 175 height 48
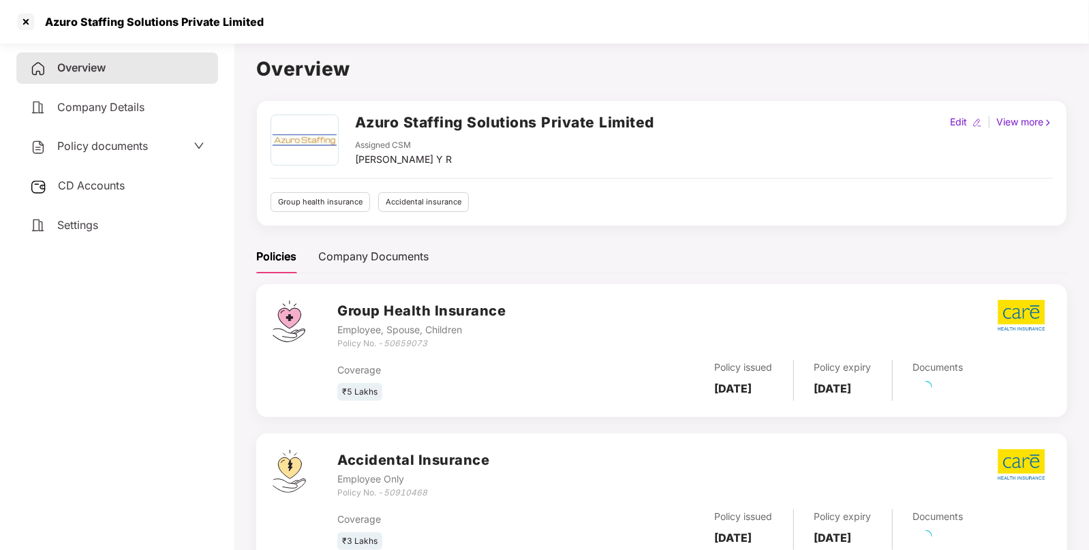
click at [72, 178] on div "CD Accounts" at bounding box center [117, 185] width 202 height 31
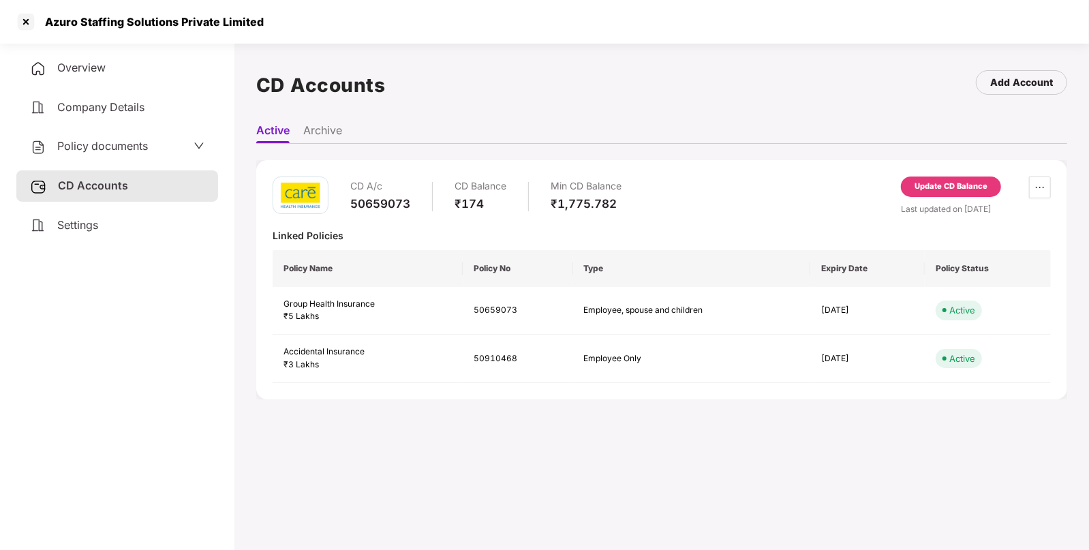
click at [950, 189] on div "Update CD Balance" at bounding box center [950, 187] width 73 height 12
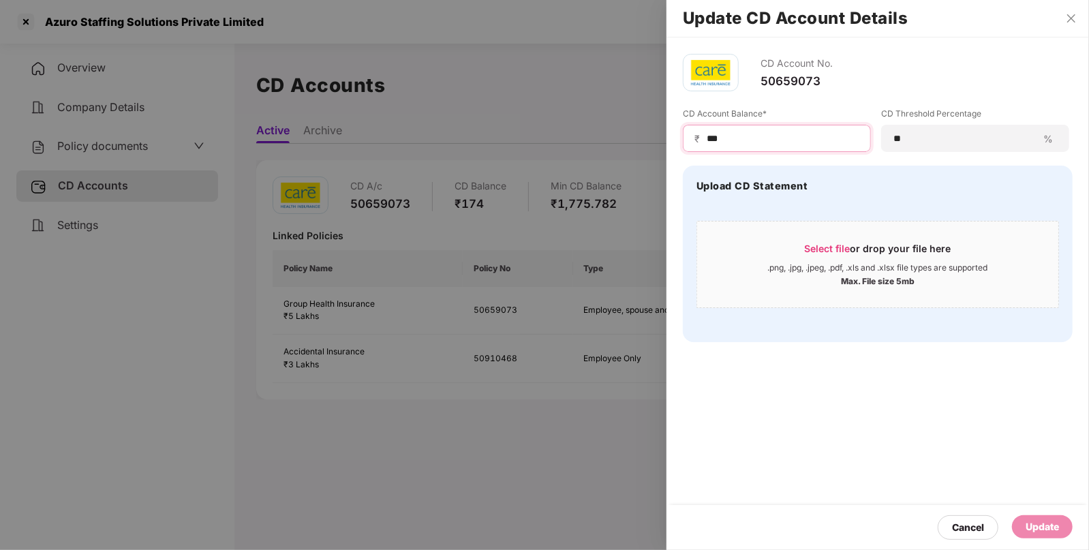
click at [766, 140] on input "***" at bounding box center [782, 138] width 154 height 14
type input "*****"
click at [1041, 531] on div "Update" at bounding box center [1041, 526] width 33 height 15
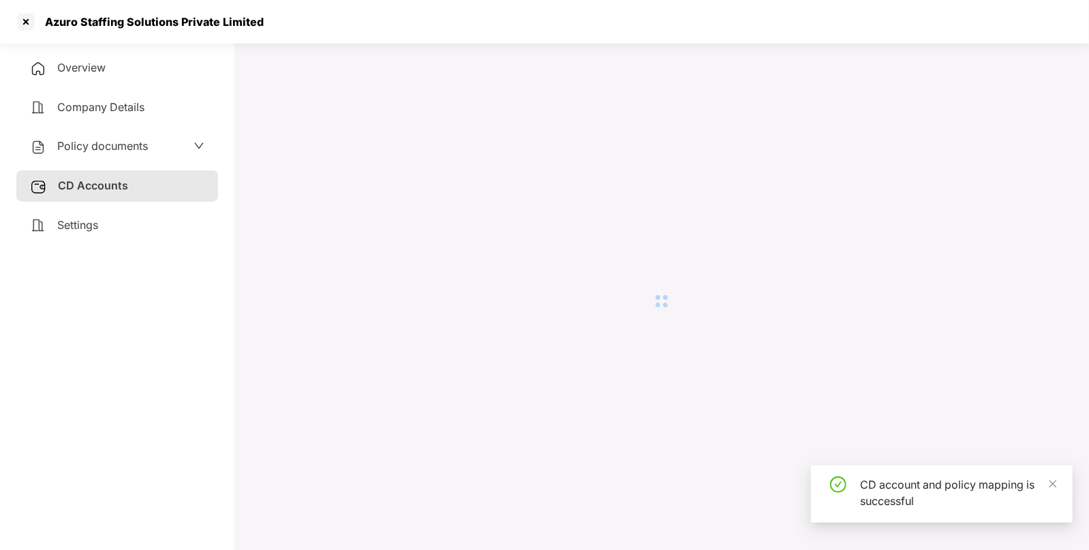
click at [22, 17] on div at bounding box center [26, 22] width 22 height 22
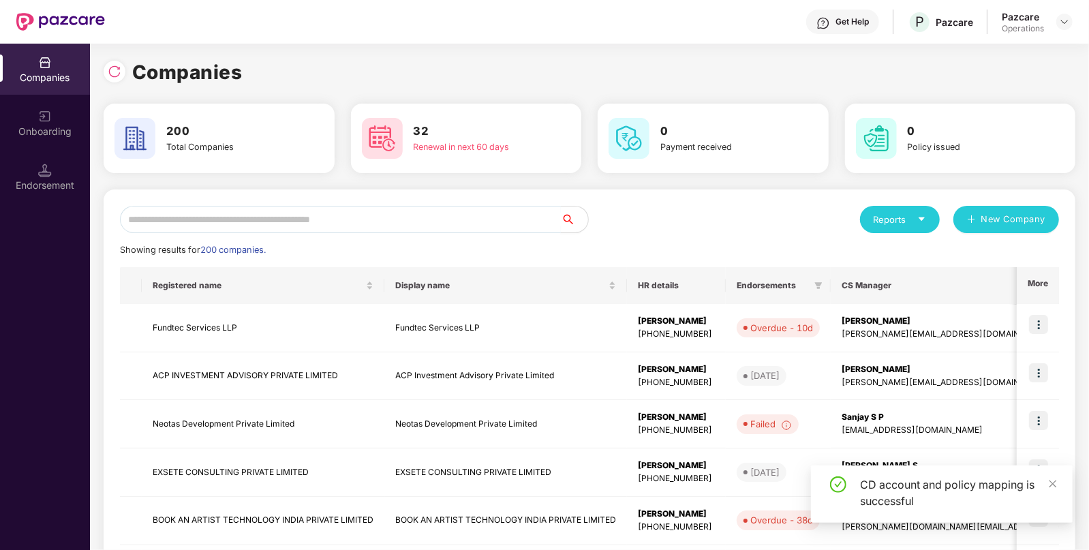
paste input "*****"
click at [429, 215] on input "*****" at bounding box center [340, 219] width 441 height 27
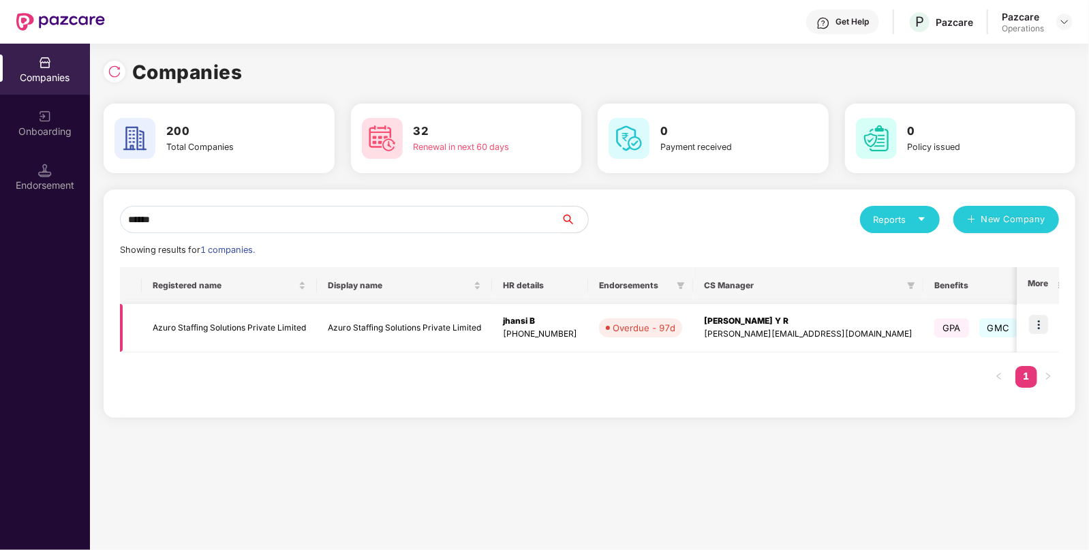
type input "*****"
click at [1038, 319] on img at bounding box center [1038, 324] width 19 height 19
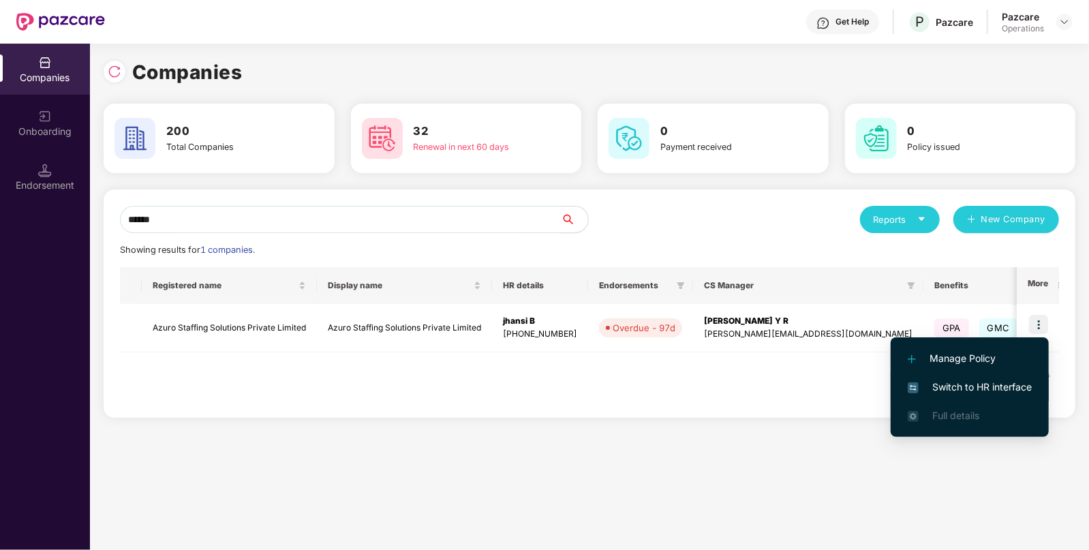
click at [937, 396] on li "Switch to HR interface" at bounding box center [969, 387] width 158 height 29
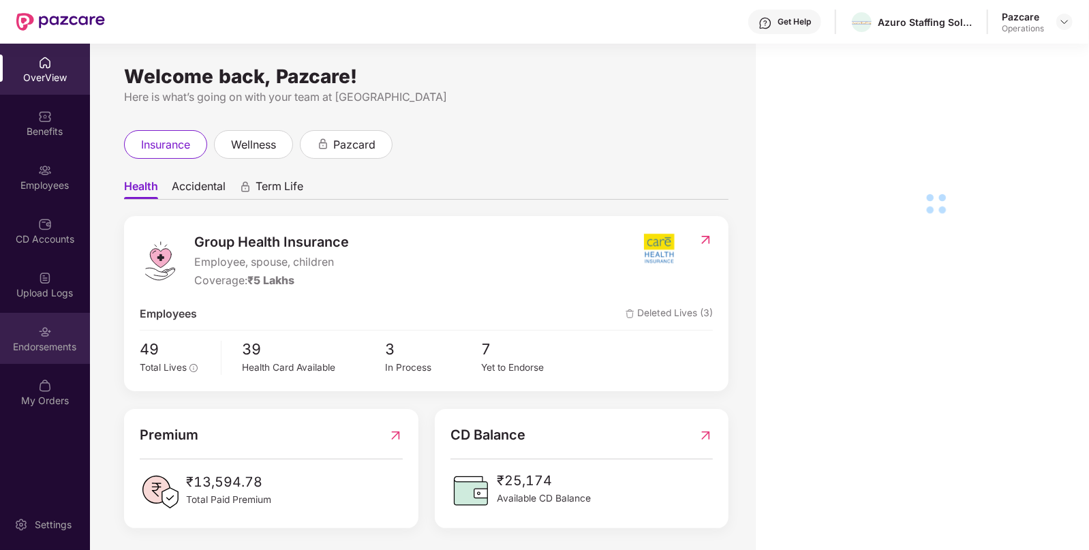
click at [69, 322] on div "Endorsements" at bounding box center [45, 338] width 90 height 51
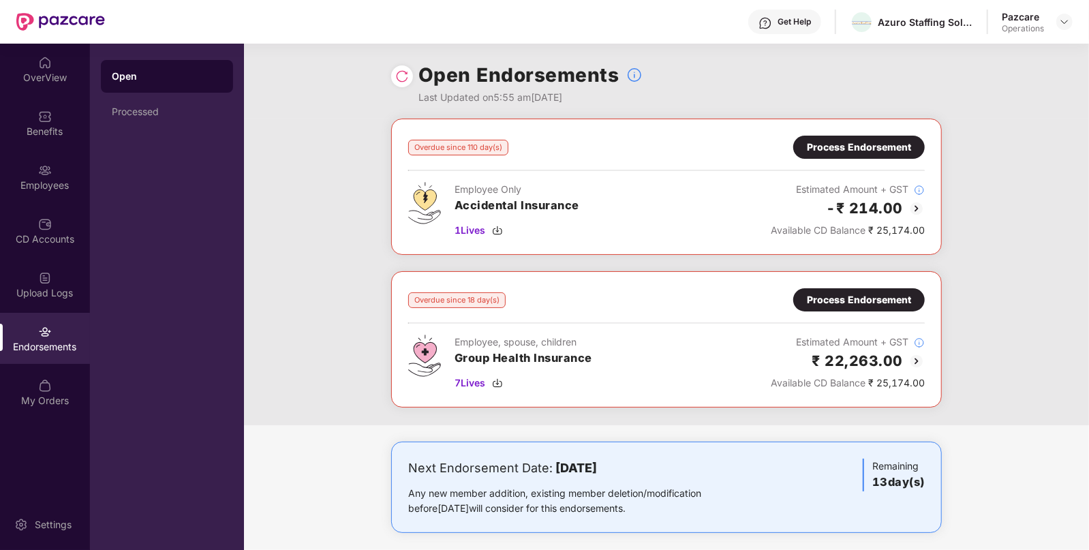
click at [853, 155] on div "Process Endorsement" at bounding box center [858, 147] width 131 height 23
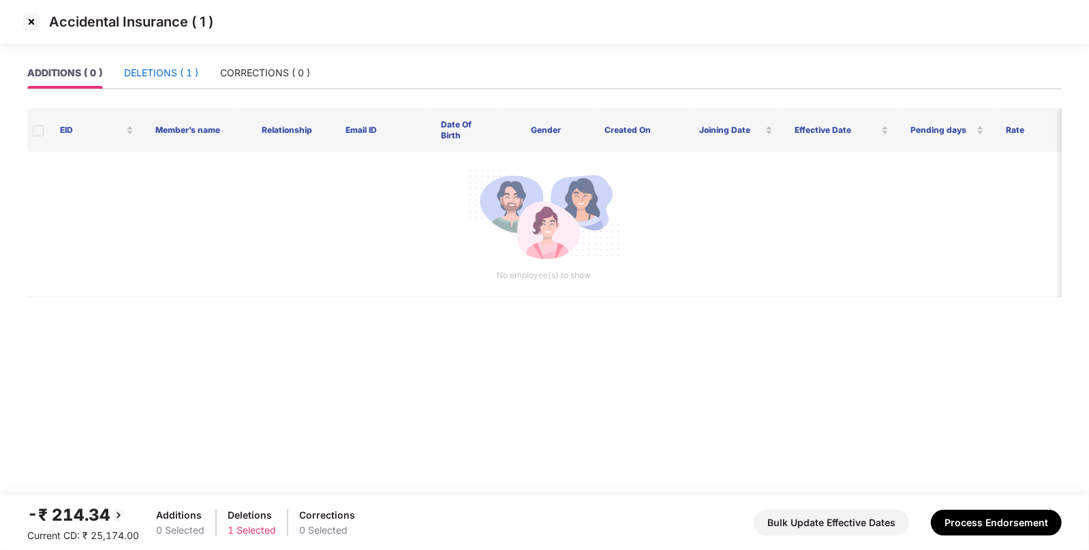
click at [172, 67] on div "DELETIONS ( 1 )" at bounding box center [161, 72] width 74 height 15
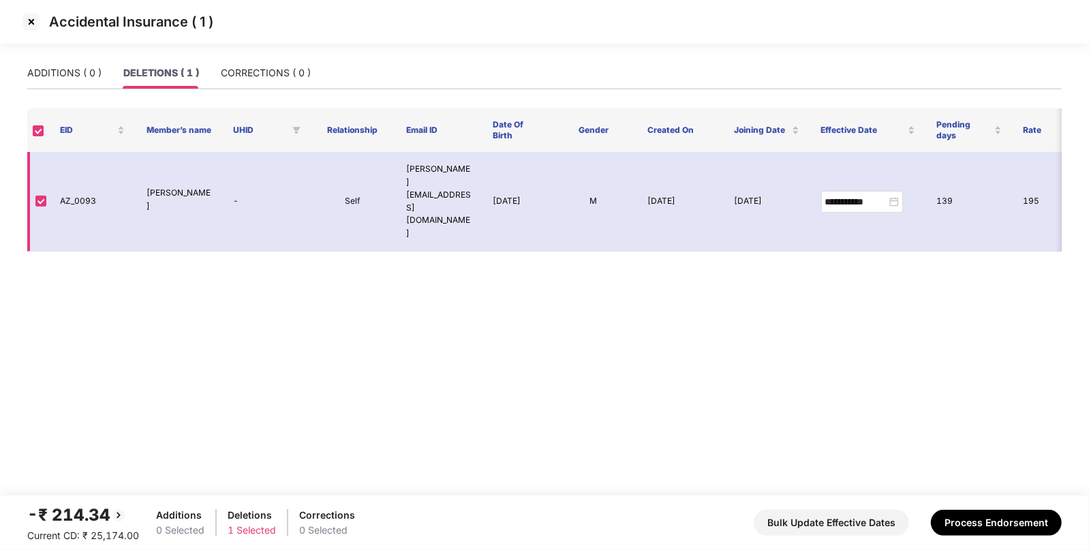
click at [86, 176] on td "AZ_0093" at bounding box center [92, 201] width 87 height 99
copy td "AZ_0093"
click at [31, 17] on img at bounding box center [31, 22] width 22 height 22
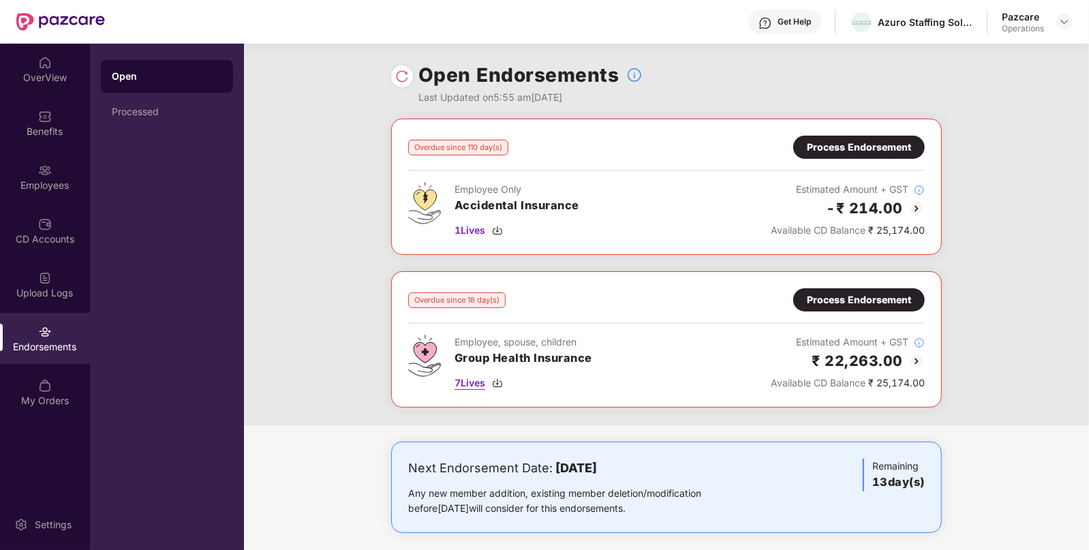
click at [477, 384] on span "7 Lives" at bounding box center [469, 382] width 31 height 15
click at [869, 290] on div "Process Endorsement" at bounding box center [858, 299] width 131 height 23
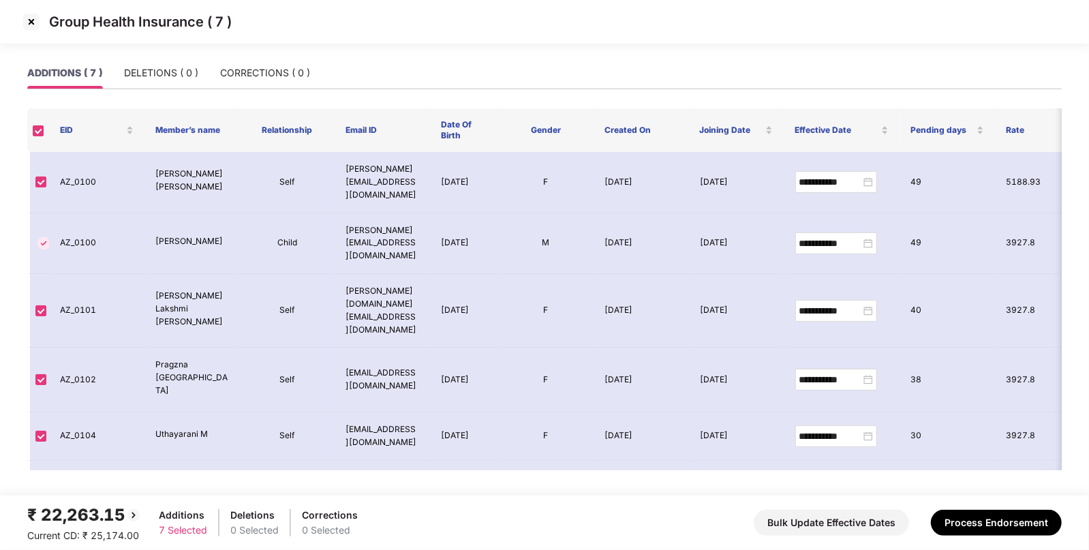
scroll to position [24, 0]
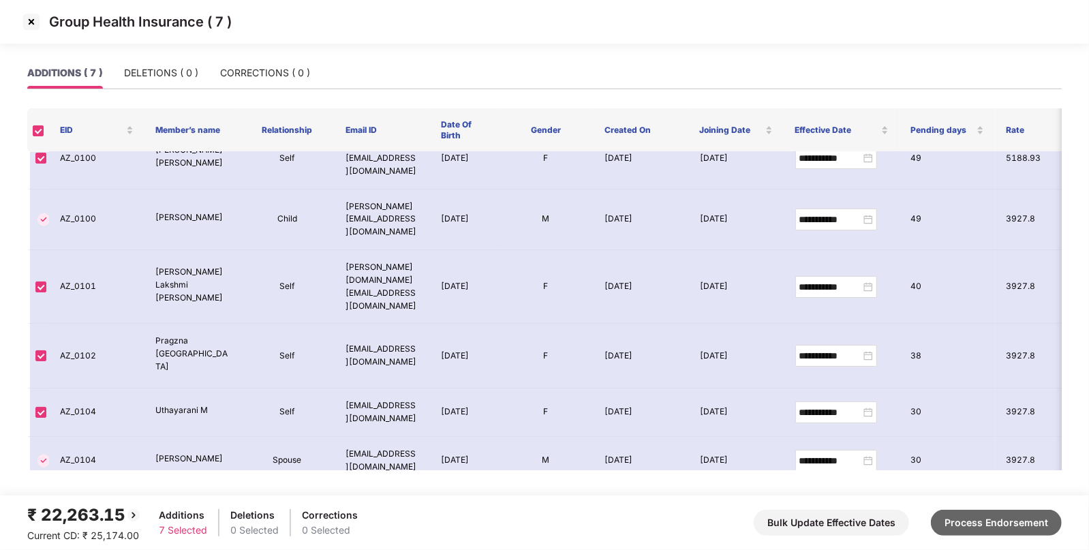
click at [981, 514] on button "Process Endorsement" at bounding box center [996, 523] width 131 height 26
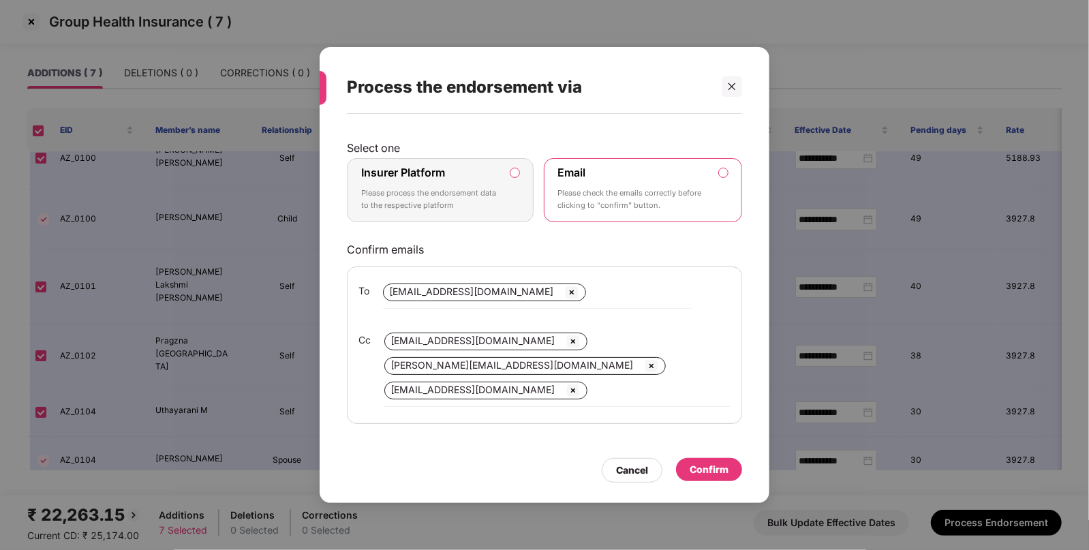
click at [457, 216] on label "Insurer Platform Please process the endorsement data to the respective platform" at bounding box center [440, 190] width 187 height 64
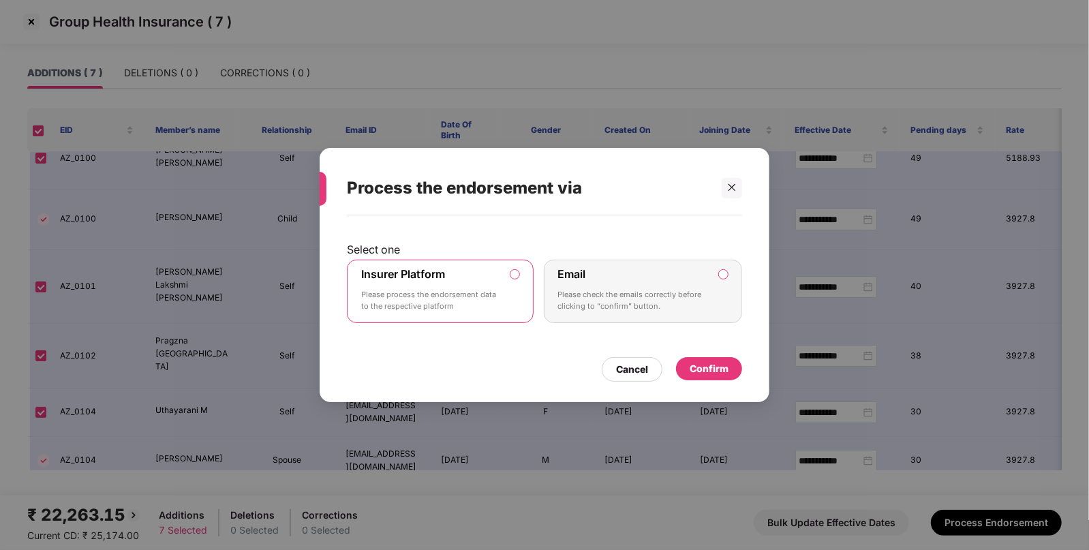
click at [709, 370] on div "Confirm" at bounding box center [708, 368] width 39 height 15
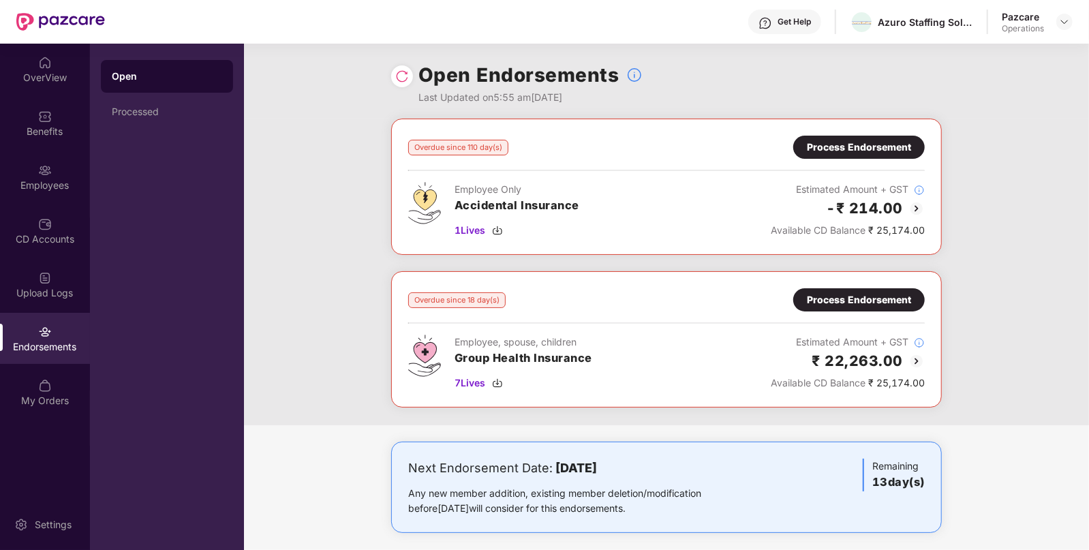
click at [403, 72] on img at bounding box center [402, 76] width 14 height 14
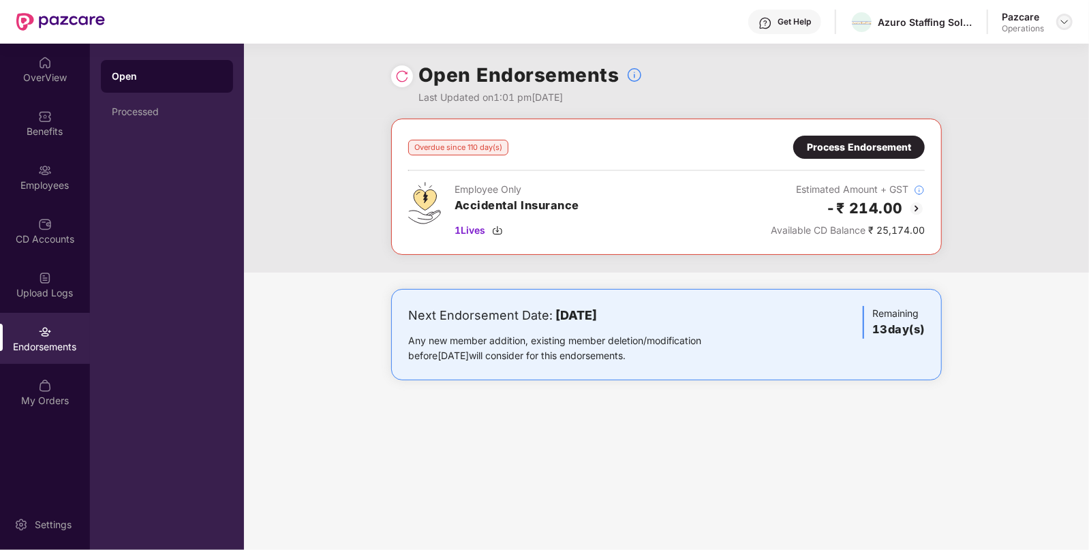
click at [1065, 18] on img at bounding box center [1064, 21] width 11 height 11
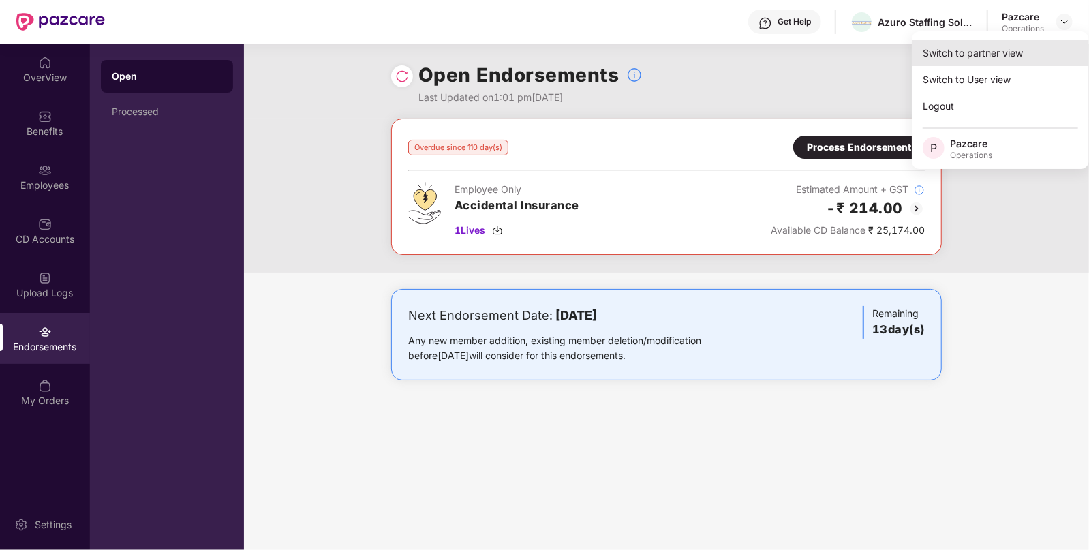
click at [1016, 58] on div "Switch to partner view" at bounding box center [1000, 53] width 177 height 27
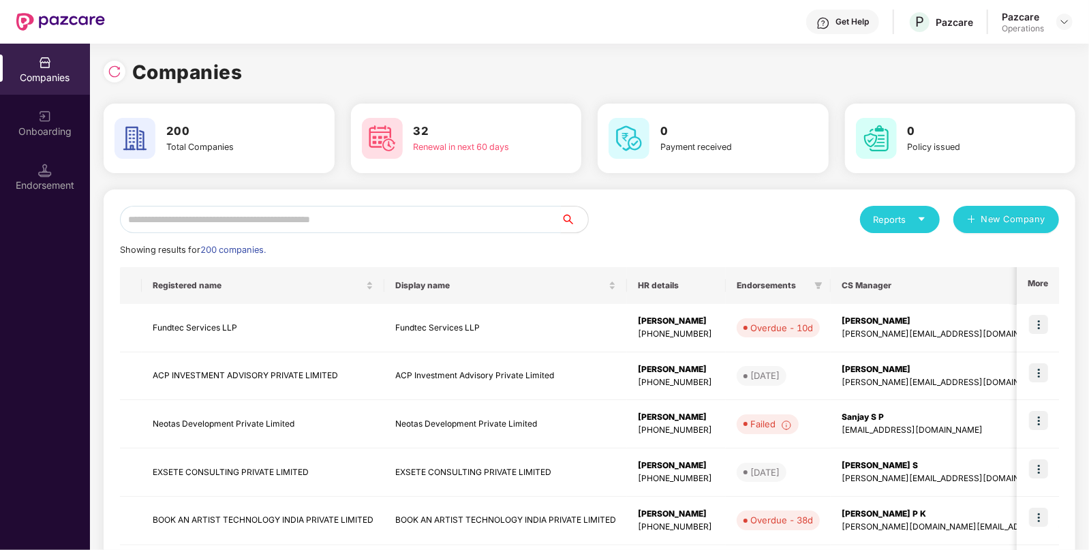
click at [421, 223] on input "text" at bounding box center [340, 219] width 441 height 27
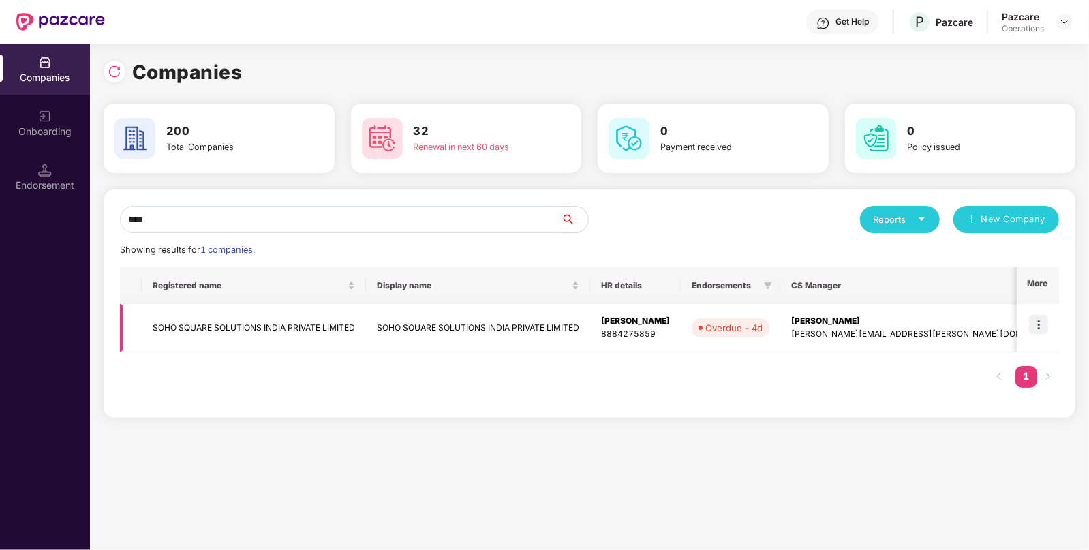
type input "****"
click at [1040, 324] on img at bounding box center [1038, 324] width 19 height 19
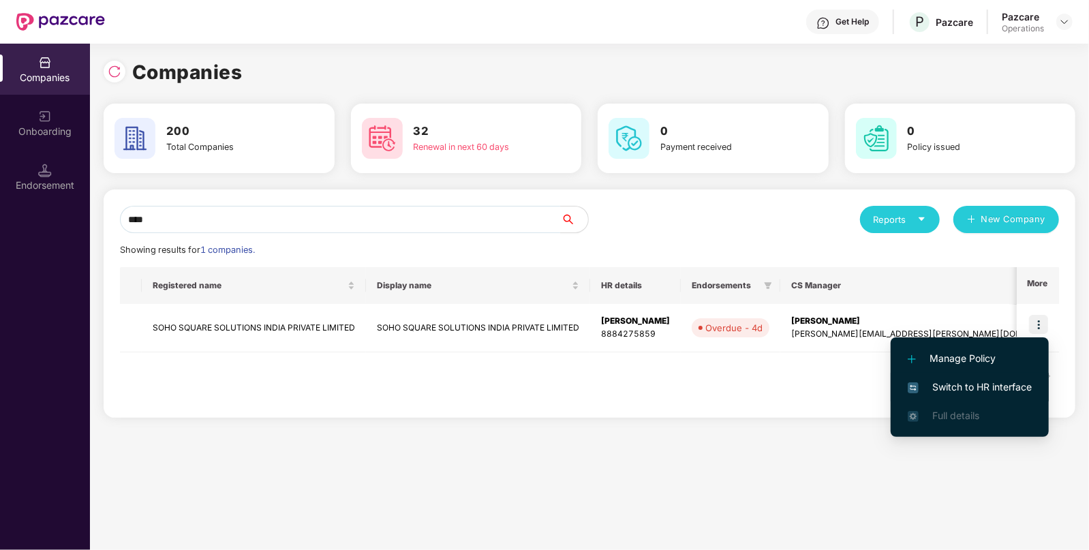
click at [962, 382] on span "Switch to HR interface" at bounding box center [969, 386] width 124 height 15
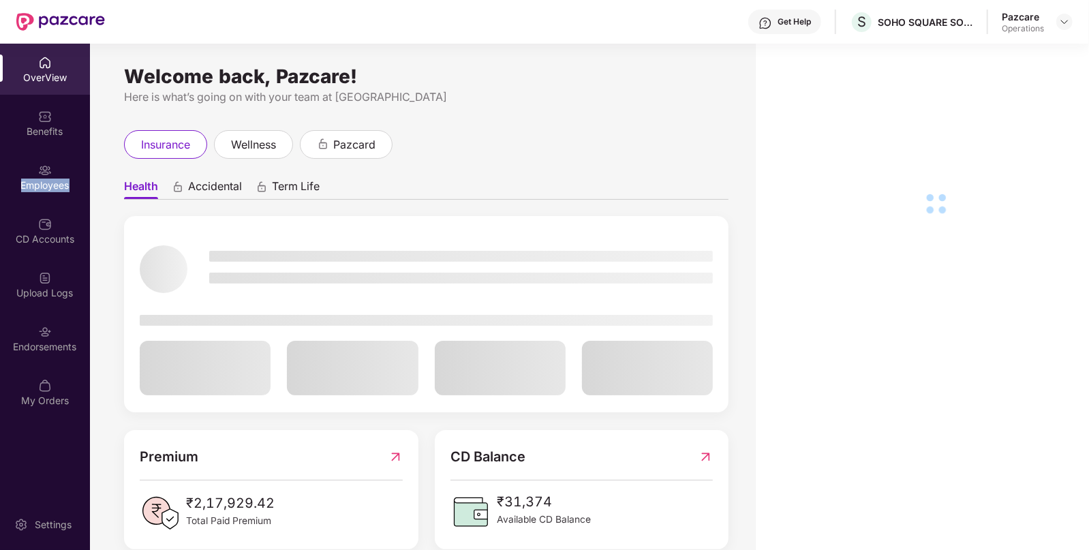
click at [42, 191] on div "Employees" at bounding box center [45, 176] width 90 height 51
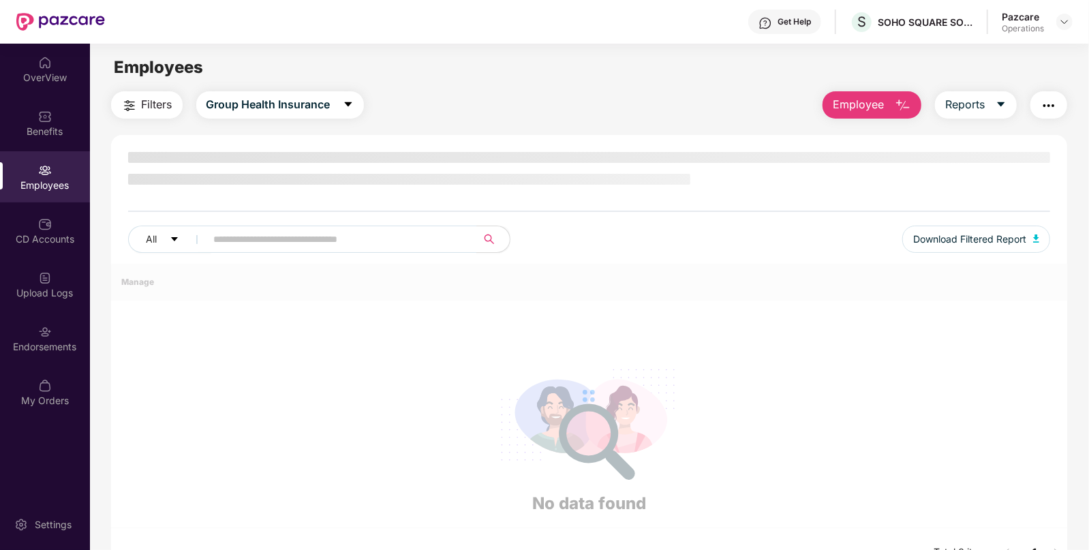
click at [42, 191] on div "Employees" at bounding box center [45, 176] width 90 height 51
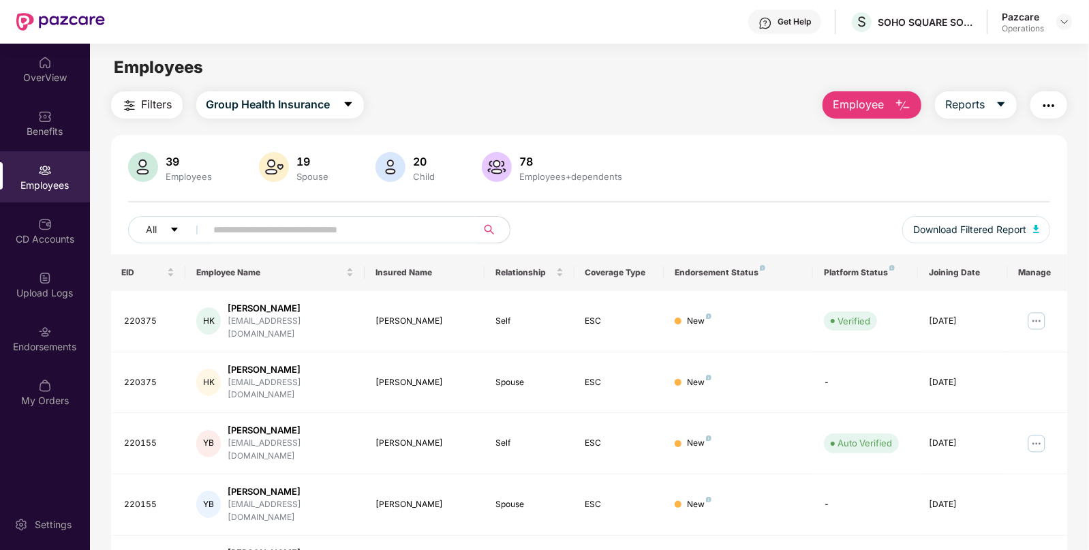
click at [145, 106] on span "Filters" at bounding box center [157, 104] width 31 height 17
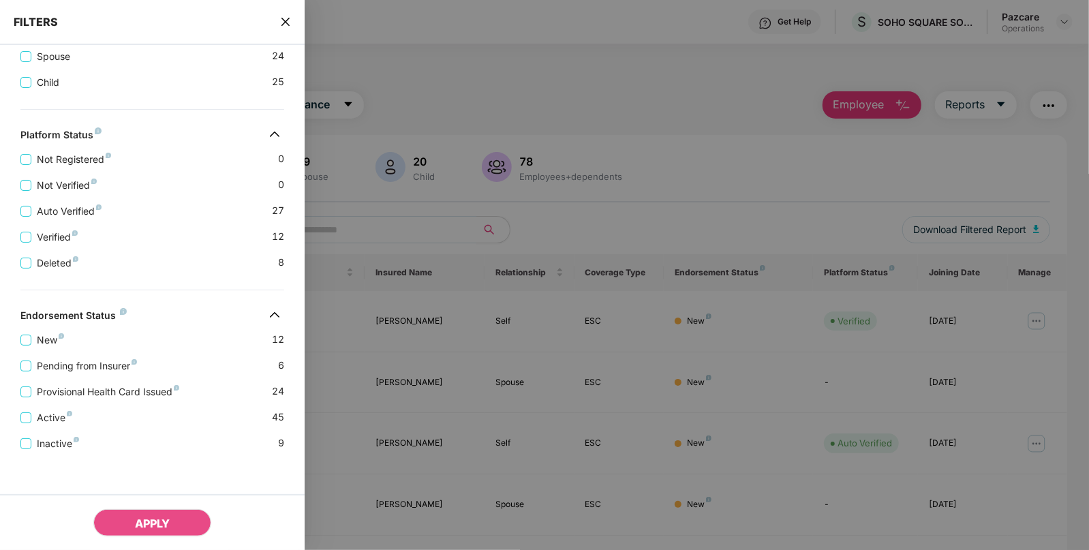
scroll to position [313, 0]
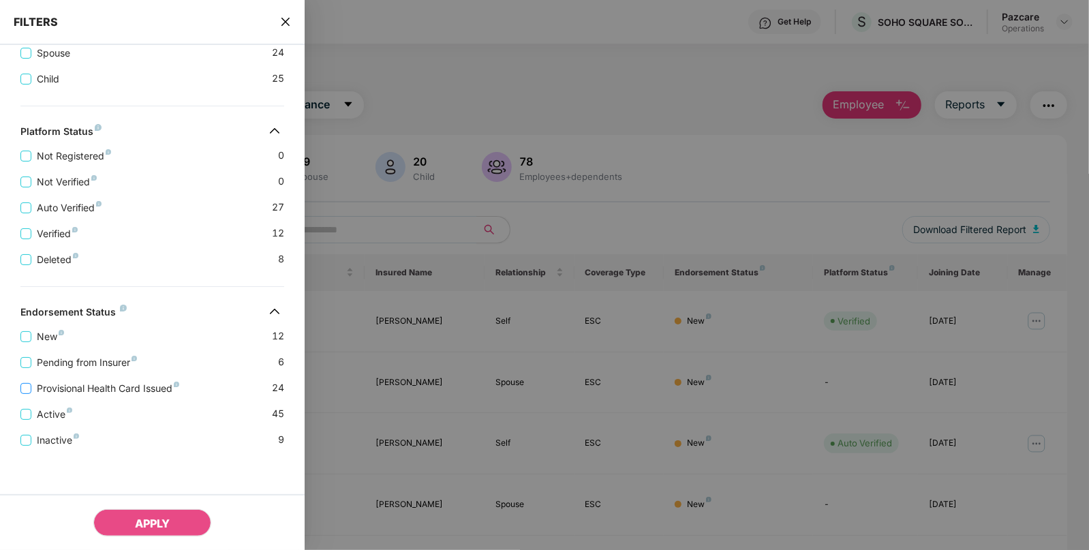
click at [103, 385] on span "Provisional Health Card Issued" at bounding box center [107, 388] width 153 height 15
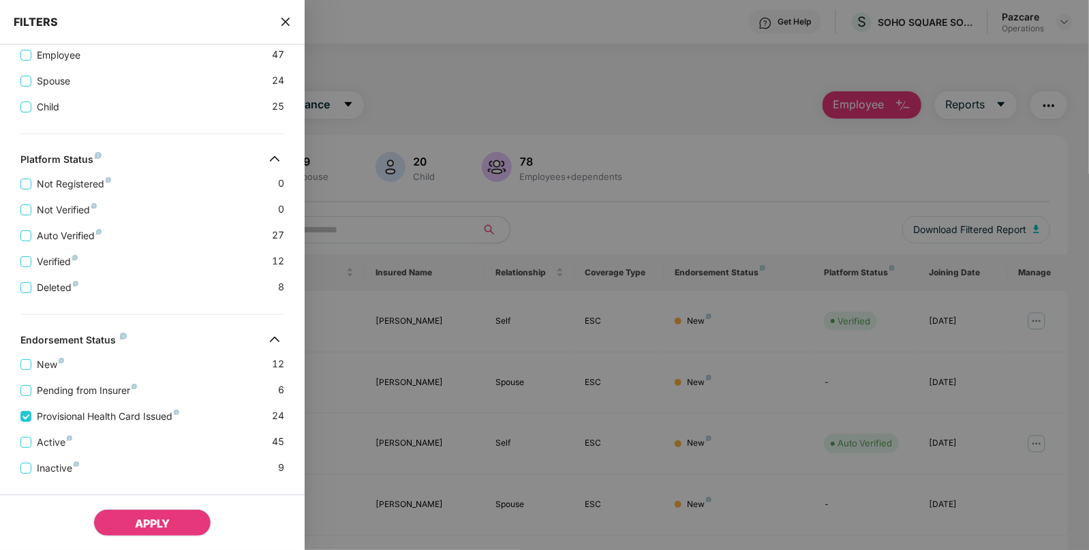
click at [140, 516] on button "APPLY" at bounding box center [152, 522] width 118 height 27
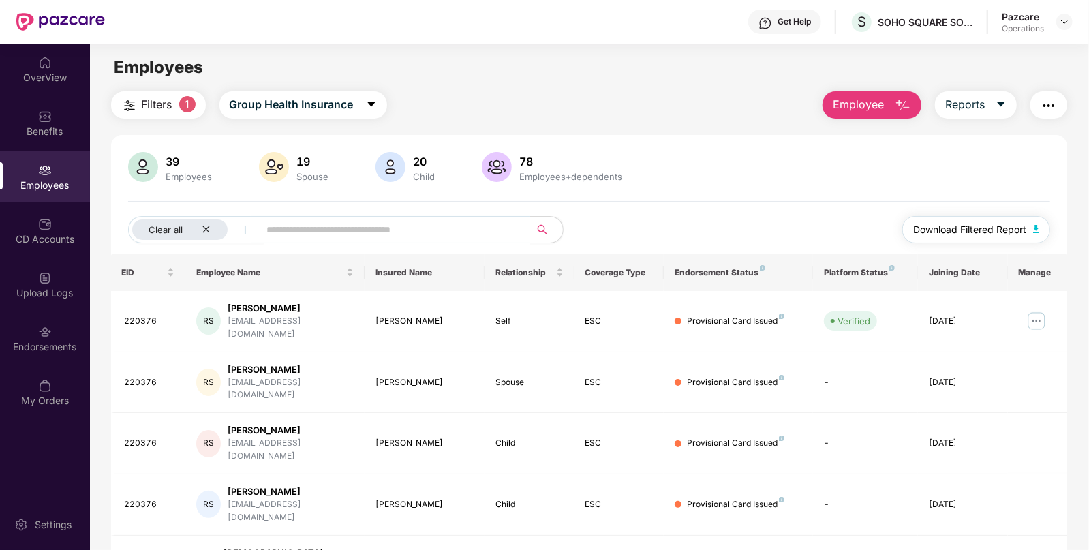
click at [1006, 233] on span "Download Filtered Report" at bounding box center [969, 229] width 113 height 15
click at [204, 230] on icon "close" at bounding box center [206, 229] width 9 height 9
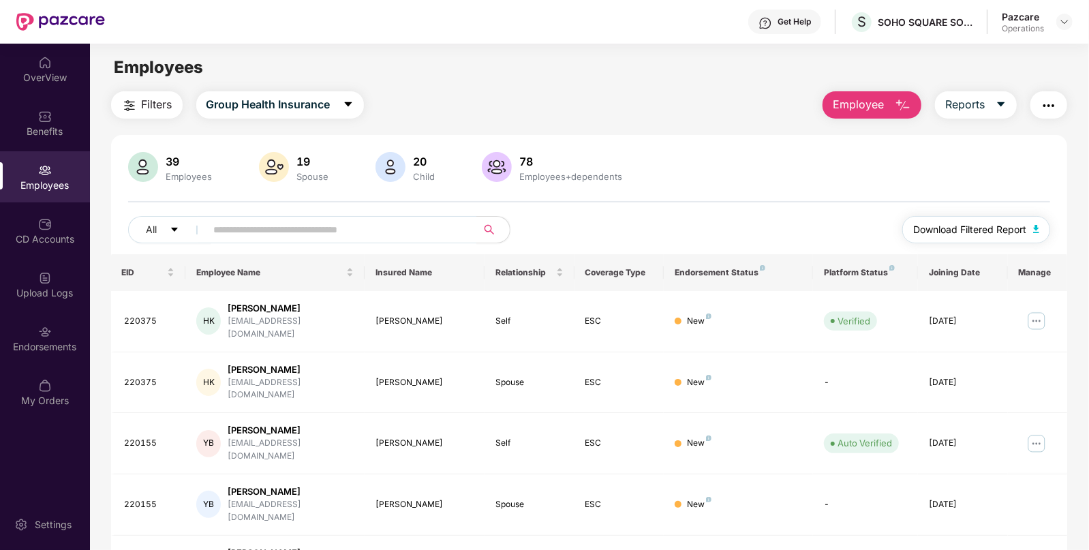
click at [1025, 235] on button "Download Filtered Report" at bounding box center [976, 229] width 149 height 27
click at [1068, 18] on img at bounding box center [1064, 21] width 11 height 11
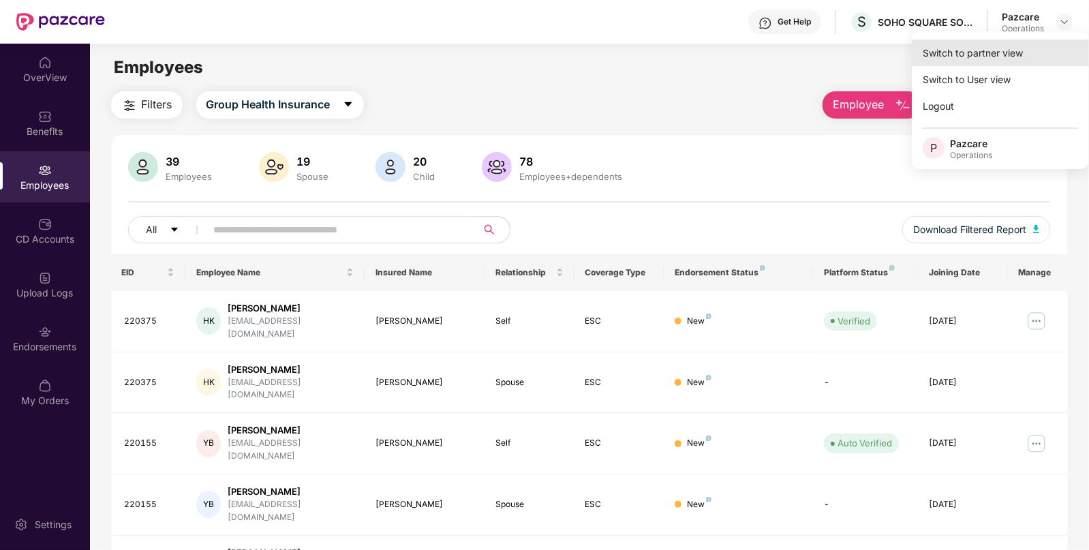
click at [1033, 48] on div "Switch to partner view" at bounding box center [1000, 53] width 177 height 27
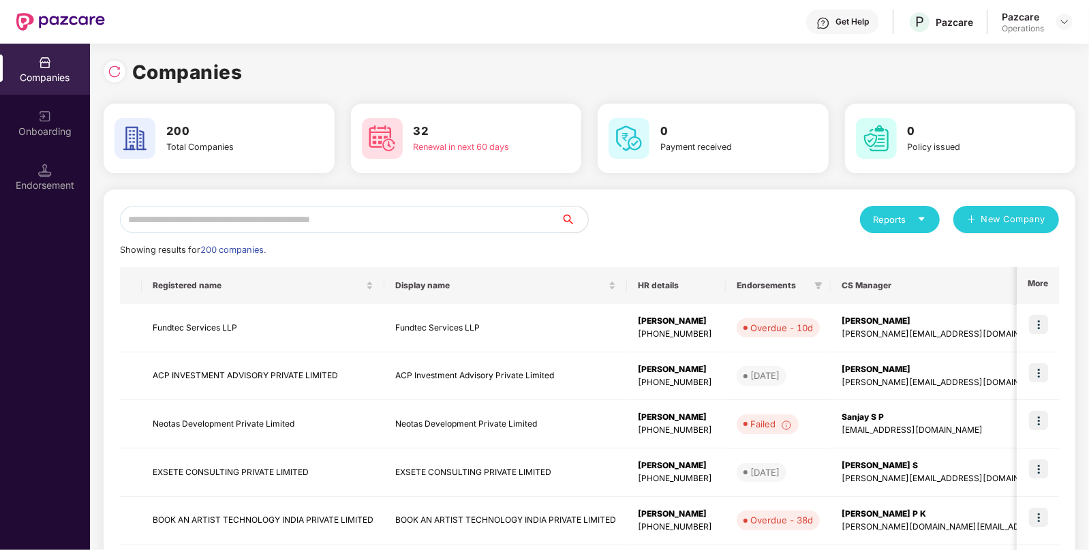
click at [472, 221] on input "text" at bounding box center [340, 219] width 441 height 27
paste input "**********"
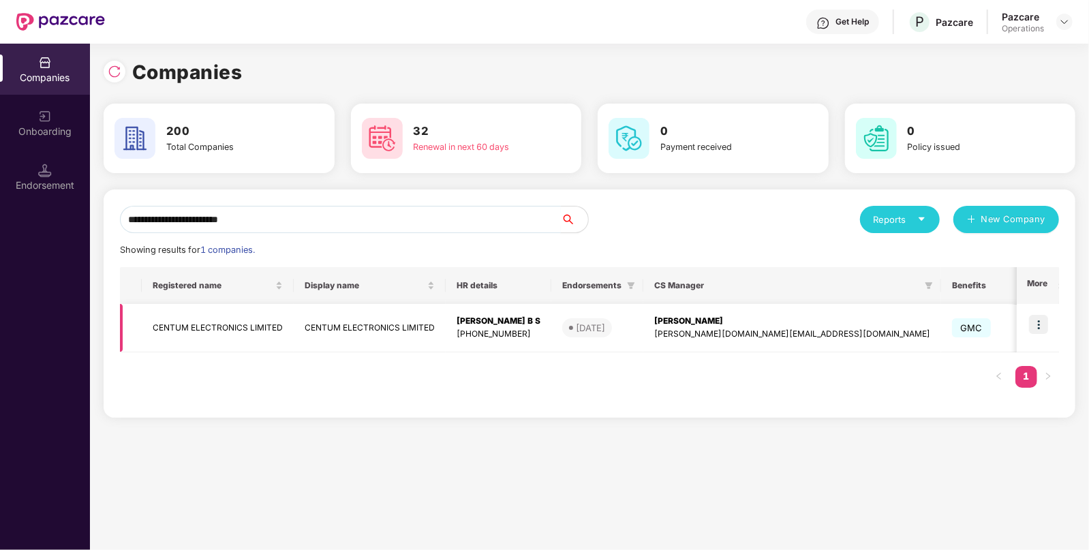
type input "**********"
click at [1037, 328] on img at bounding box center [1038, 324] width 19 height 19
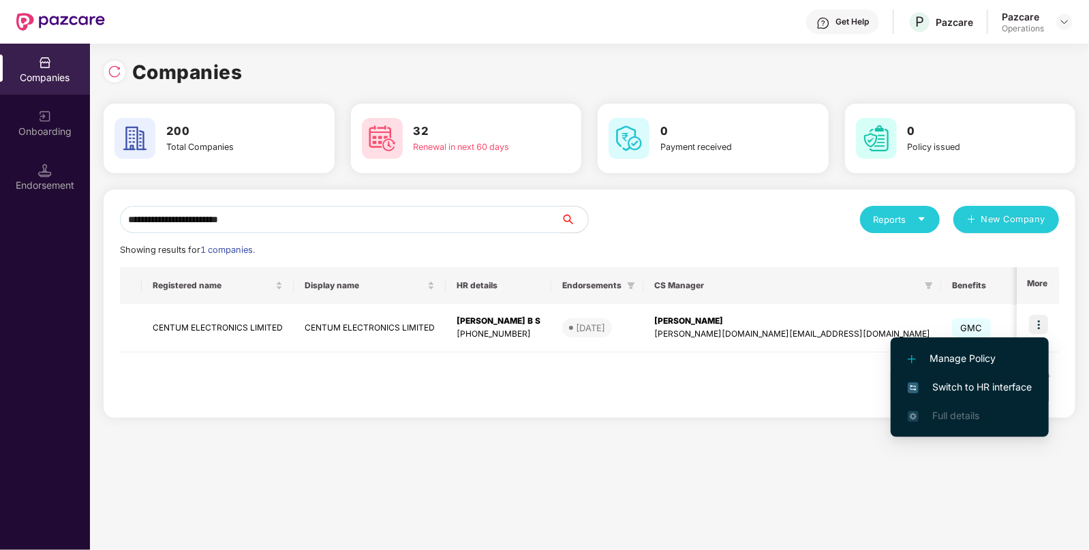
click at [985, 393] on span "Switch to HR interface" at bounding box center [969, 386] width 124 height 15
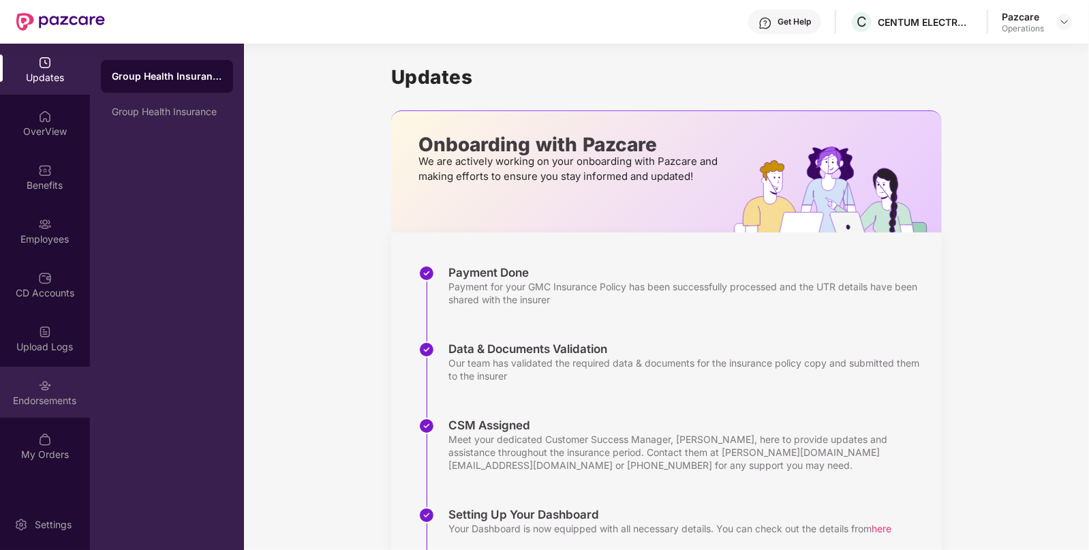
click at [63, 392] on div "Endorsements" at bounding box center [45, 392] width 90 height 51
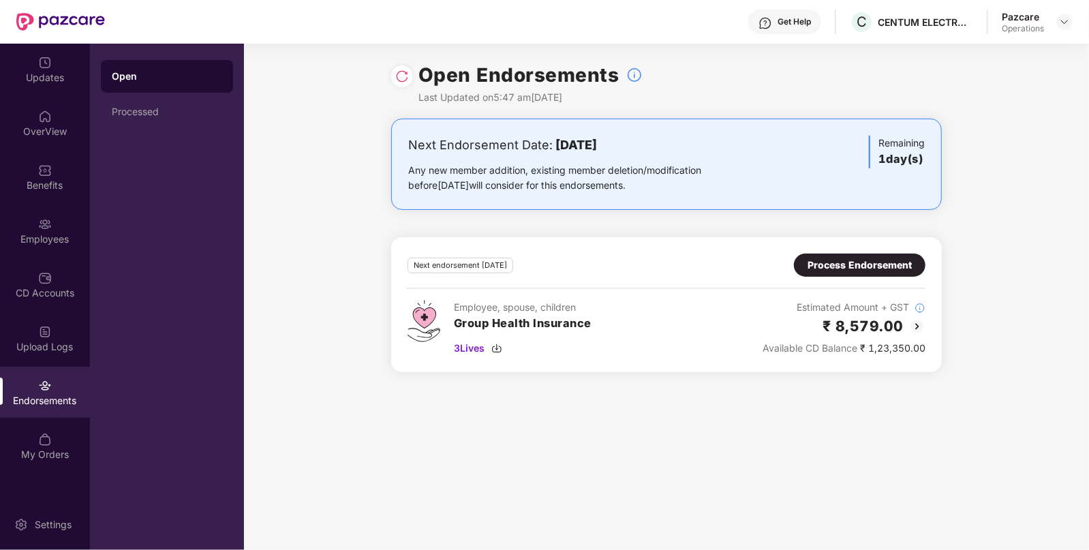
click at [866, 273] on div "Process Endorsement" at bounding box center [859, 264] width 131 height 23
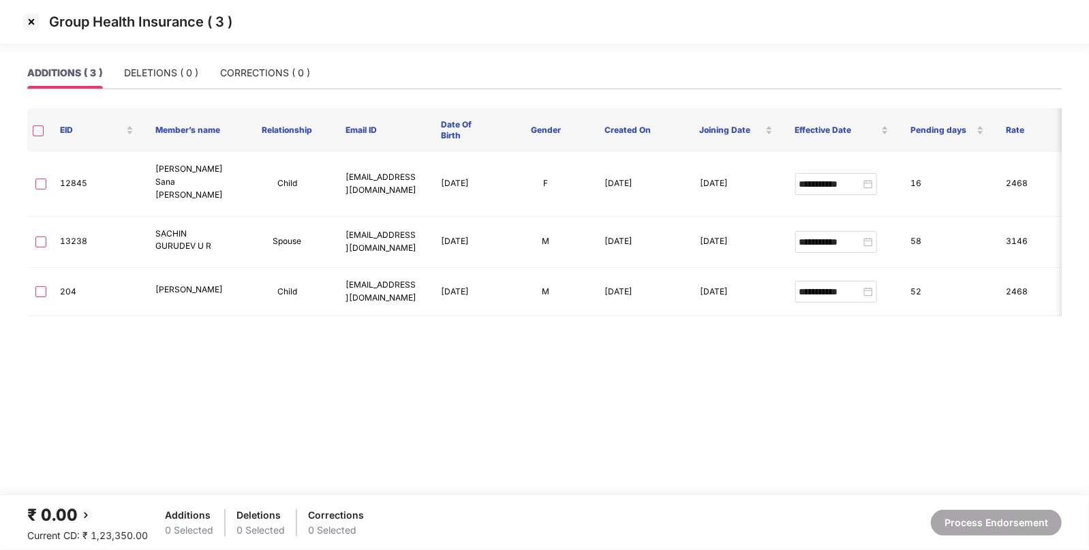
click at [31, 20] on img at bounding box center [31, 22] width 22 height 22
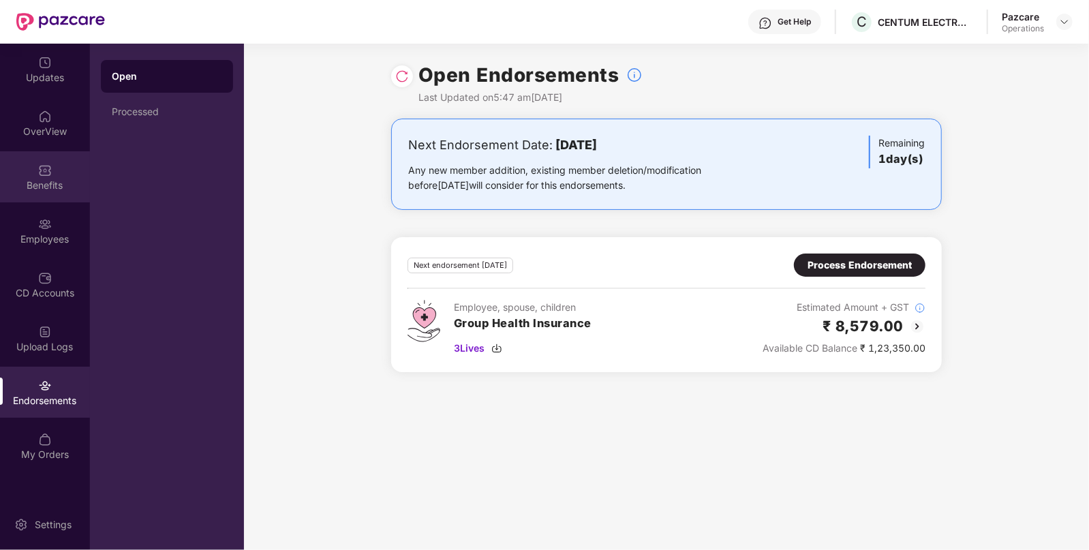
click at [57, 168] on div "Benefits" at bounding box center [45, 176] width 90 height 51
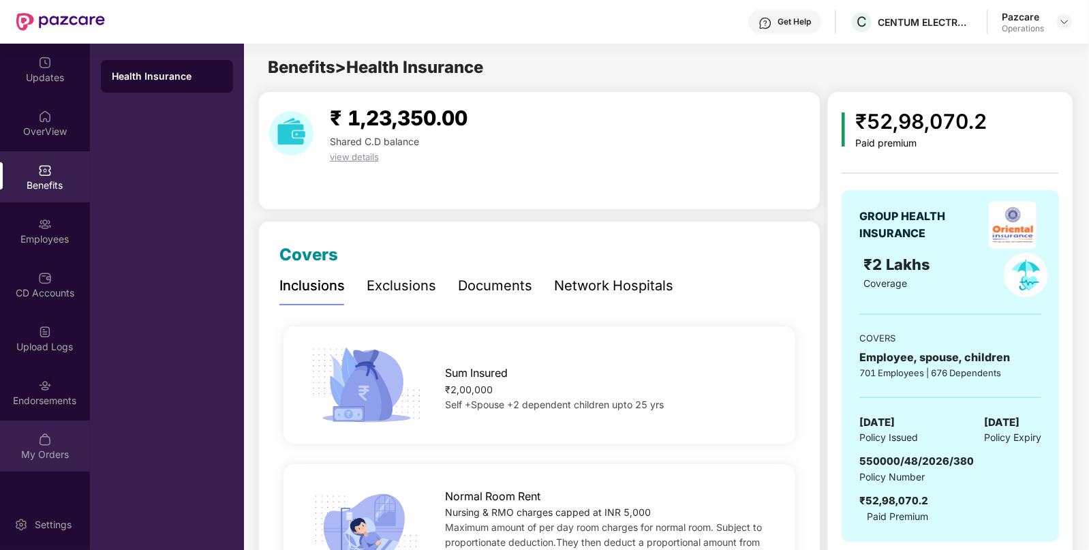
click at [40, 429] on div "My Orders" at bounding box center [45, 445] width 90 height 51
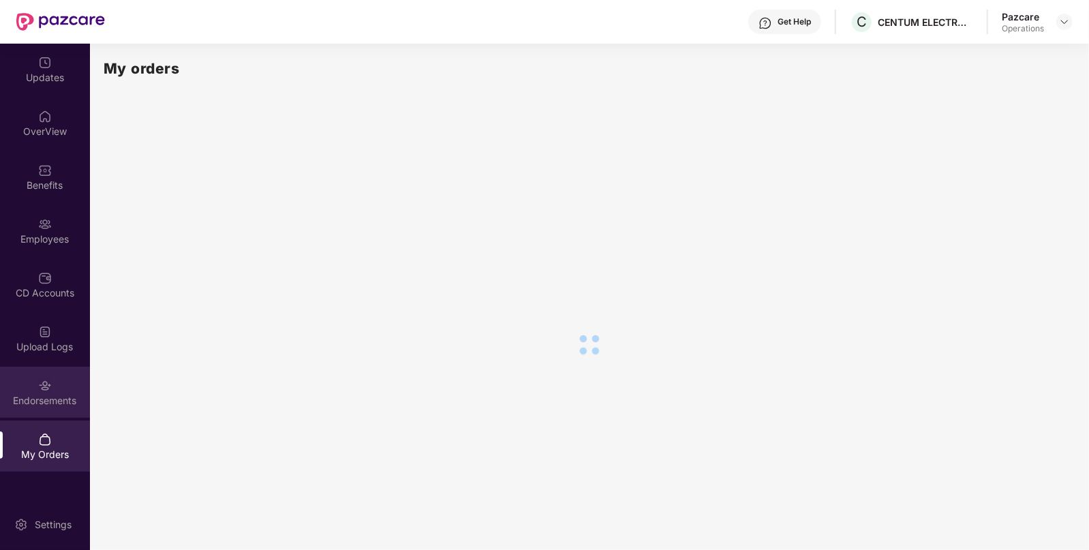
click at [57, 399] on div "Endorsements" at bounding box center [45, 401] width 90 height 14
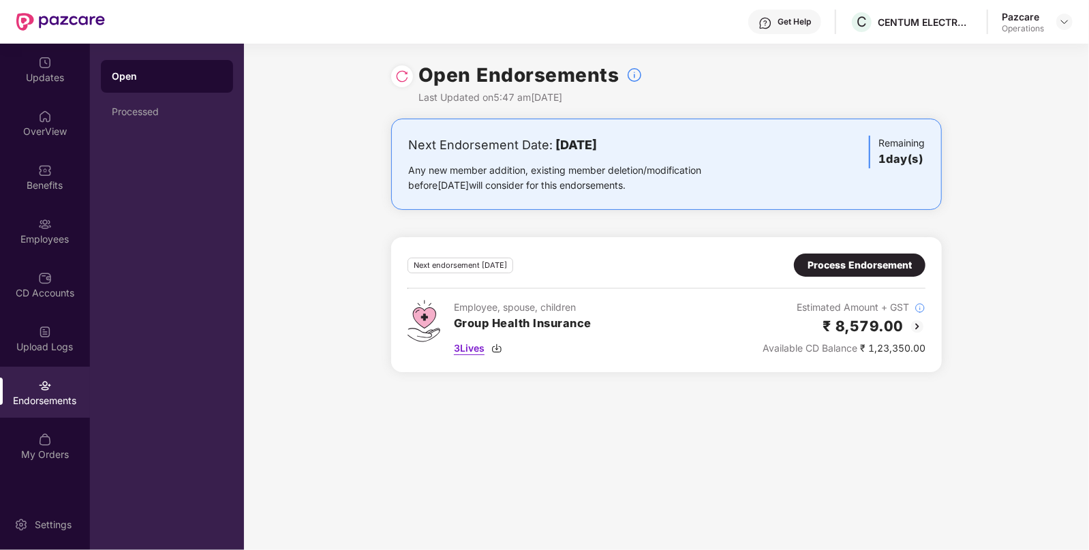
click at [476, 349] on span "3 Lives" at bounding box center [469, 348] width 31 height 15
click at [882, 256] on div "Process Endorsement" at bounding box center [859, 264] width 131 height 23
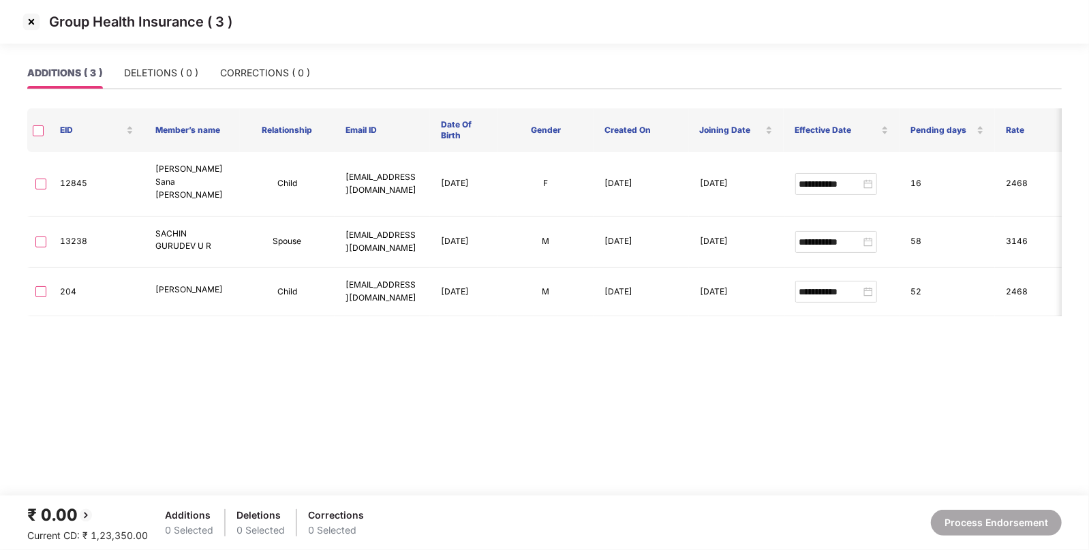
click at [35, 27] on img at bounding box center [31, 22] width 22 height 22
